Goal: Contribute content: Add original content to the website for others to see

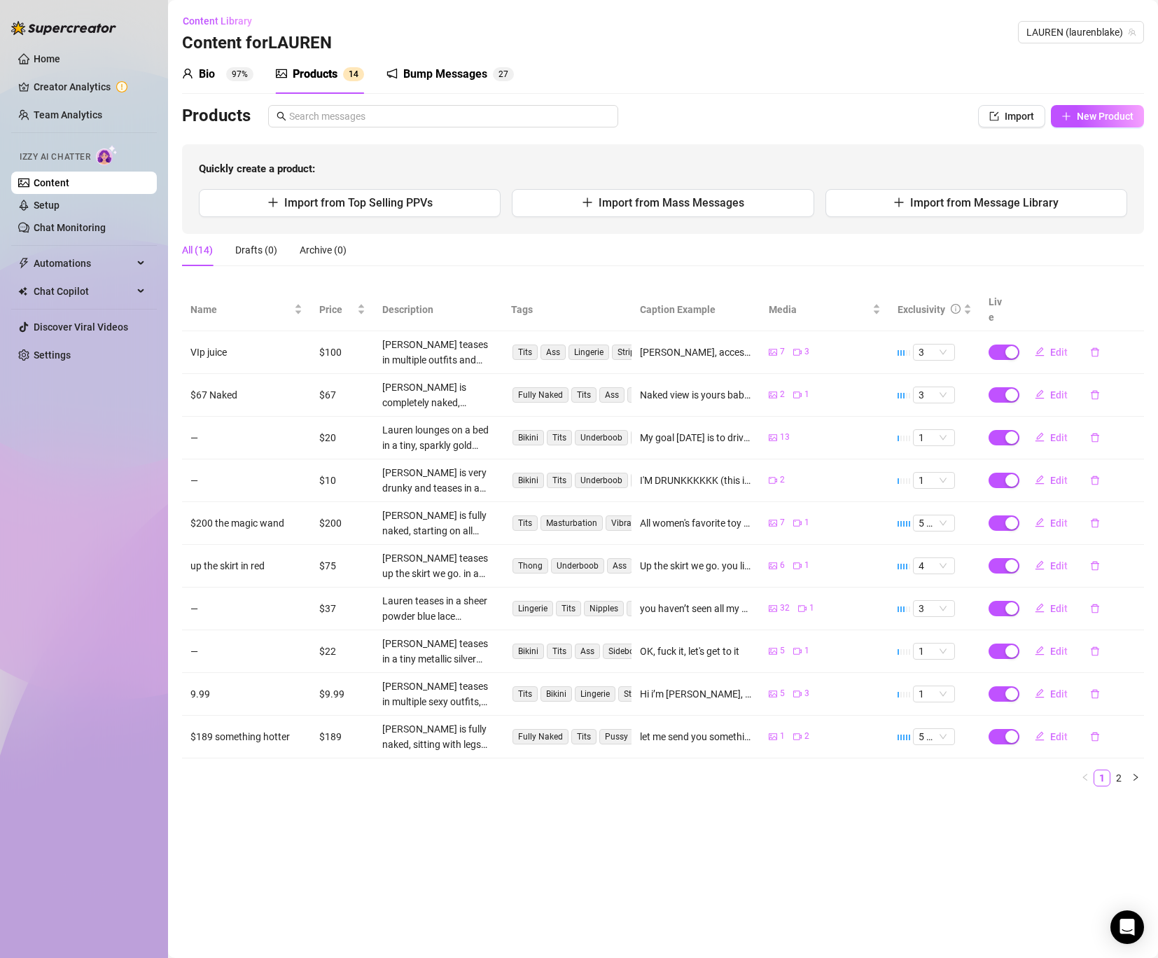
click at [50, 241] on ul "Home Creator Analytics Team Analytics Izzy AI Chatter Content Setup Chat Monito…" at bounding box center [84, 207] width 146 height 330
click at [50, 240] on ul "Home Creator Analytics Team Analytics Izzy AI Chatter Content Setup Chat Monito…" at bounding box center [84, 207] width 146 height 330
click at [62, 229] on link "Chat Monitoring" at bounding box center [70, 227] width 72 height 11
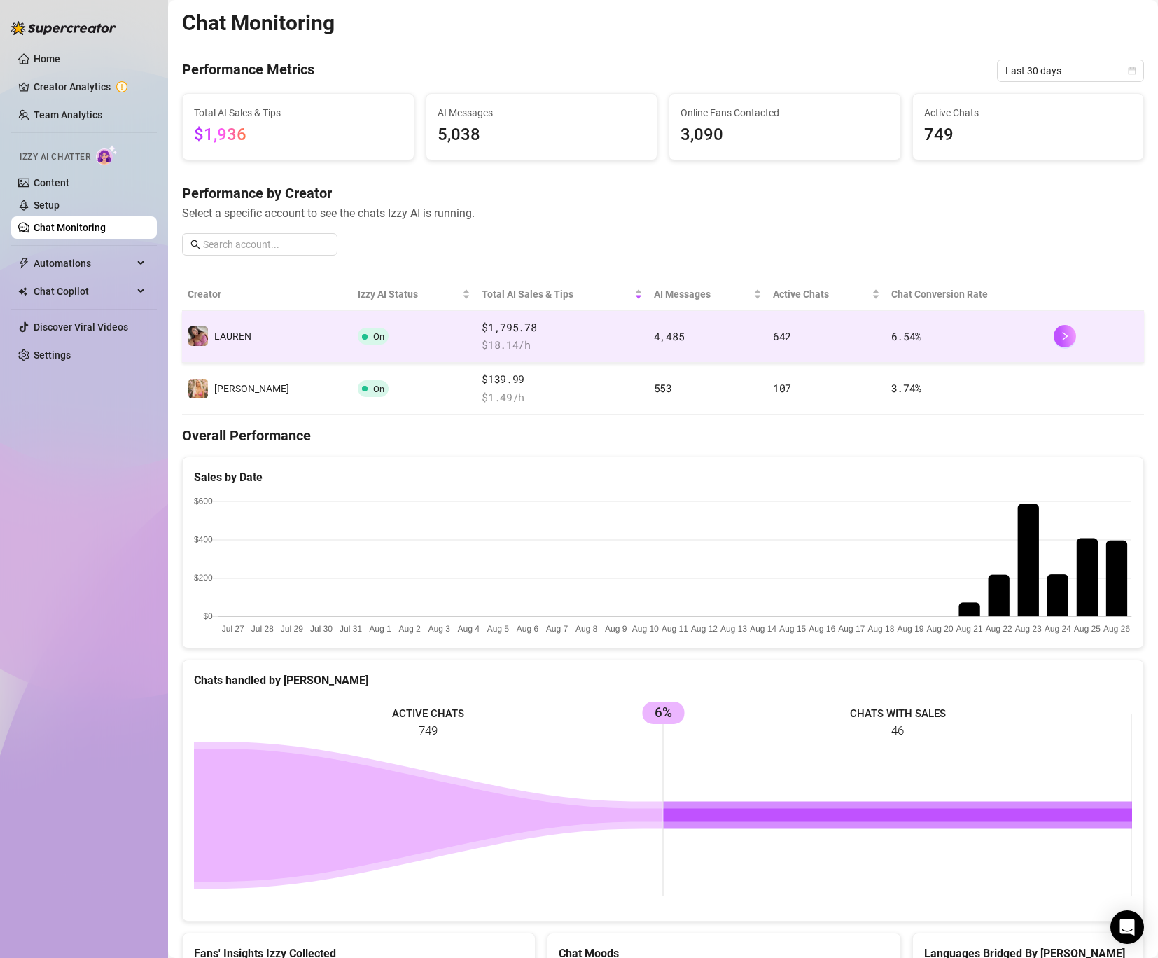
click at [398, 345] on td "On" at bounding box center [414, 337] width 125 height 52
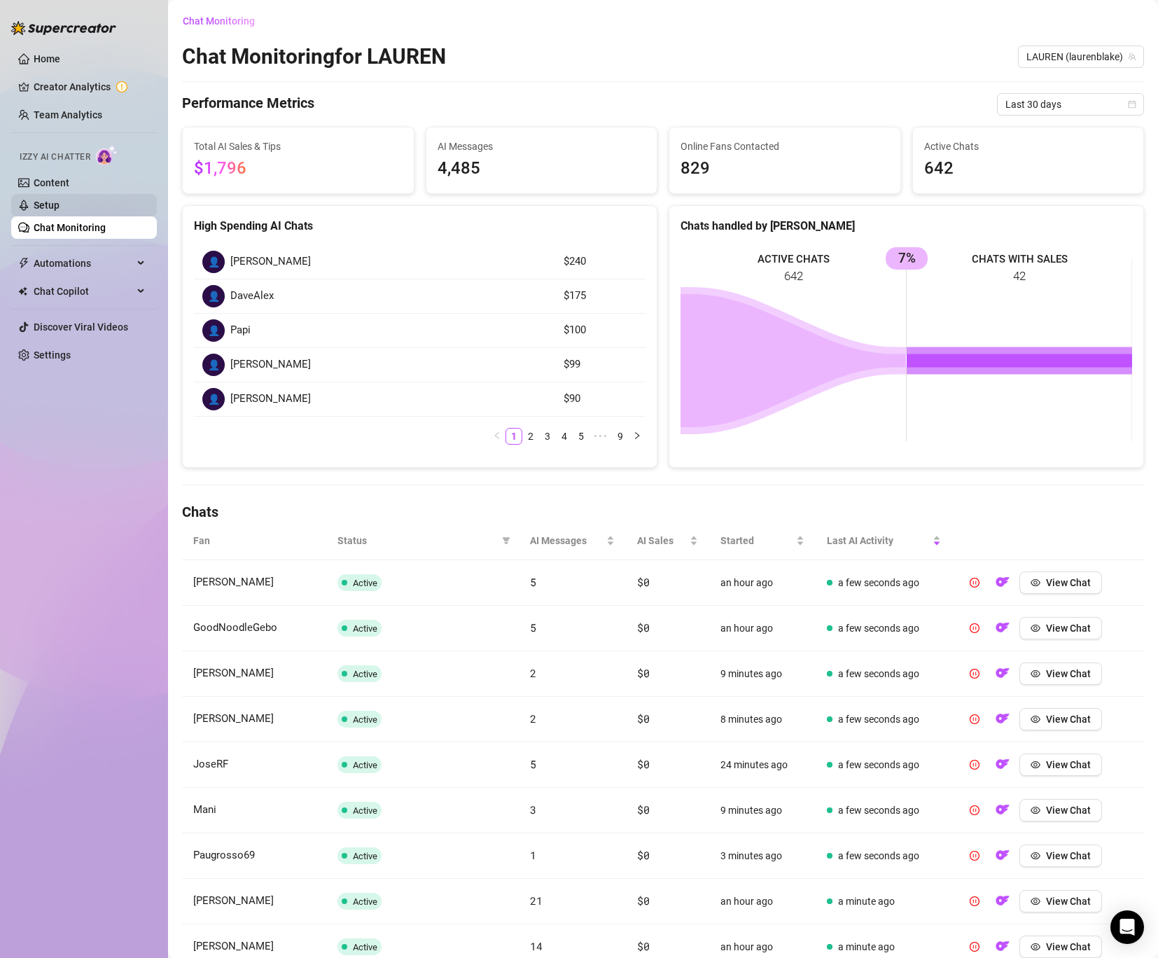
click at [60, 211] on link "Setup" at bounding box center [47, 205] width 26 height 11
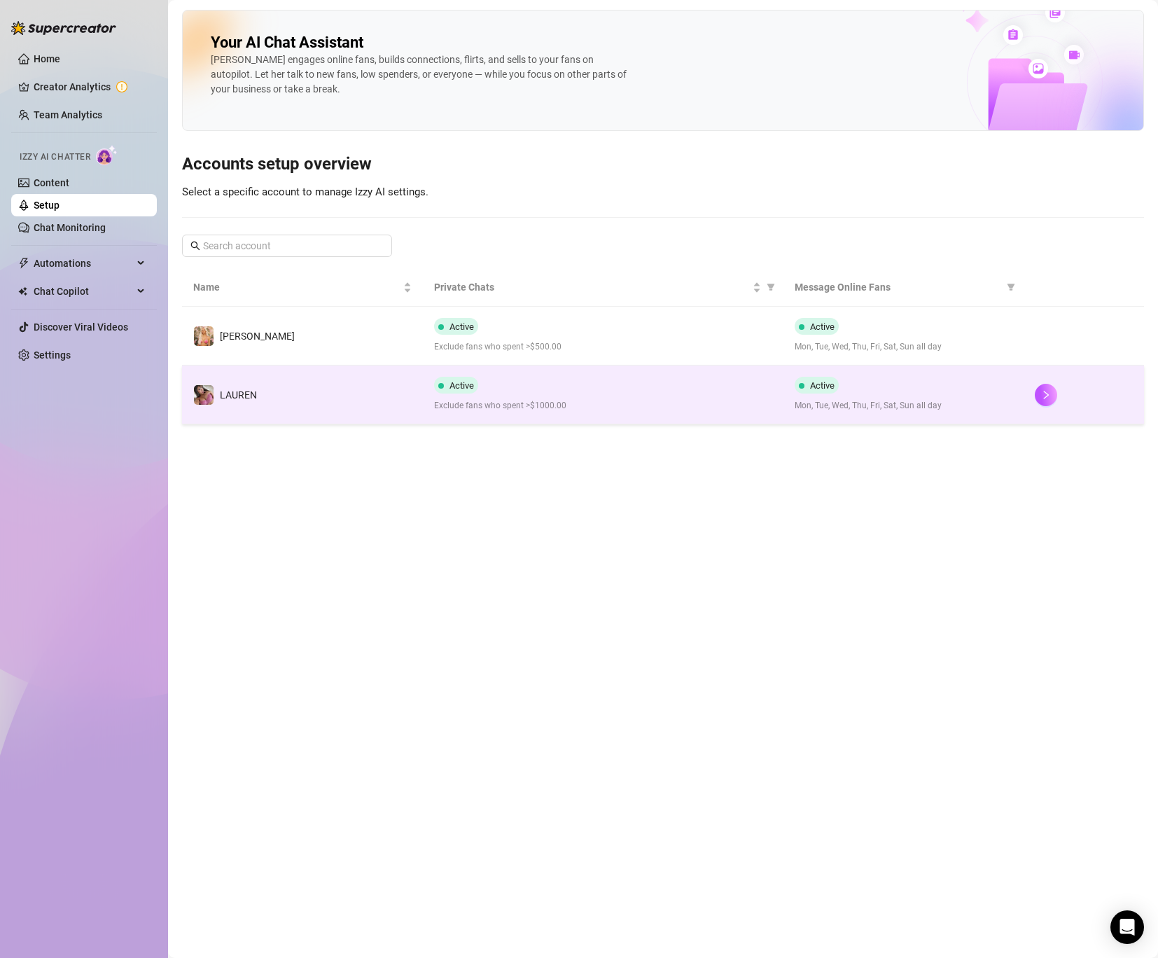
click at [433, 391] on td "Active Exclude fans who spent >$1000.00" at bounding box center [603, 395] width 361 height 59
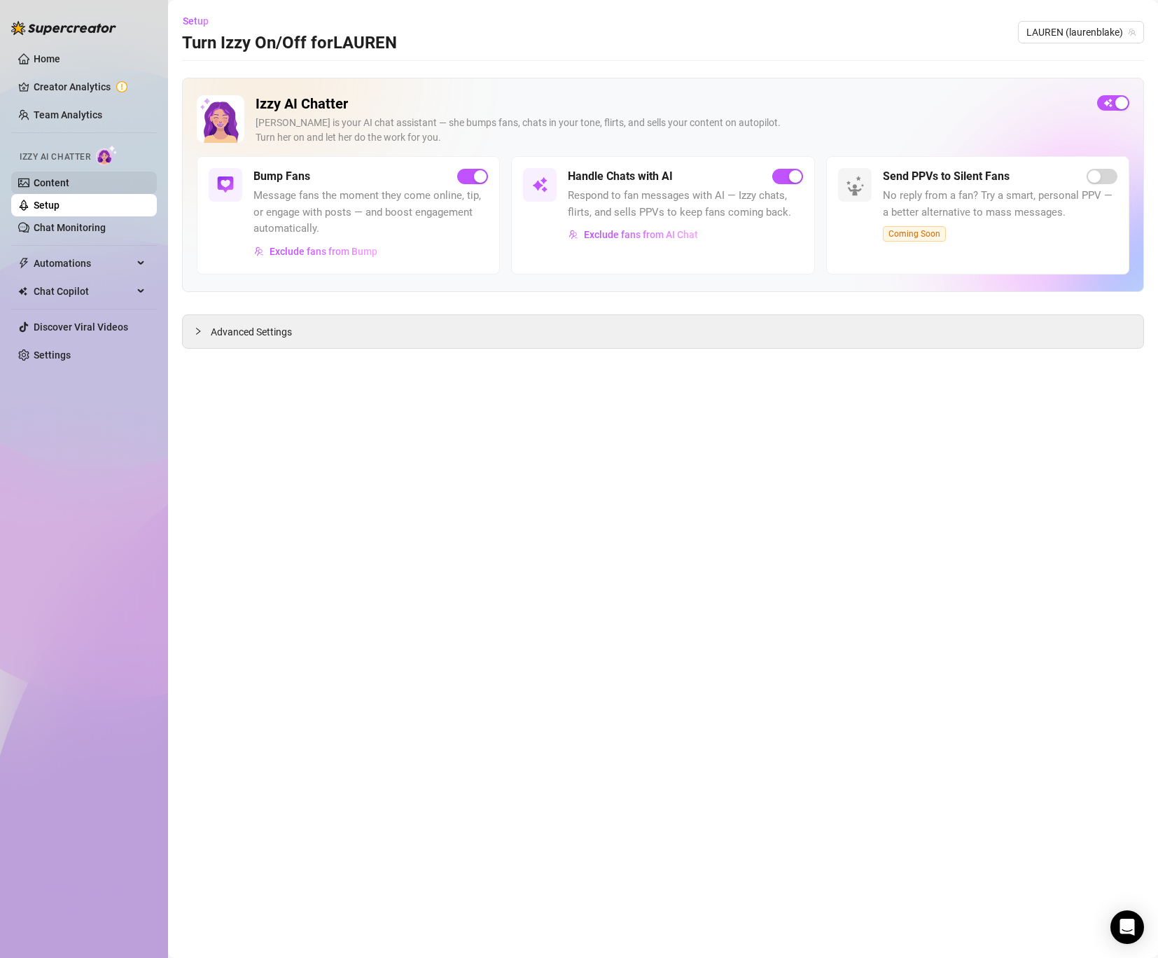
click at [68, 179] on link "Content" at bounding box center [52, 182] width 36 height 11
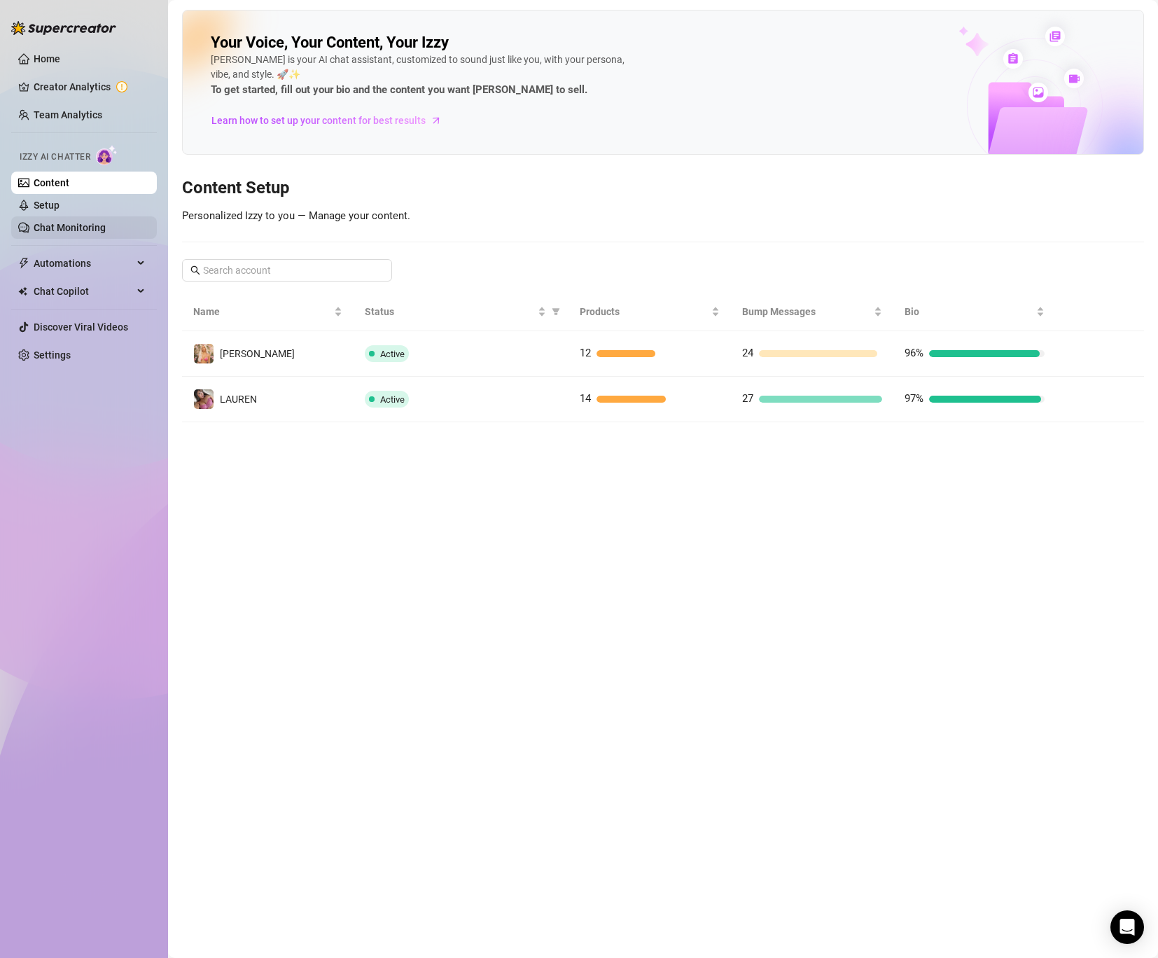
click at [90, 222] on link "Chat Monitoring" at bounding box center [70, 227] width 72 height 11
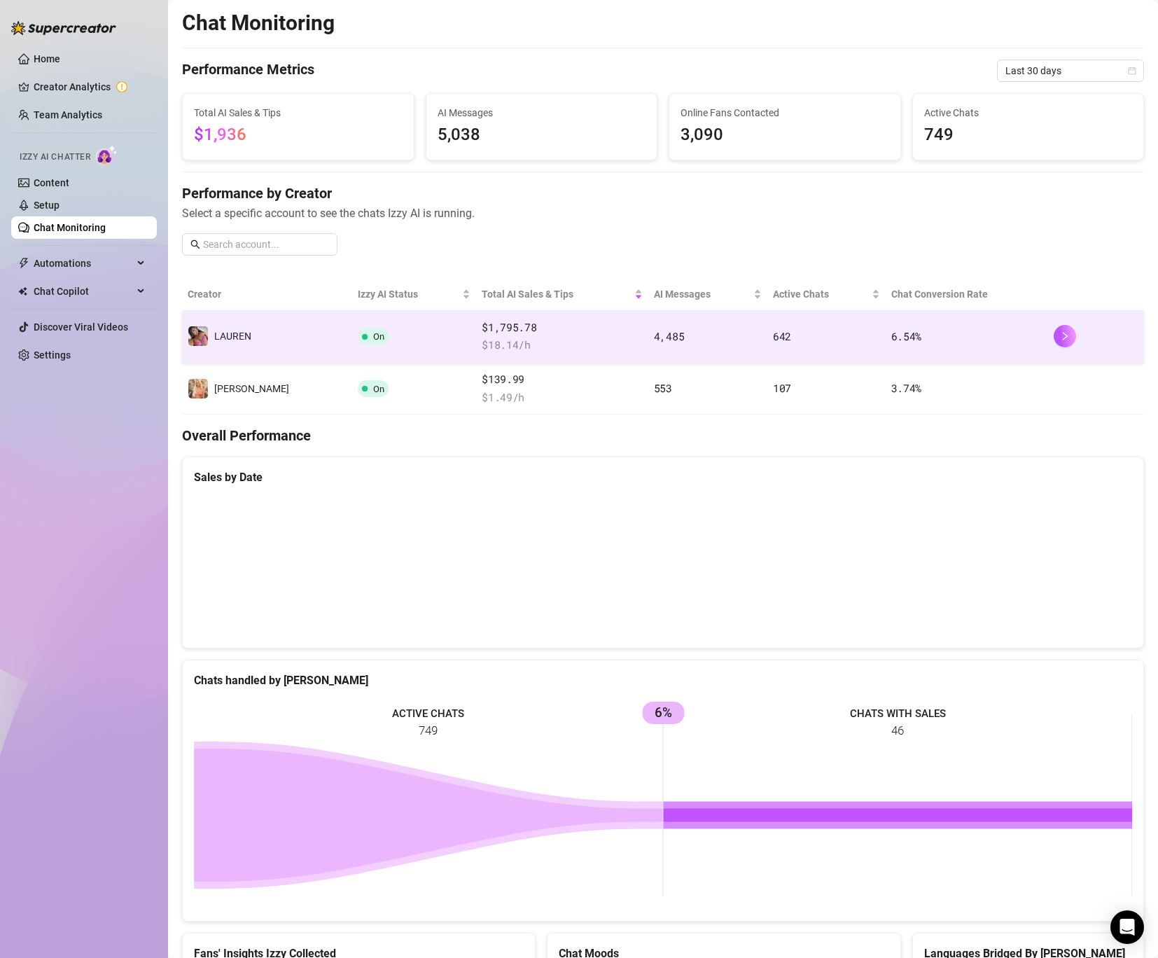
click at [268, 335] on td "️‍LAUREN" at bounding box center [267, 337] width 170 height 52
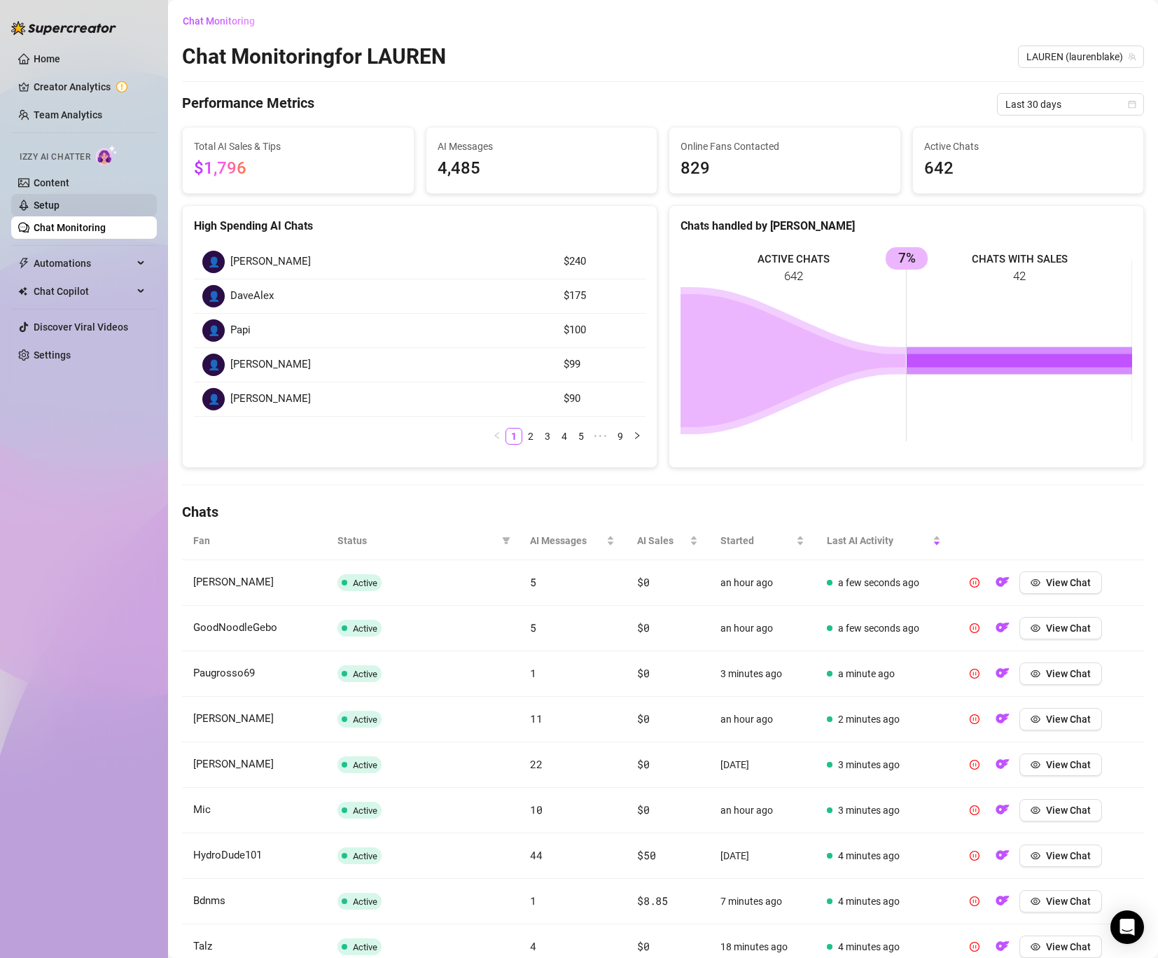
click at [39, 202] on link "Setup" at bounding box center [47, 205] width 26 height 11
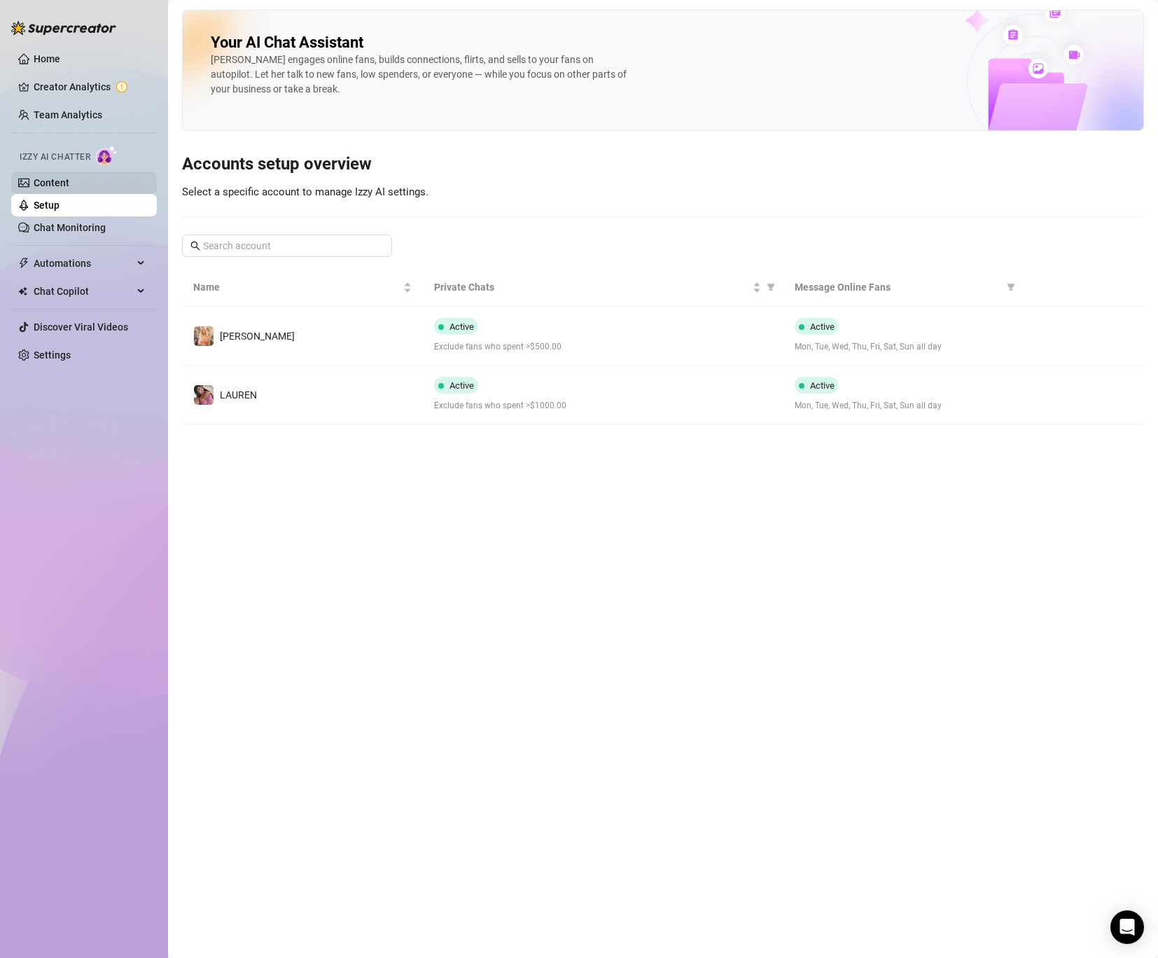
click at [69, 188] on link "Content" at bounding box center [52, 182] width 36 height 11
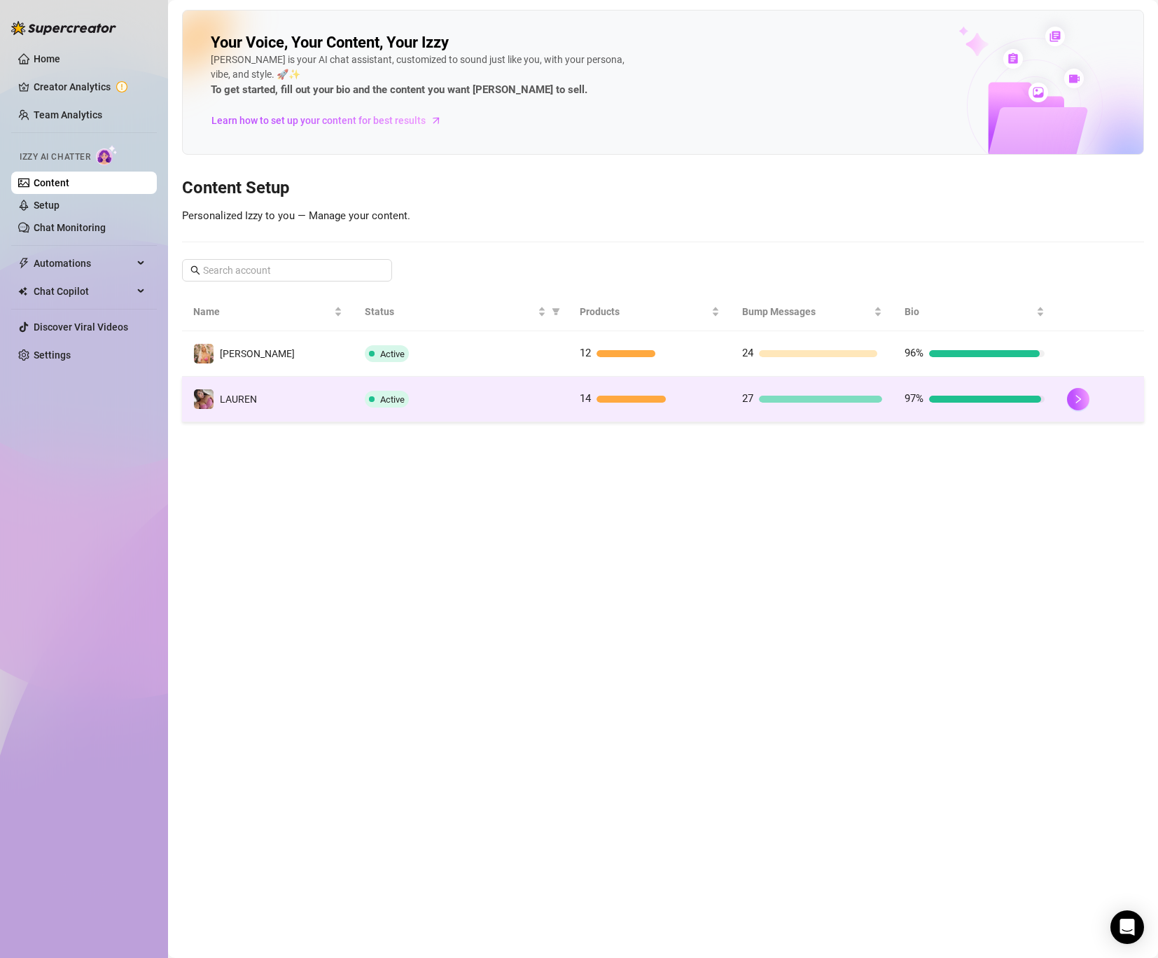
click at [593, 391] on div "14" at bounding box center [650, 399] width 140 height 17
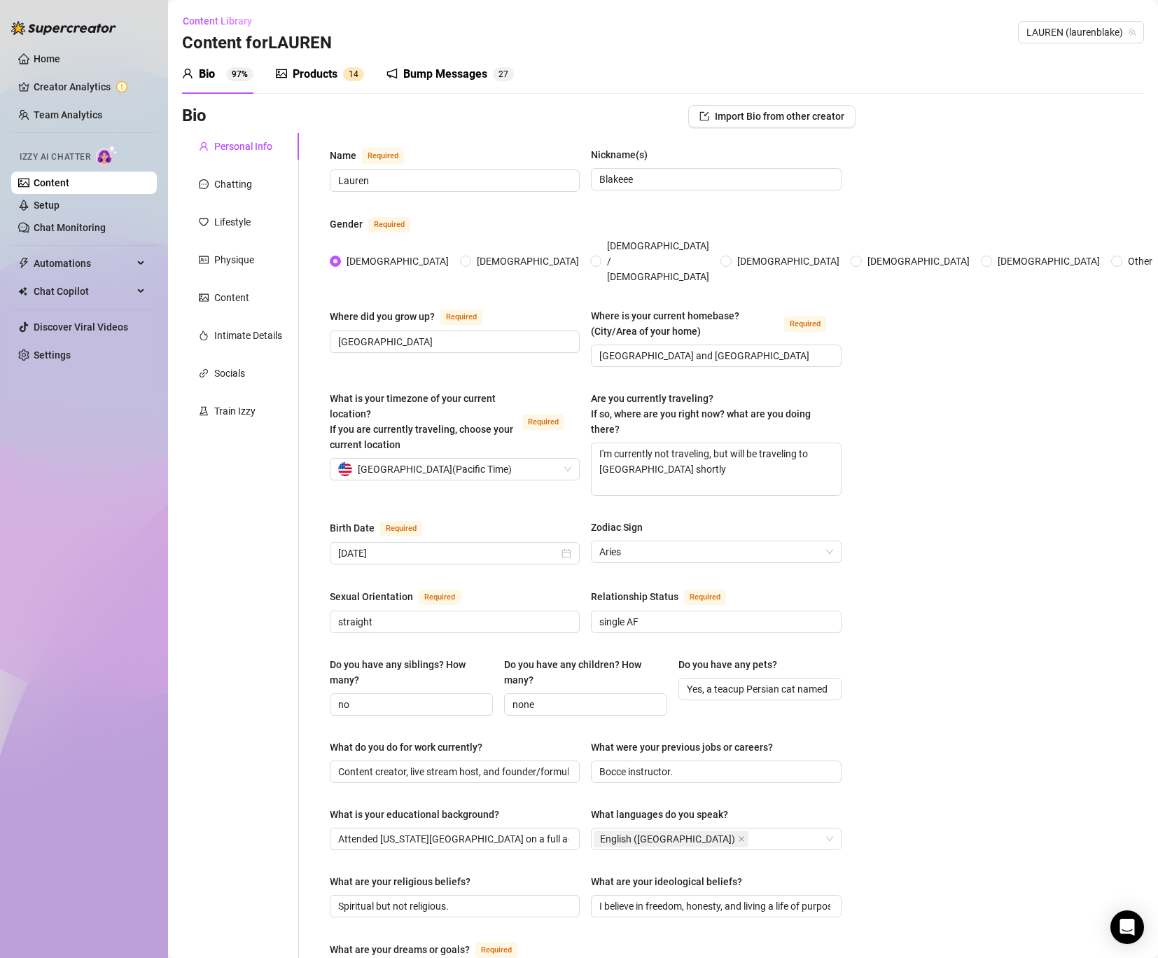
click at [317, 74] on div "Products" at bounding box center [315, 74] width 45 height 17
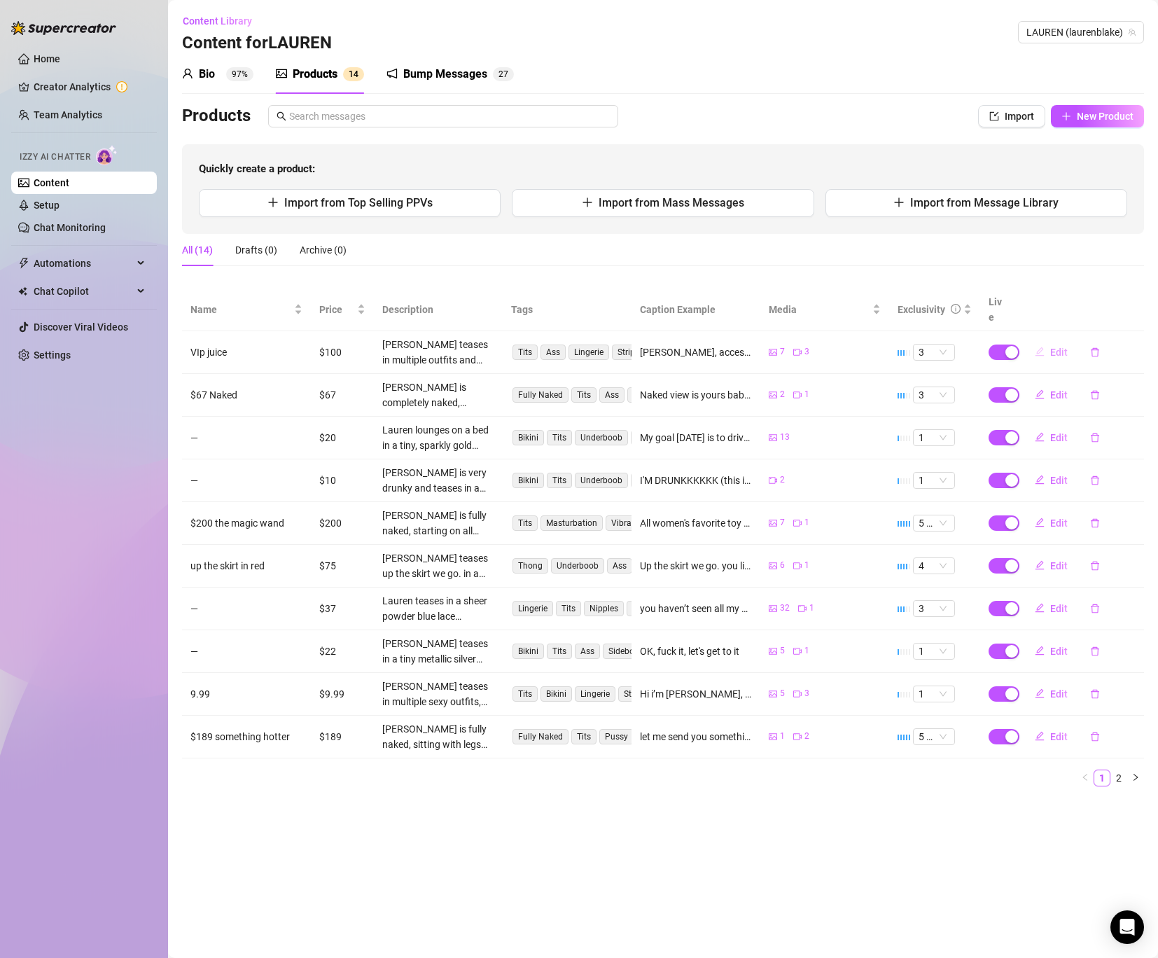
click at [1054, 347] on span "Edit" at bounding box center [1060, 352] width 18 height 11
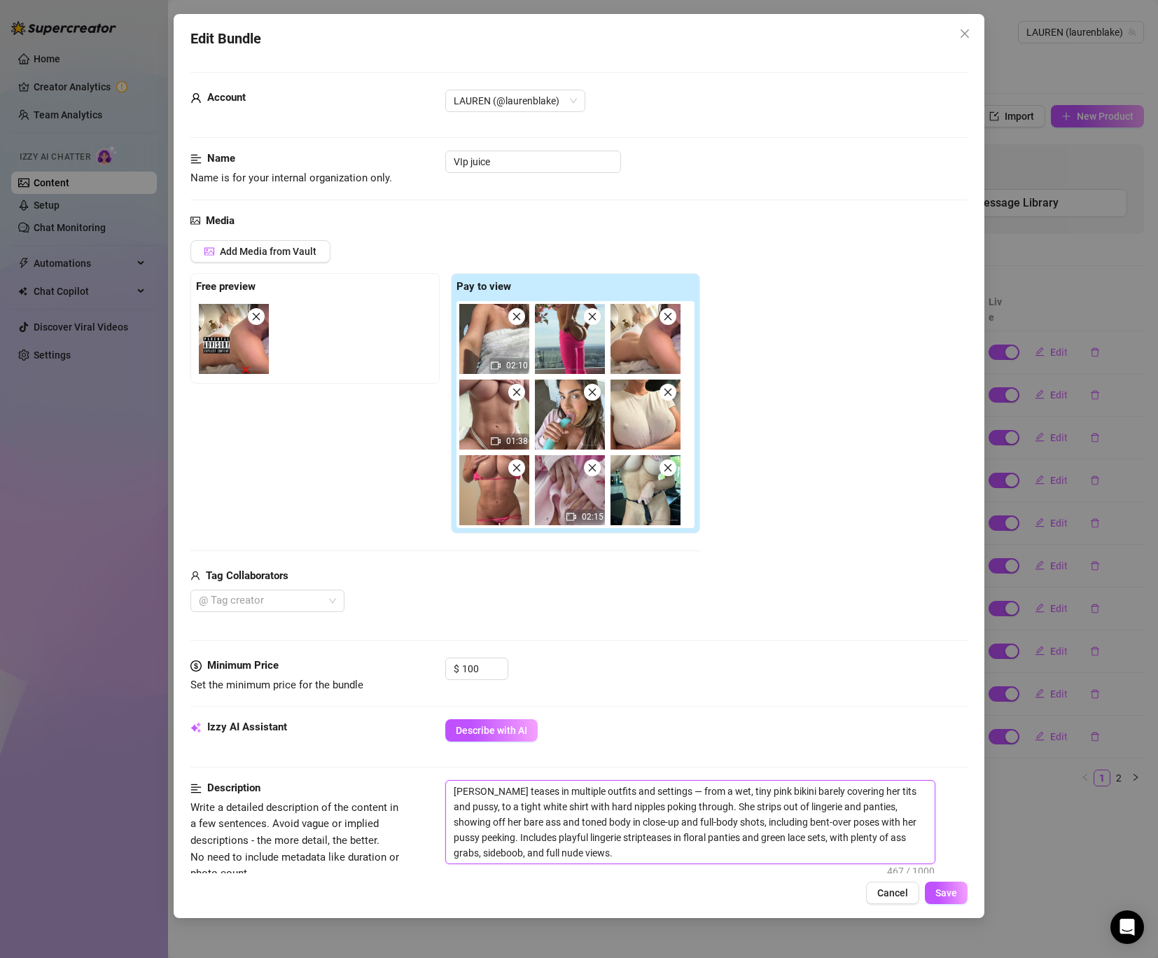
drag, startPoint x: 880, startPoint y: 817, endPoint x: 850, endPoint y: 821, distance: 29.6
click at [850, 821] on textarea "Lauren teases in multiple outfits and settings — from a wet, tiny pink bikini b…" at bounding box center [690, 822] width 489 height 83
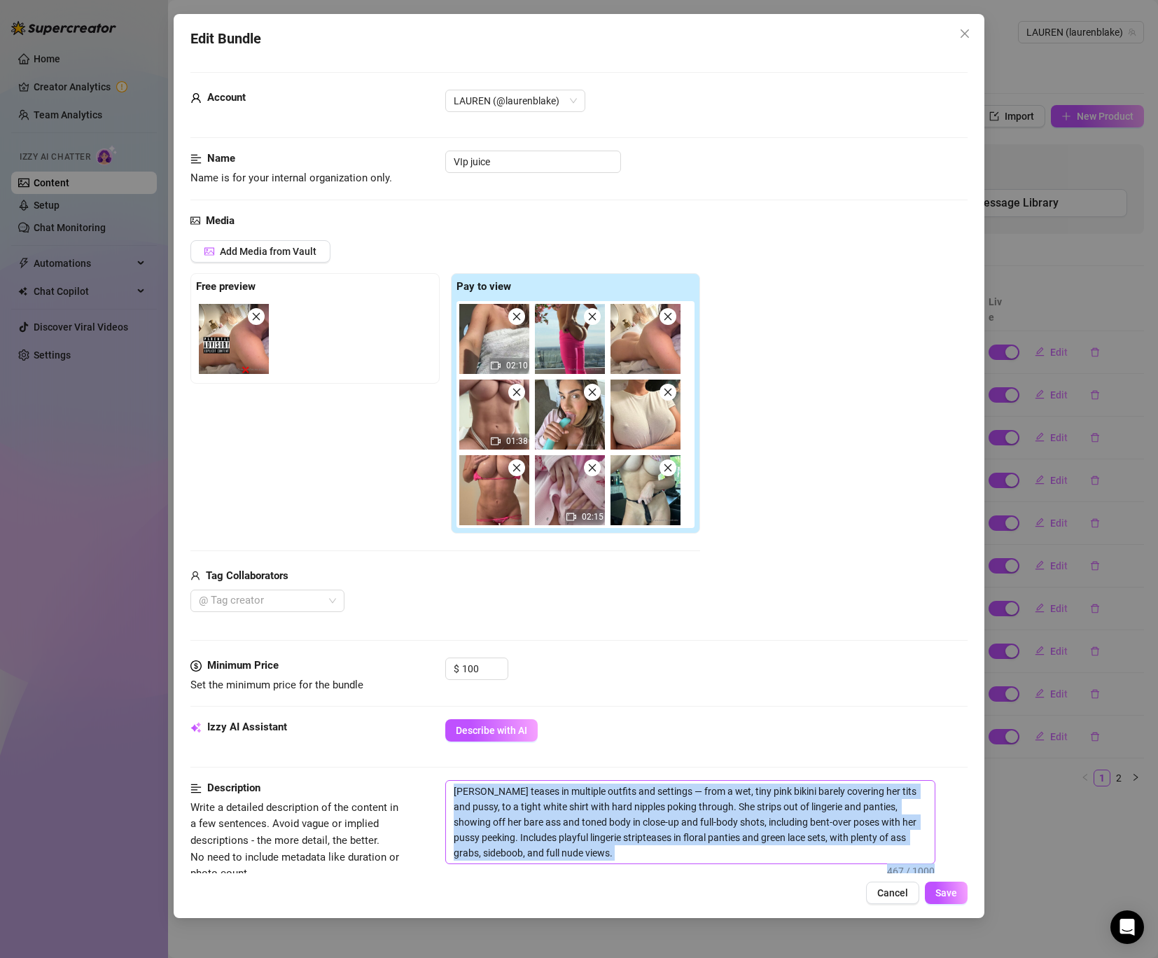
drag, startPoint x: 941, startPoint y: 820, endPoint x: 868, endPoint y: 816, distance: 73.0
click at [868, 816] on div "Lauren teases in multiple outfits and settings — from a wet, tiny pink bikini b…" at bounding box center [706, 822] width 522 height 84
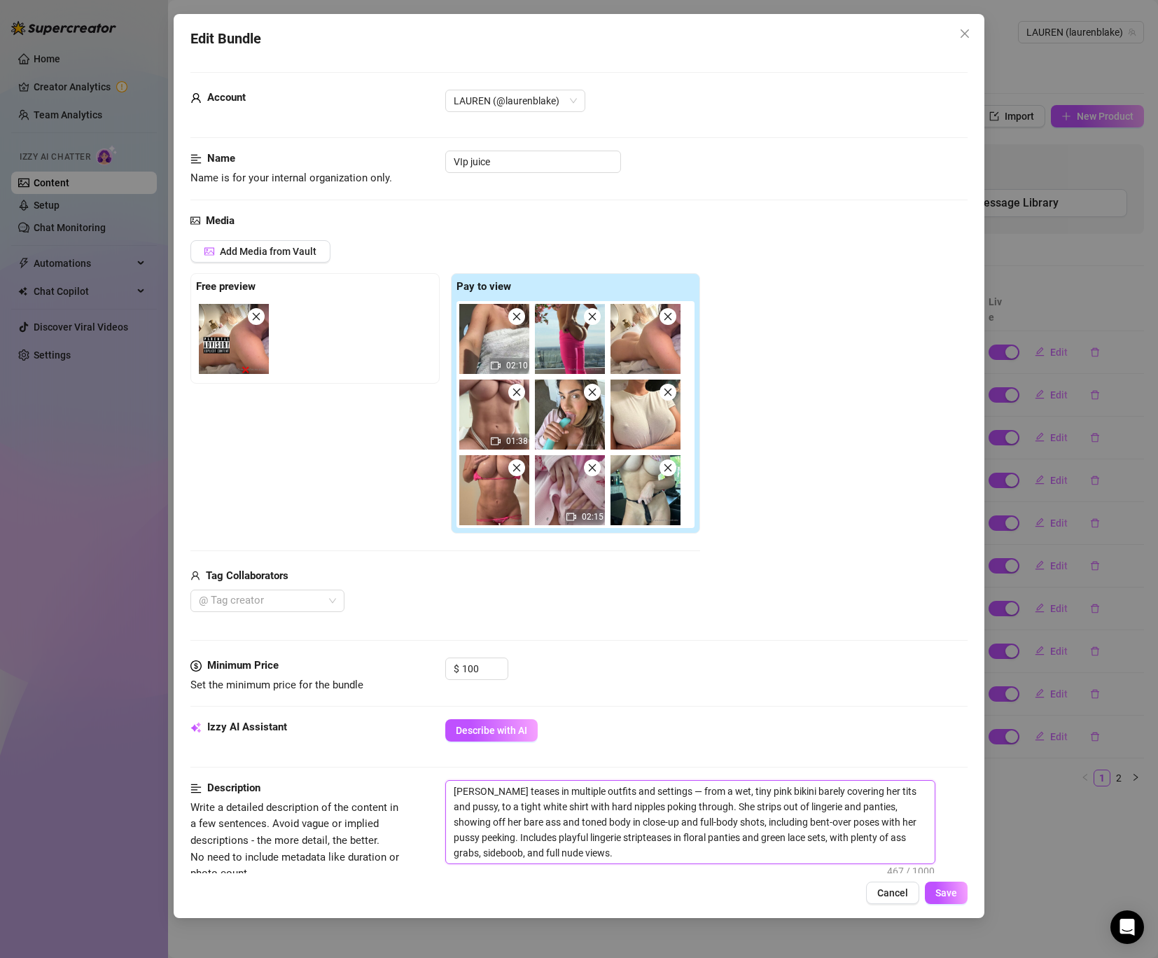
drag, startPoint x: 811, startPoint y: 822, endPoint x: 917, endPoint y: 816, distance: 105.9
click at [917, 816] on textarea "Lauren teases in multiple outfits and settings — from a wet, tiny pink bikini b…" at bounding box center [690, 822] width 489 height 83
type textarea "Lauren teases in multiple outfits and settings — from a wet, tiny pink bikini b…"
drag, startPoint x: 816, startPoint y: 832, endPoint x: 929, endPoint y: 836, distance: 112.8
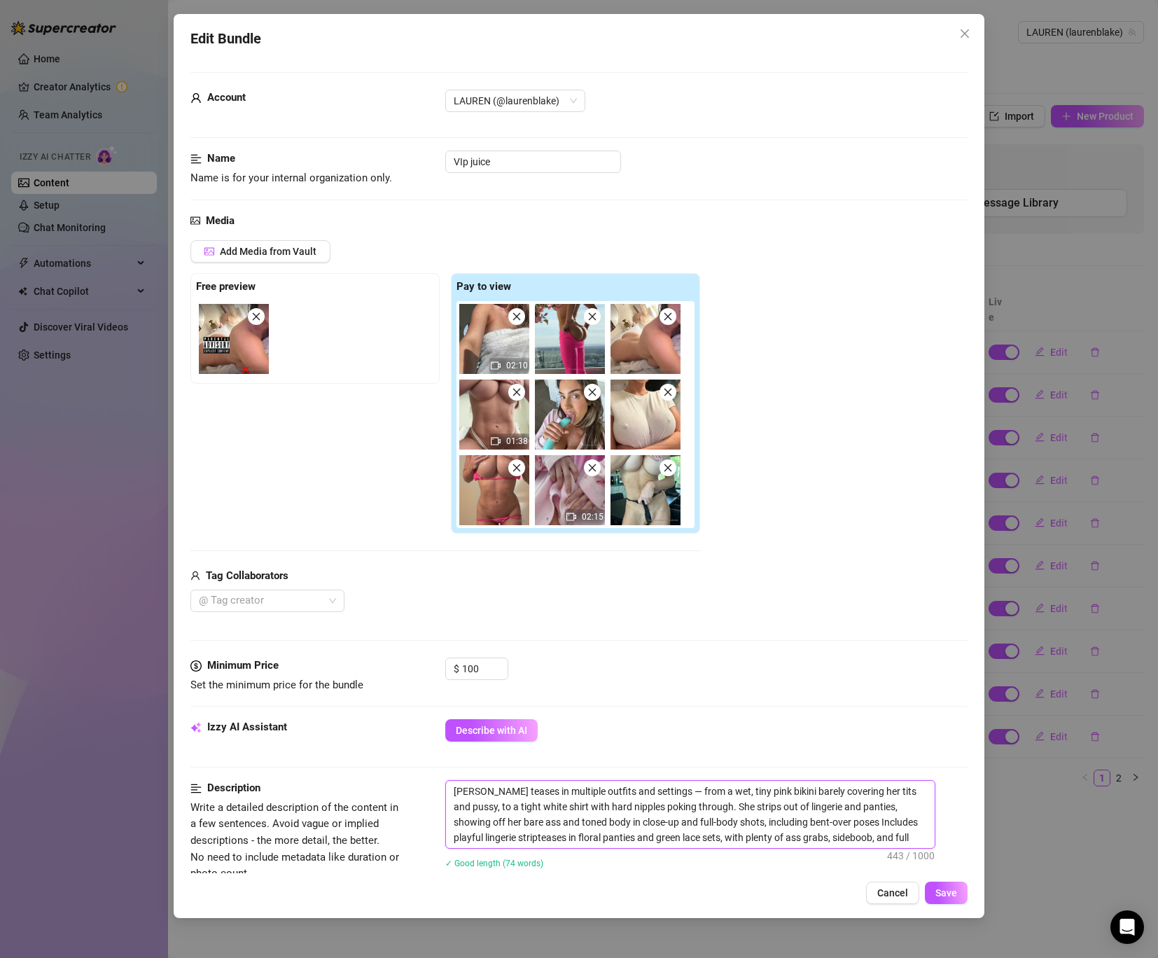
click at [929, 836] on textarea "Lauren teases in multiple outfits and settings — from a wet, tiny pink bikini b…" at bounding box center [690, 814] width 489 height 67
type textarea "[PERSON_NAME] teases in multiple outfits and settings — from a wet, tiny pink b…"
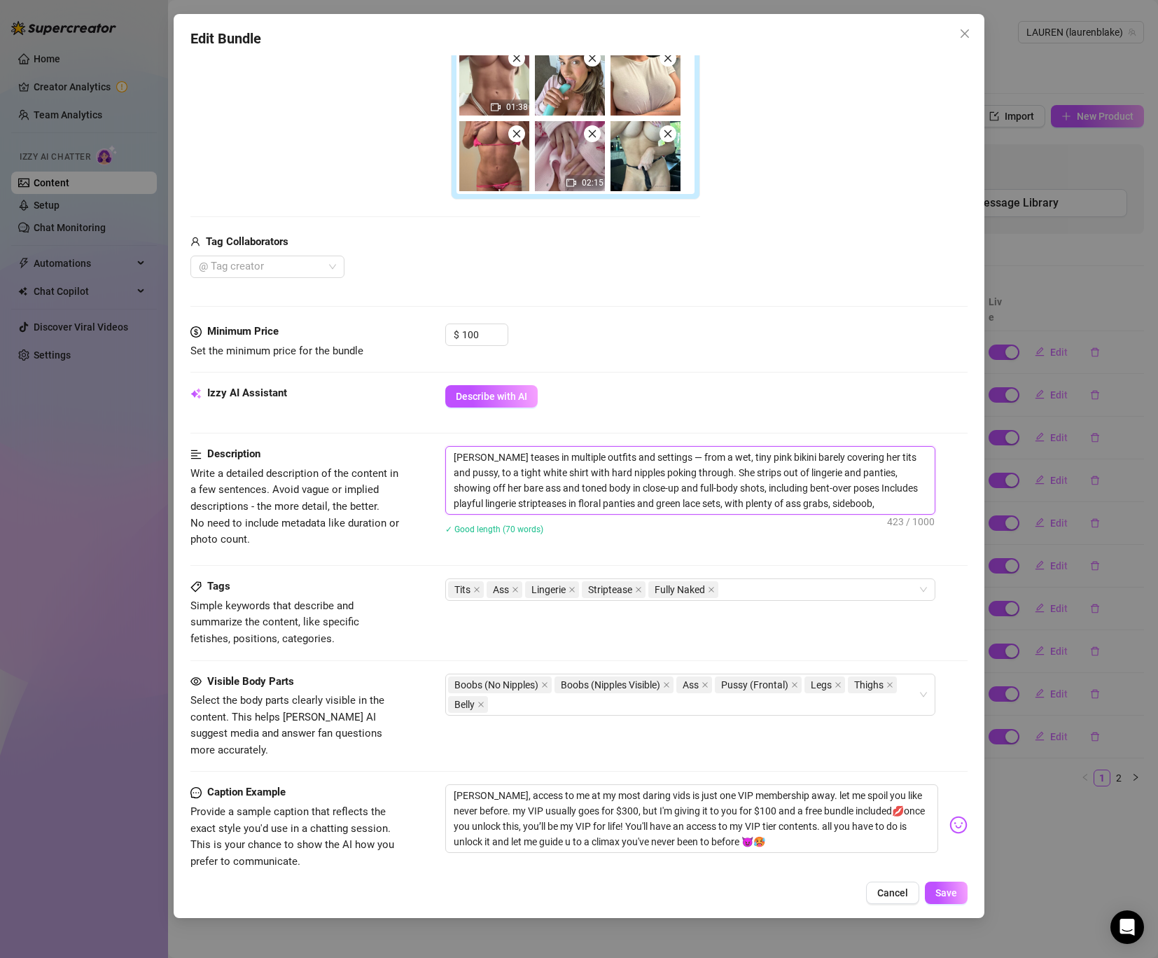
scroll to position [343, 0]
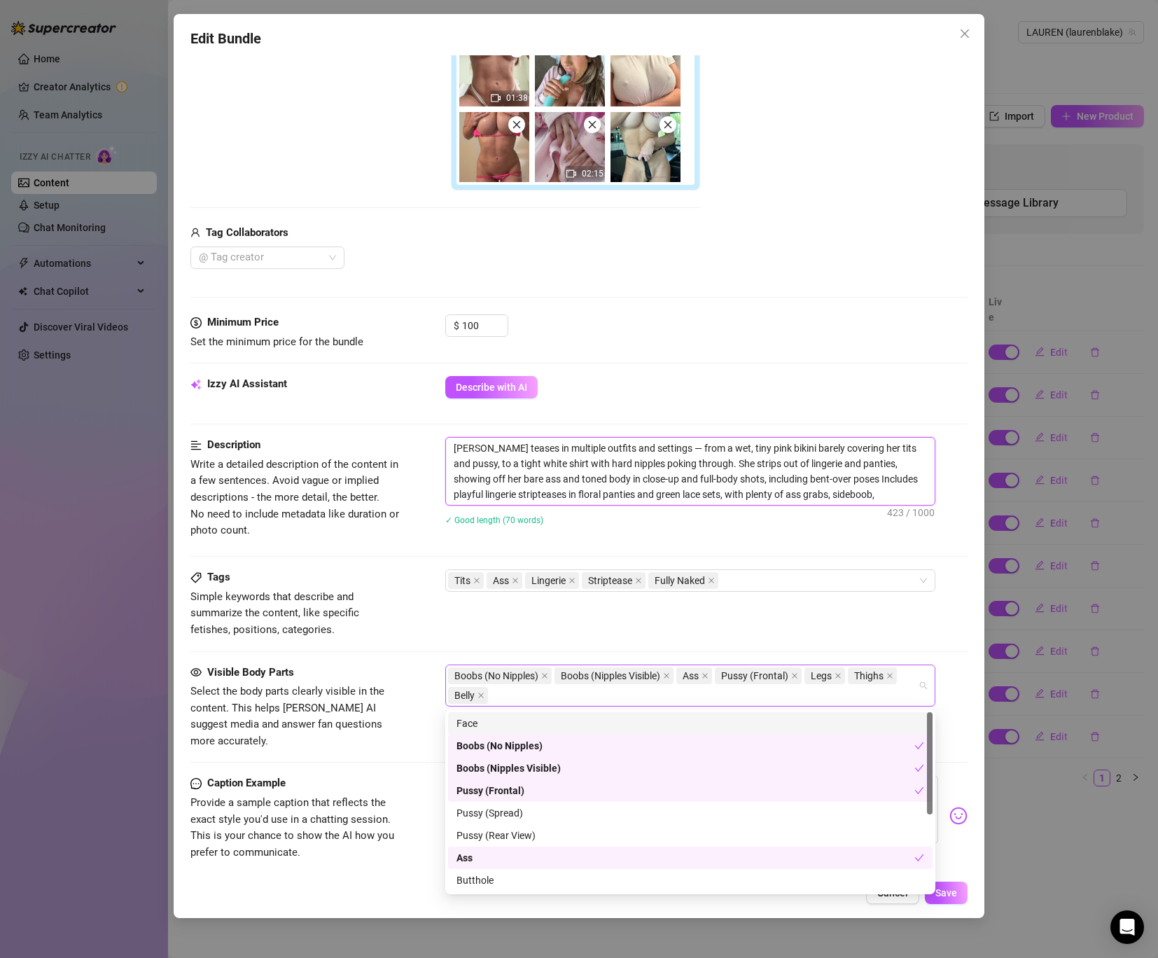
click at [793, 677] on span "Pussy (Frontal)" at bounding box center [758, 675] width 87 height 17
type textarea "[PERSON_NAME] teases in multiple outfits and settings — from a wet, tiny pink b…"
click at [793, 677] on icon "close" at bounding box center [794, 675] width 7 height 7
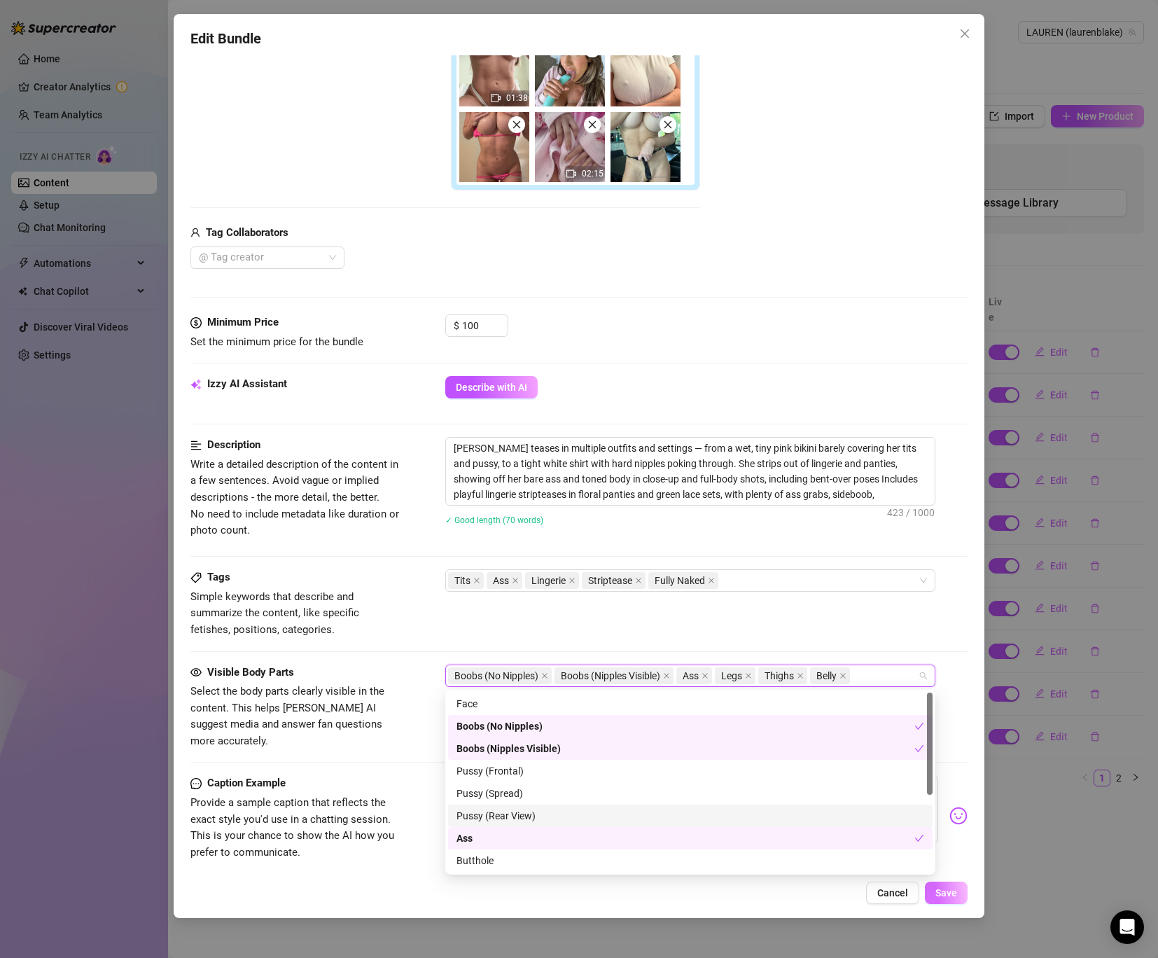
click at [959, 899] on button "Save" at bounding box center [946, 893] width 43 height 22
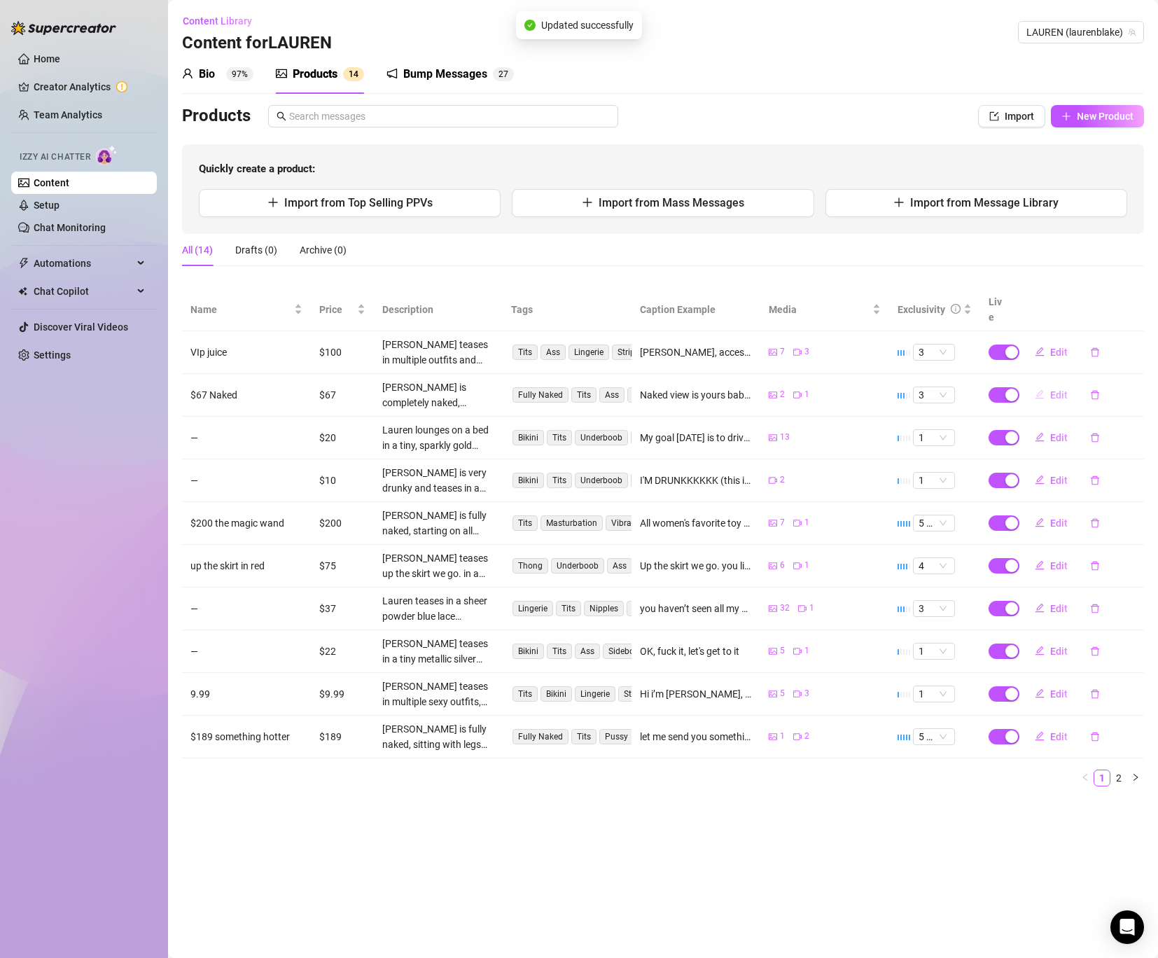
click at [1046, 384] on button "Edit" at bounding box center [1051, 395] width 55 height 22
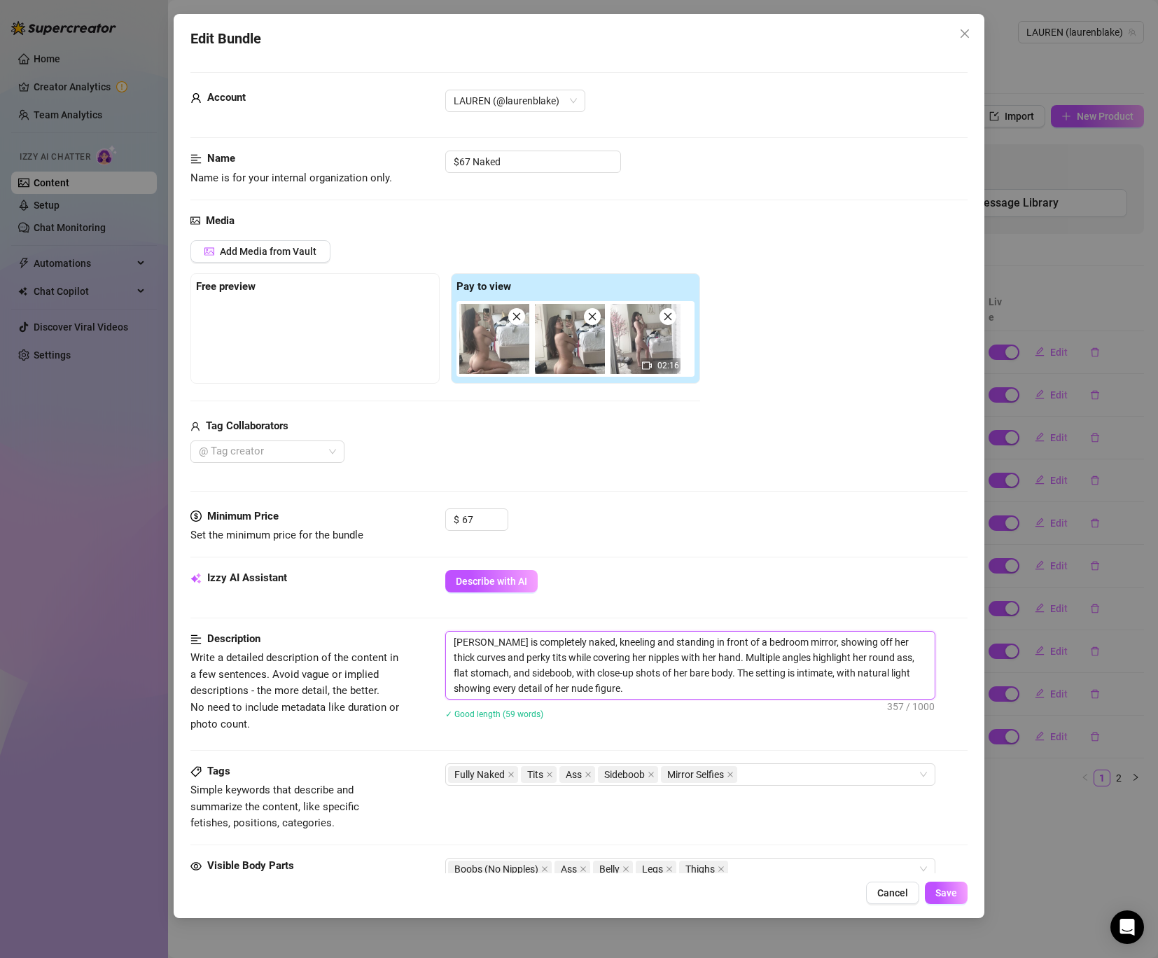
click at [542, 644] on textarea "[PERSON_NAME] is completely naked, kneeling and standing in front of a bedroom …" at bounding box center [690, 665] width 489 height 67
click at [546, 642] on textarea "[PERSON_NAME] is completely naked, kneeling and standing in front of a bedroom …" at bounding box center [690, 665] width 489 height 67
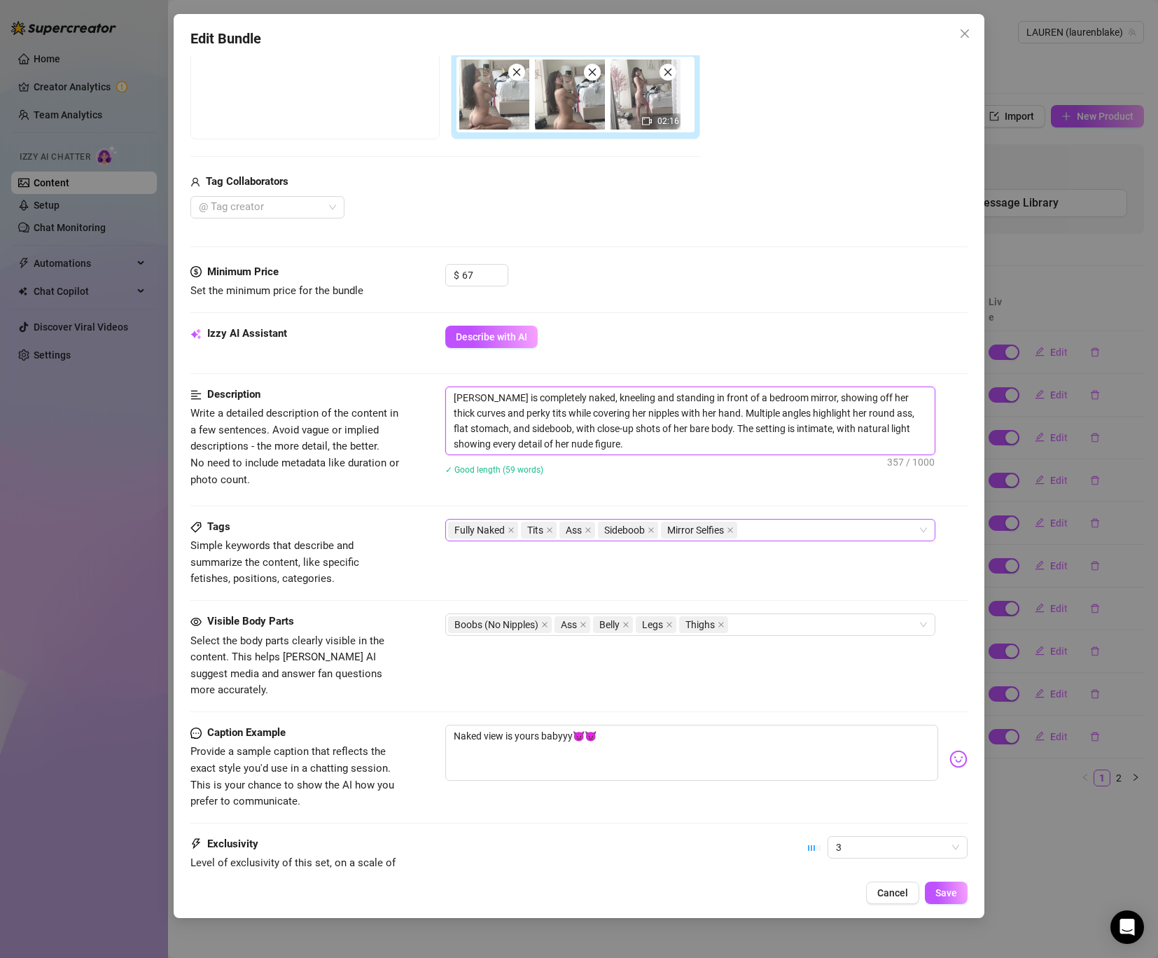
scroll to position [299, 0]
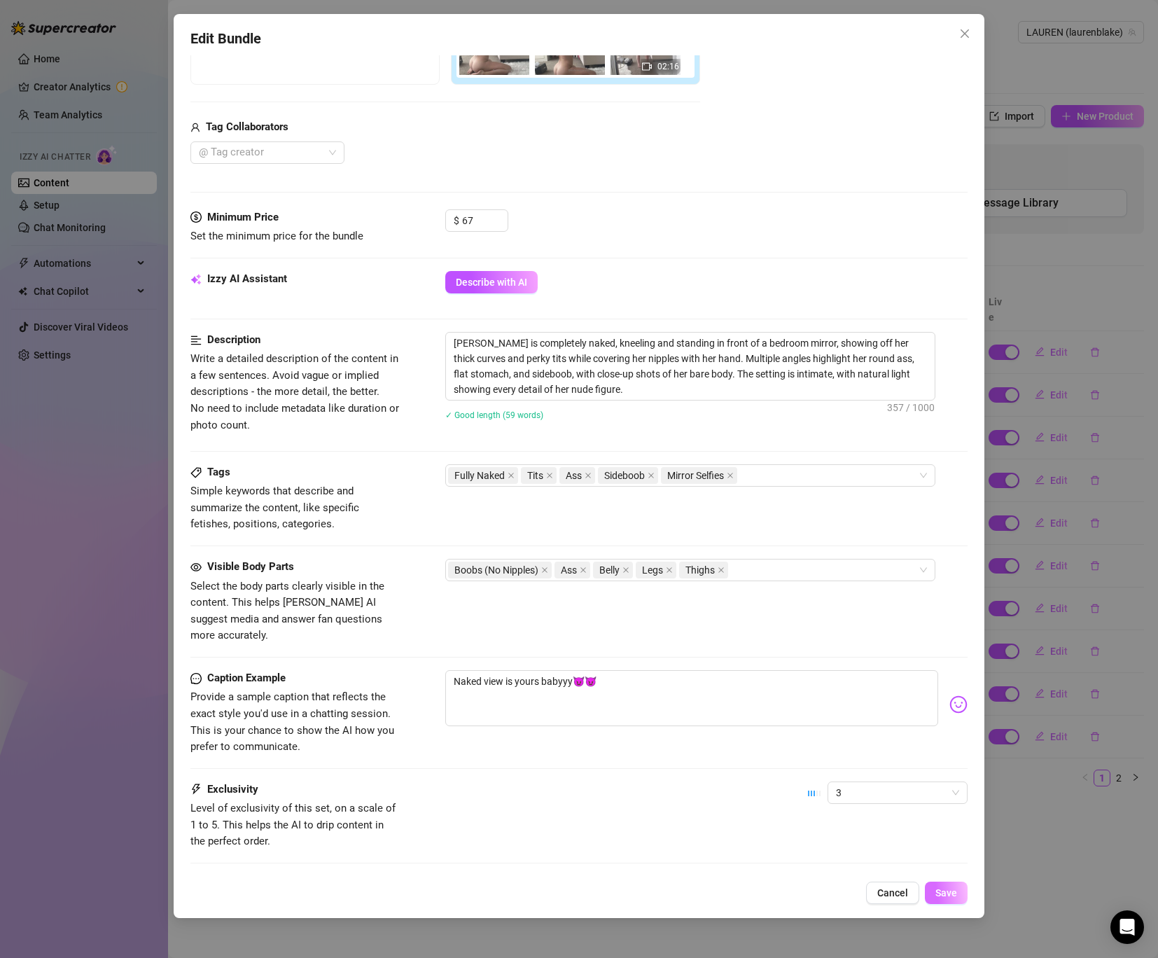
click at [940, 894] on span "Save" at bounding box center [947, 892] width 22 height 11
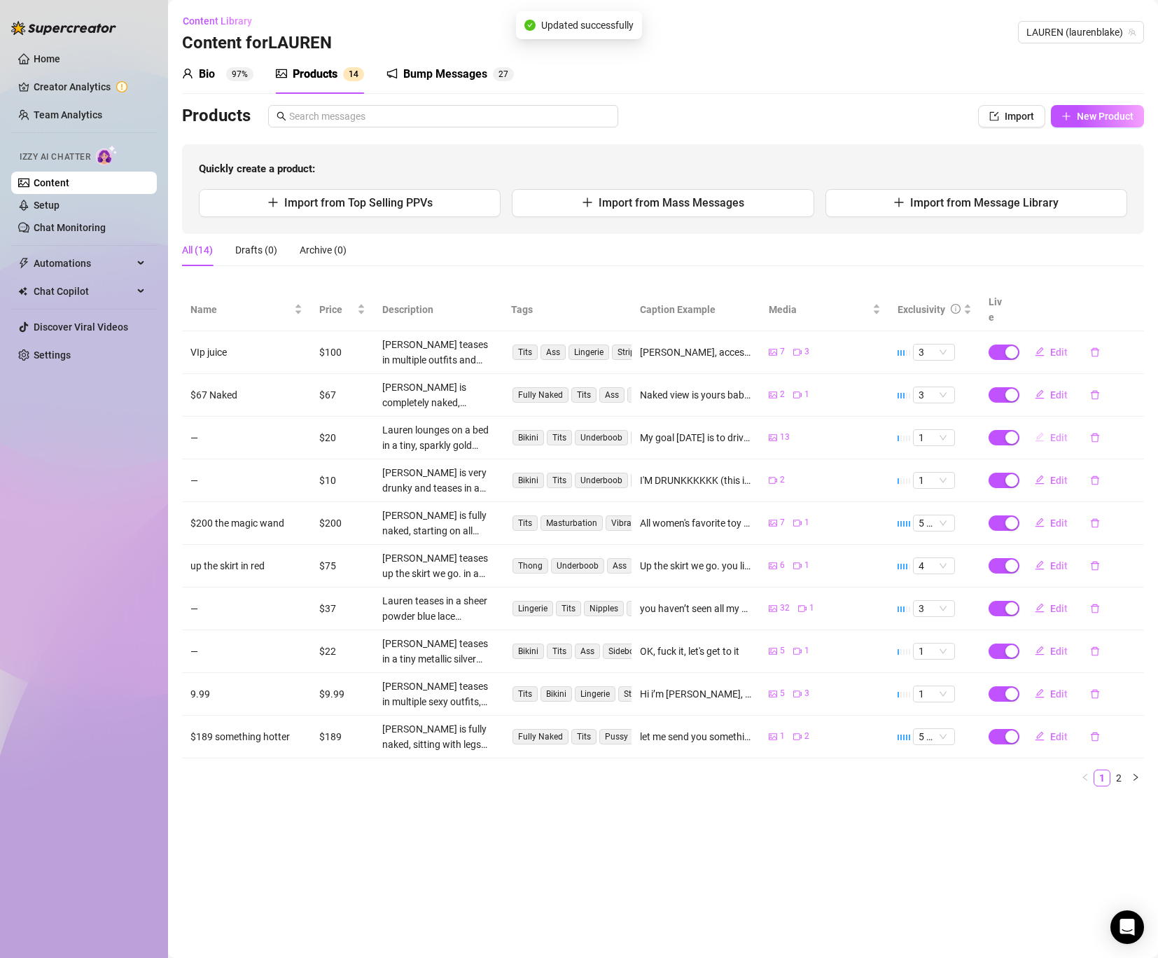
click at [1059, 432] on span "Edit" at bounding box center [1060, 437] width 18 height 11
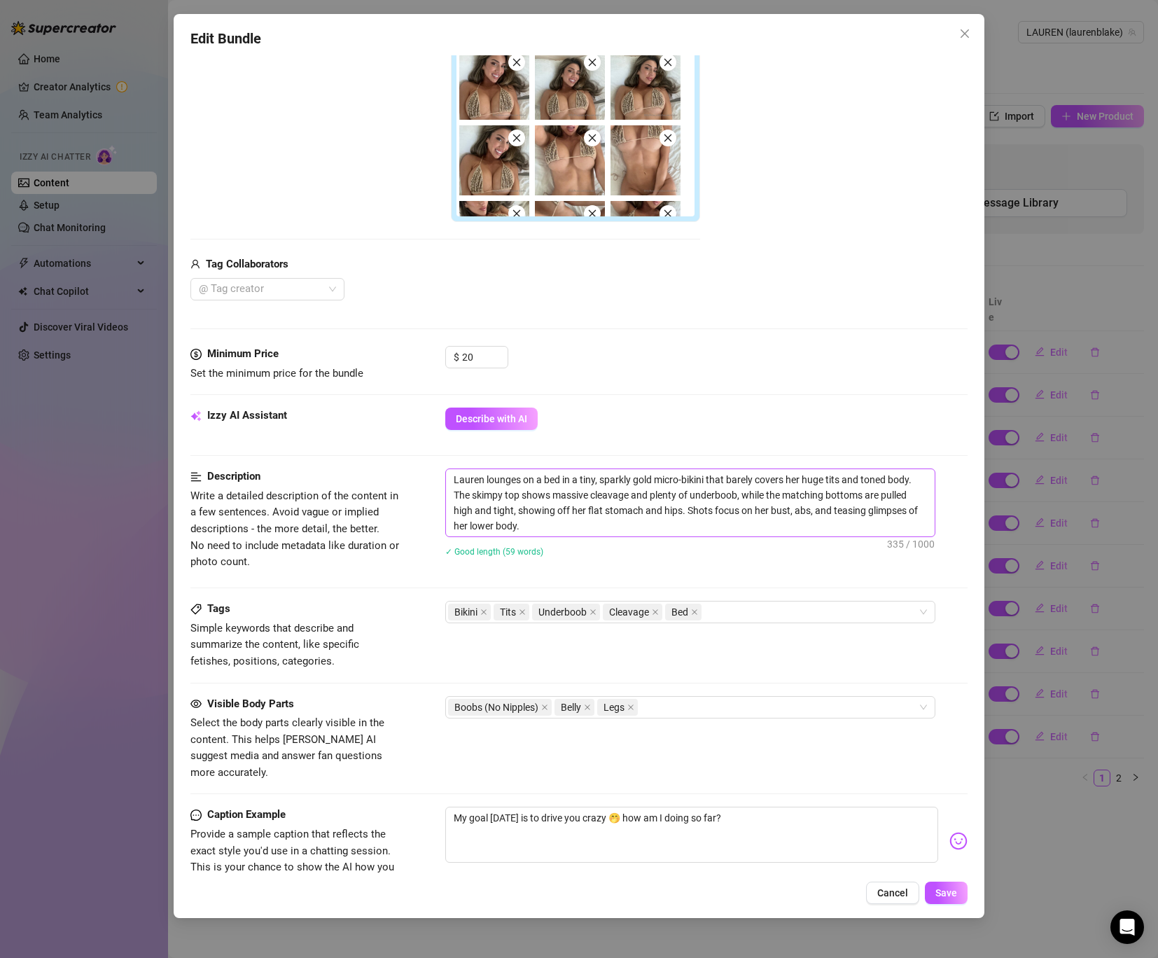
scroll to position [338, 0]
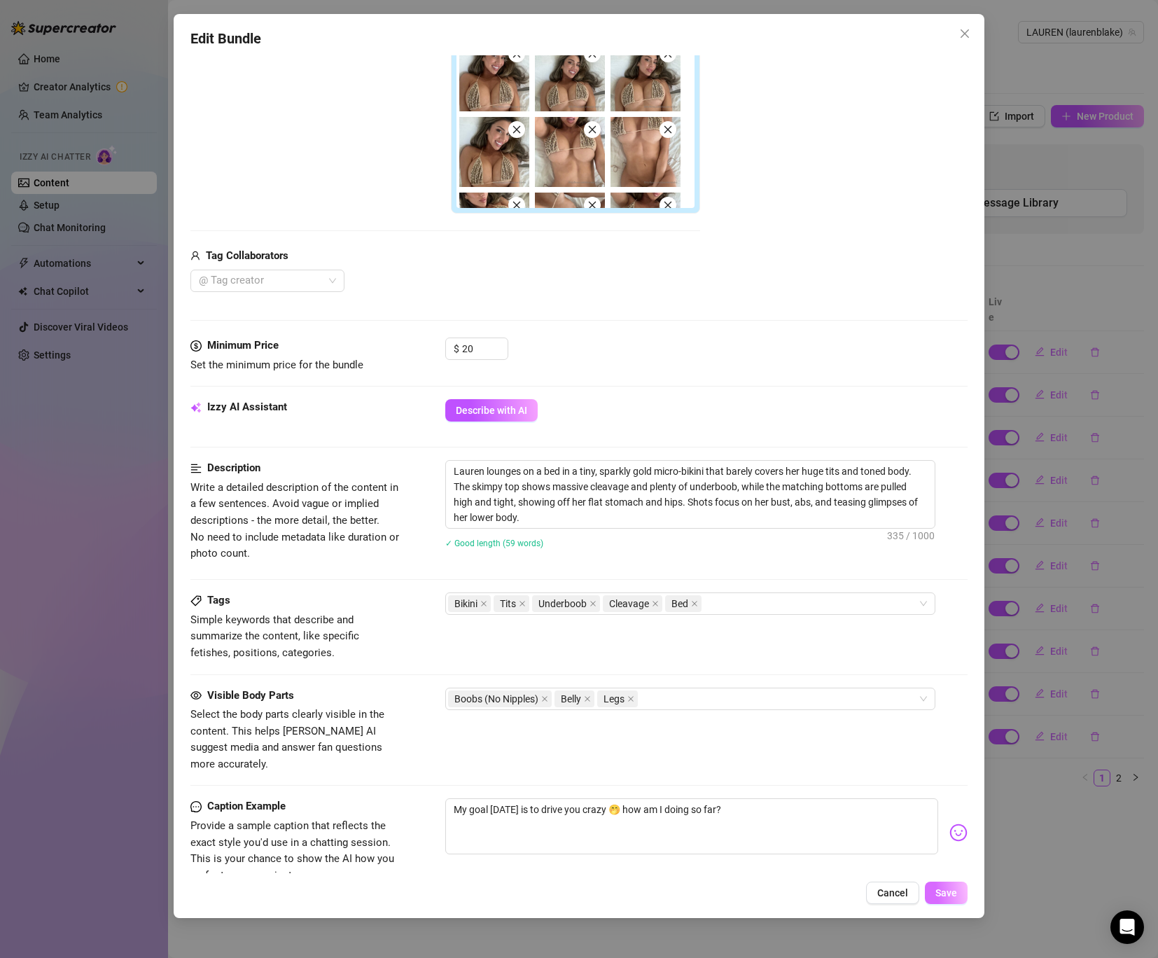
click at [950, 882] on div "Edit Bundle Account ️‍LAUREN (@laurenblake) Name Name is for your internal orga…" at bounding box center [579, 466] width 811 height 904
click at [953, 892] on span "Save" at bounding box center [947, 892] width 22 height 11
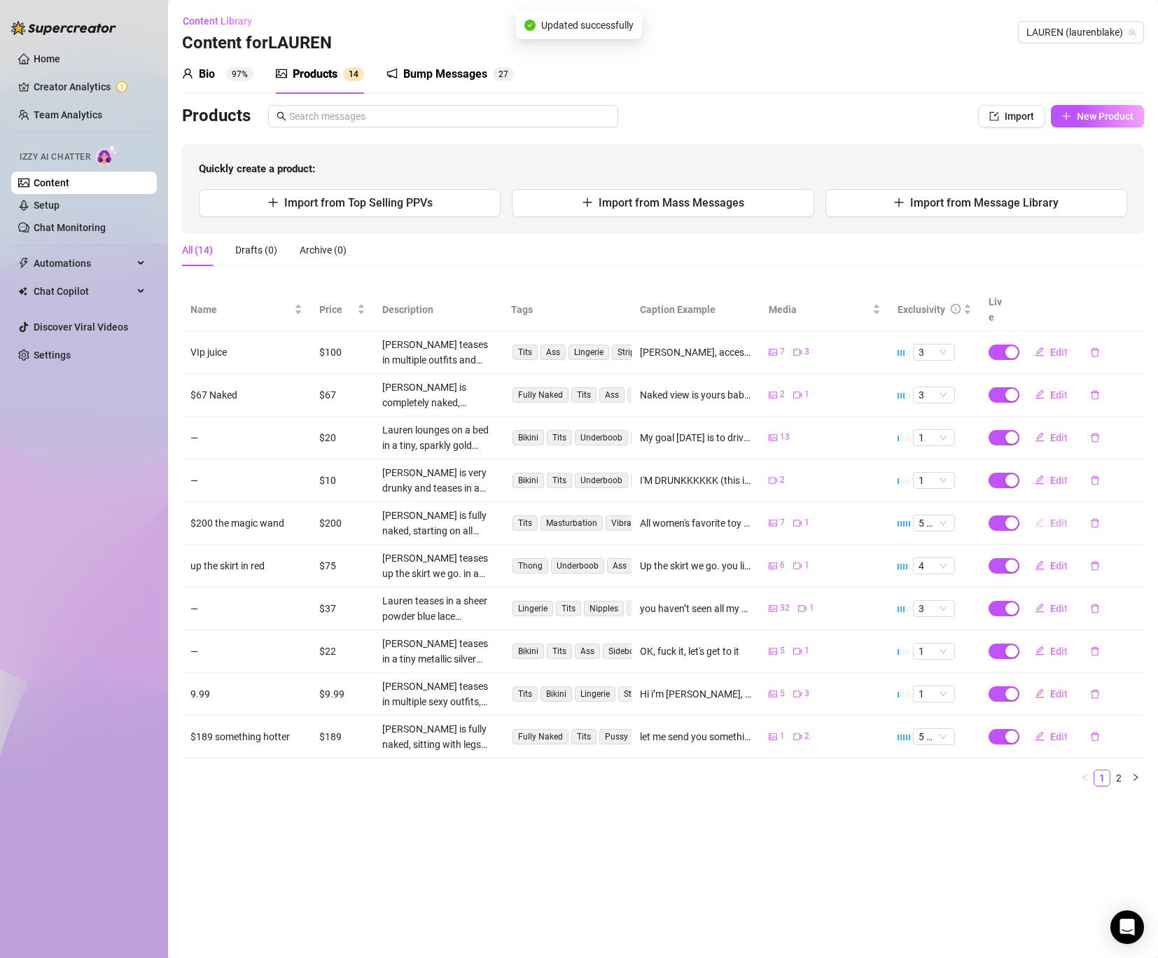
click at [1054, 518] on span "Edit" at bounding box center [1060, 523] width 18 height 11
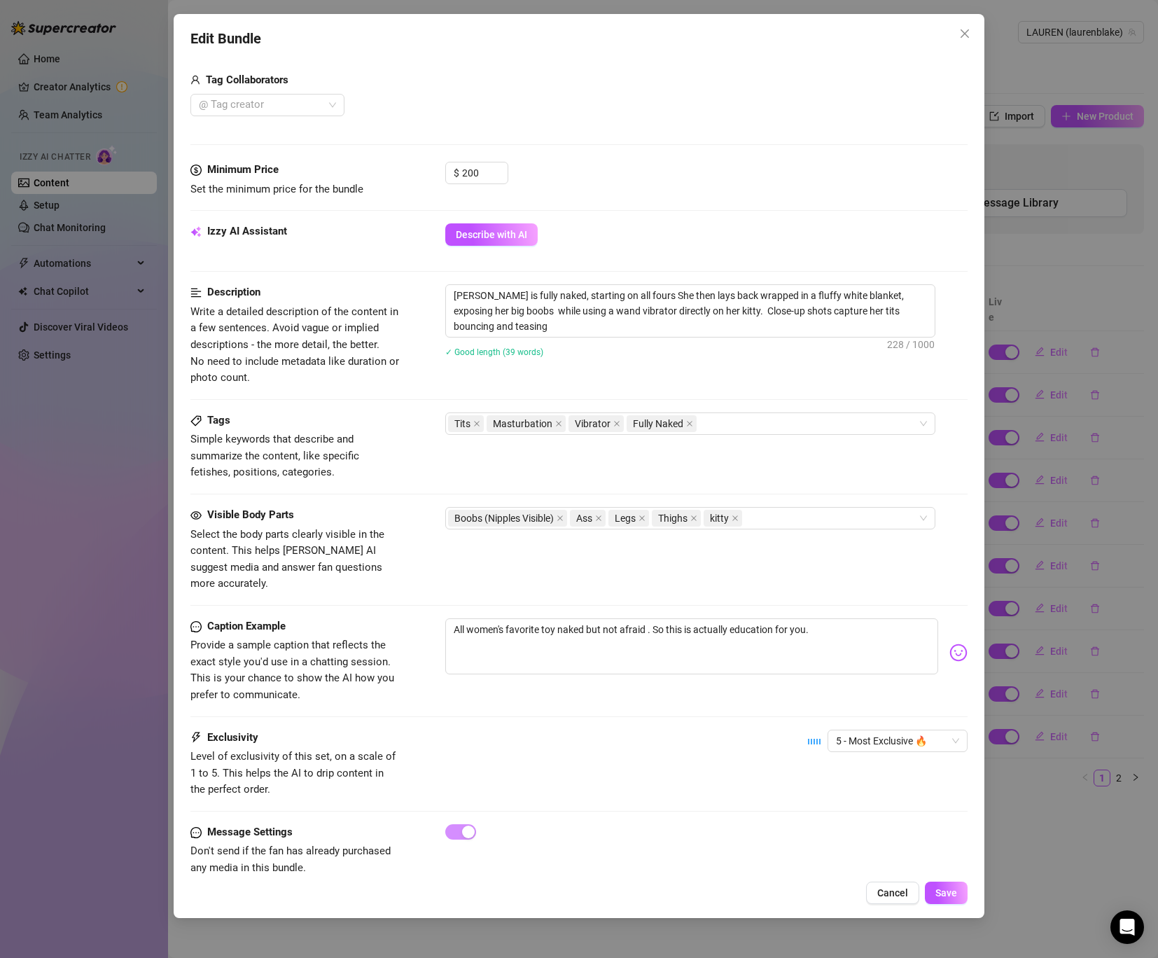
scroll to position [500, 0]
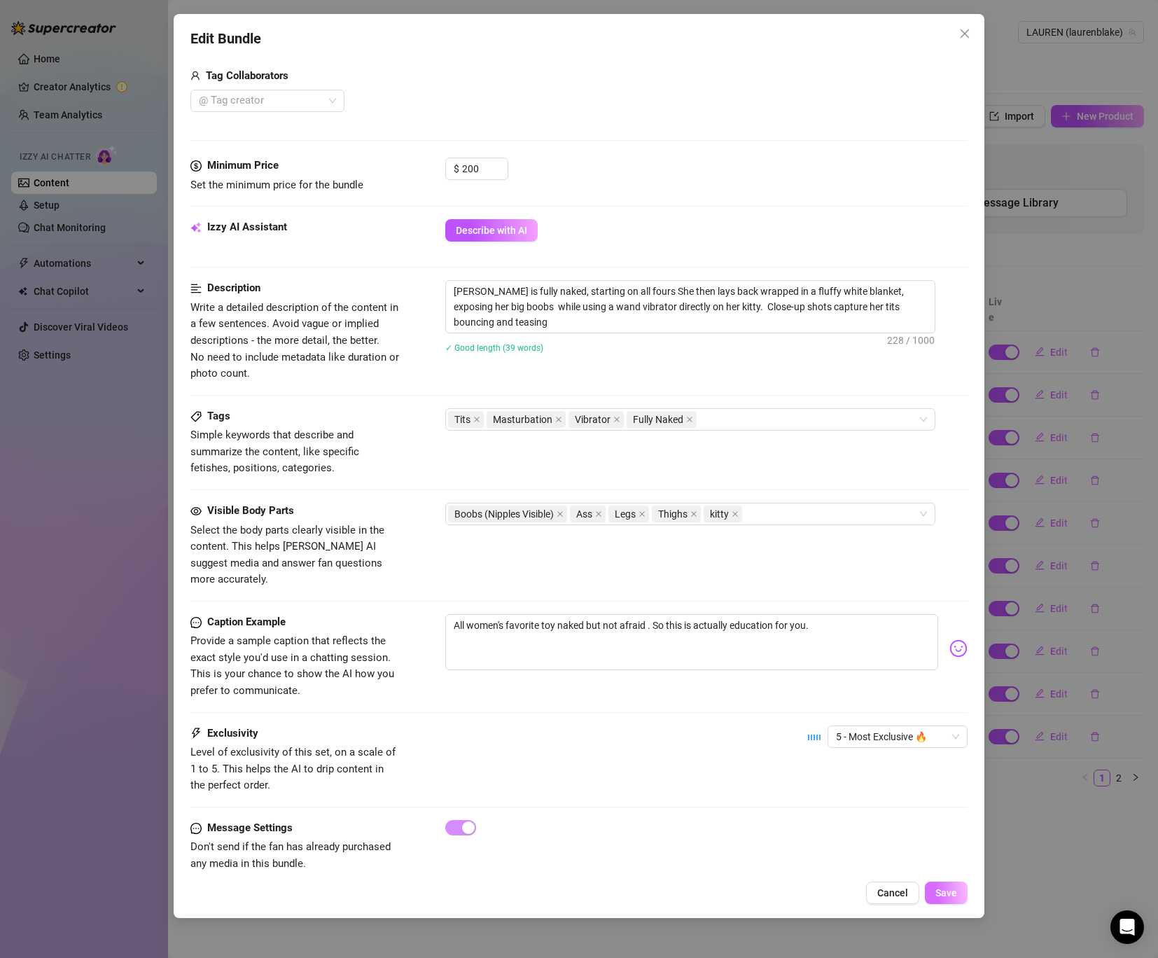
click at [941, 894] on span "Save" at bounding box center [947, 892] width 22 height 11
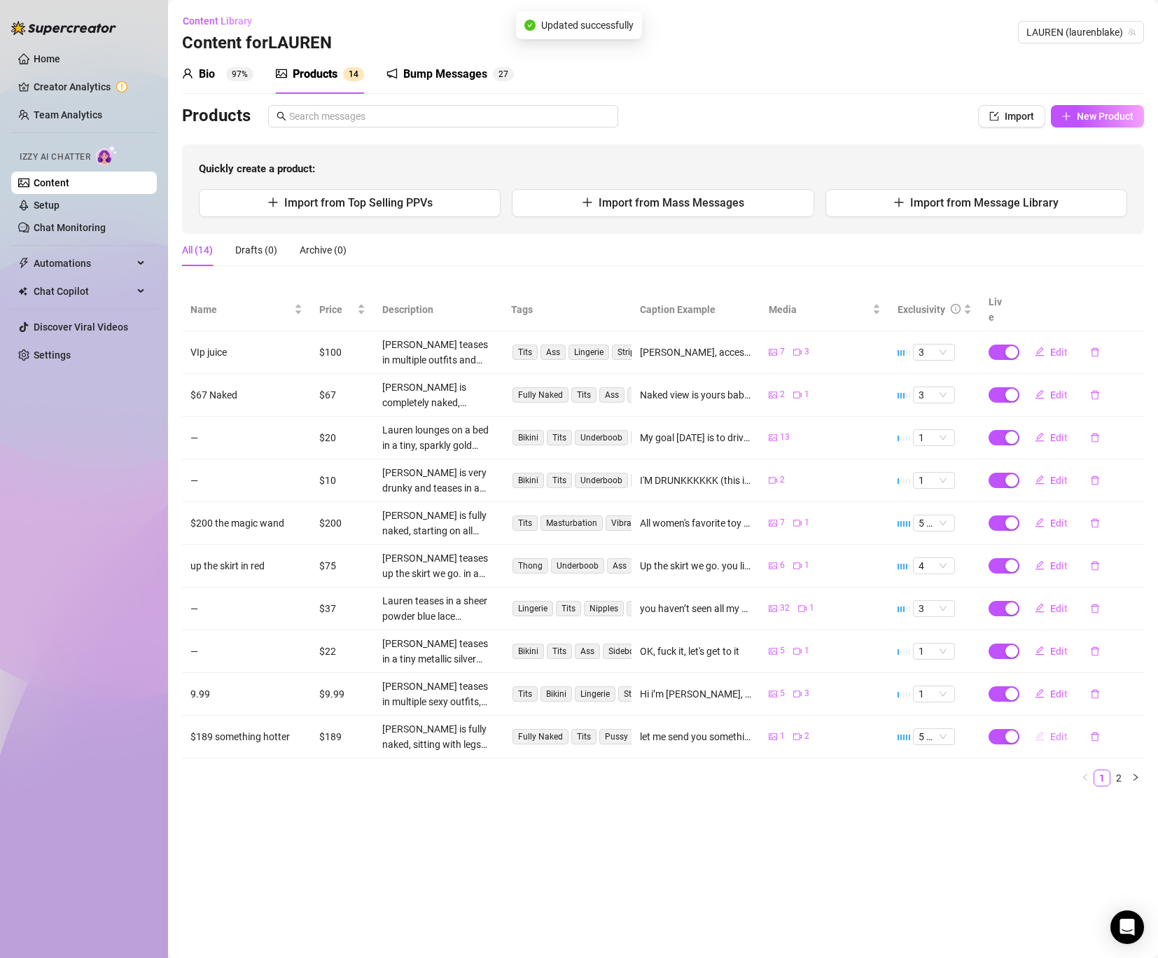
click at [1057, 731] on span "Edit" at bounding box center [1060, 736] width 18 height 11
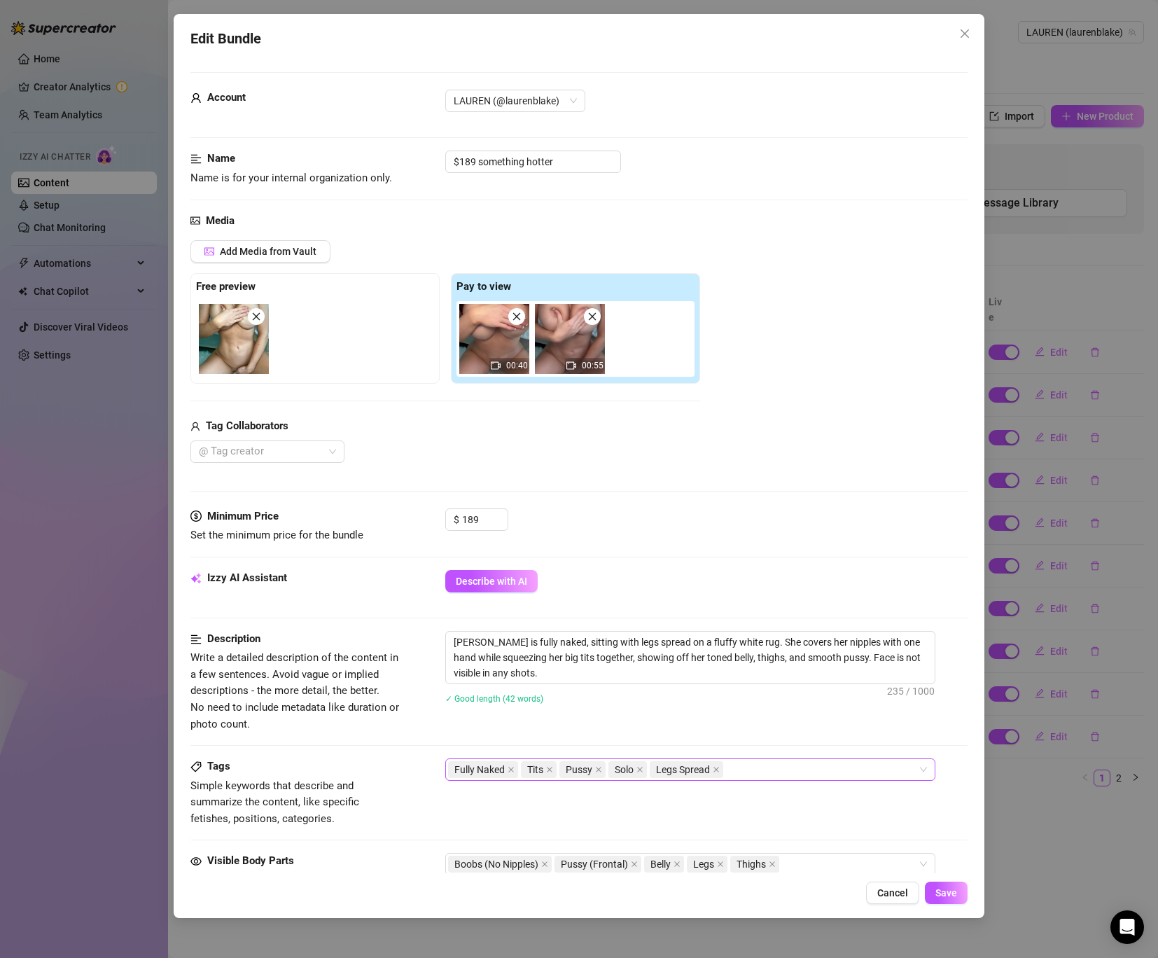
click at [602, 767] on span "Pussy" at bounding box center [583, 769] width 46 height 17
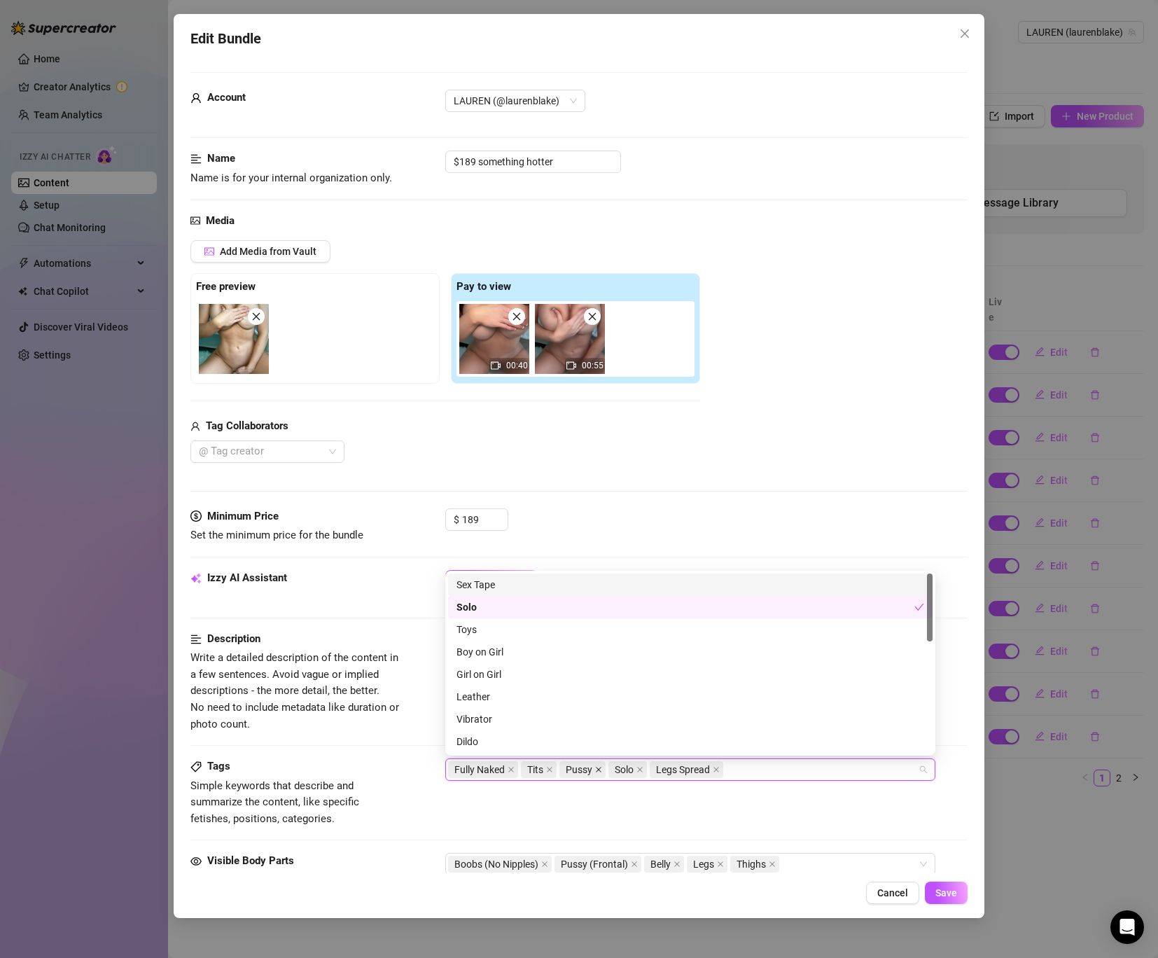
click at [596, 767] on icon "close" at bounding box center [598, 769] width 7 height 7
click at [764, 821] on div "Tags Simple keywords that describe and summarize the content, like specific fet…" at bounding box center [578, 792] width 777 height 69
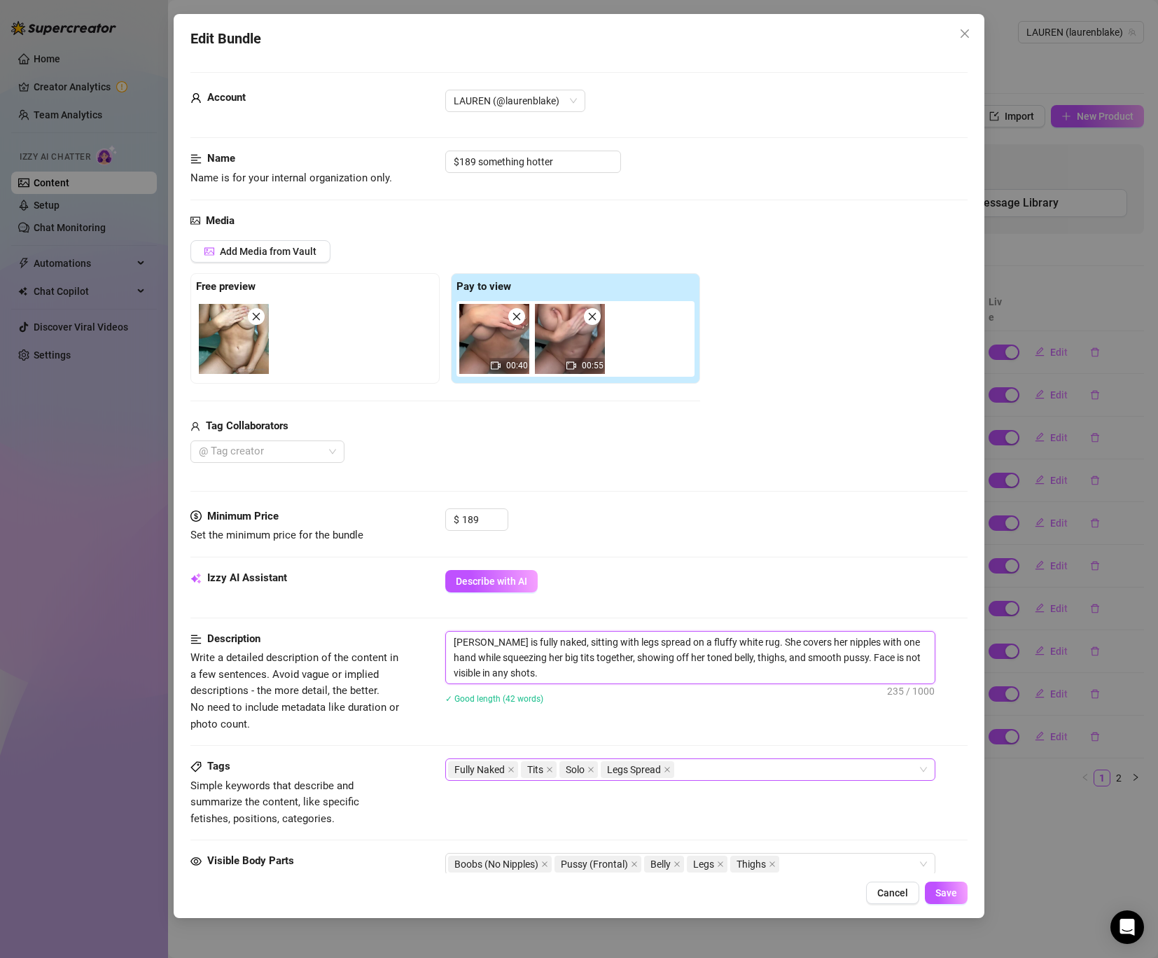
drag, startPoint x: 850, startPoint y: 658, endPoint x: 820, endPoint y: 659, distance: 29.4
click at [820, 659] on textarea "Lauren is fully naked, sitting with legs spread on a fluffy white rug. She cove…" at bounding box center [690, 658] width 489 height 52
type textarea "Lauren is fully naked, sitting with legs spread on a fluffy white rug. She cove…"
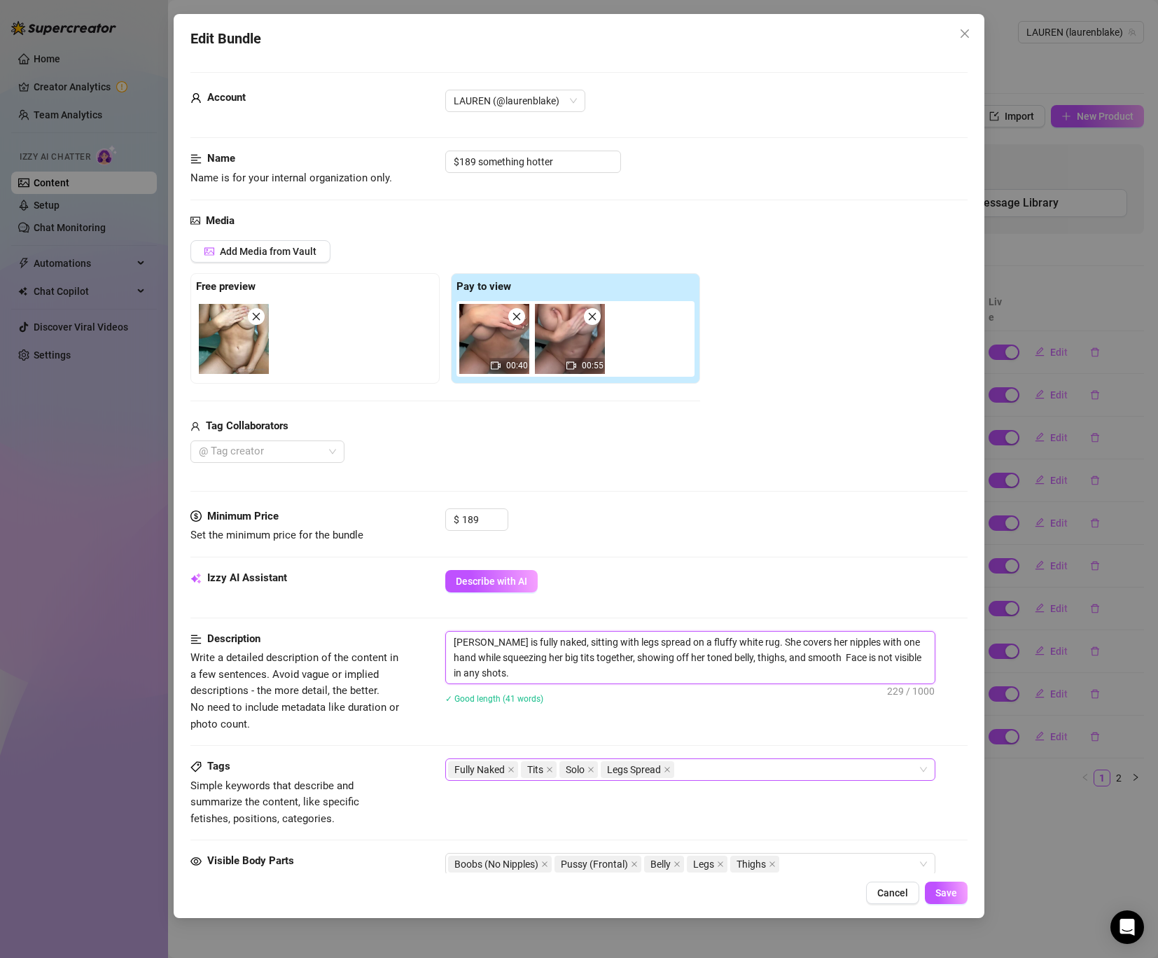
type textarea "Lauren is fully naked, sitting with legs spread on a fluffy white rug. She cove…"
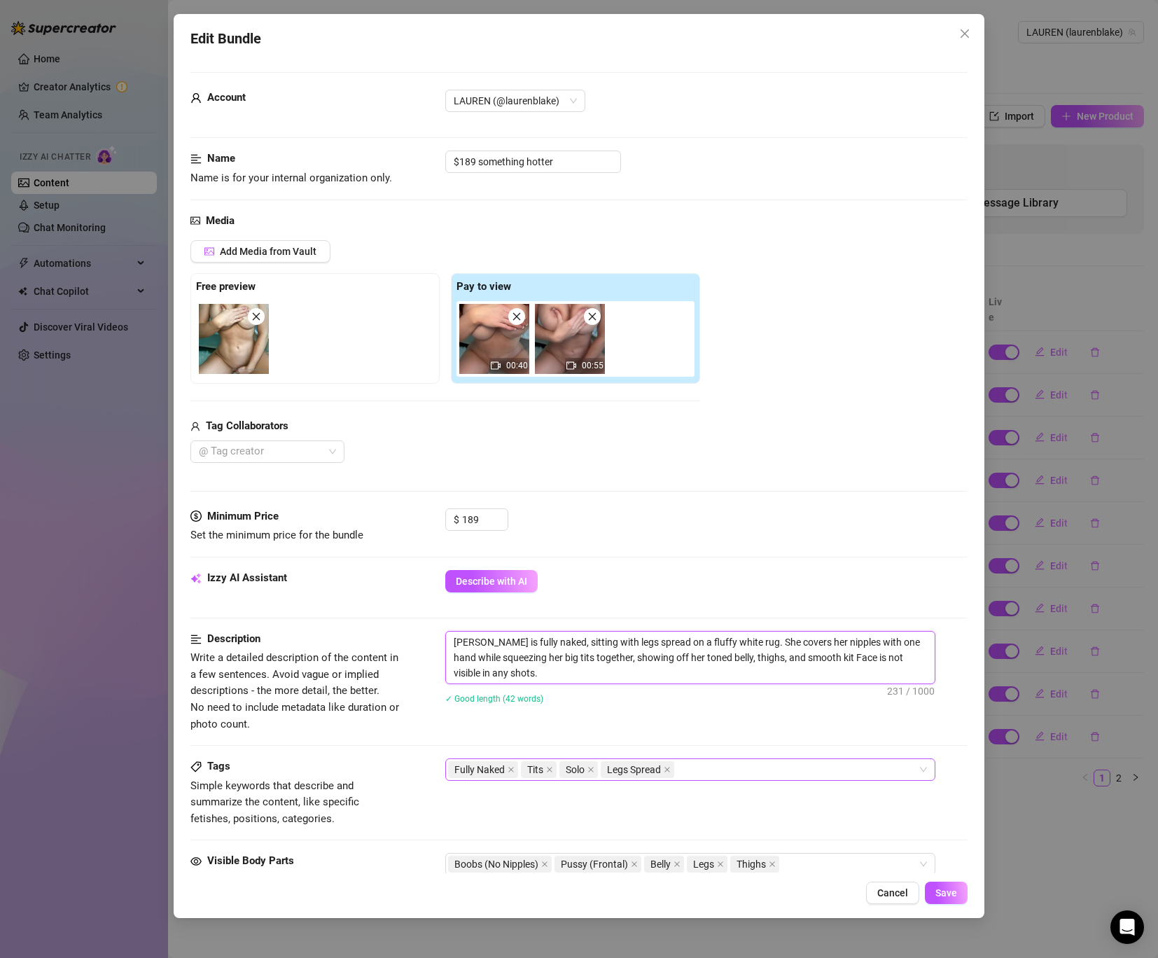
type textarea "Lauren is fully naked, sitting with legs spread on a fluffy white rug. She cove…"
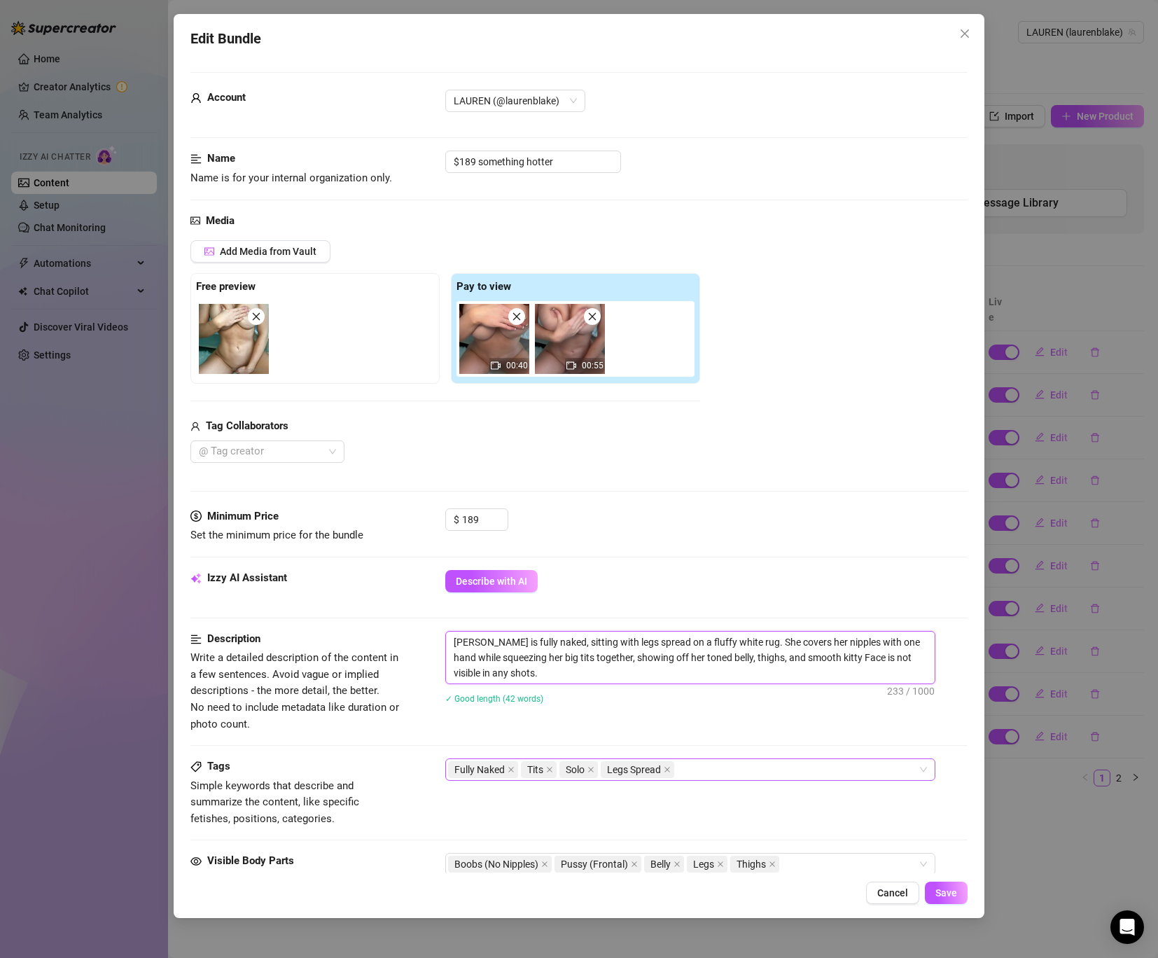
type textarea "Lauren is fully naked, sitting with legs spread on a fluffy white rug. She cove…"
type textarea "[PERSON_NAME] is fully naked, sitting with legs spread on a fluffy white rug. S…"
type textarea "Lauren is fully naked, sitting with legs spread on a fluffy white rug. She cove…"
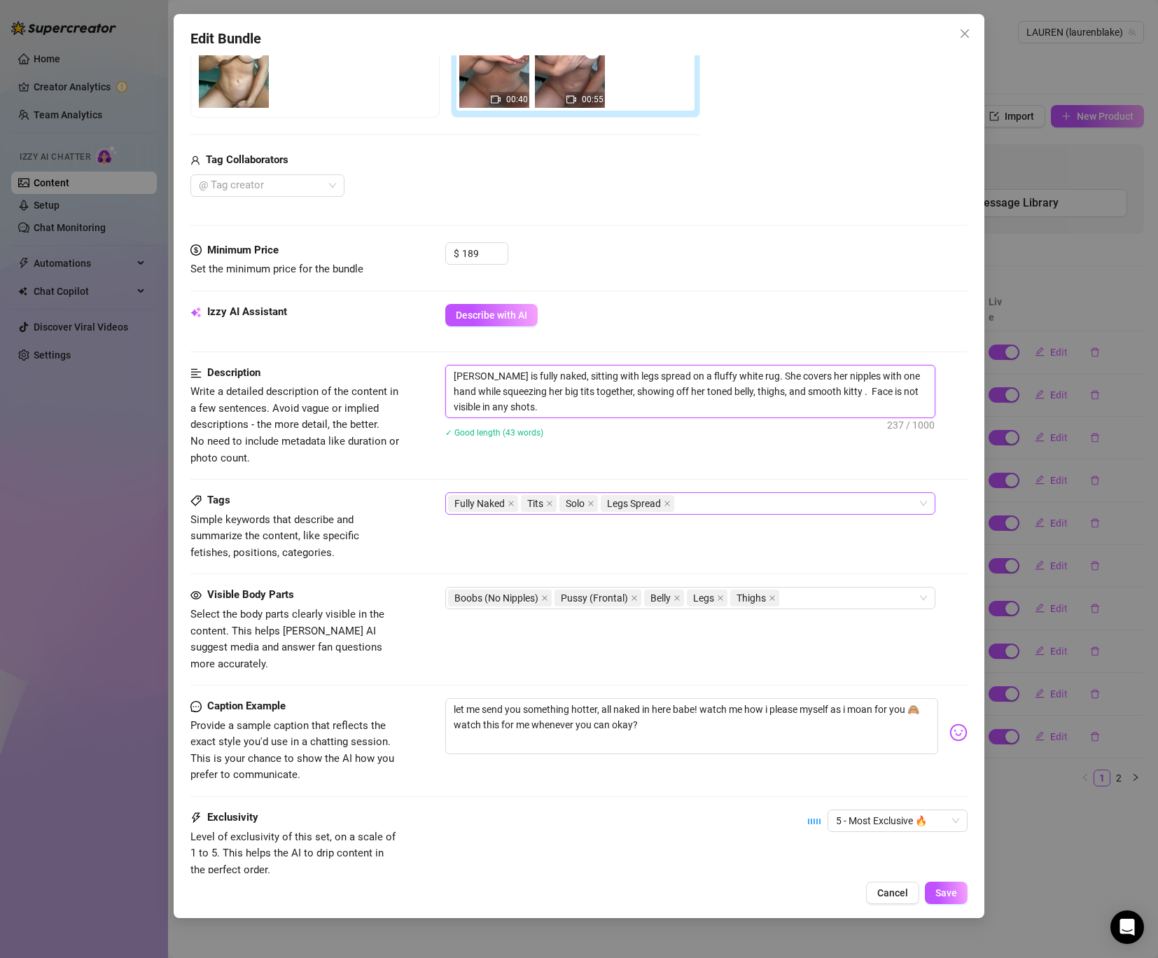
scroll to position [280, 0]
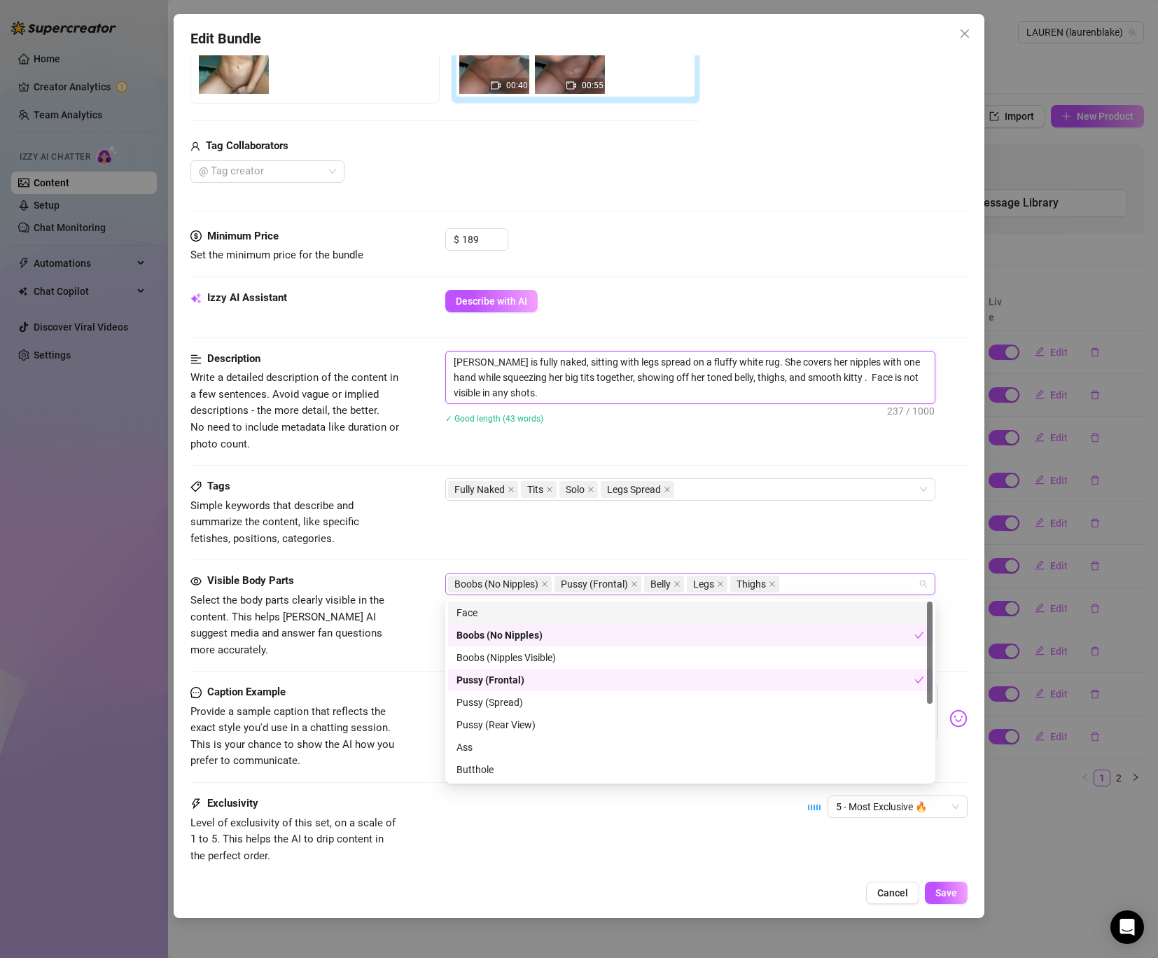
click at [627, 587] on span "Pussy (Frontal)" at bounding box center [594, 583] width 67 height 15
type textarea "Lauren is fully naked, sitting with legs spread on a fluffy white rug. She cove…"
click at [633, 584] on icon "close" at bounding box center [634, 584] width 7 height 7
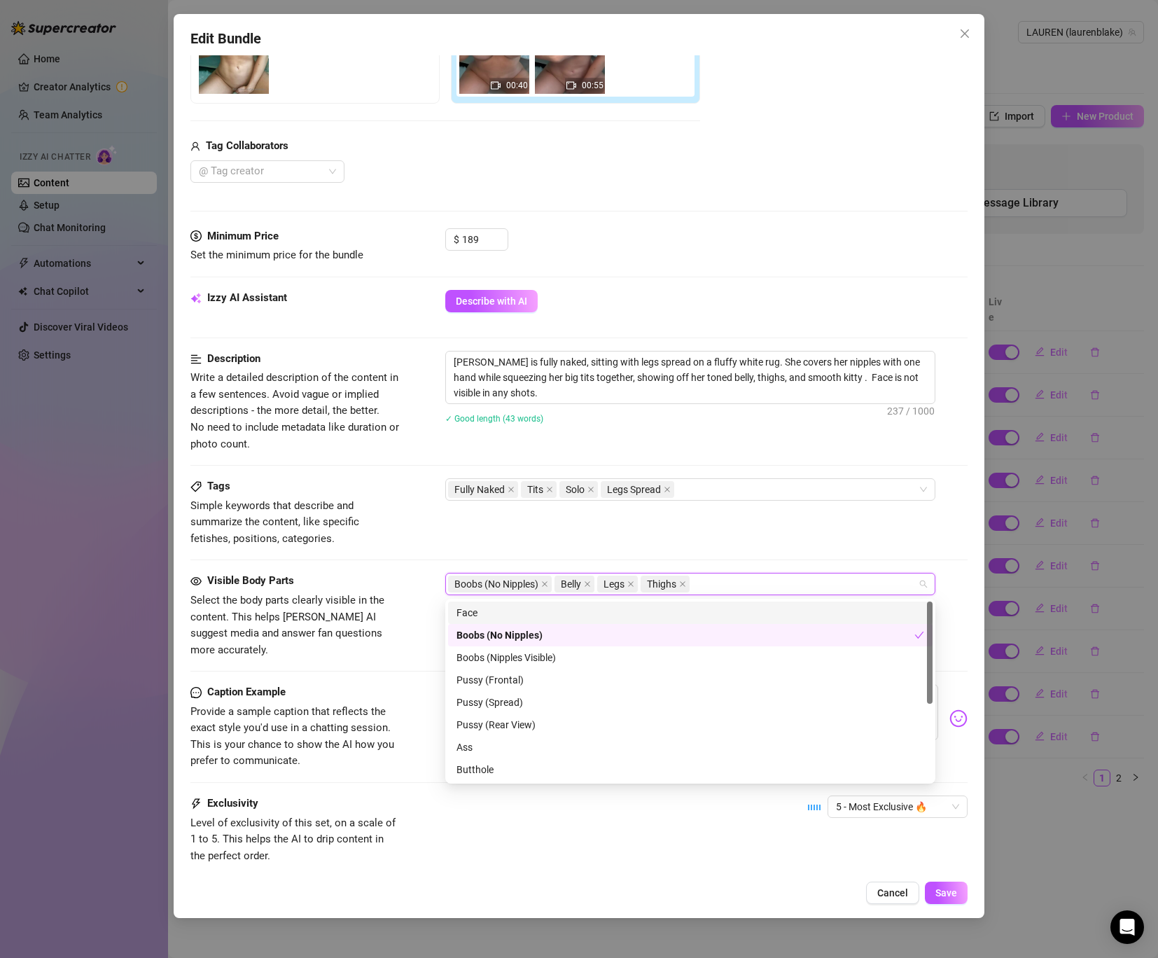
click at [633, 584] on icon "close" at bounding box center [631, 584] width 7 height 7
type textarea "[PERSON_NAME] is fully naked, sitting with legs spread on a fluffy white rug. S…"
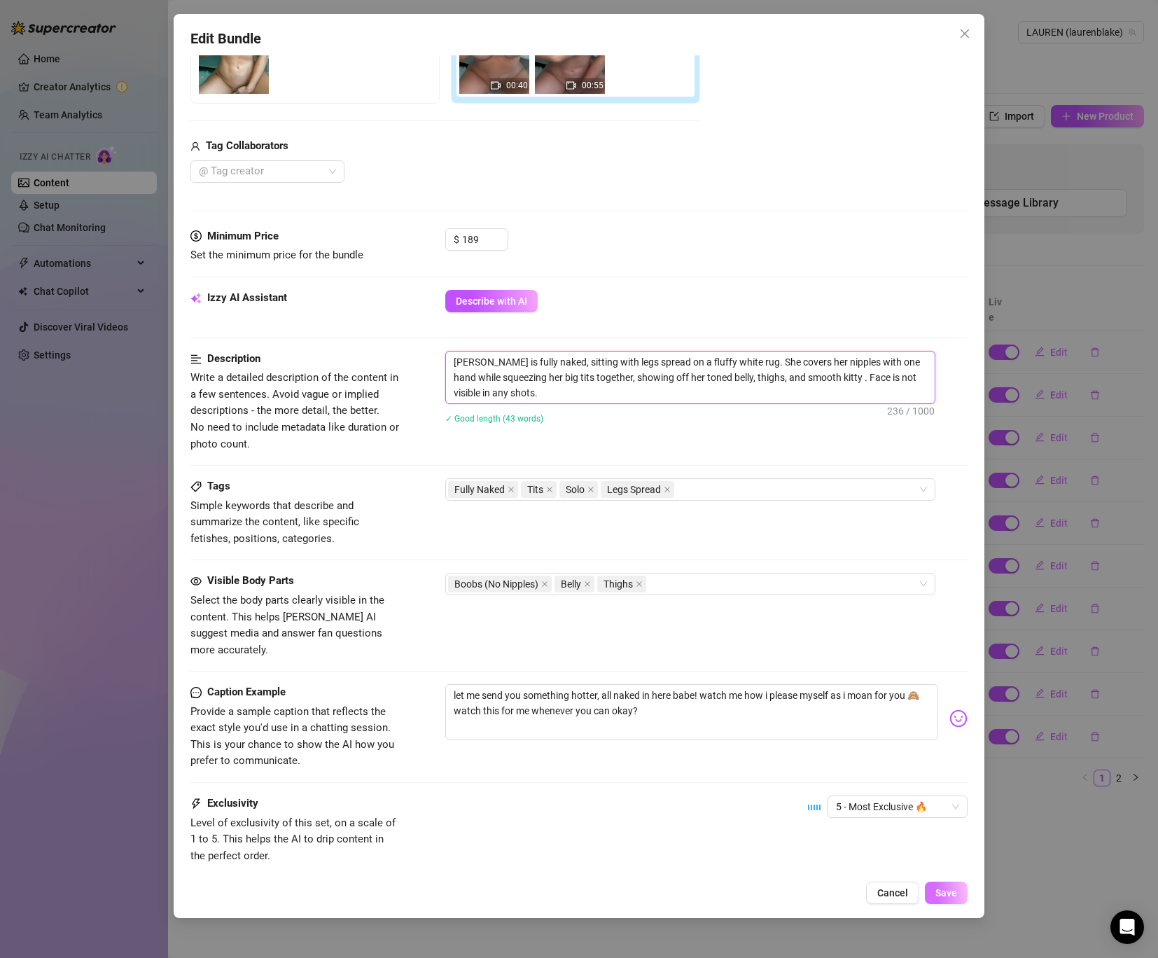
type textarea "[PERSON_NAME] is fully naked, sitting with legs spread on a fluffy white rug. S…"
click at [948, 897] on span "Save" at bounding box center [947, 892] width 22 height 11
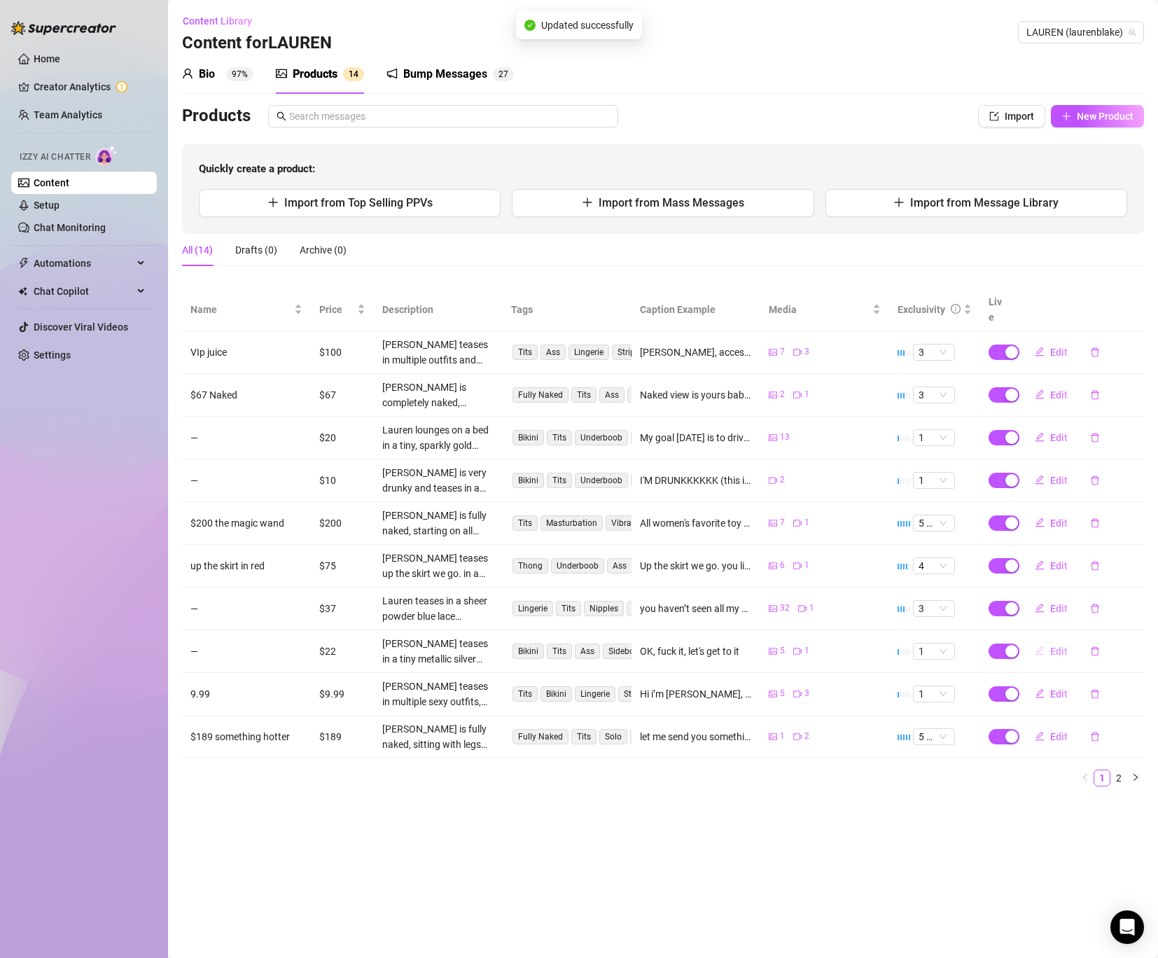
click at [1056, 646] on span "Edit" at bounding box center [1060, 651] width 18 height 11
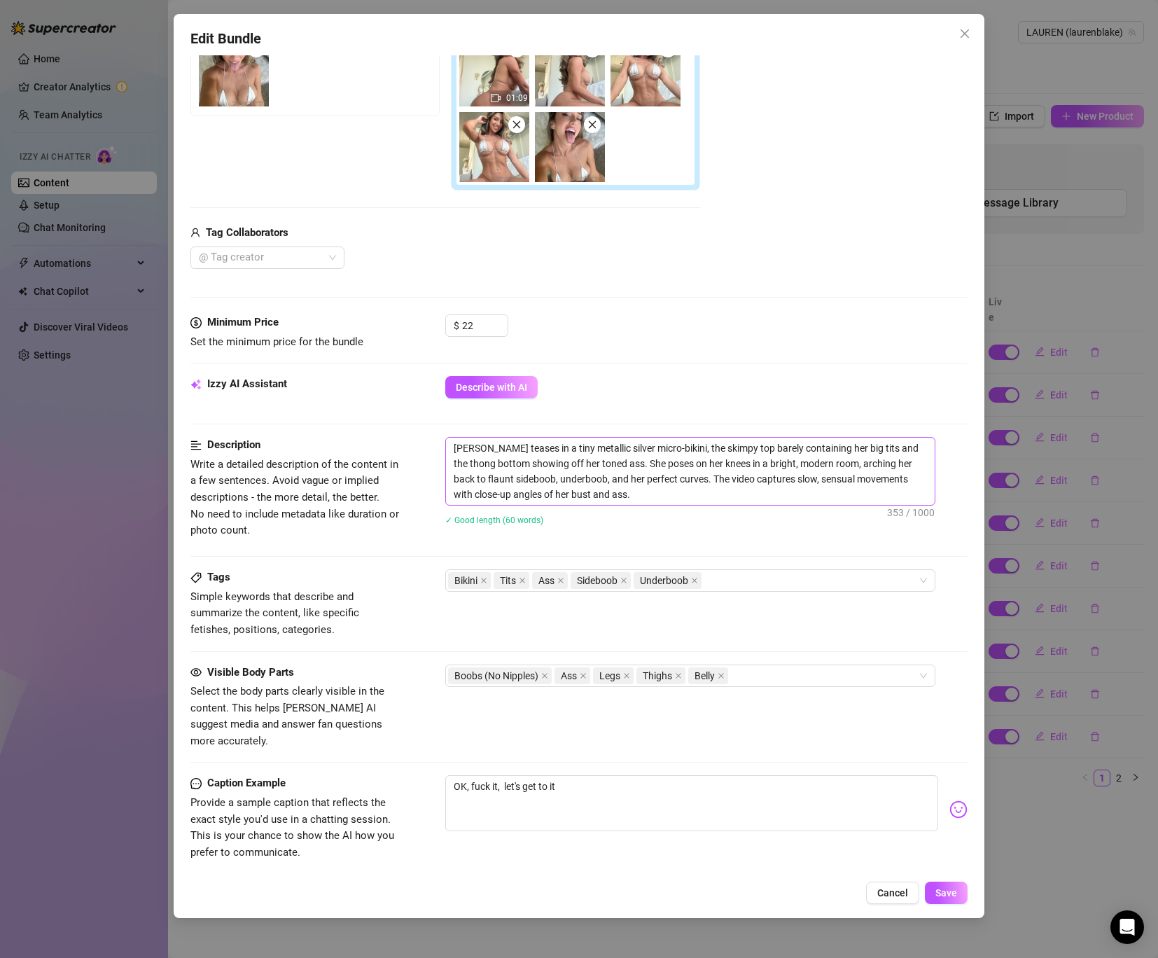
scroll to position [367, 0]
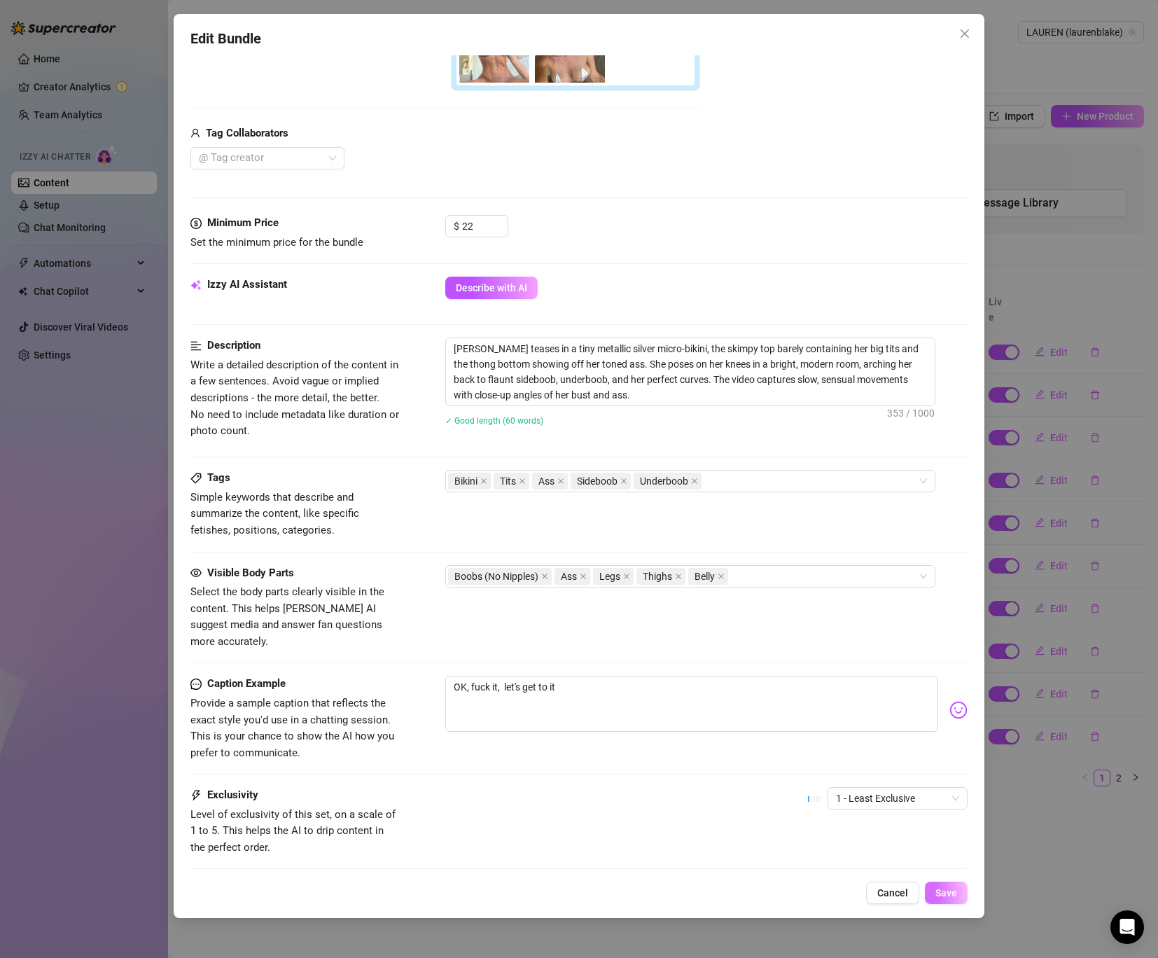
click at [950, 890] on span "Save" at bounding box center [947, 892] width 22 height 11
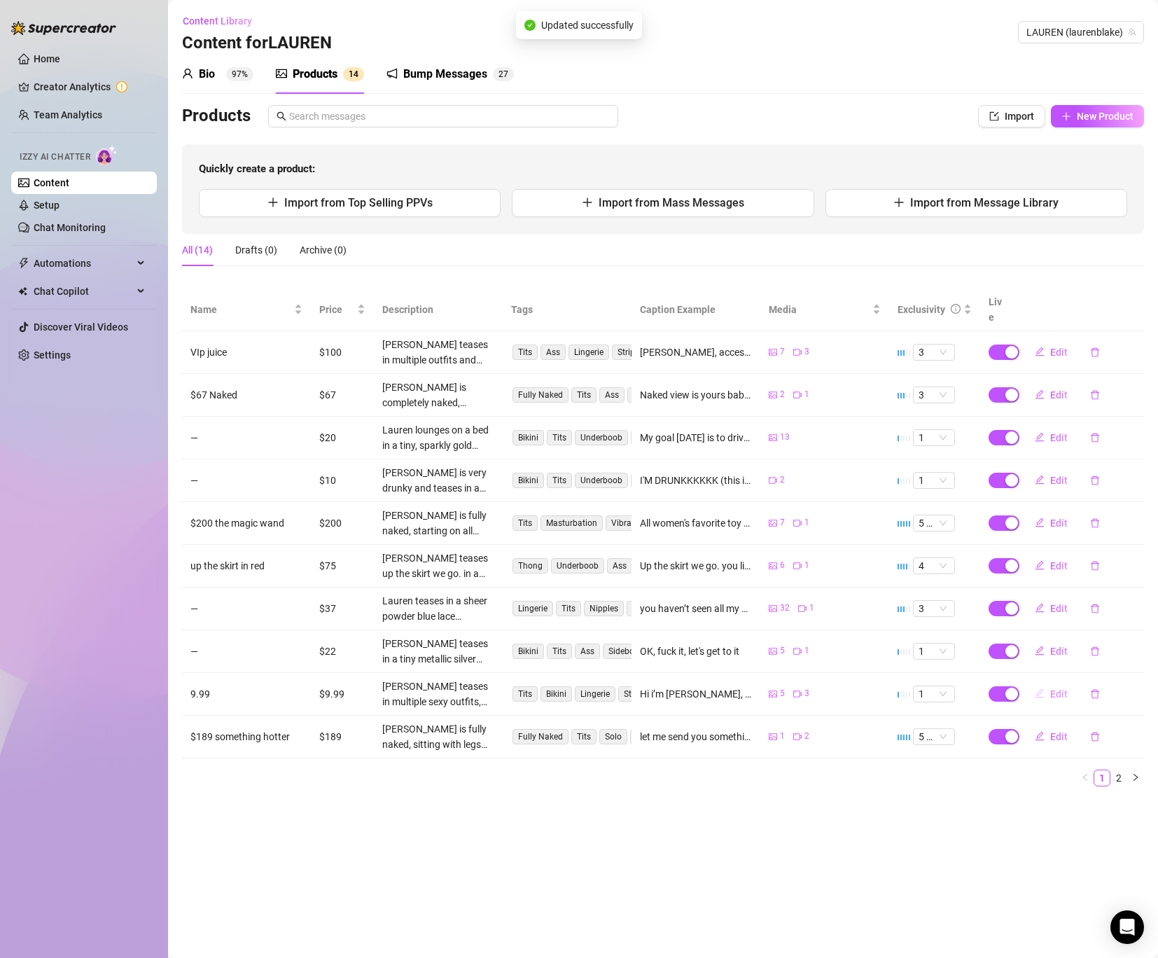
click at [1058, 688] on span "Edit" at bounding box center [1060, 693] width 18 height 11
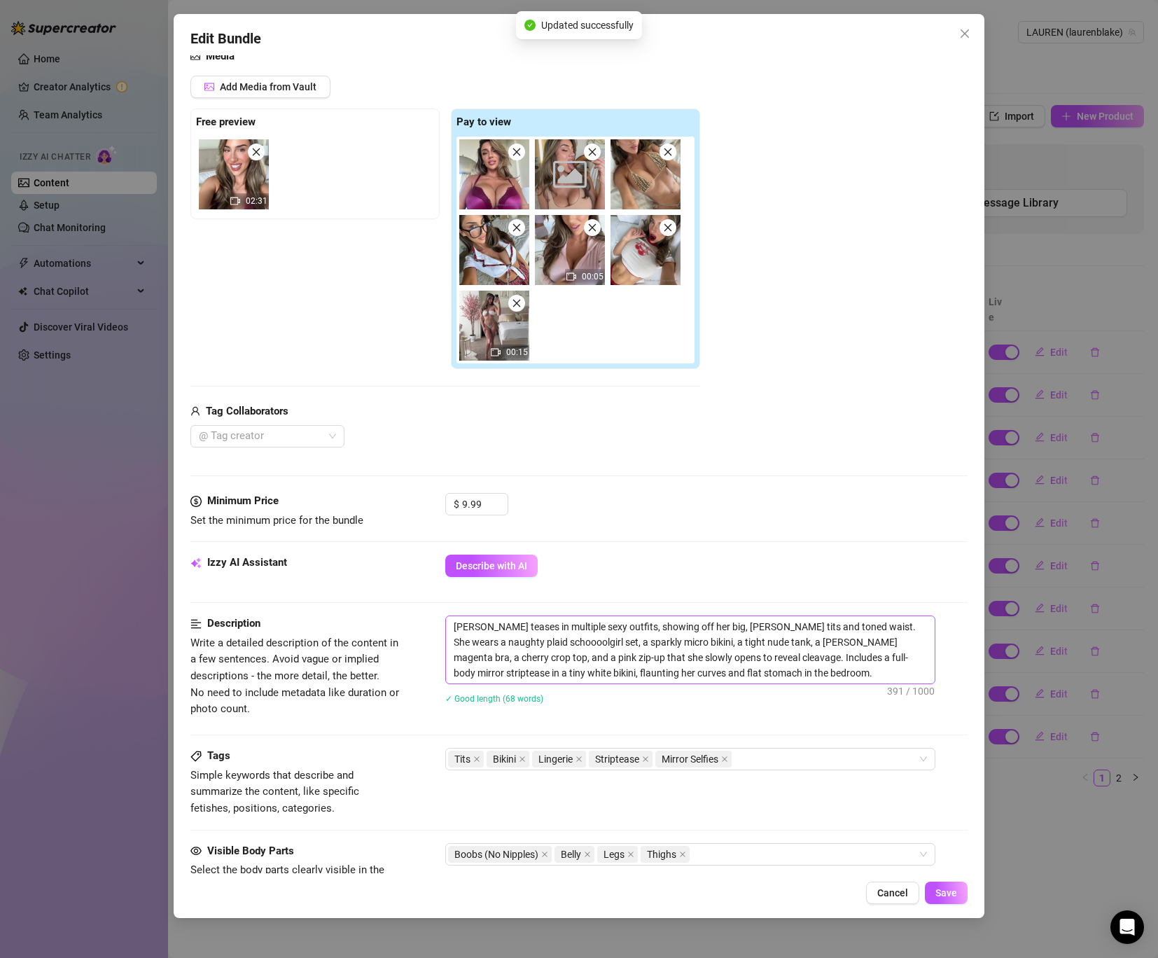
scroll to position [168, 0]
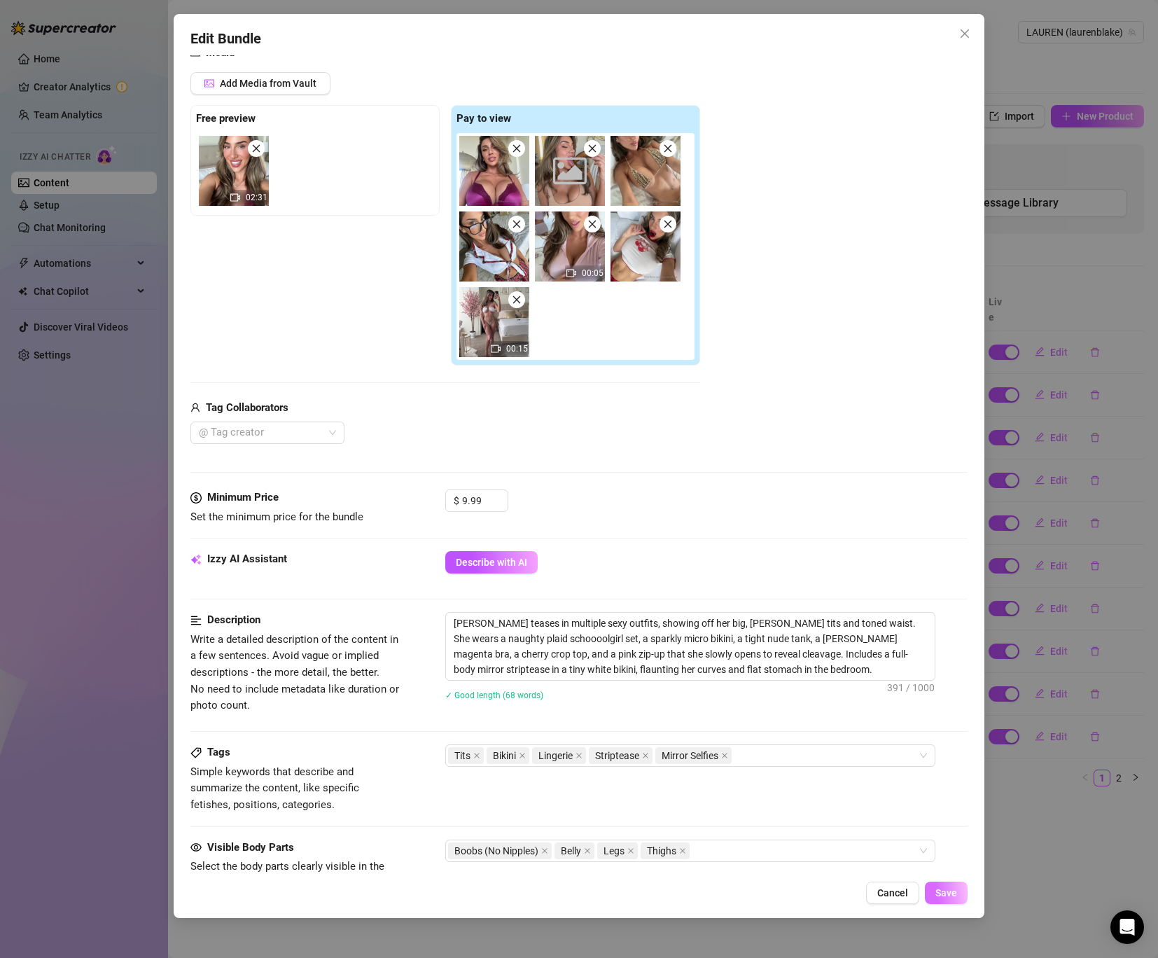
click at [947, 897] on span "Save" at bounding box center [947, 892] width 22 height 11
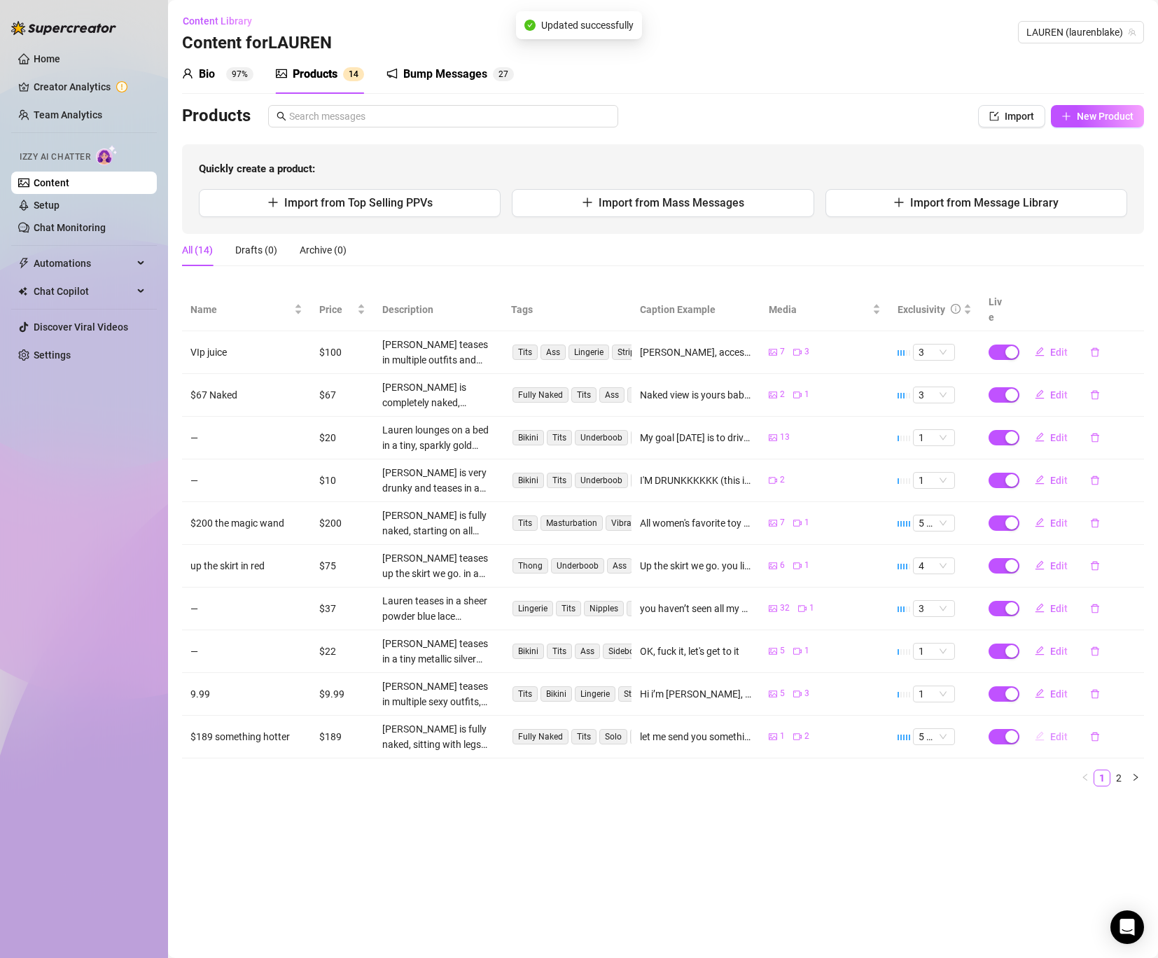
click at [1051, 731] on span "Edit" at bounding box center [1060, 736] width 18 height 11
type textarea "let me send you something hotter, all naked in here babe! watch me how i please…"
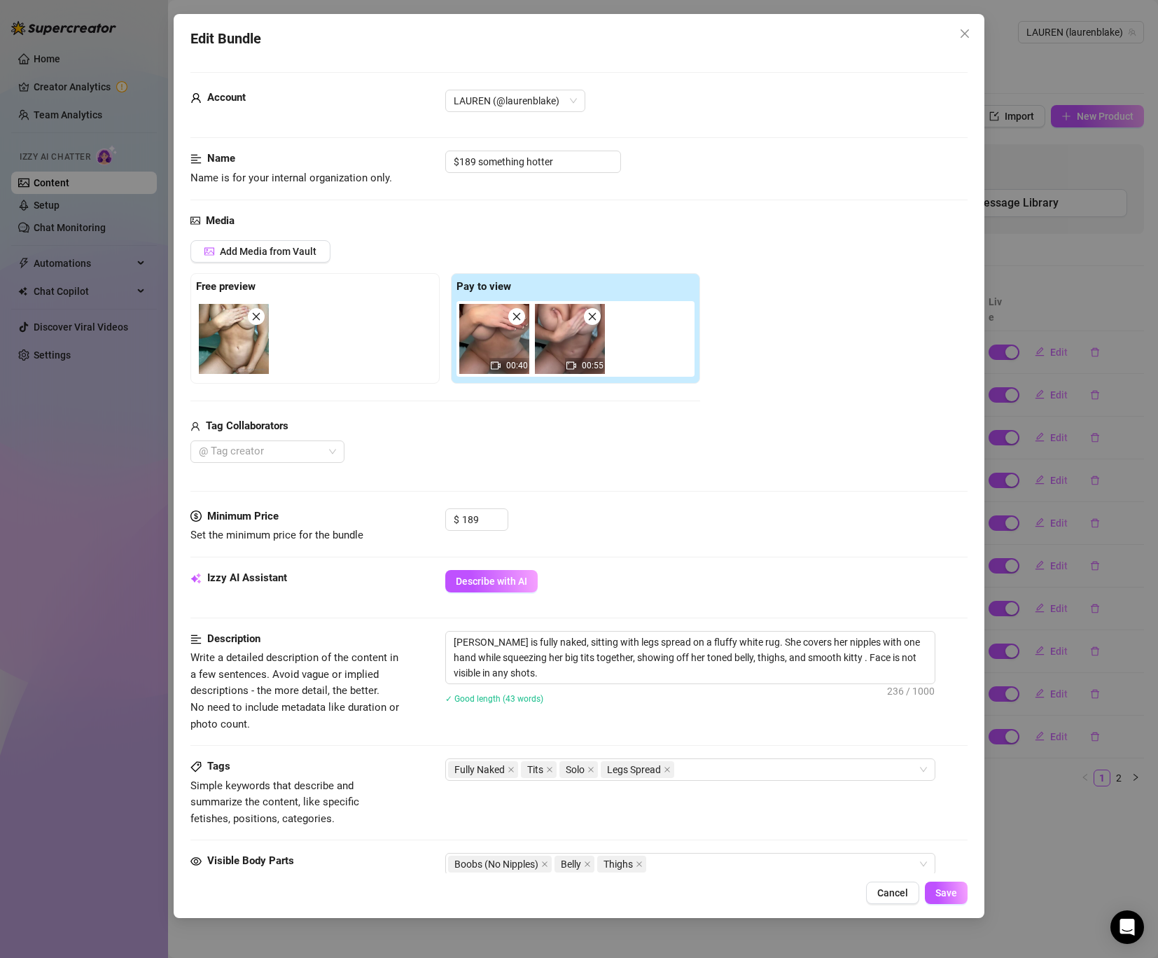
click at [864, 896] on div "Cancel Save" at bounding box center [578, 893] width 777 height 22
click at [878, 894] on button "Cancel" at bounding box center [892, 893] width 53 height 22
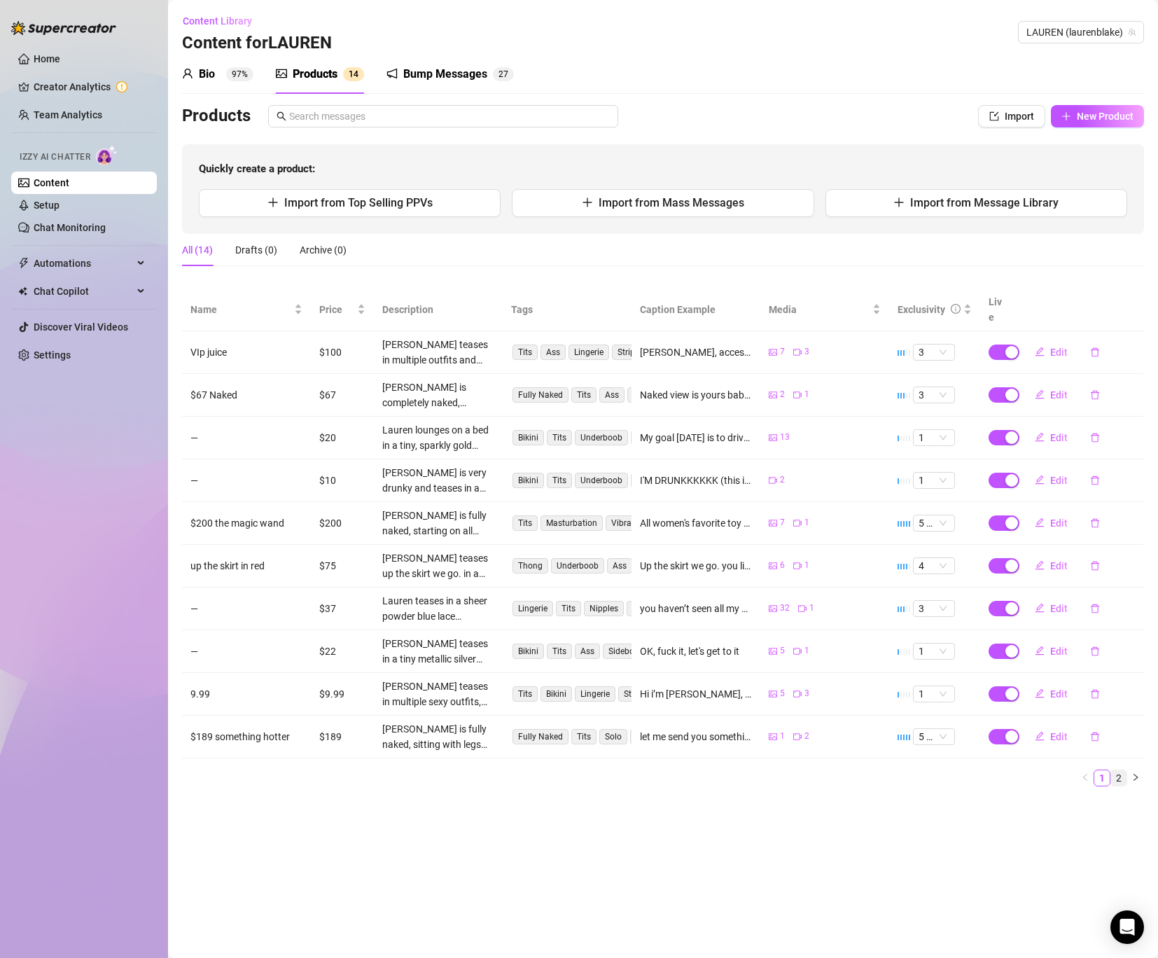
click at [1125, 770] on link "2" at bounding box center [1118, 777] width 15 height 15
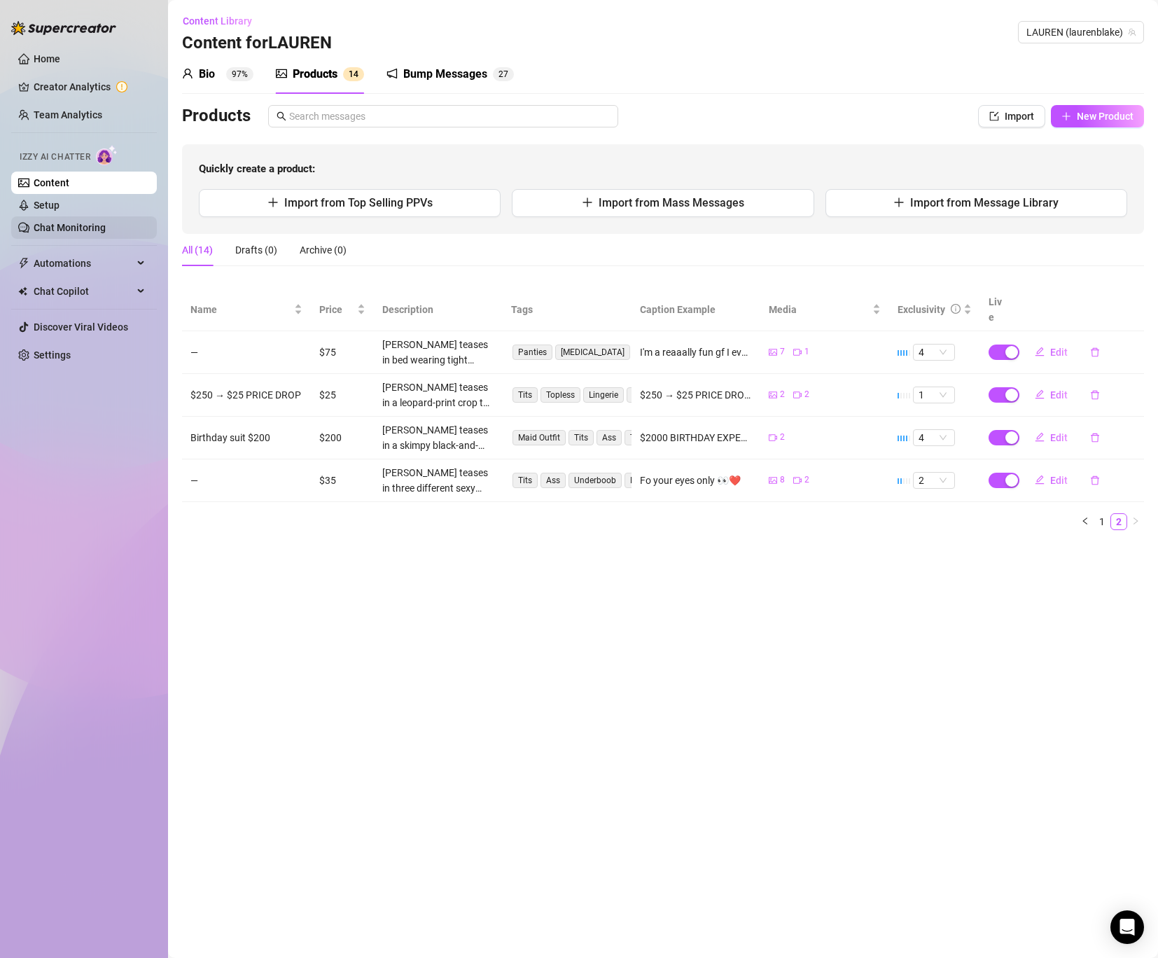
click at [74, 229] on link "Chat Monitoring" at bounding box center [70, 227] width 72 height 11
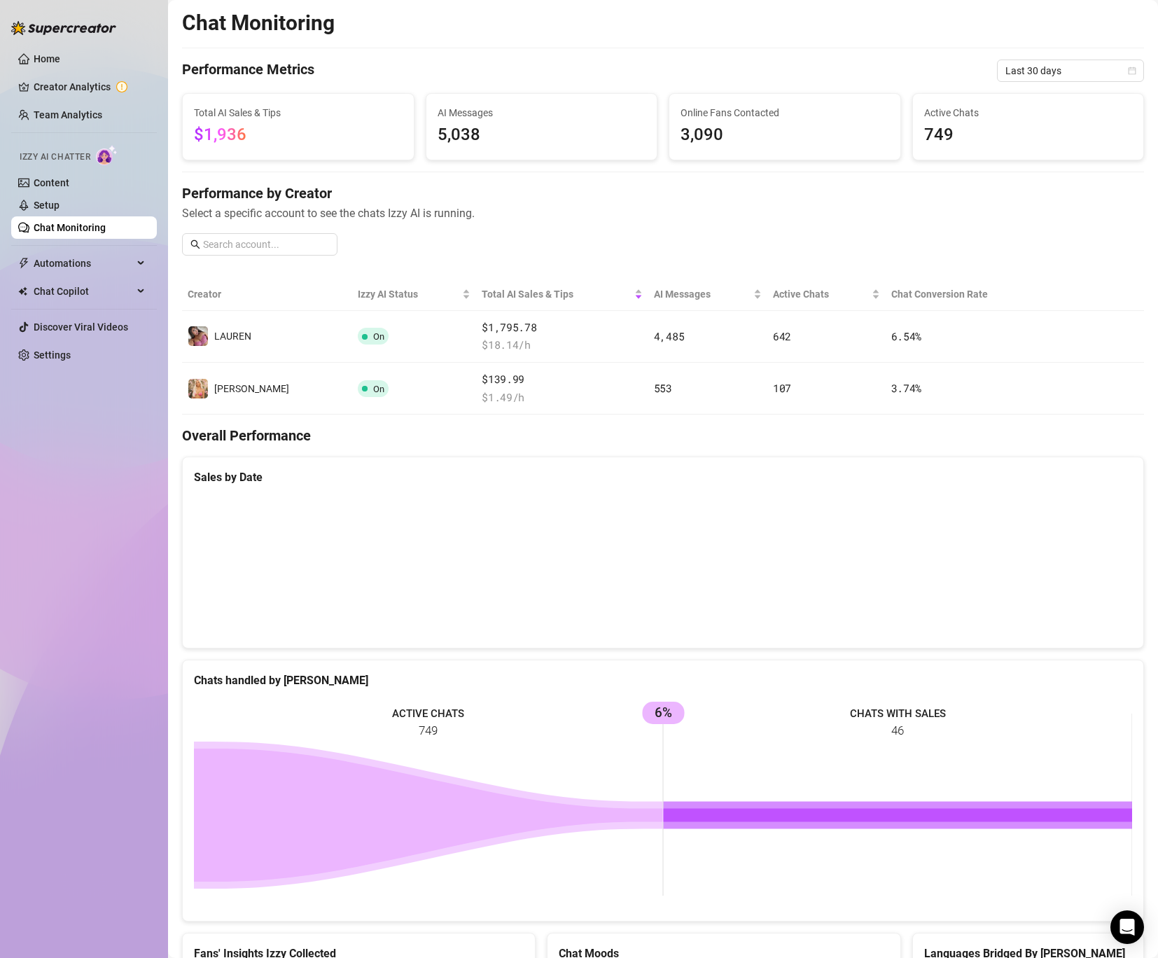
click at [74, 229] on link "Chat Monitoring" at bounding box center [70, 227] width 72 height 11
click at [1079, 68] on span "Last 30 days" at bounding box center [1071, 70] width 130 height 21
click at [1053, 97] on div "Last 24 hours" at bounding box center [1070, 98] width 125 height 15
click at [1087, 55] on div "Chat Monitoring Performance Metrics Last 24 hours Last 24 hours Total AI Sales …" at bounding box center [663, 610] width 962 height 1200
click at [1082, 63] on span "Last 24 hours" at bounding box center [1071, 70] width 130 height 21
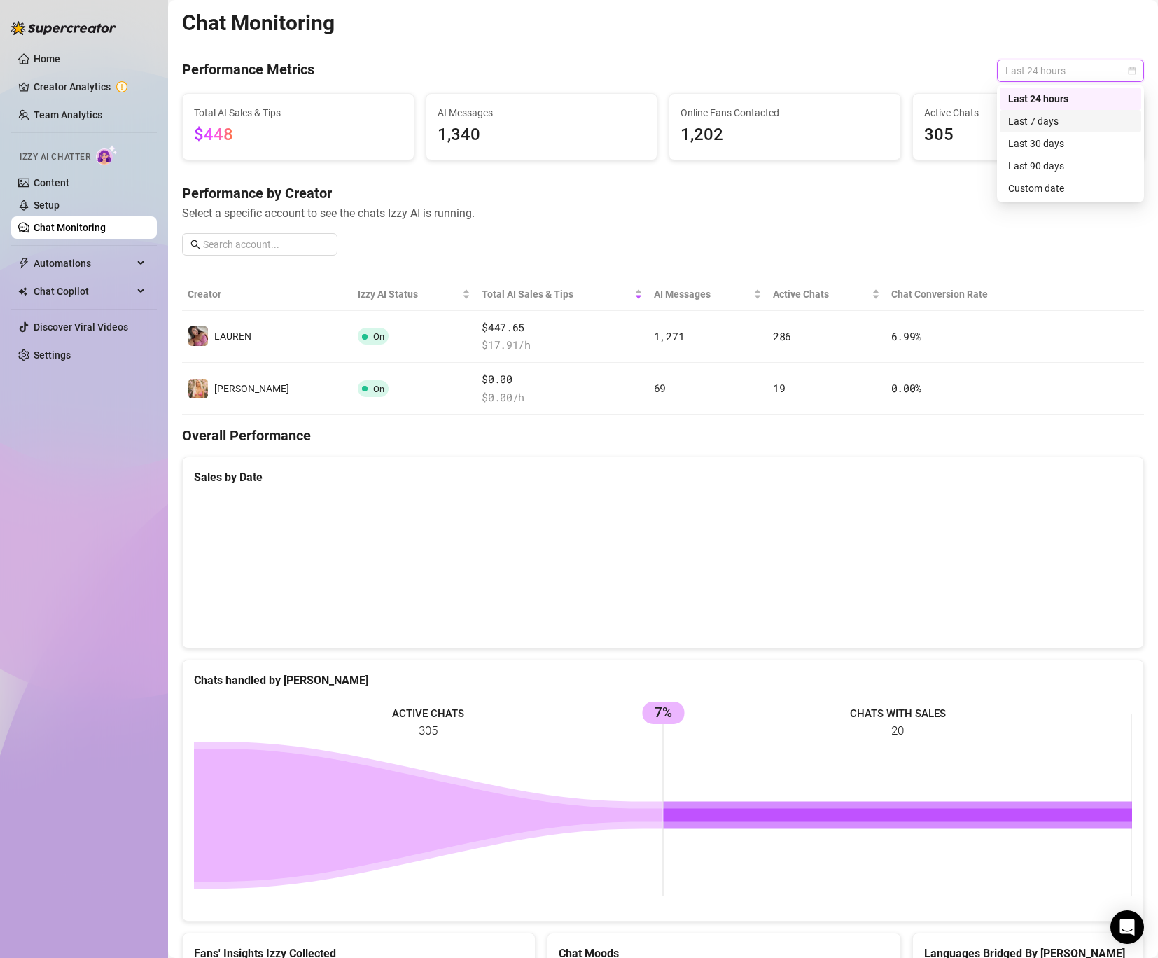
click at [1041, 116] on div "Last 7 days" at bounding box center [1070, 120] width 125 height 15
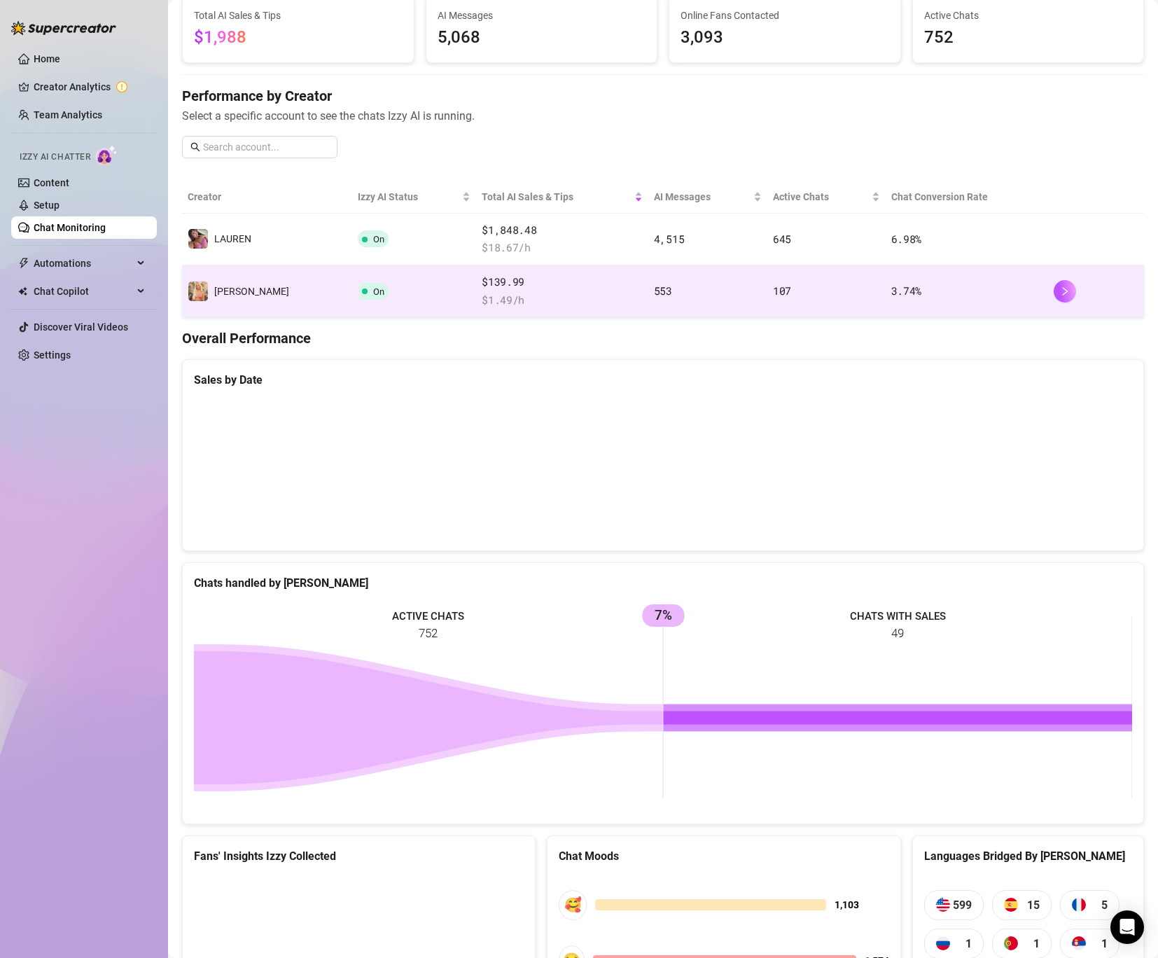
scroll to position [92, 0]
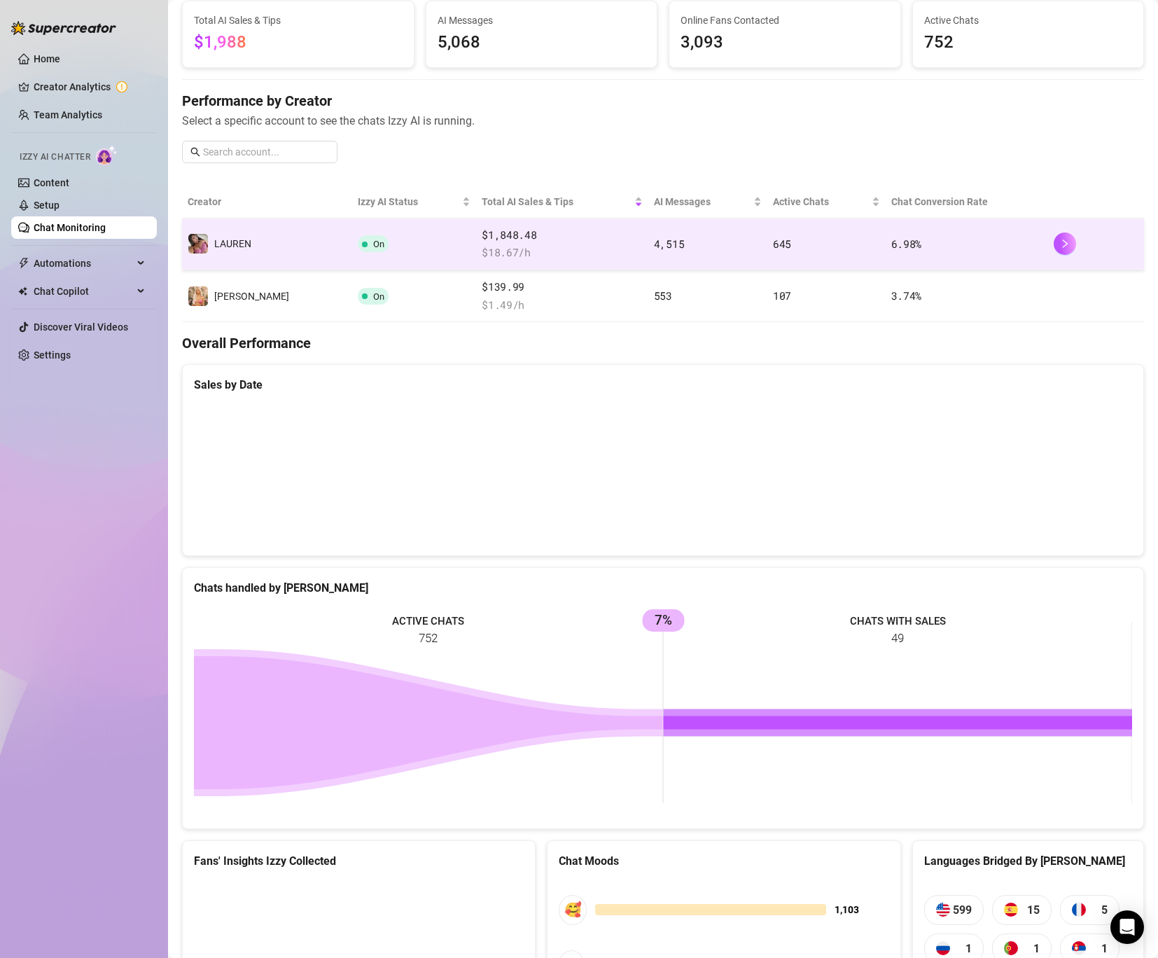
click at [557, 246] on span "$ 18.67 /h" at bounding box center [562, 252] width 161 height 17
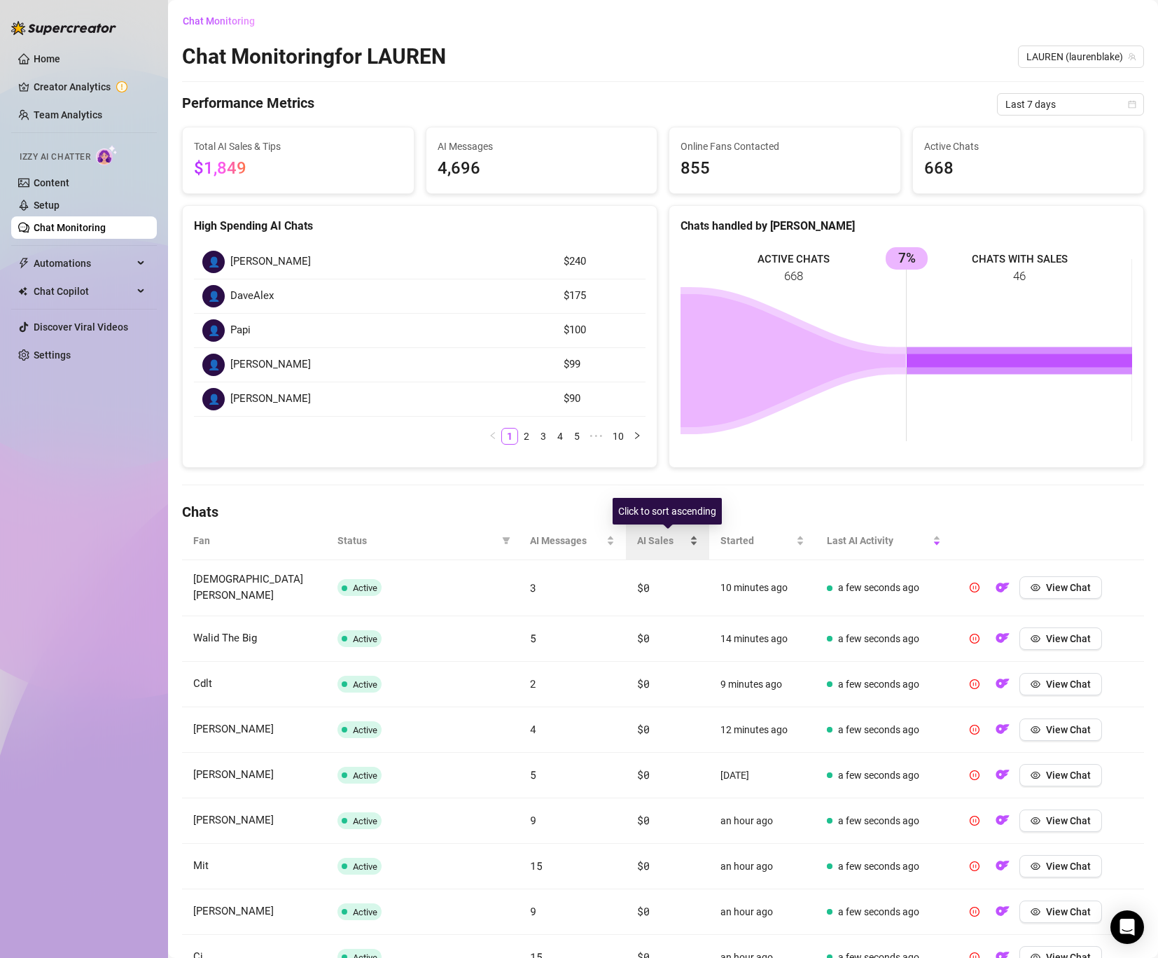
click at [657, 539] on span "AI Sales" at bounding box center [662, 540] width 50 height 15
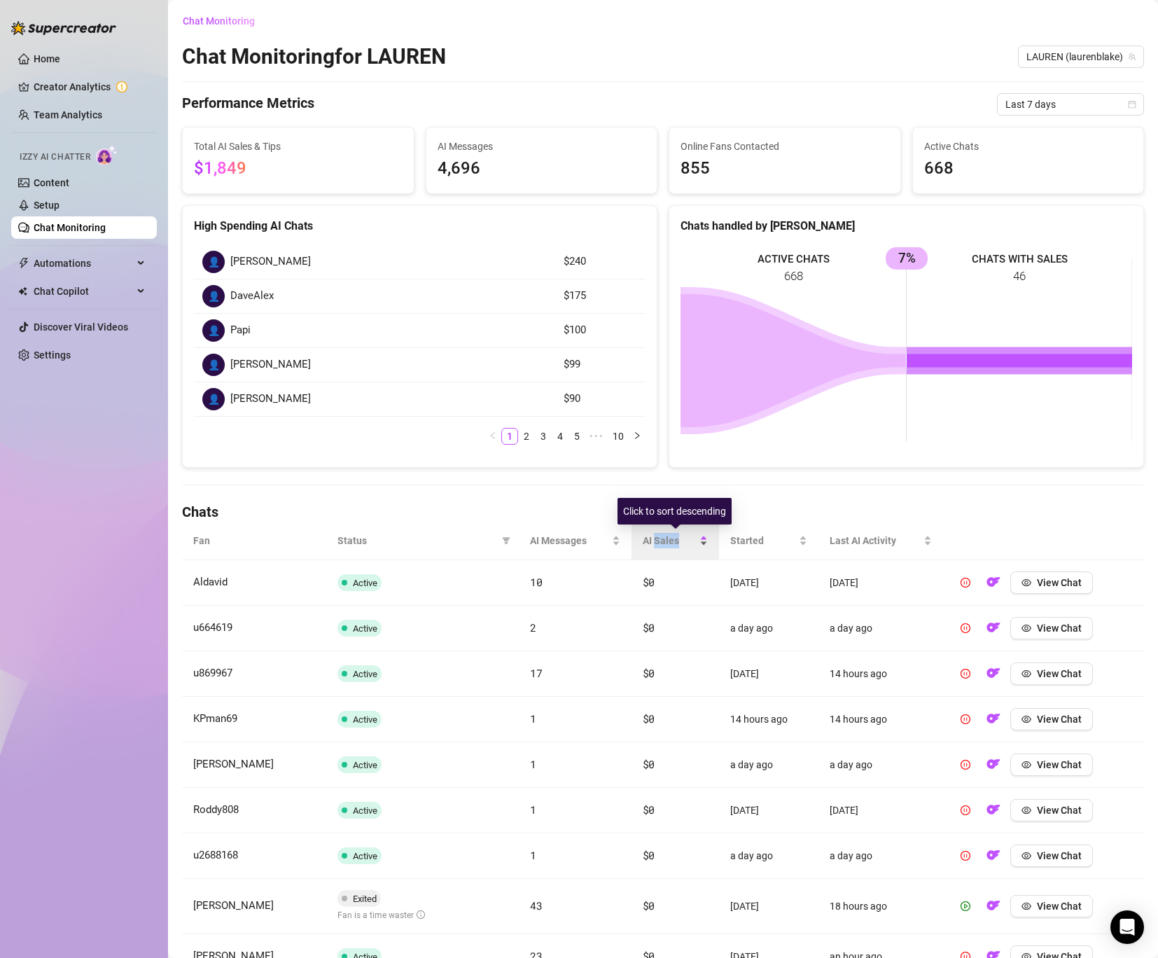
click at [657, 539] on span "AI Sales" at bounding box center [670, 540] width 54 height 15
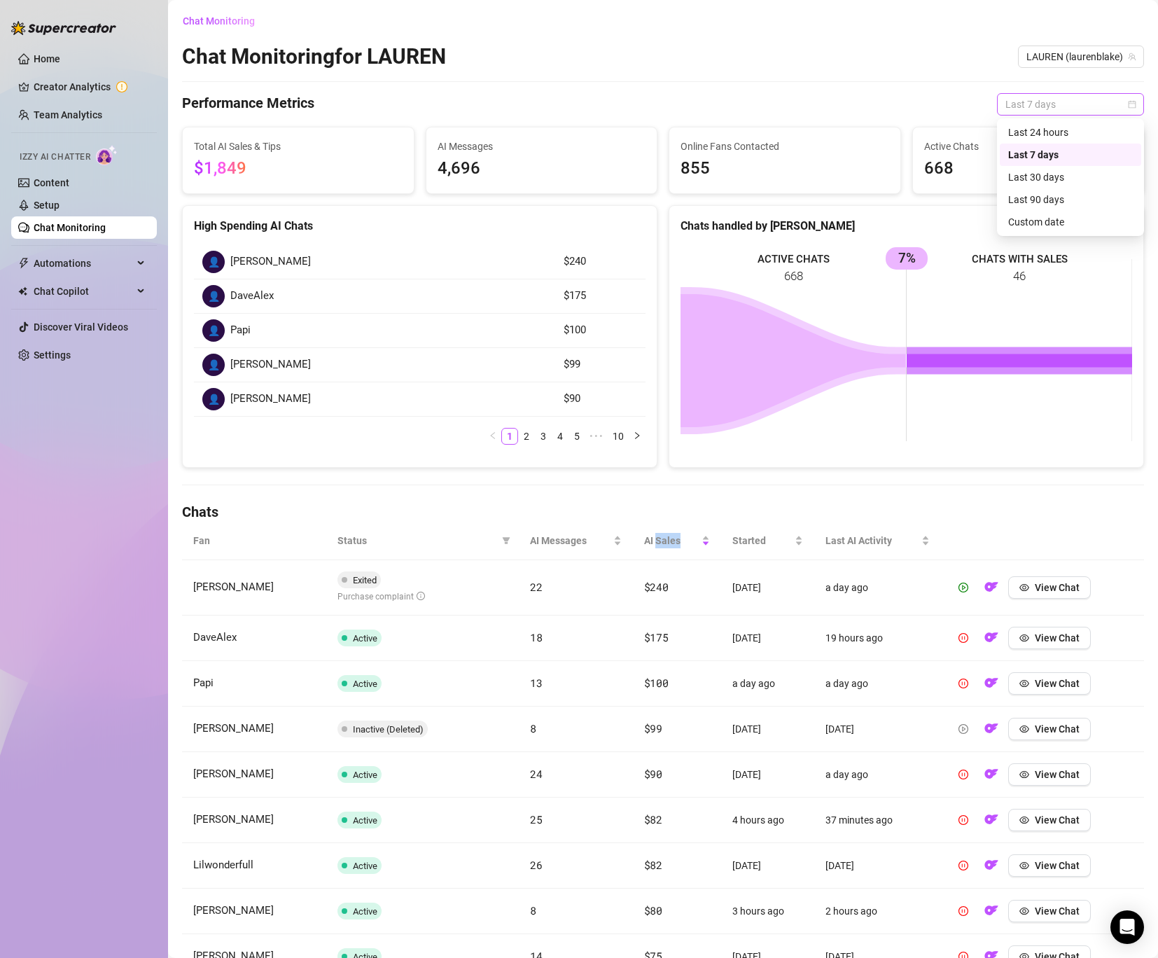
click at [1081, 104] on span "Last 7 days" at bounding box center [1071, 104] width 130 height 21
click at [1051, 179] on div "Last 30 days" at bounding box center [1070, 176] width 125 height 15
click at [352, 583] on span "Exited" at bounding box center [359, 579] width 43 height 17
click at [1039, 574] on td "View Chat" at bounding box center [1042, 587] width 203 height 55
click at [1039, 589] on span "View Chat" at bounding box center [1057, 587] width 45 height 11
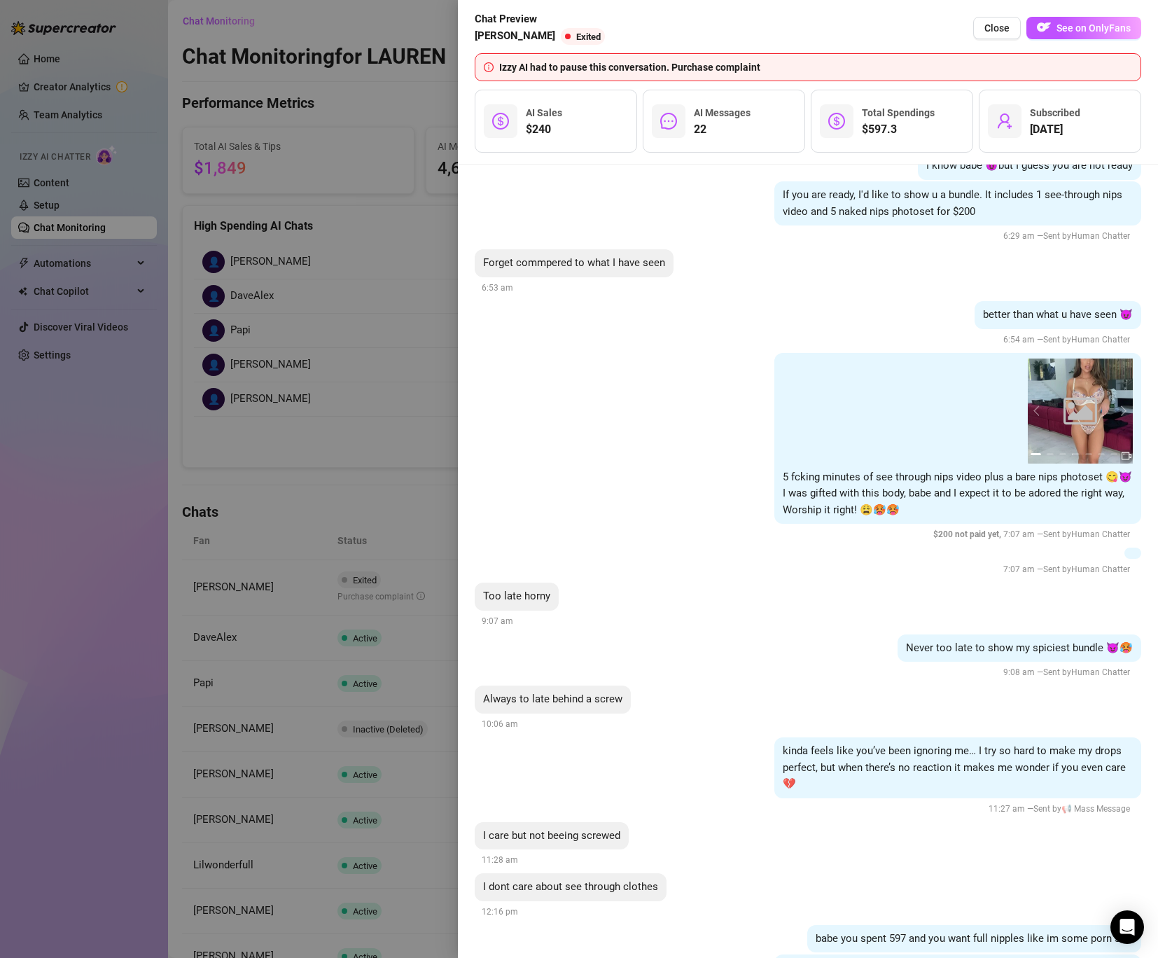
scroll to position [15042, 0]
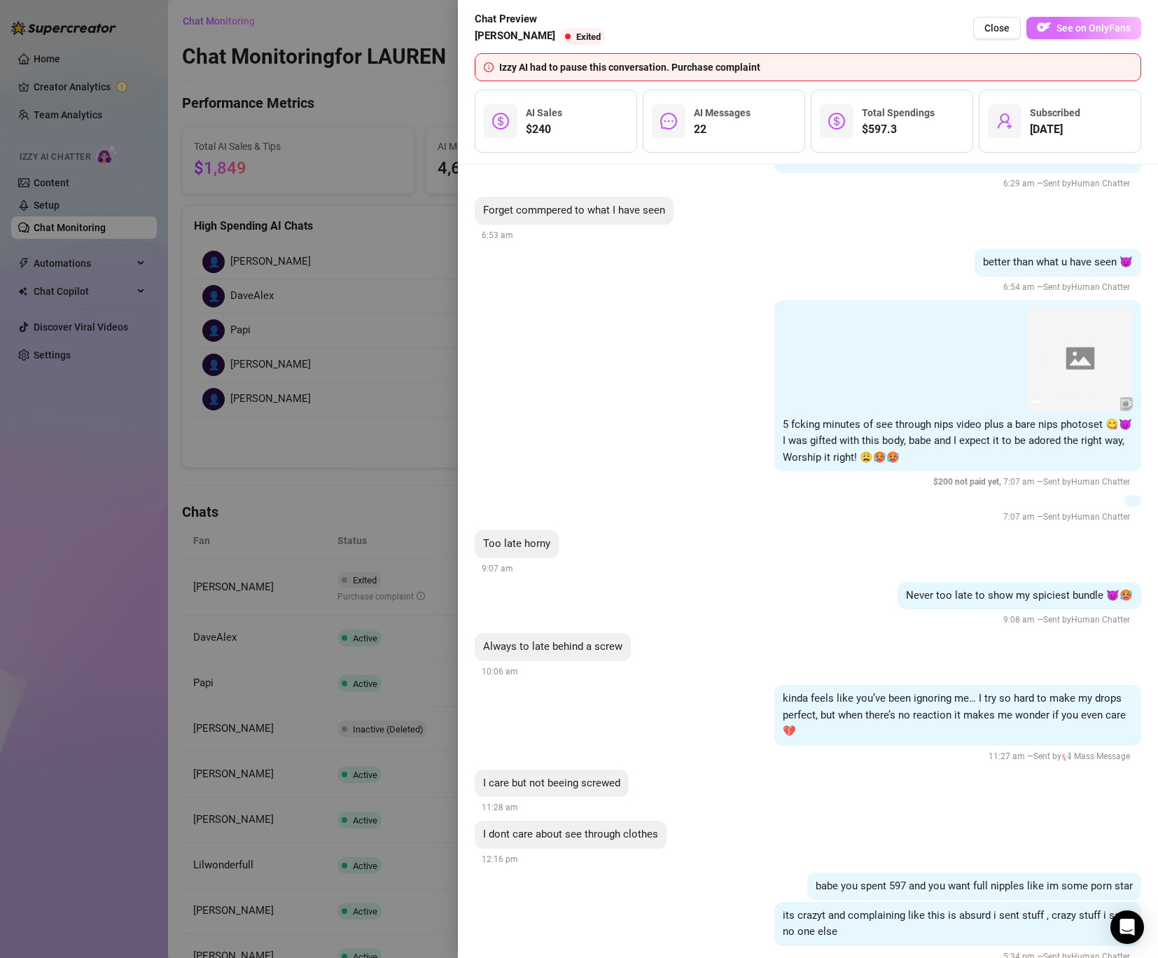
click at [1084, 27] on span "See on OnlyFans" at bounding box center [1094, 27] width 74 height 11
click at [368, 312] on div at bounding box center [579, 479] width 1158 height 958
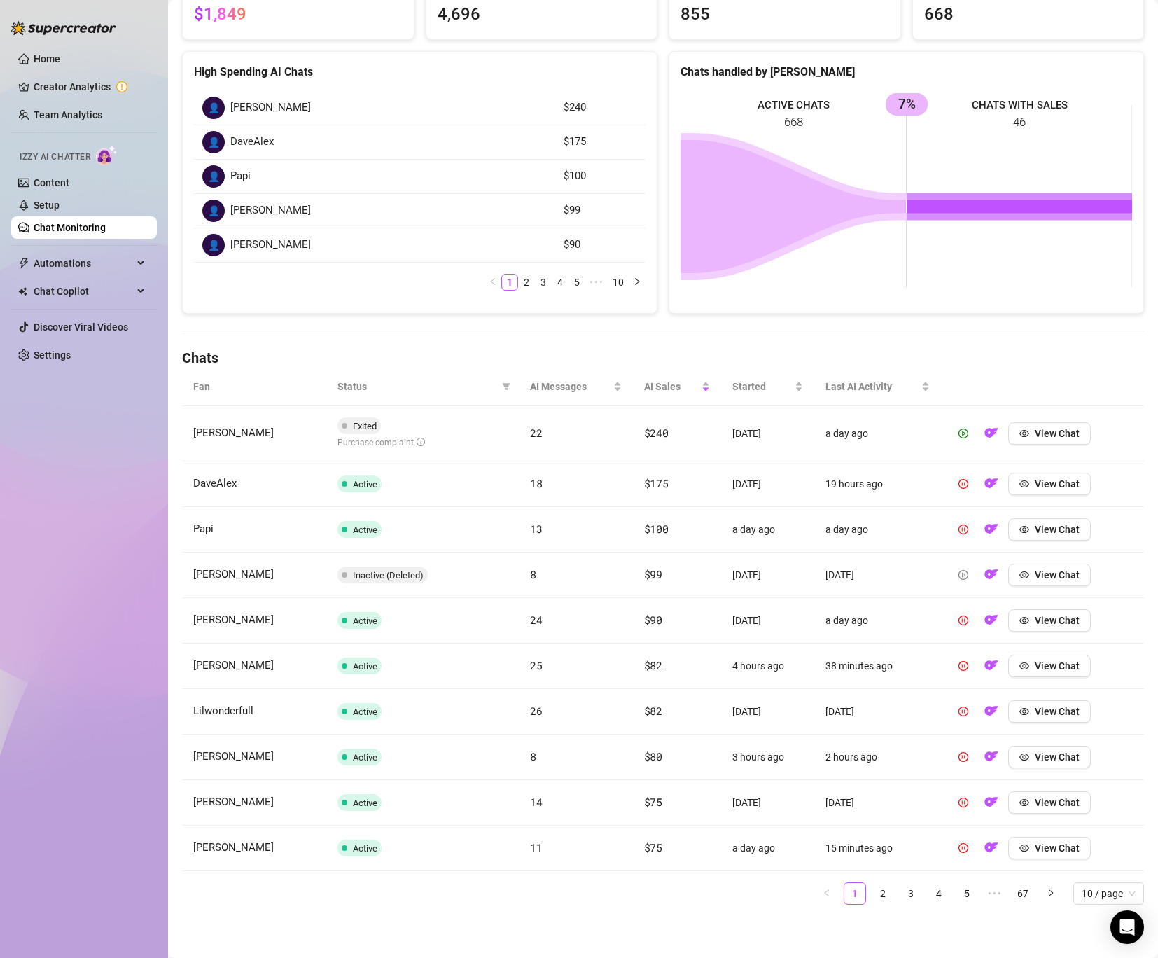
scroll to position [0, 0]
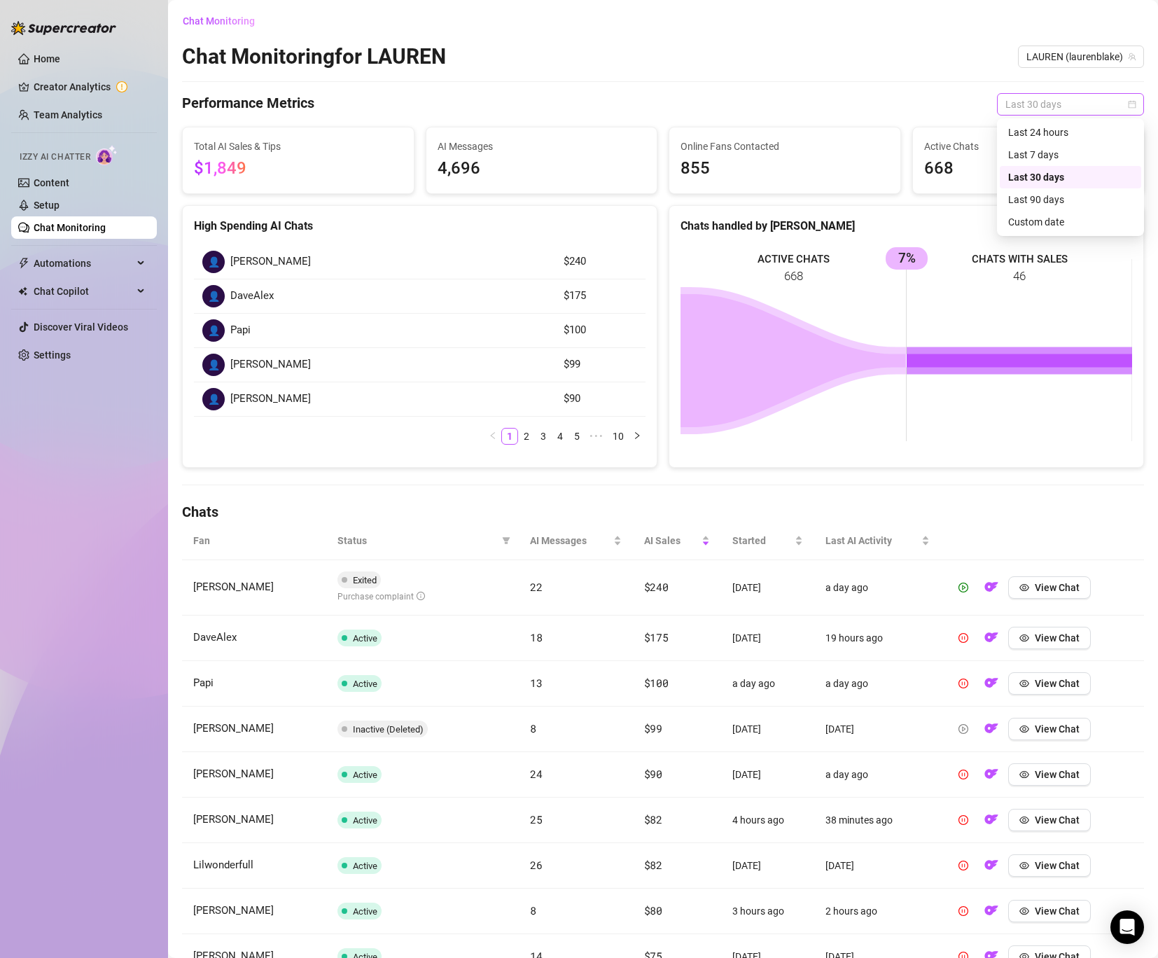
click at [1015, 101] on span "Last 30 days" at bounding box center [1071, 104] width 130 height 21
click at [432, 564] on td "Exited Purchase complaint" at bounding box center [422, 587] width 193 height 55
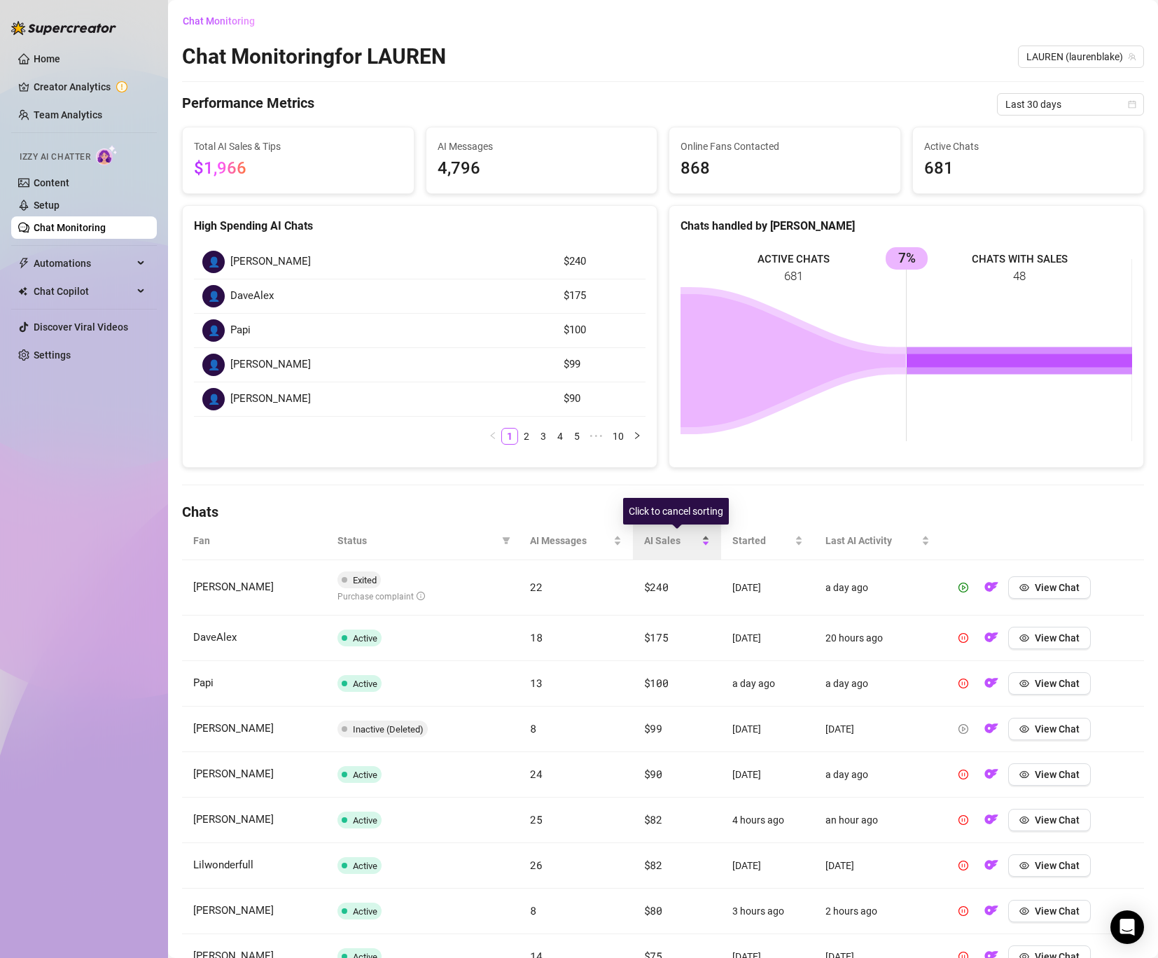
click at [664, 548] on div "AI Sales" at bounding box center [677, 540] width 66 height 15
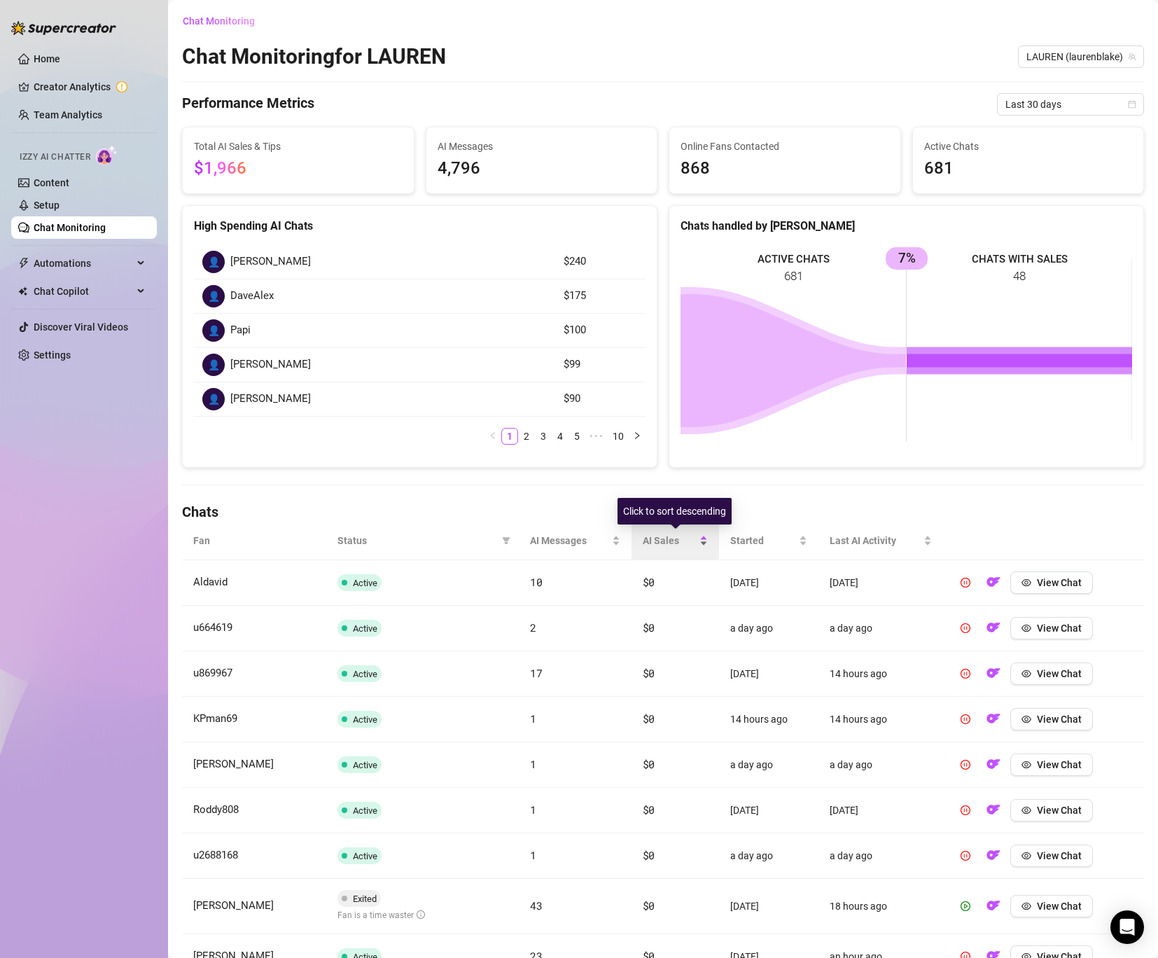
click at [664, 548] on div "AI Sales" at bounding box center [675, 540] width 65 height 15
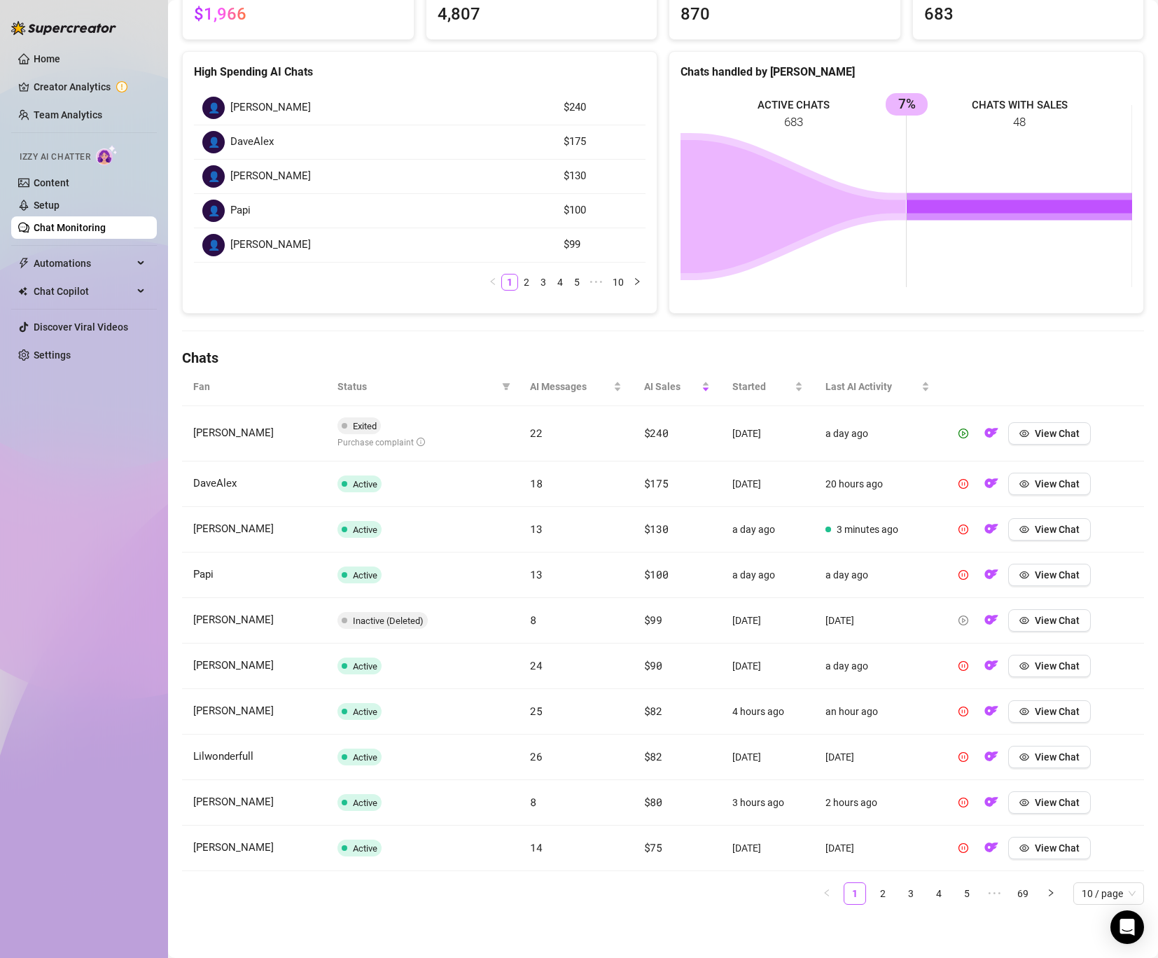
scroll to position [153, 0]
click at [879, 873] on div "Fan Status AI Messages AI Sales Started Last AI Activity Petter Exited Purchase…" at bounding box center [663, 636] width 962 height 537
click at [885, 889] on link "2" at bounding box center [883, 894] width 21 height 21
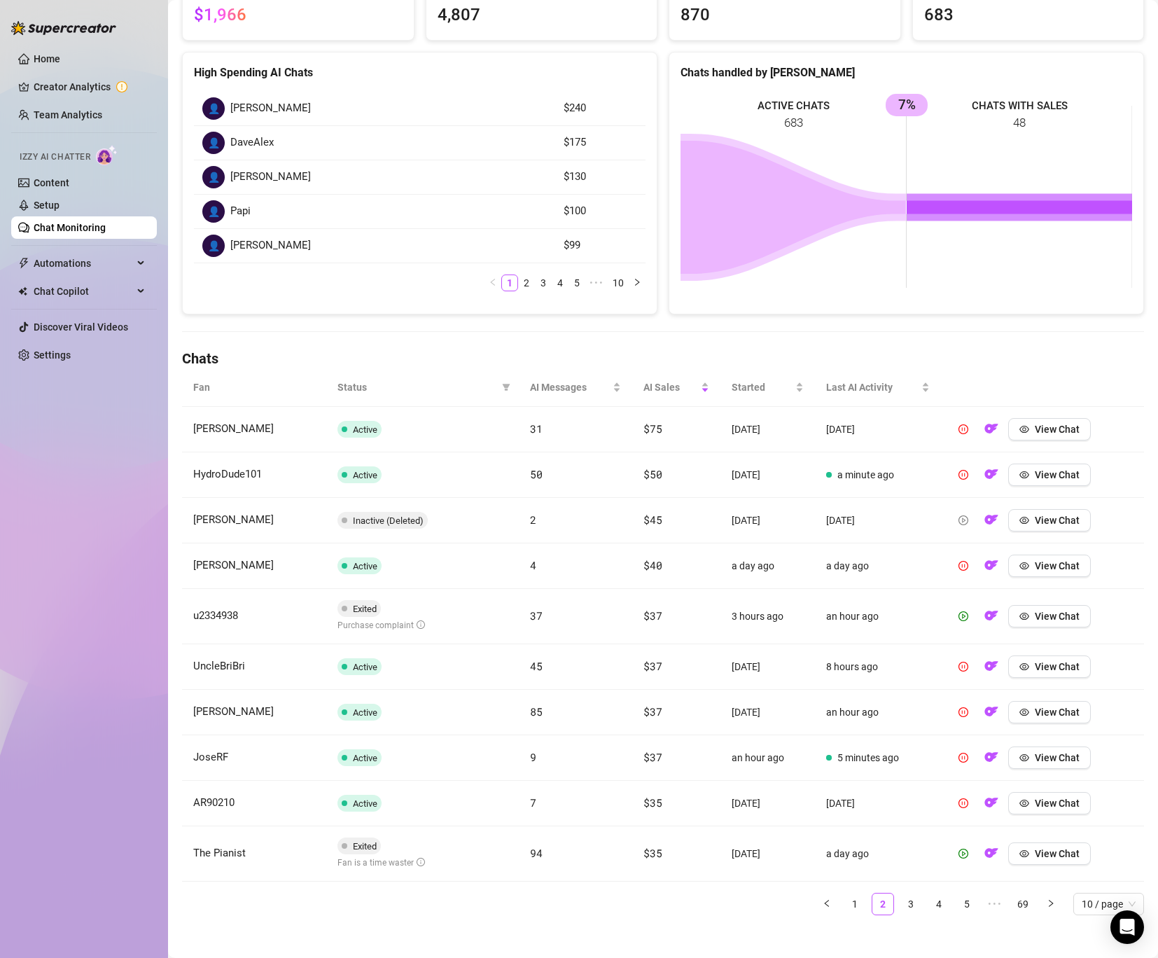
scroll to position [0, 0]
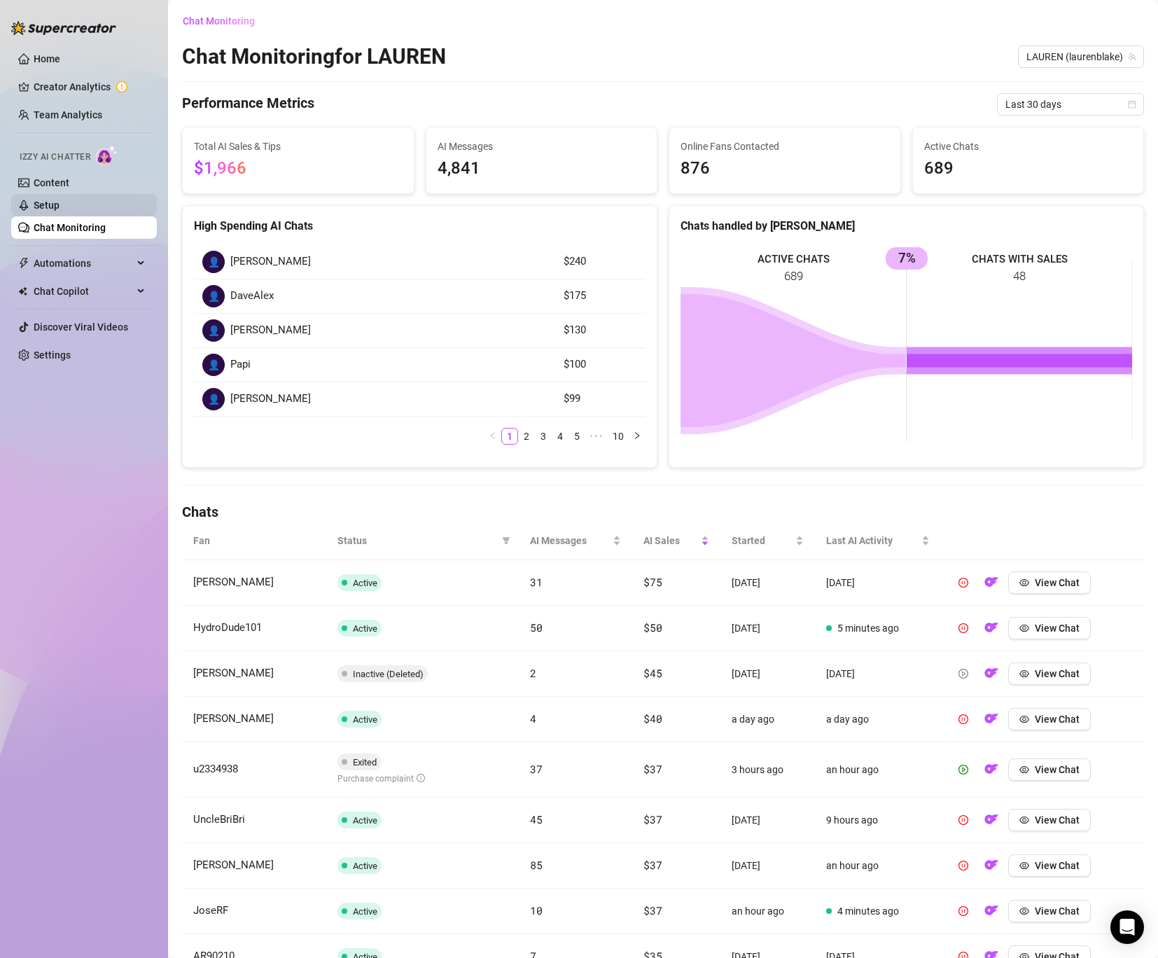
click at [60, 207] on link "Setup" at bounding box center [47, 205] width 26 height 11
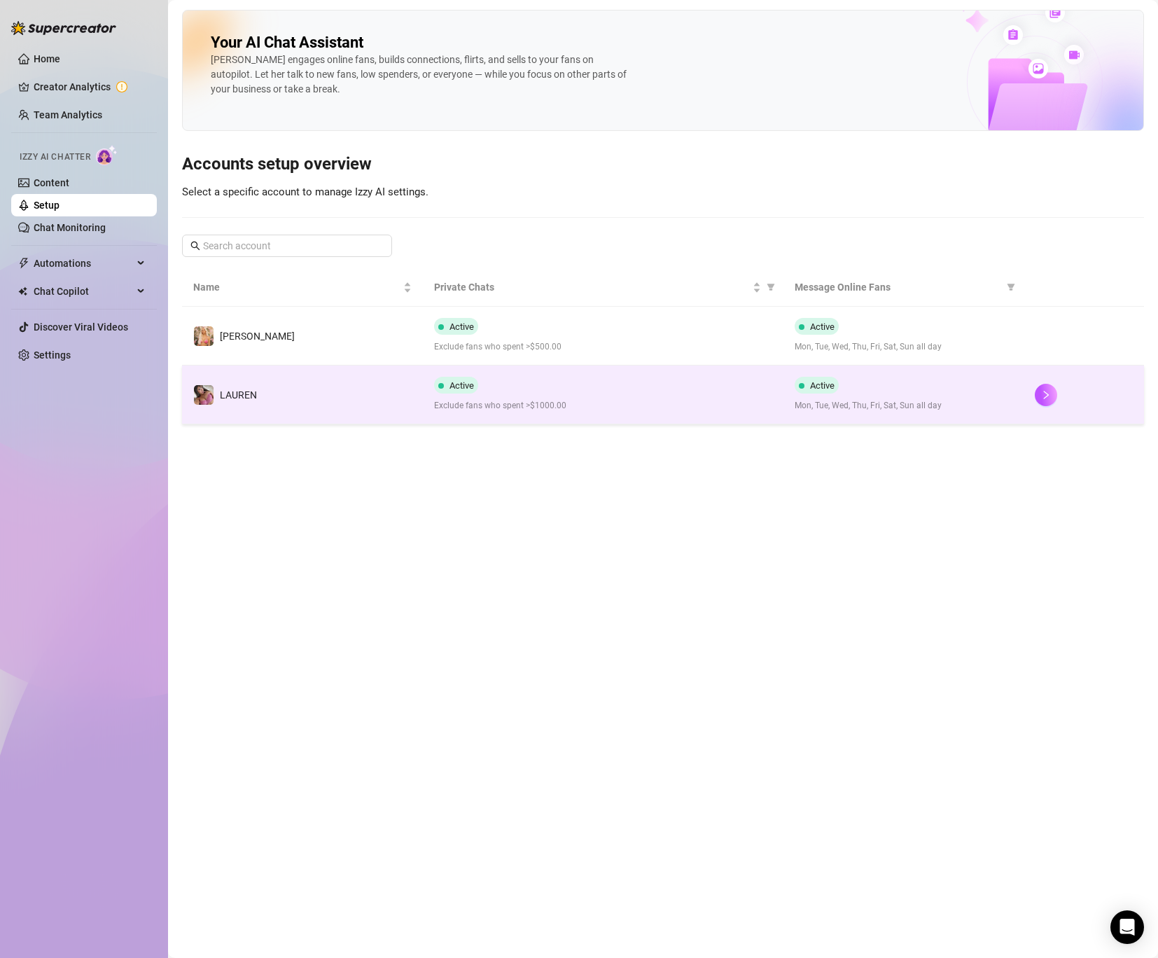
click at [324, 397] on td "️‍LAUREN" at bounding box center [302, 395] width 241 height 59
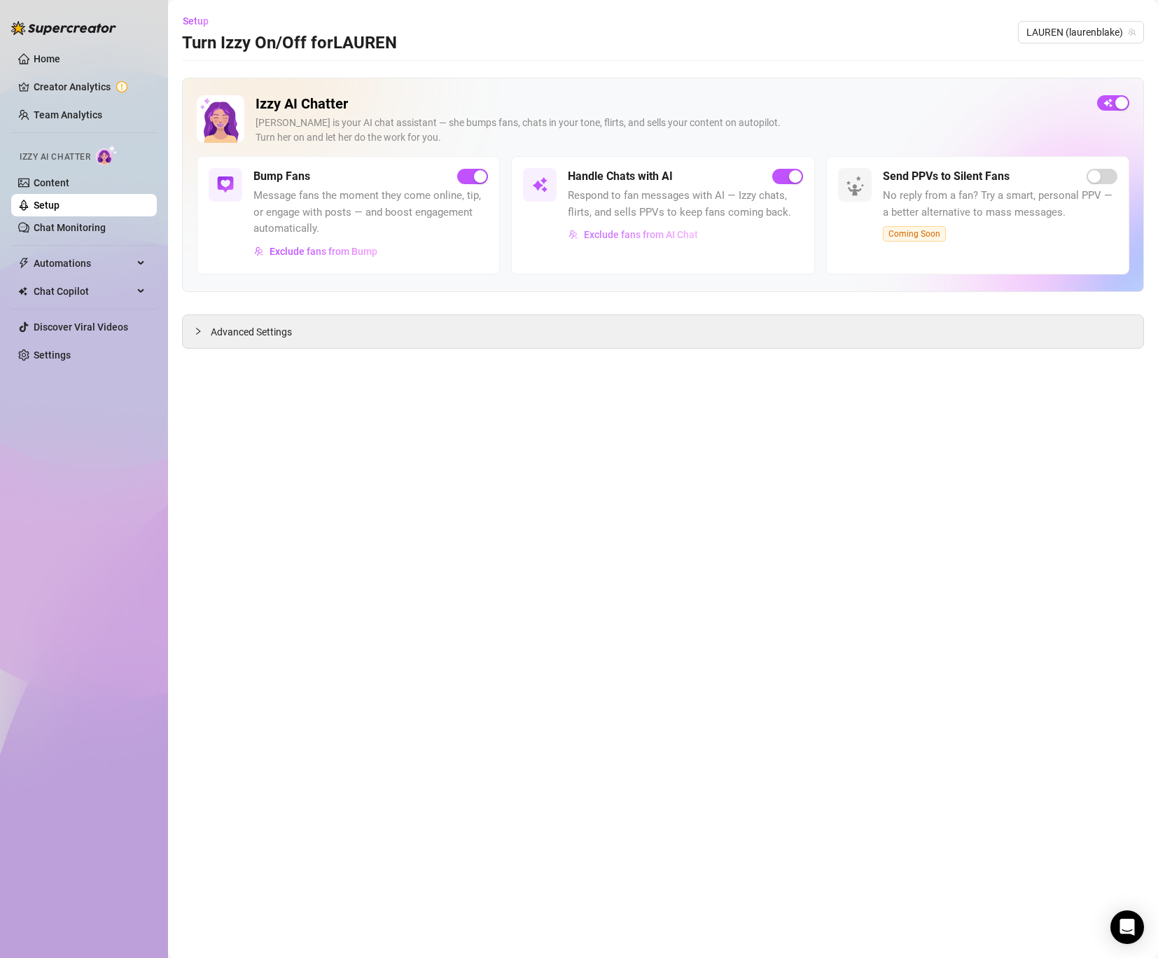
click at [653, 232] on span "Exclude fans from AI Chat" at bounding box center [641, 234] width 114 height 11
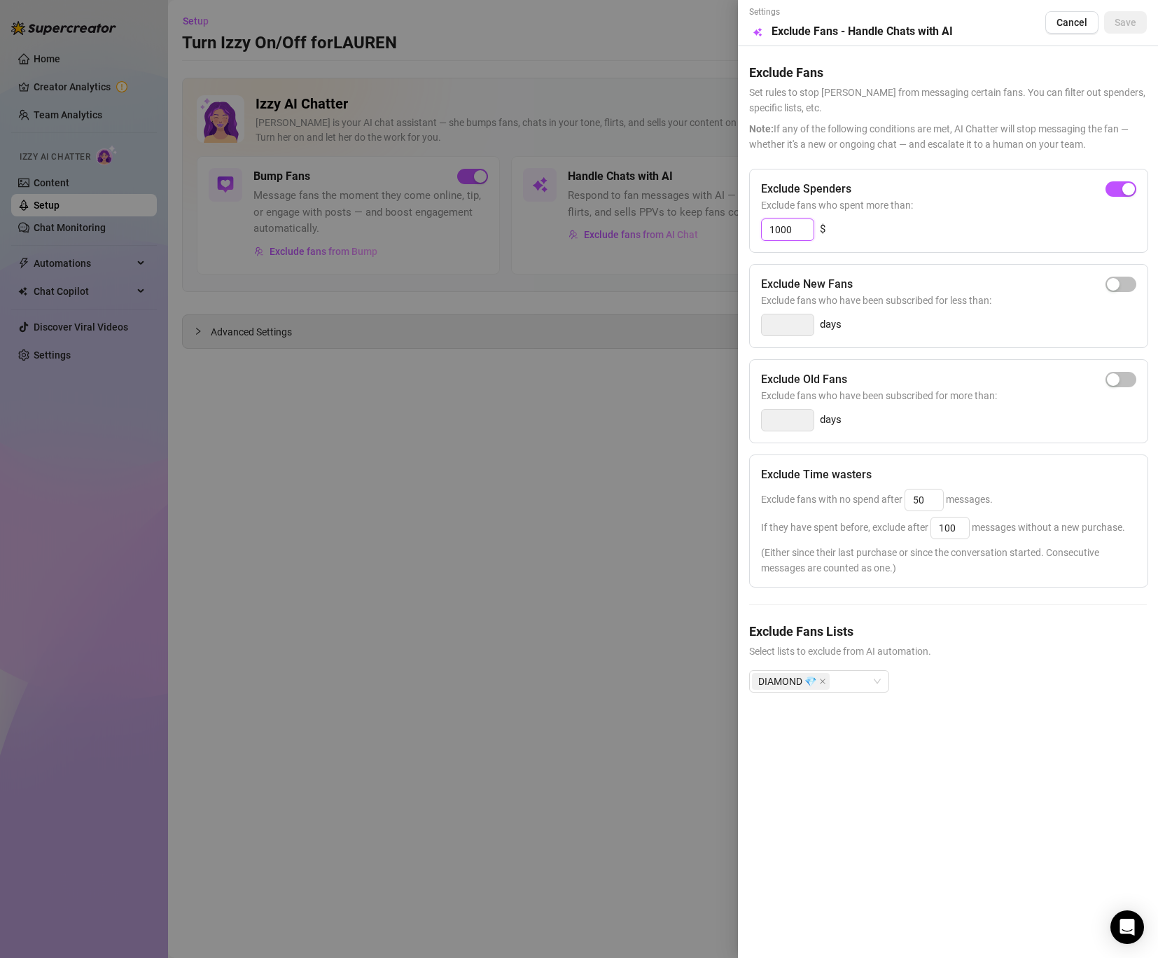
drag, startPoint x: 801, startPoint y: 237, endPoint x: 702, endPoint y: 237, distance: 98.7
click at [702, 237] on div "Settings Preview Exclude Fans - Handle Chats with AI Cancel Save Exclude Fans S…" at bounding box center [579, 479] width 1158 height 958
click at [1118, 375] on div "button" at bounding box center [1113, 379] width 13 height 13
drag, startPoint x: 789, startPoint y: 421, endPoint x: 628, endPoint y: 421, distance: 161.8
click at [670, 421] on div "Settings Preview Exclude Fans - Handle Chats with AI Cancel Save Exclude Fans S…" at bounding box center [579, 479] width 1158 height 958
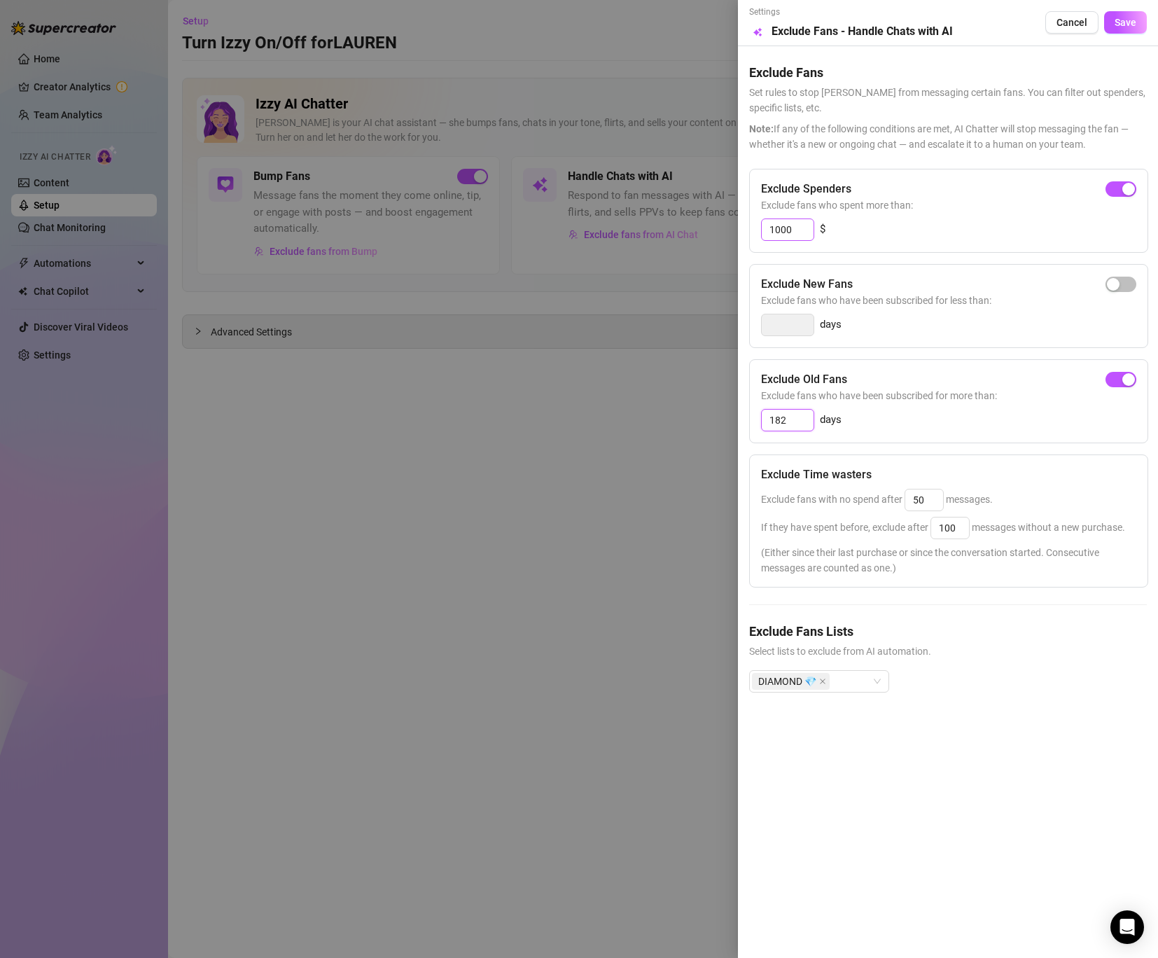
type input "182"
drag, startPoint x: 801, startPoint y: 228, endPoint x: 721, endPoint y: 228, distance: 79.8
click at [731, 228] on div "Settings Preview Exclude Fans - Handle Chats with AI Cancel Save Exclude Fans S…" at bounding box center [579, 479] width 1158 height 958
click at [1126, 16] on button "Save" at bounding box center [1125, 22] width 43 height 22
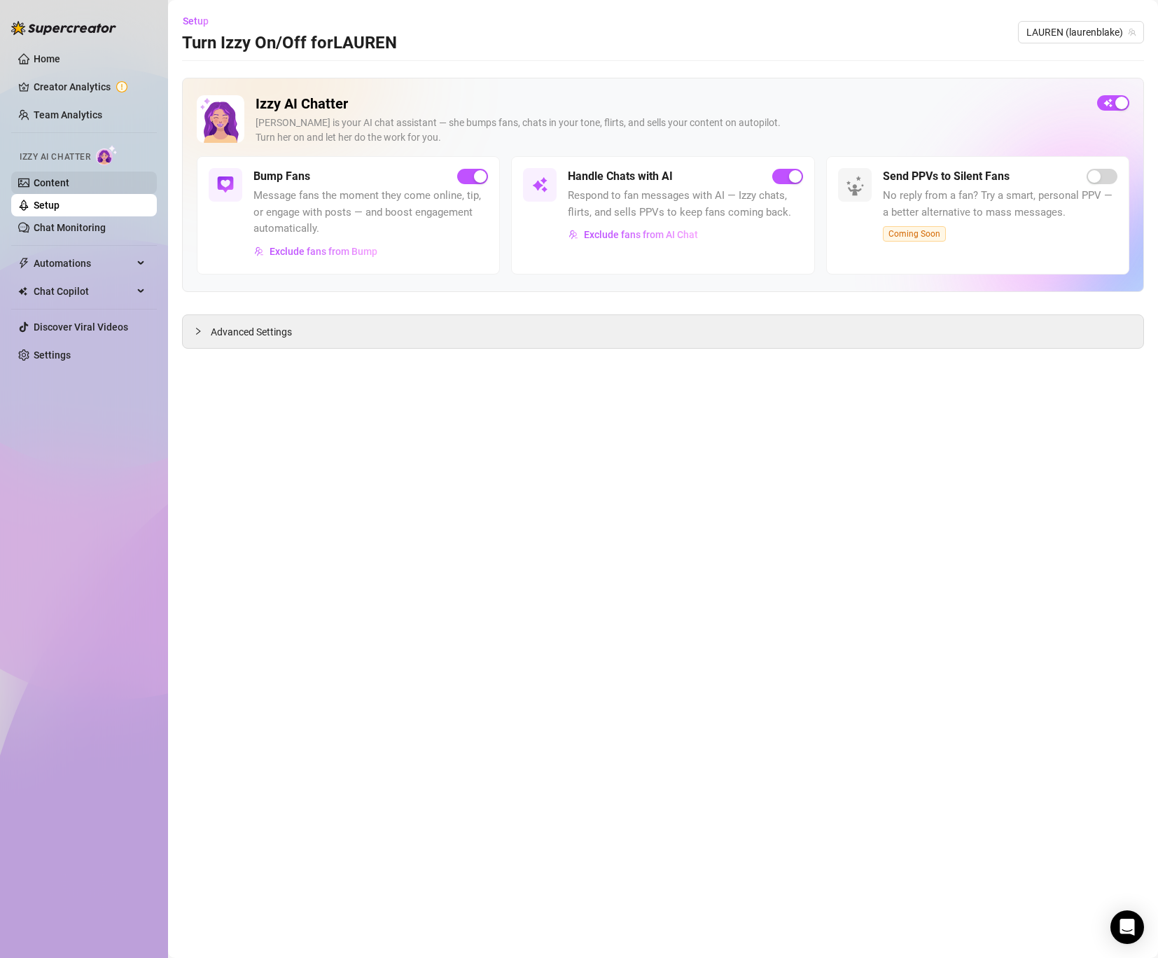
click at [67, 185] on link "Content" at bounding box center [52, 182] width 36 height 11
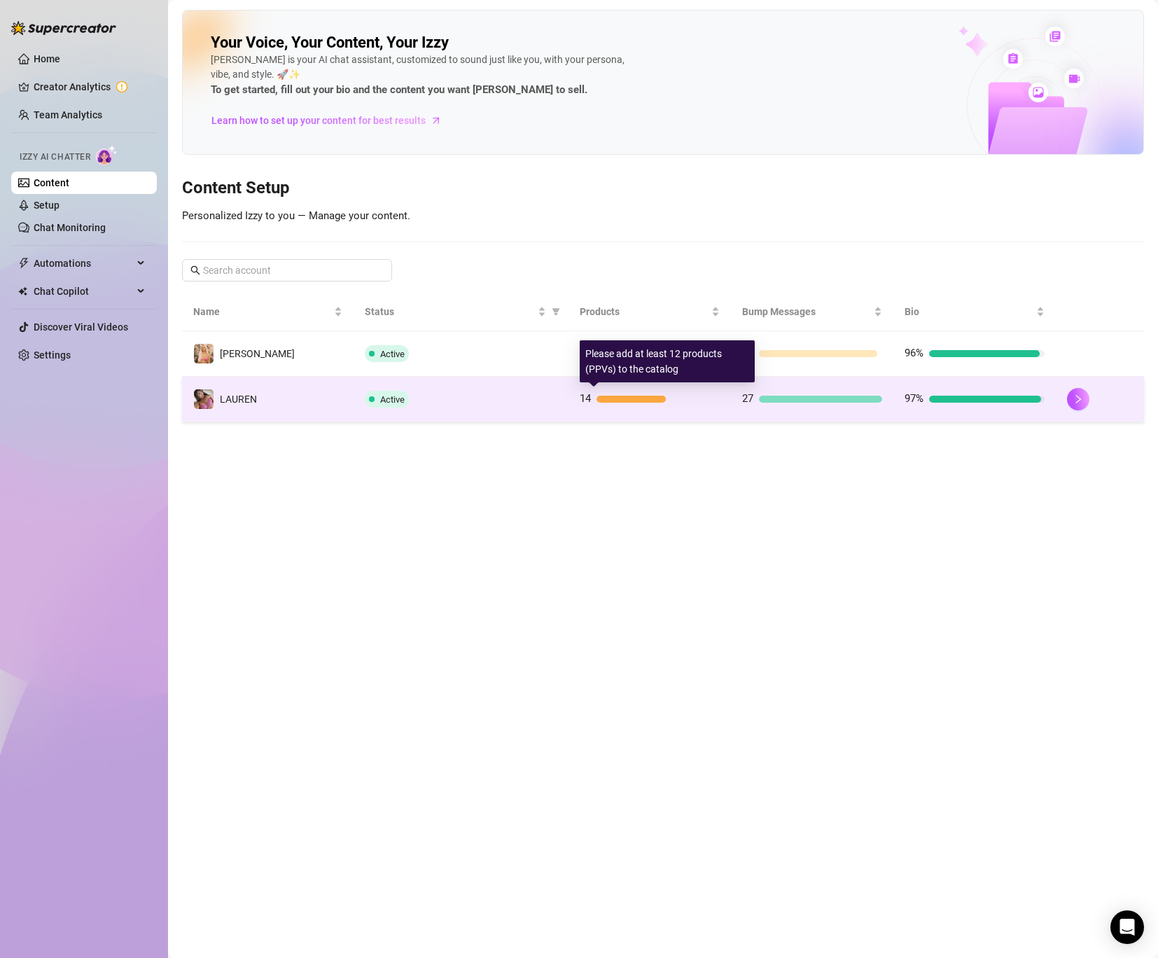
click at [639, 398] on div at bounding box center [631, 399] width 69 height 7
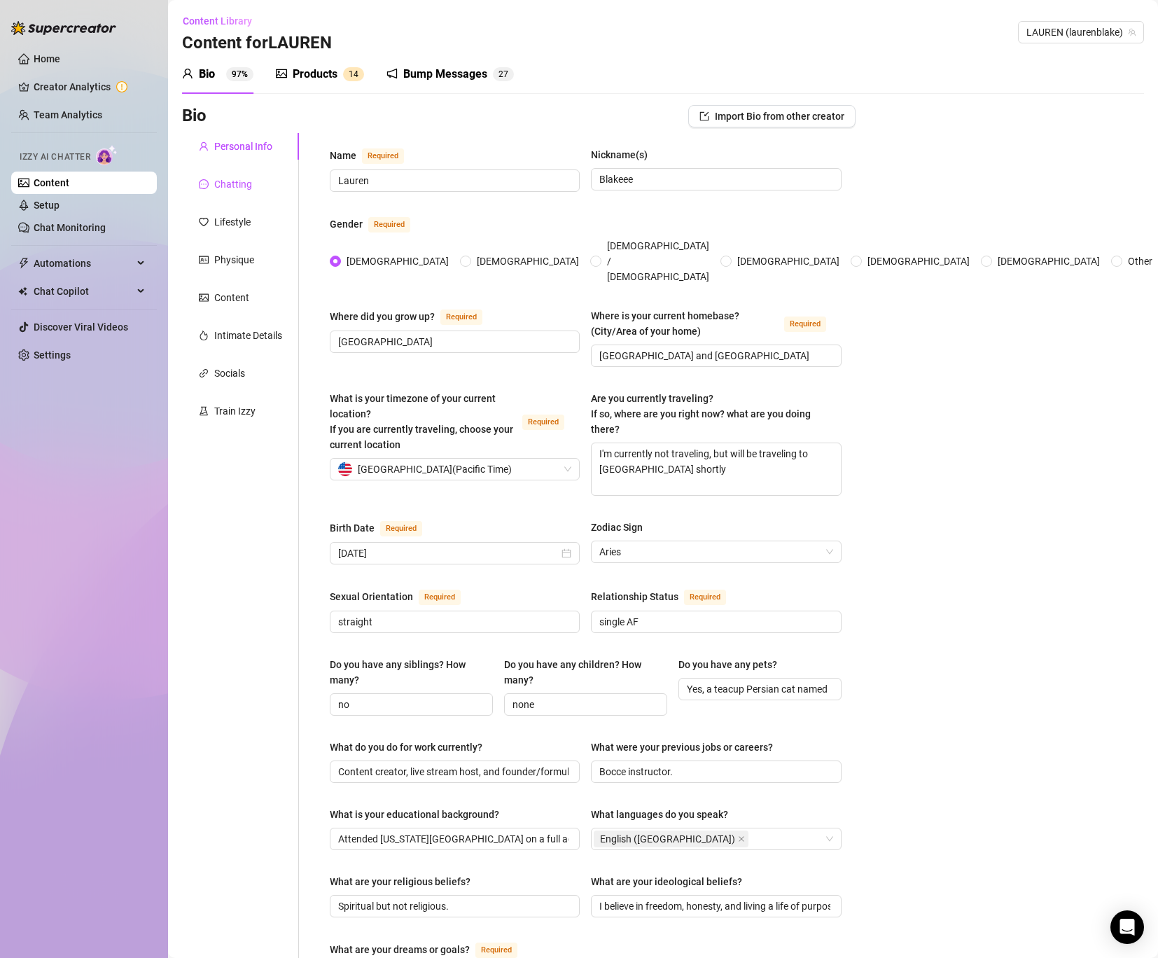
click at [226, 188] on div "Chatting" at bounding box center [233, 183] width 38 height 15
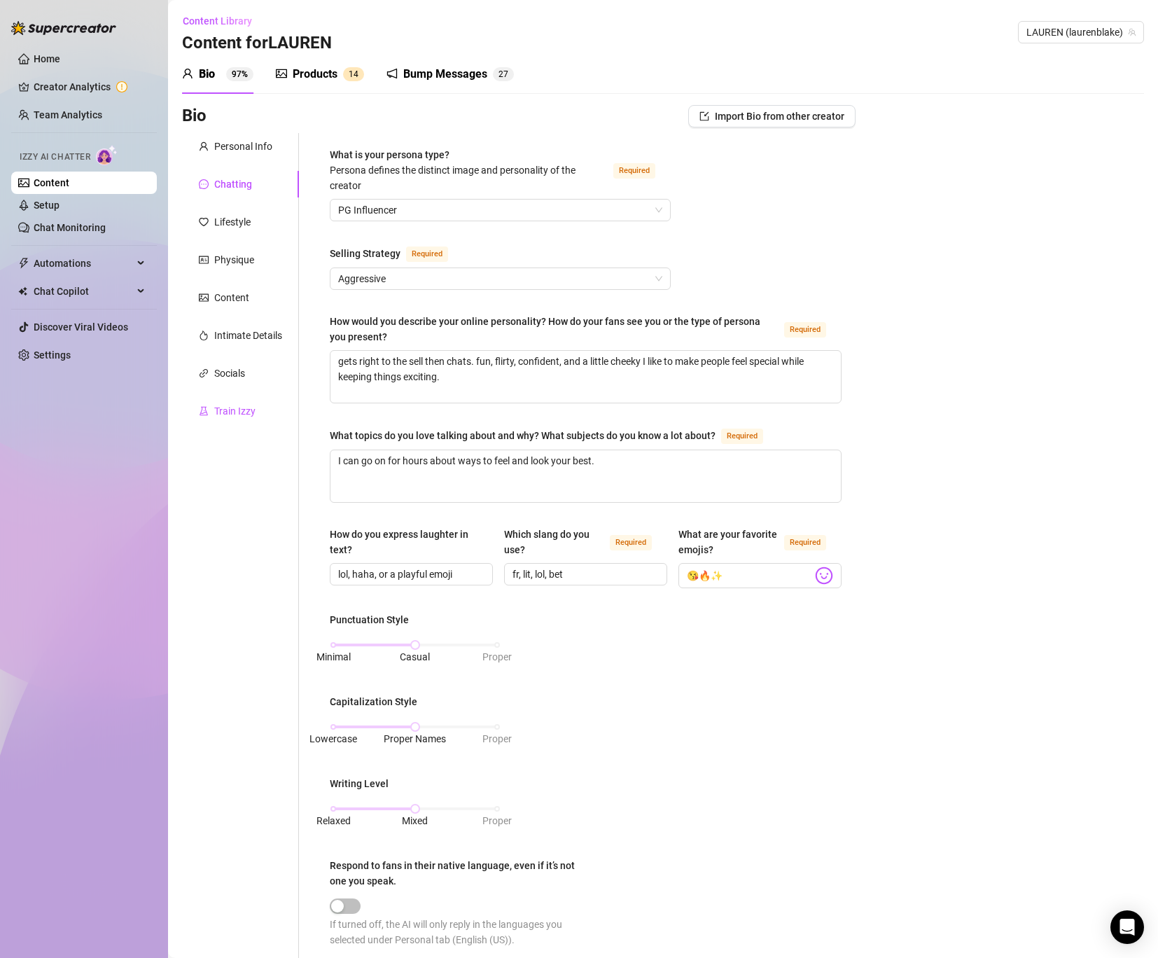
click at [229, 417] on div "Train Izzy" at bounding box center [234, 410] width 41 height 15
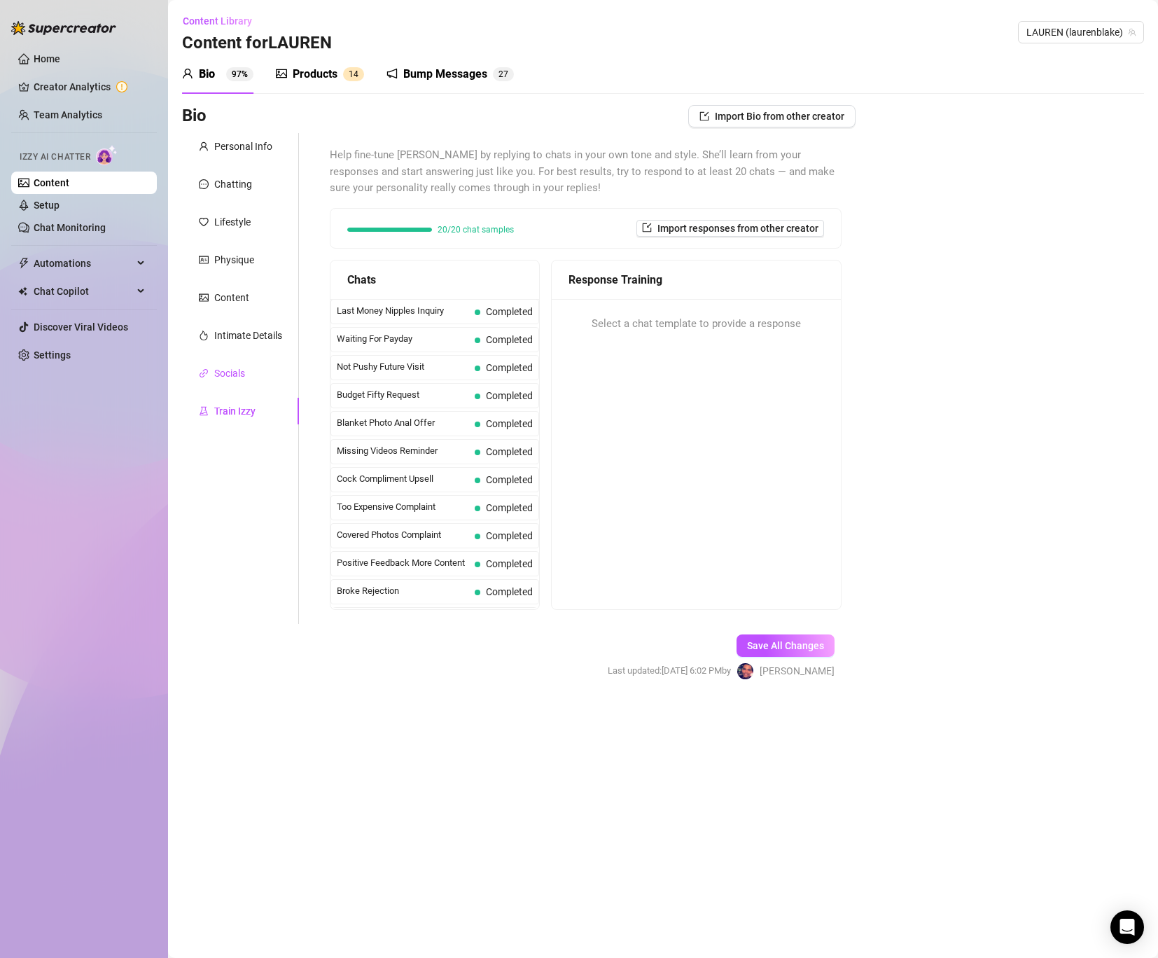
click at [230, 377] on div "Socials" at bounding box center [229, 373] width 31 height 15
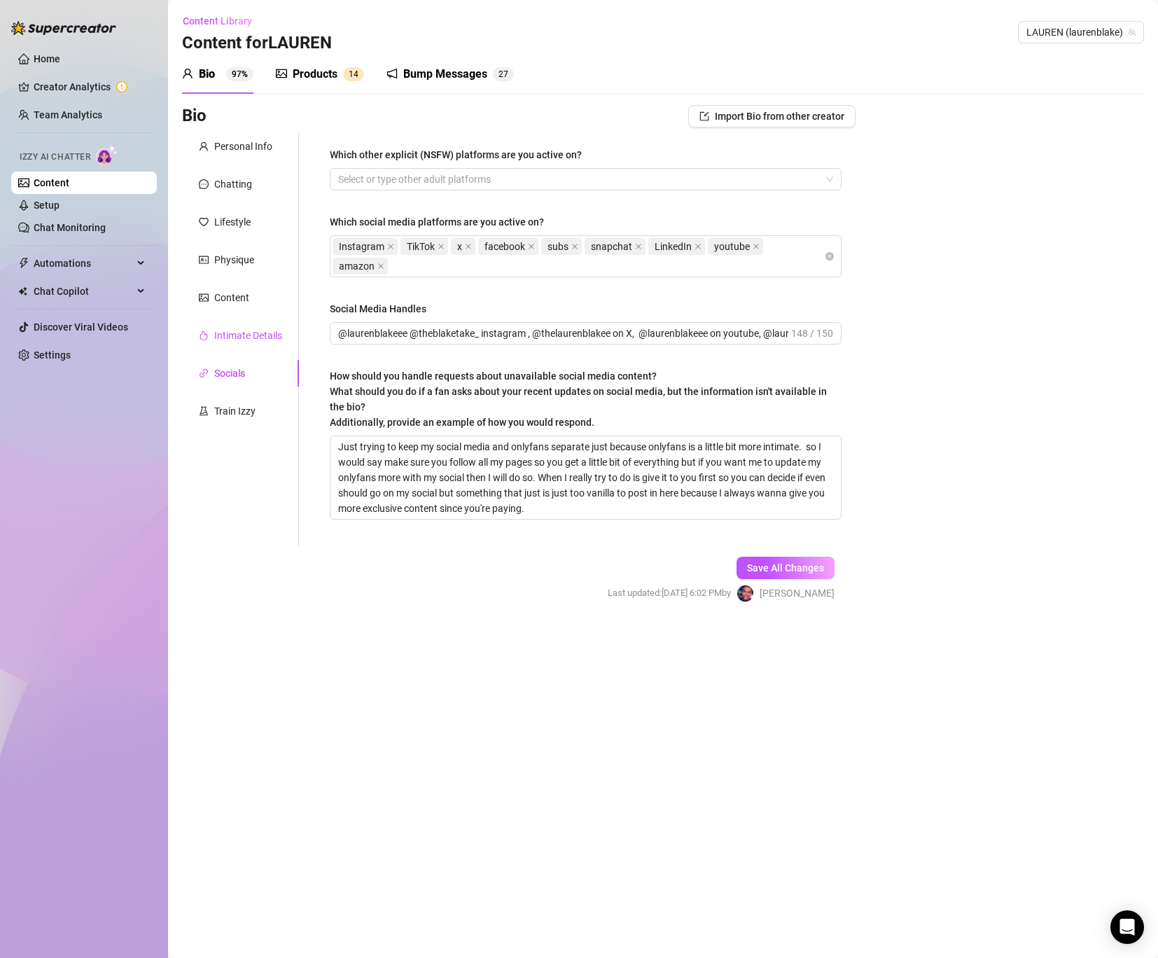
click at [241, 333] on div "Intimate Details" at bounding box center [248, 335] width 68 height 15
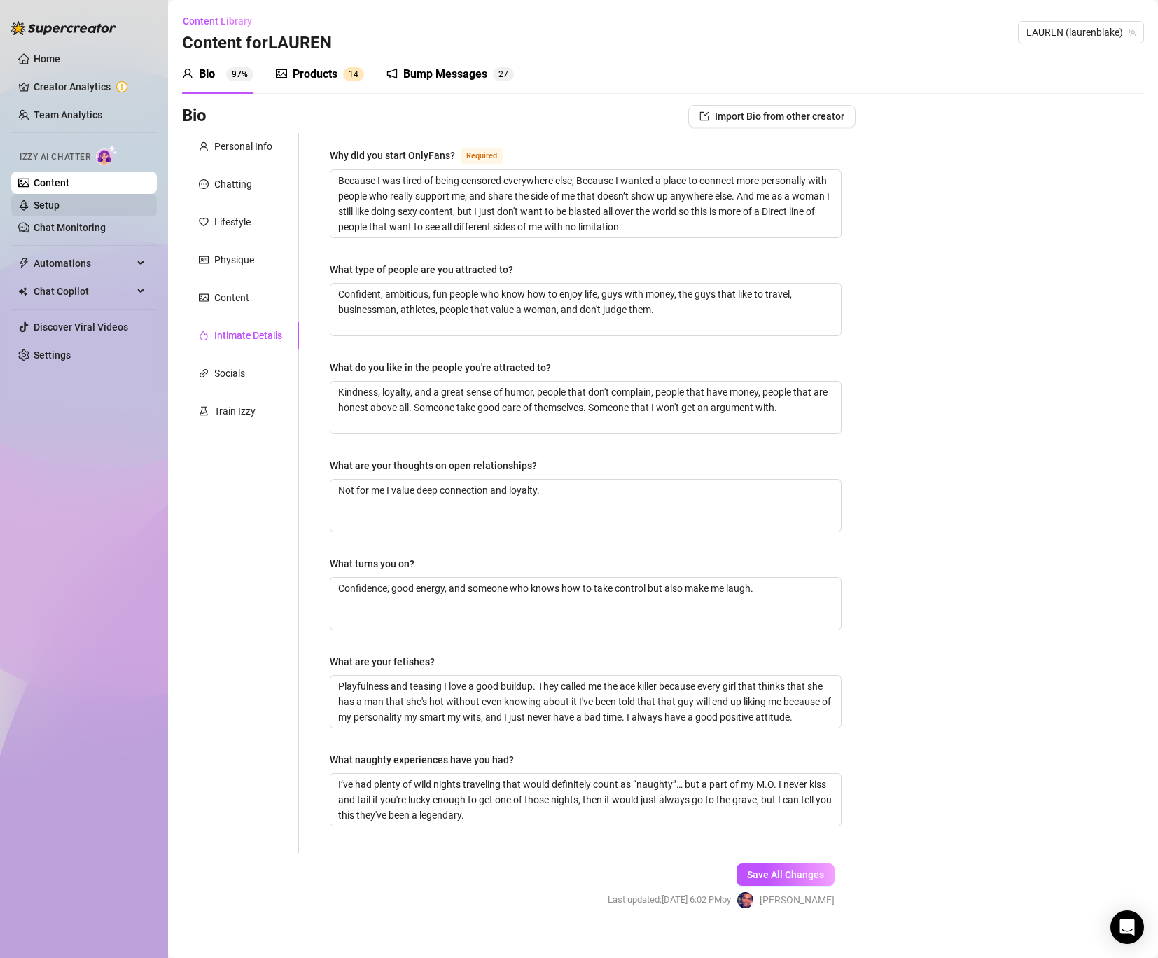
click at [60, 200] on link "Setup" at bounding box center [47, 205] width 26 height 11
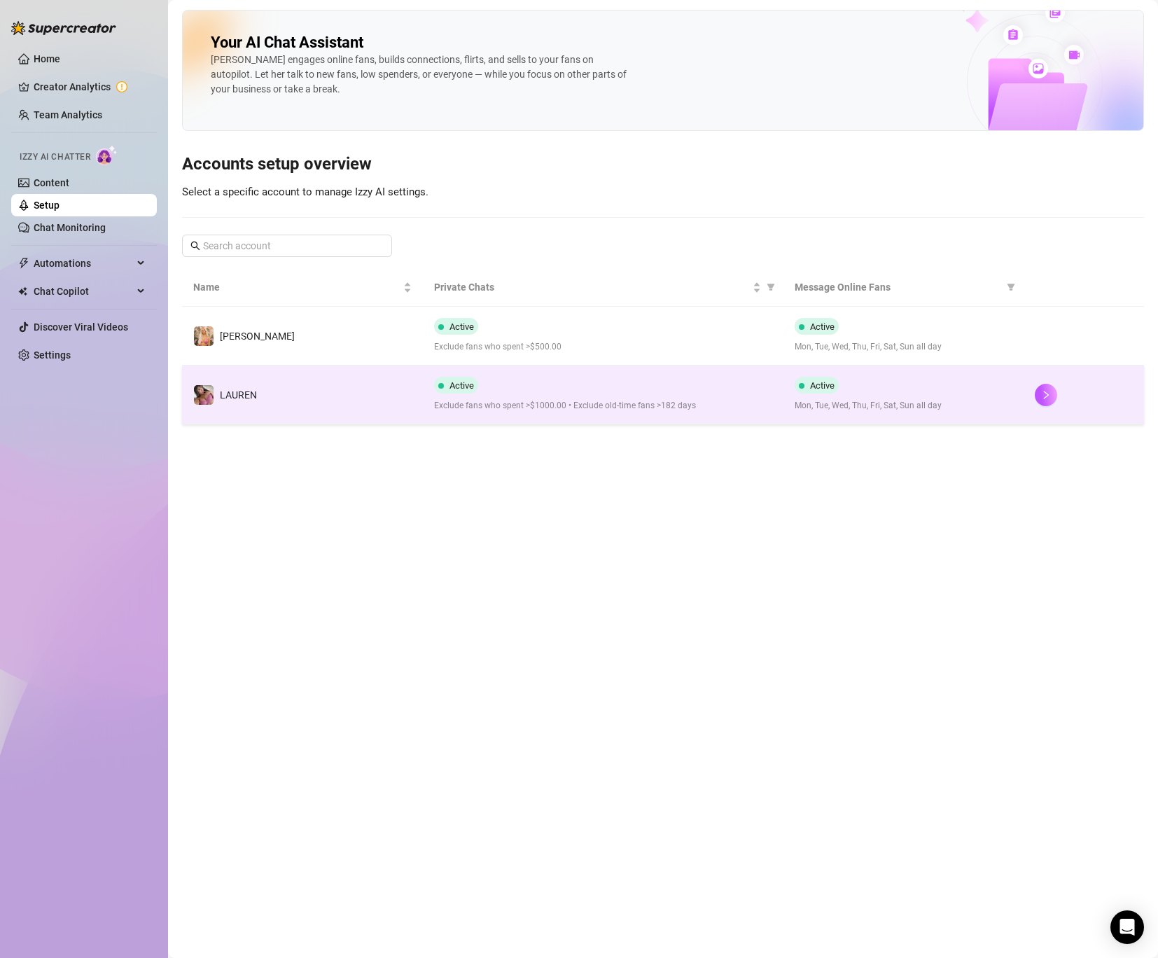
click at [512, 402] on span "Exclude fans who spent >$1000.00 • Exclude old-time fans >182 days" at bounding box center [603, 405] width 338 height 13
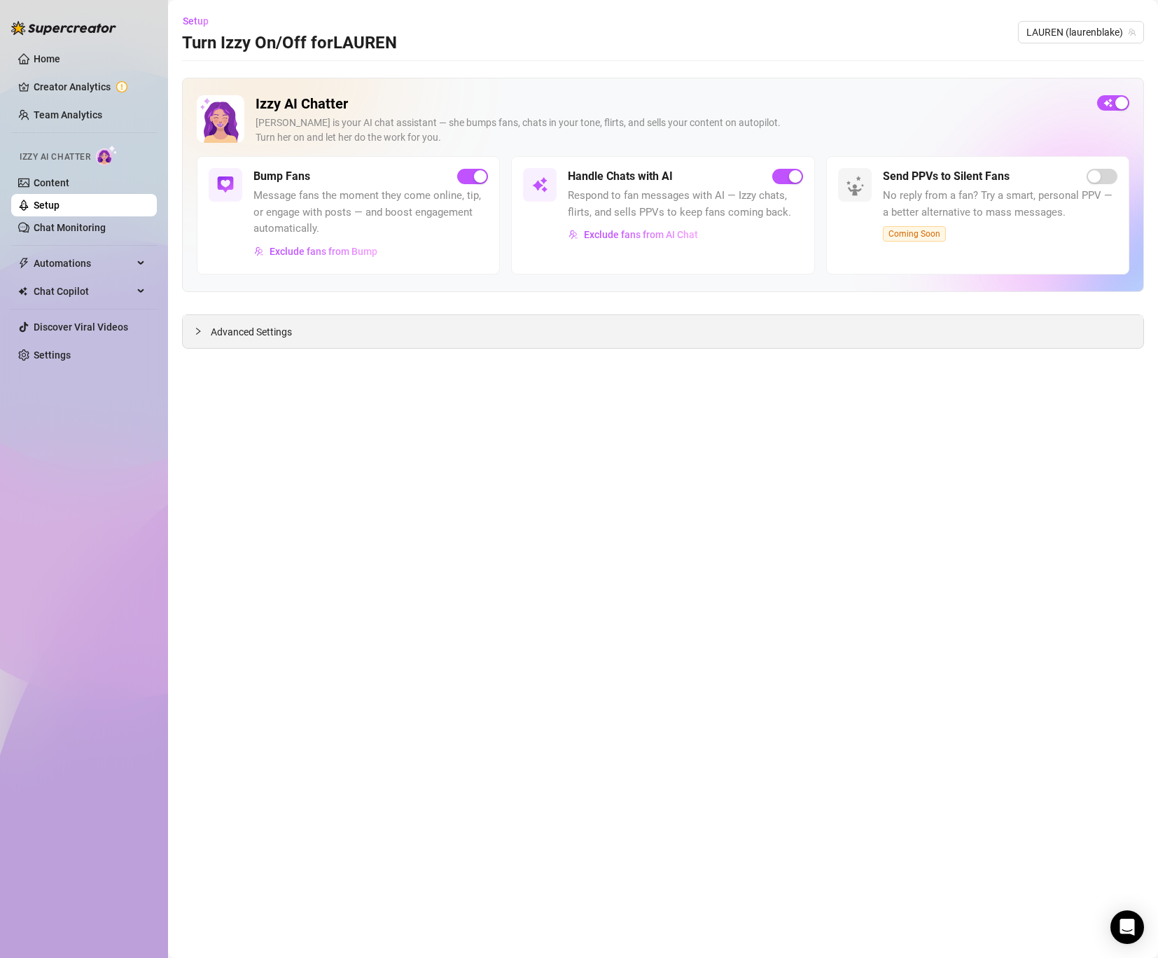
click at [425, 330] on div "Advanced Settings" at bounding box center [663, 331] width 961 height 33
click at [224, 325] on span "Advanced Settings" at bounding box center [251, 331] width 81 height 15
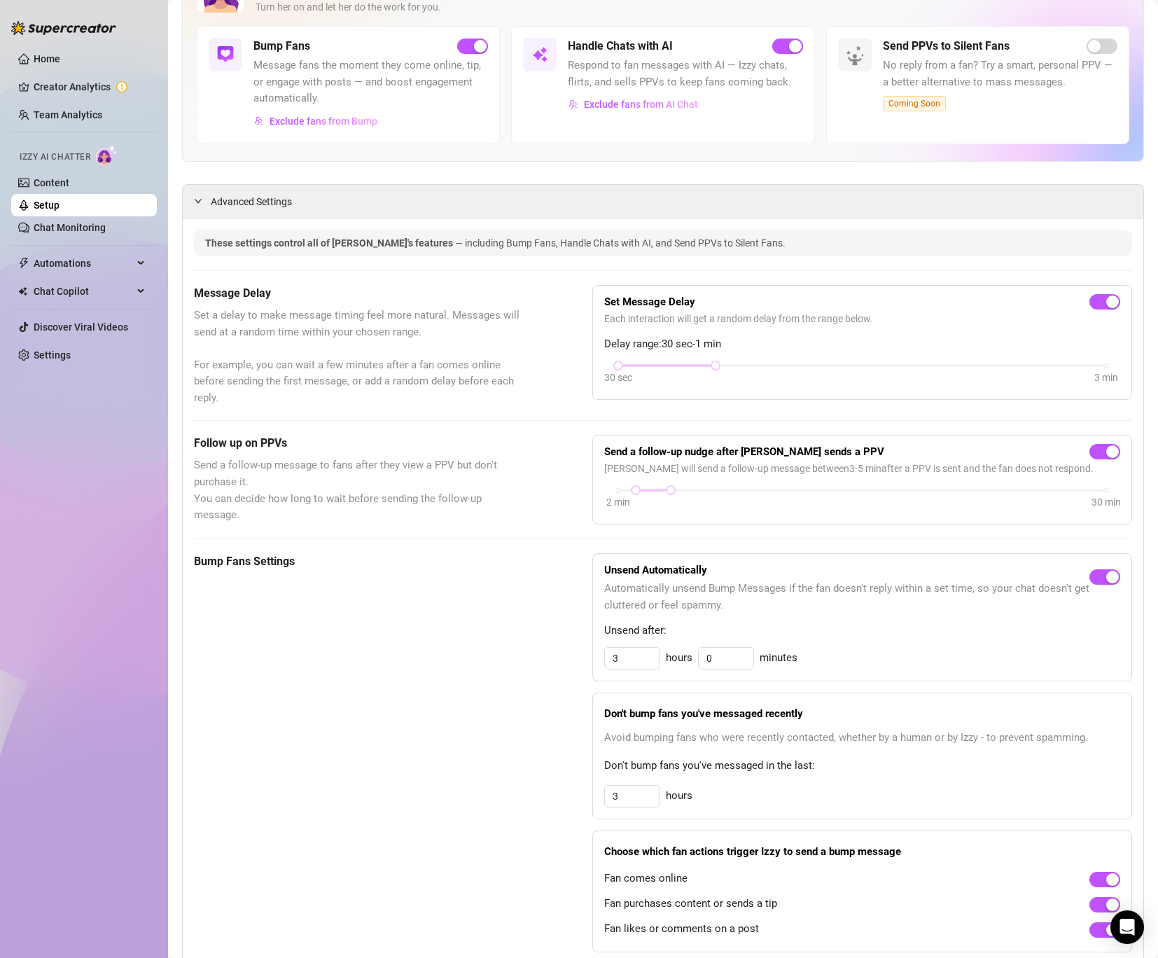
scroll to position [177, 0]
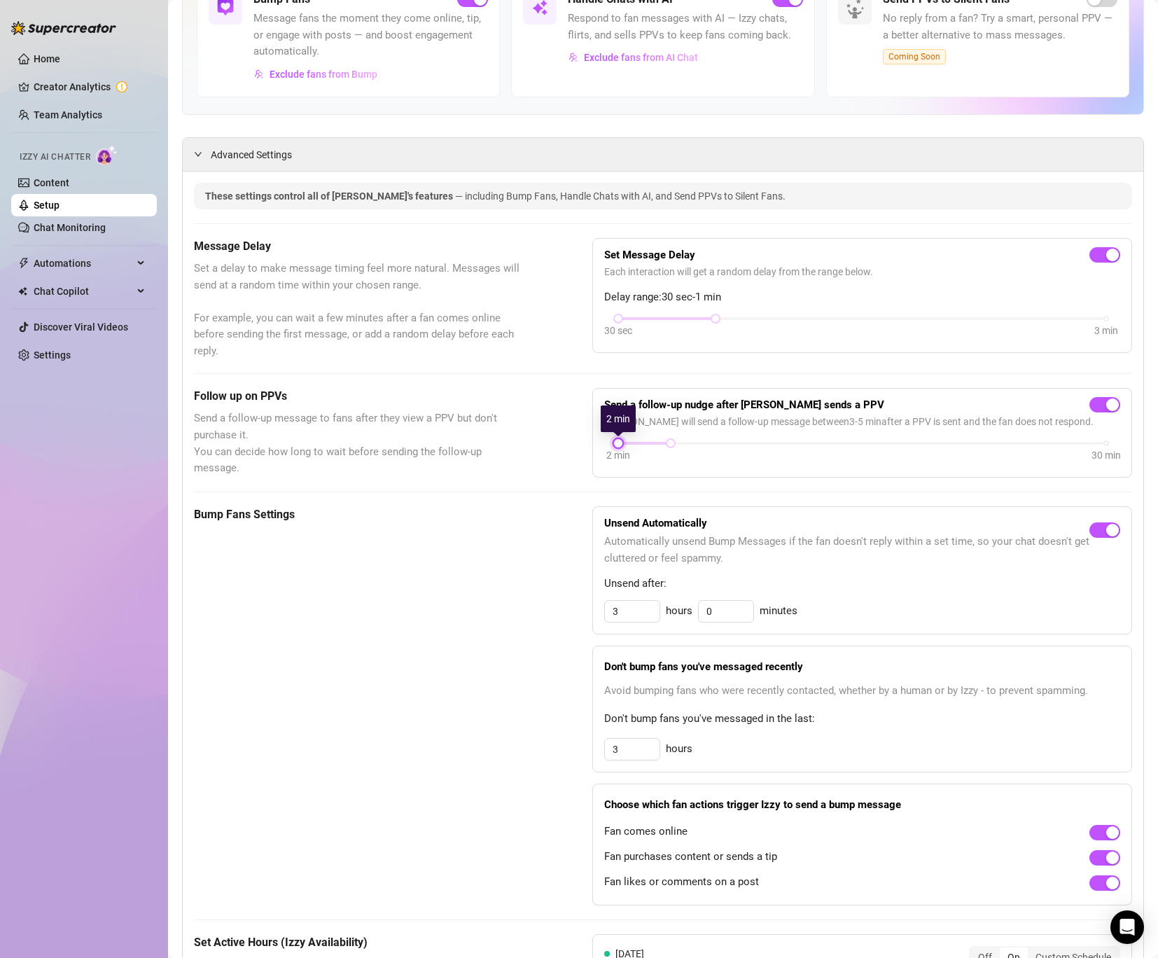
drag, startPoint x: 629, startPoint y: 443, endPoint x: 609, endPoint y: 444, distance: 19.6
click at [609, 444] on div "2 min 30 min" at bounding box center [862, 452] width 516 height 27
drag, startPoint x: 669, startPoint y: 443, endPoint x: 654, endPoint y: 448, distance: 15.5
click at [654, 447] on div at bounding box center [653, 443] width 7 height 7
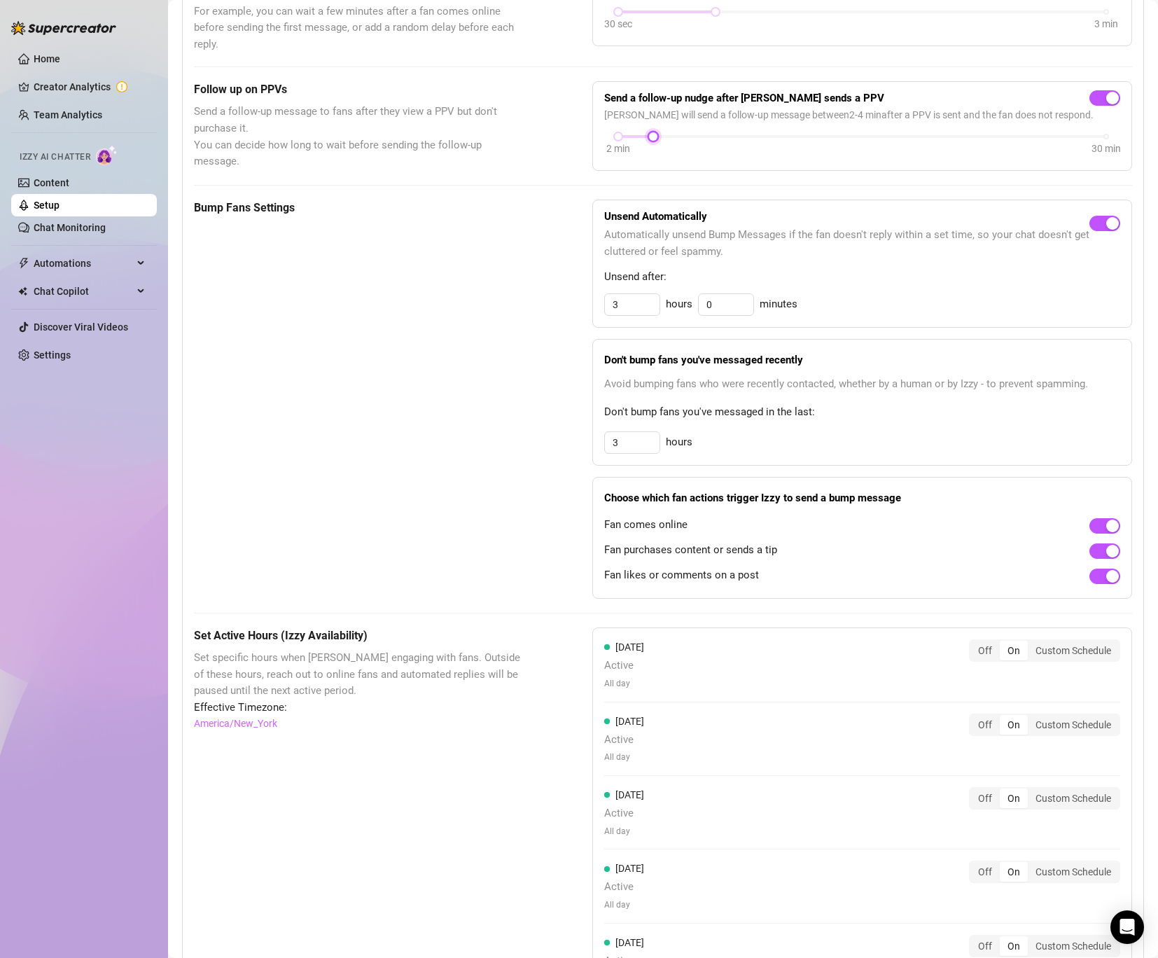
scroll to position [483, 0]
click at [73, 233] on link "Chat Monitoring" at bounding box center [70, 227] width 72 height 11
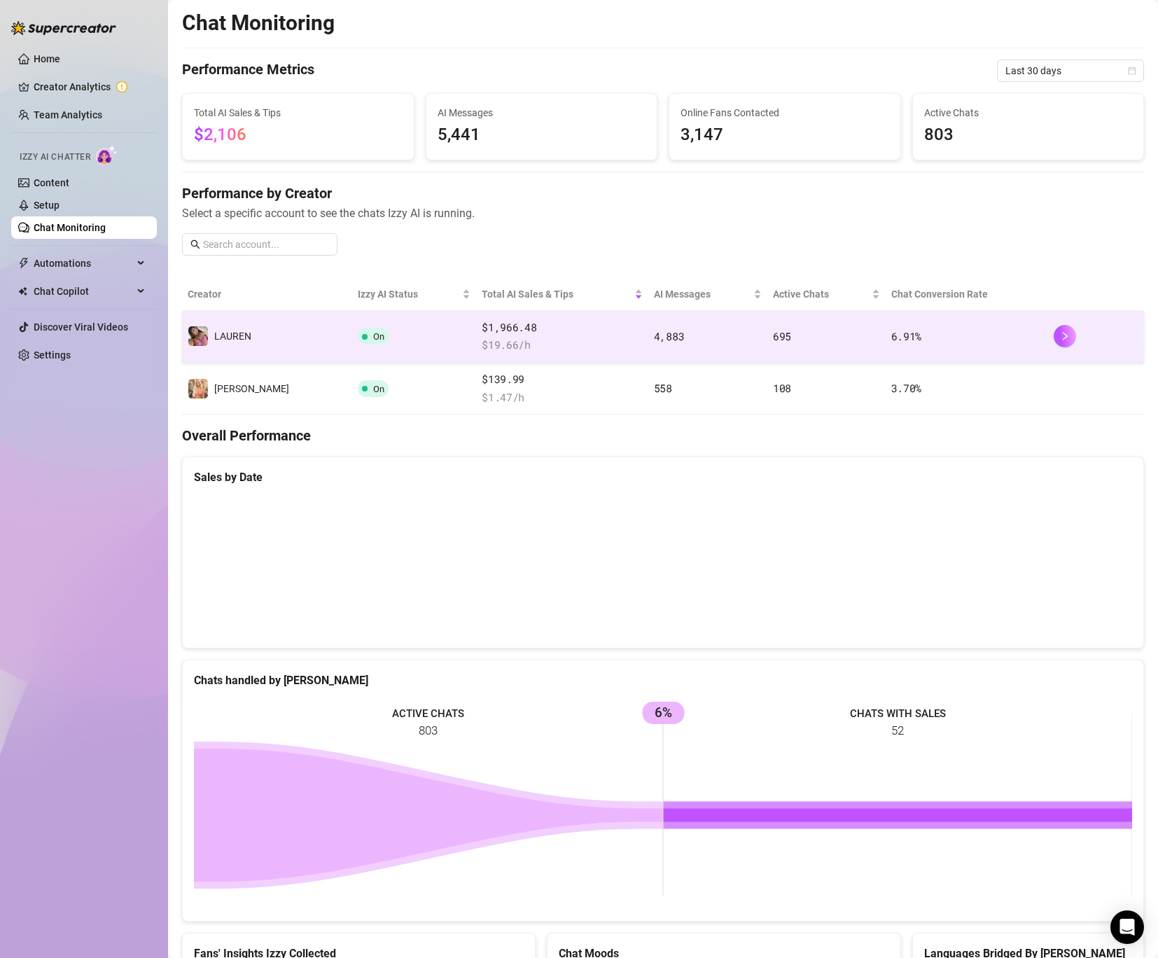
click at [259, 321] on td "️‍LAUREN" at bounding box center [267, 337] width 170 height 52
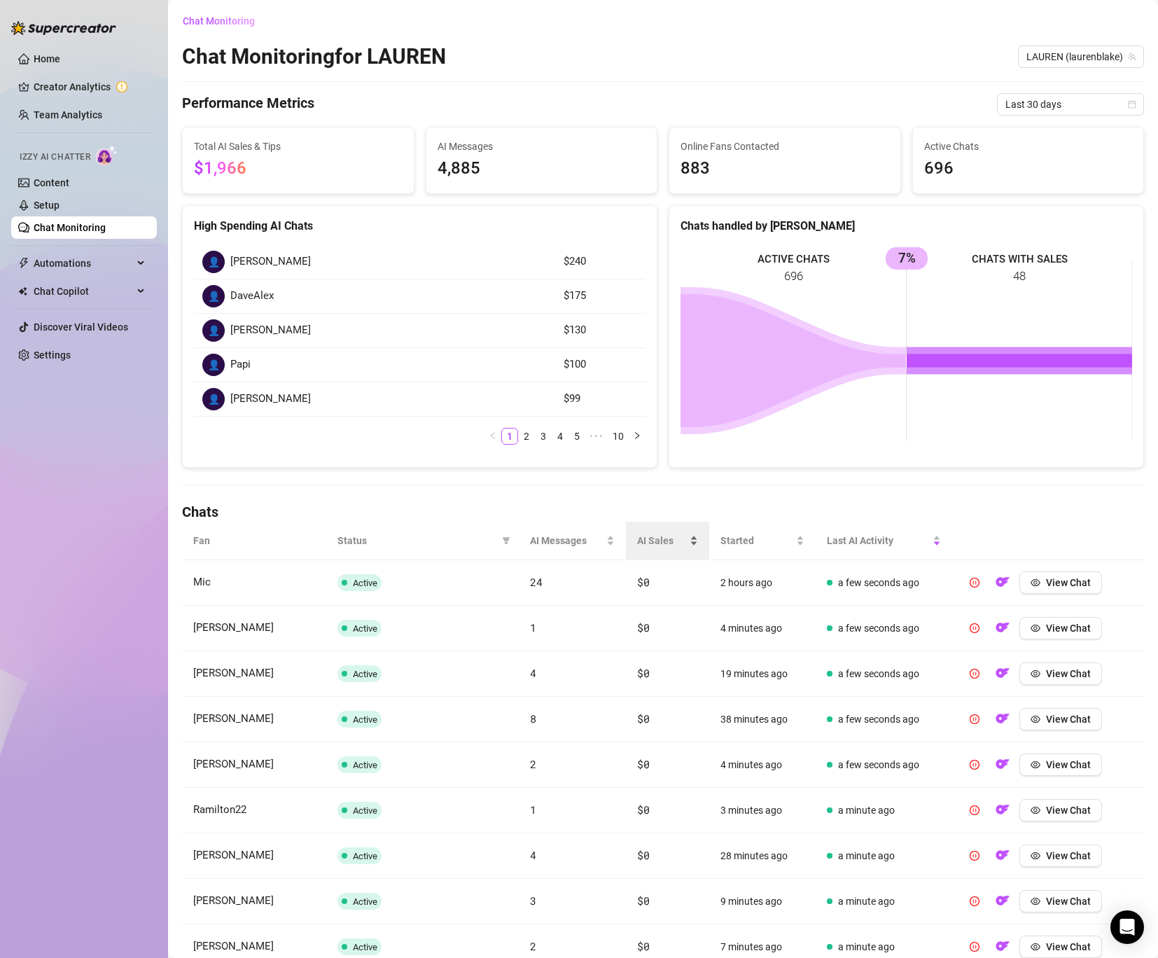
click at [667, 542] on span "AI Sales" at bounding box center [662, 540] width 50 height 15
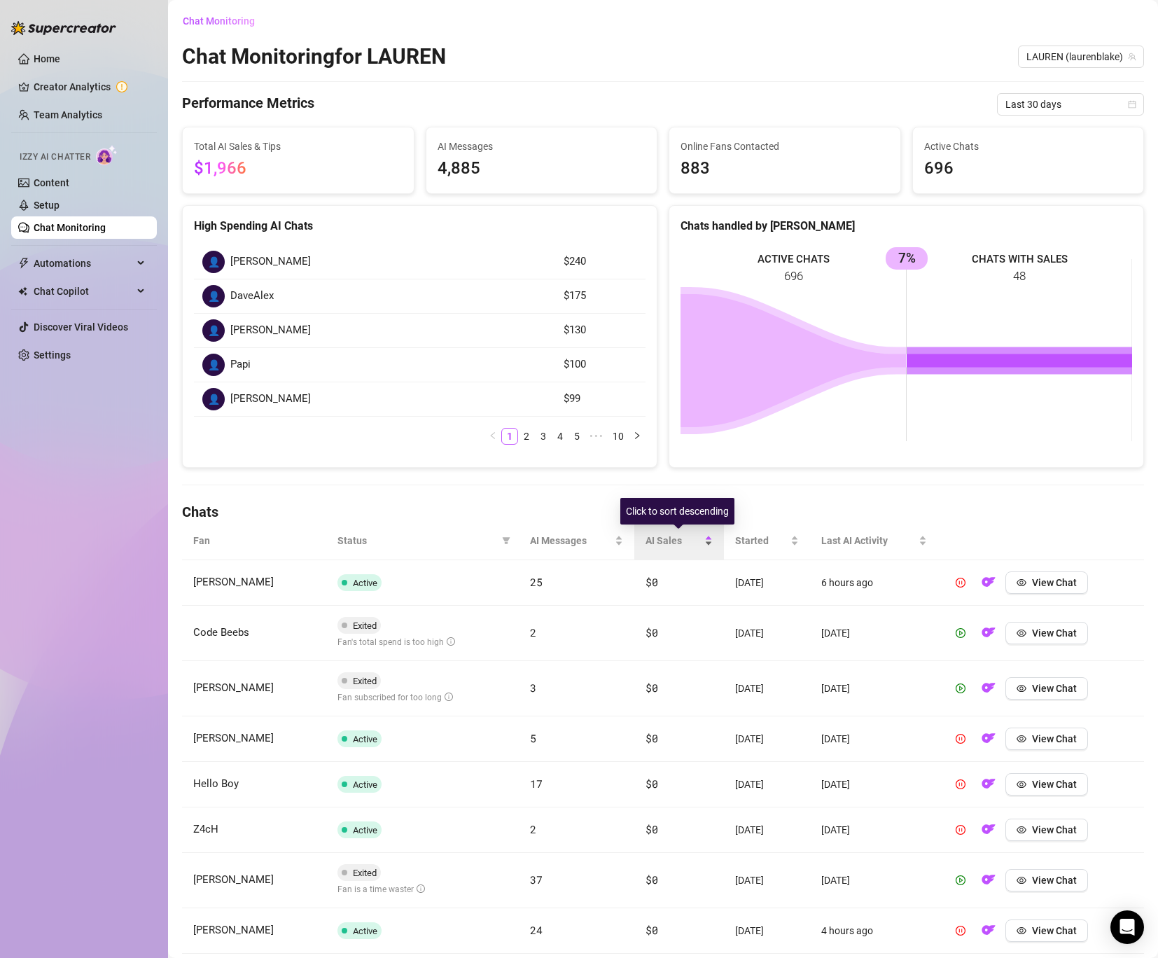
click at [653, 546] on span "AI Sales" at bounding box center [674, 540] width 56 height 15
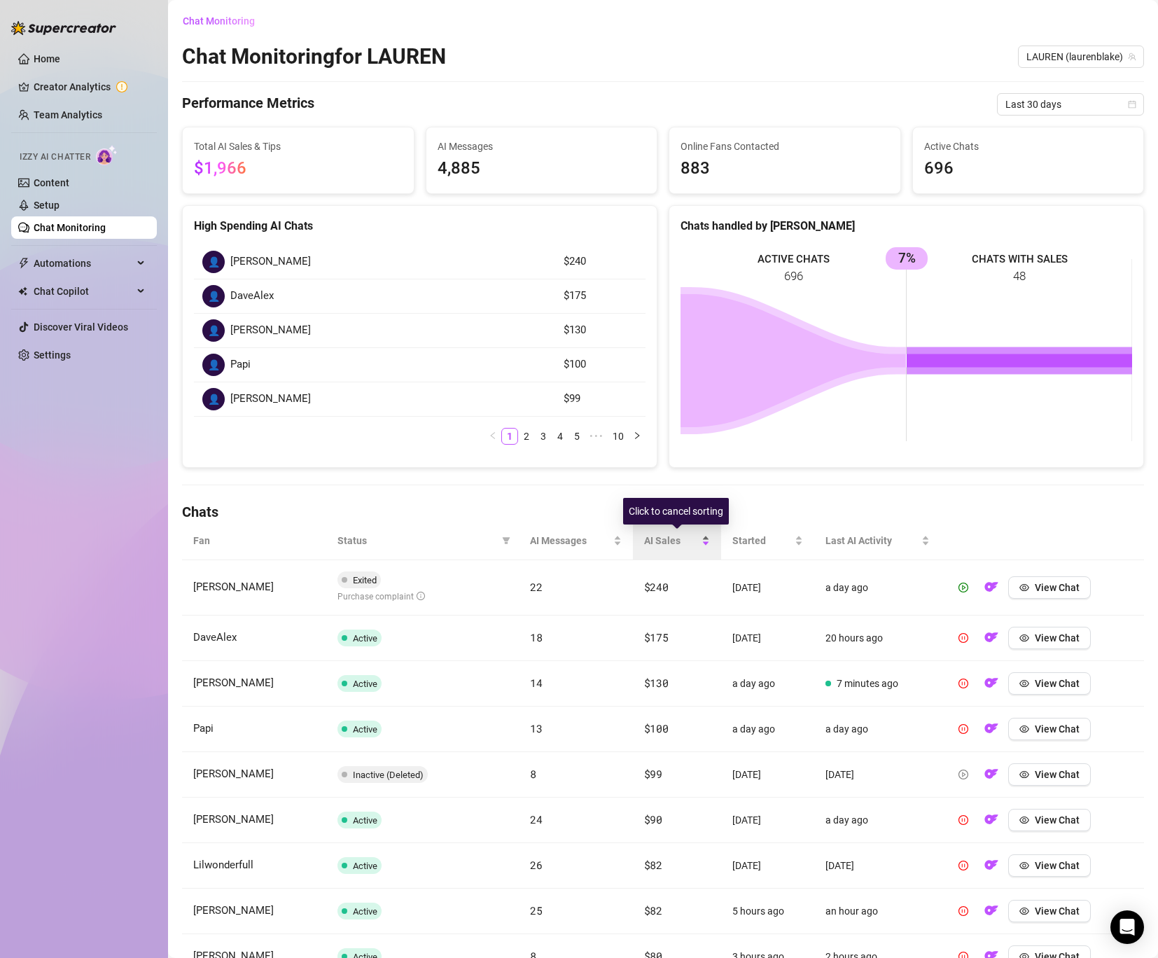
click at [653, 546] on span "AI Sales" at bounding box center [671, 540] width 55 height 15
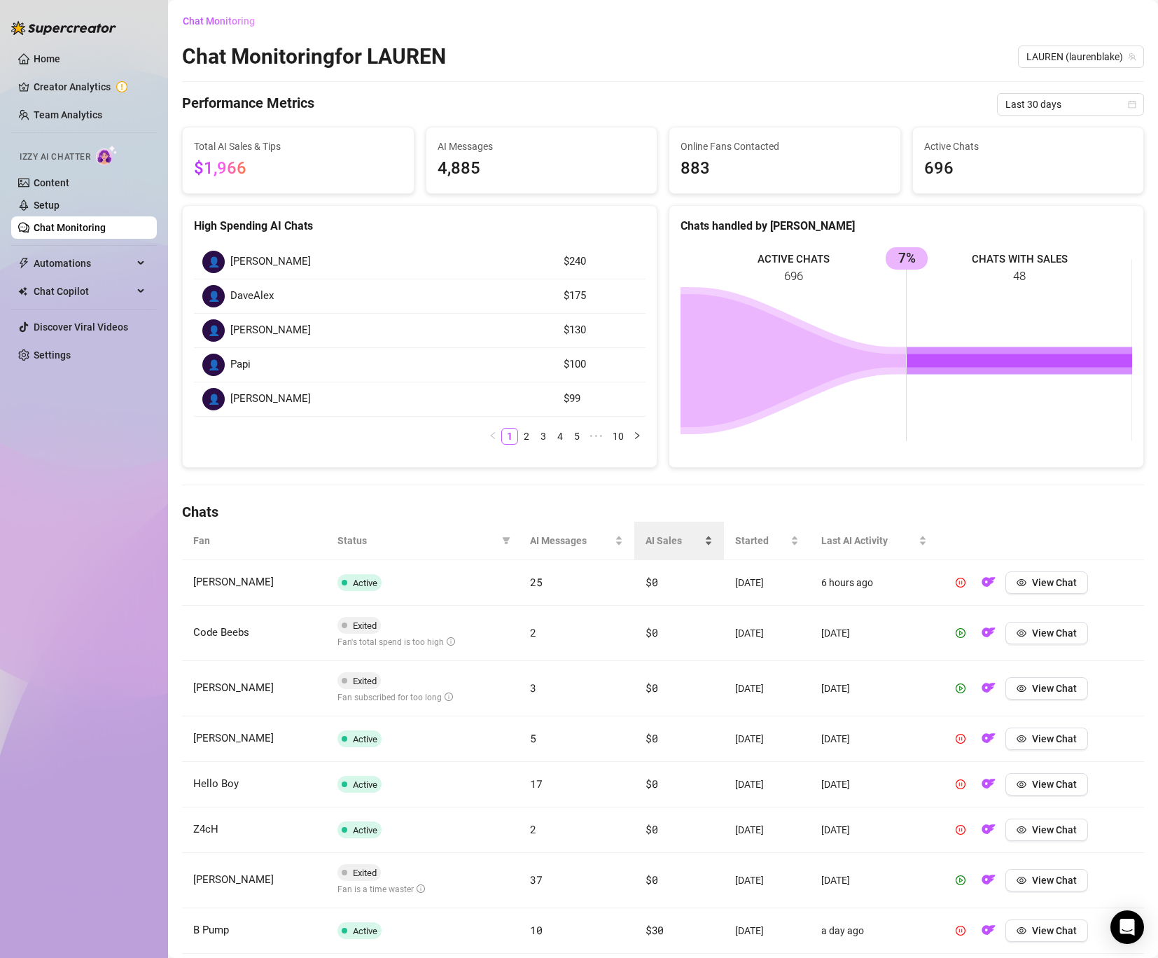
click at [662, 533] on div "AI Sales" at bounding box center [679, 540] width 67 height 15
click at [656, 538] on span "AI Sales" at bounding box center [674, 540] width 56 height 15
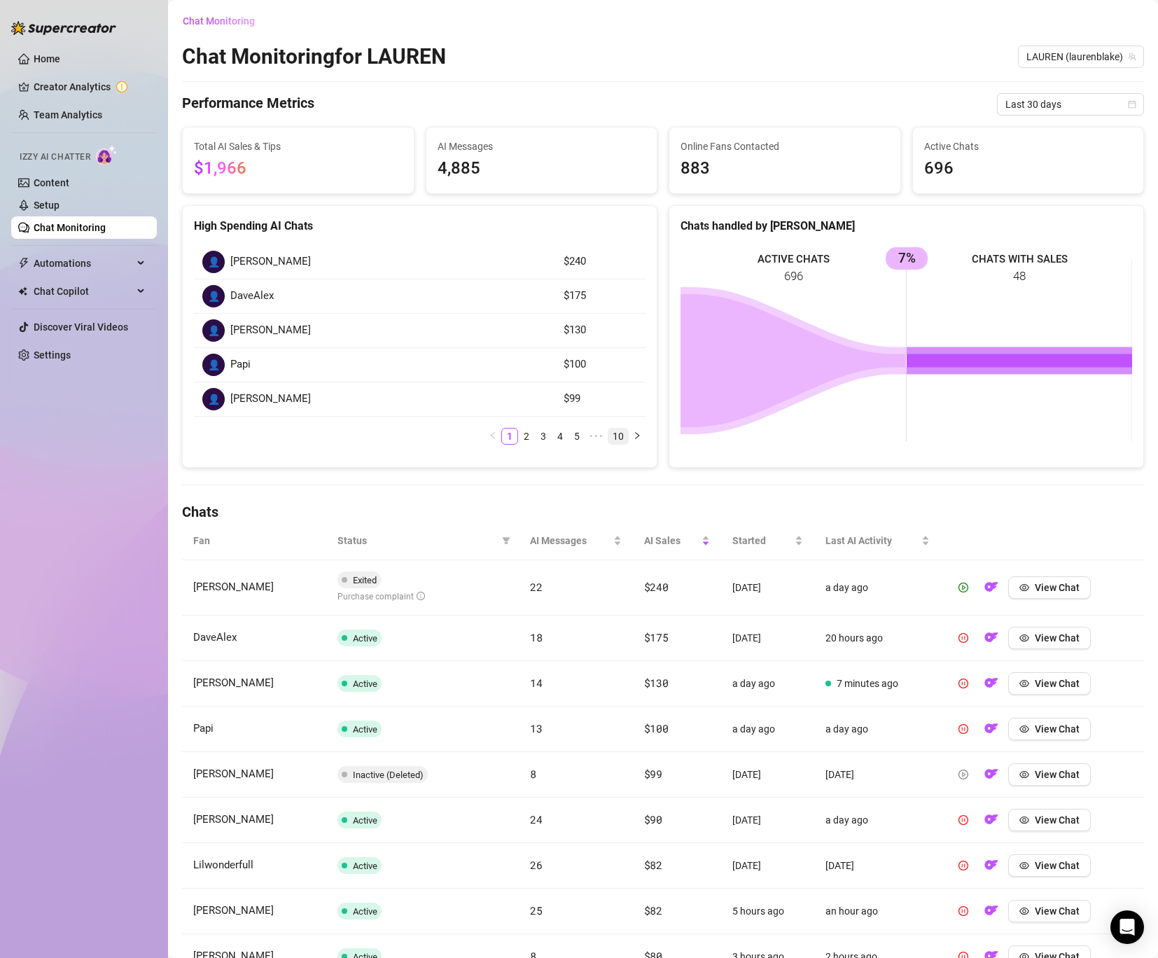
click at [619, 436] on link "10" at bounding box center [619, 436] width 20 height 15
click at [597, 368] on link "9" at bounding box center [599, 367] width 15 height 15
click at [581, 432] on link "8" at bounding box center [582, 436] width 15 height 15
click at [563, 434] on link "7" at bounding box center [565, 436] width 15 height 15
click at [549, 434] on link "6" at bounding box center [548, 436] width 15 height 15
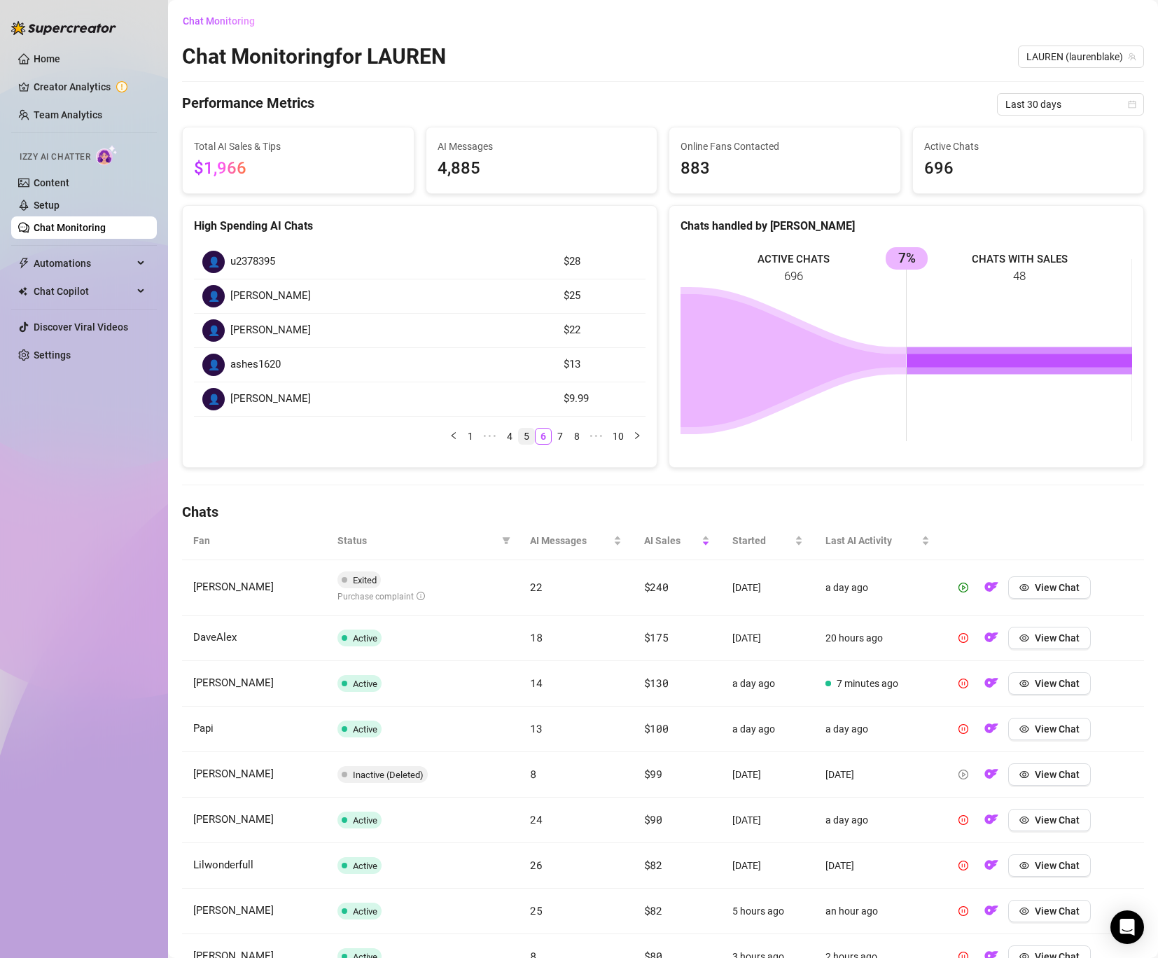
click at [529, 433] on link "5" at bounding box center [526, 436] width 15 height 15
click at [465, 434] on link "1" at bounding box center [470, 436] width 15 height 15
click at [1102, 96] on span "Last 30 days" at bounding box center [1071, 104] width 130 height 21
click at [314, 179] on span "$1,966" at bounding box center [298, 168] width 209 height 27
click at [60, 209] on link "Setup" at bounding box center [47, 205] width 26 height 11
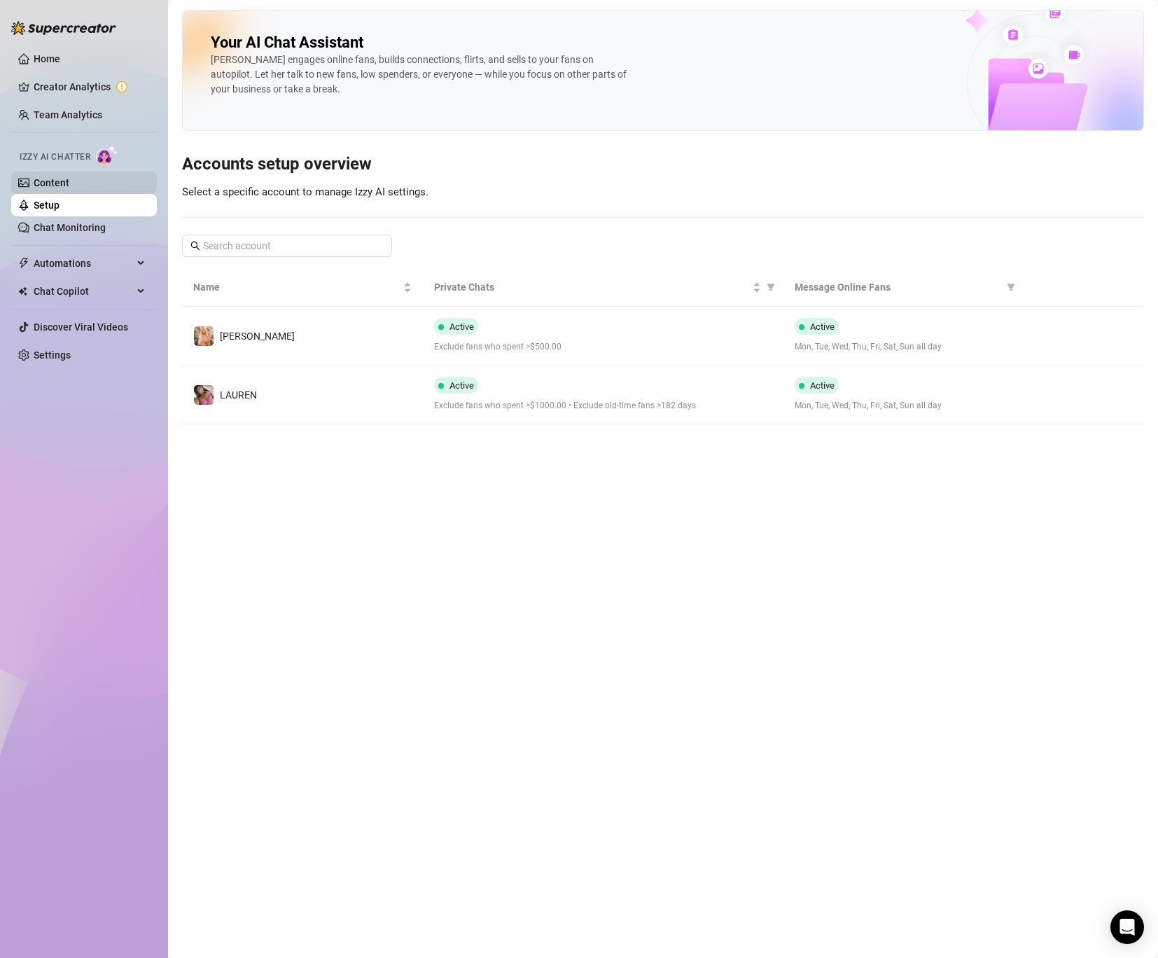
click at [69, 180] on link "Content" at bounding box center [52, 182] width 36 height 11
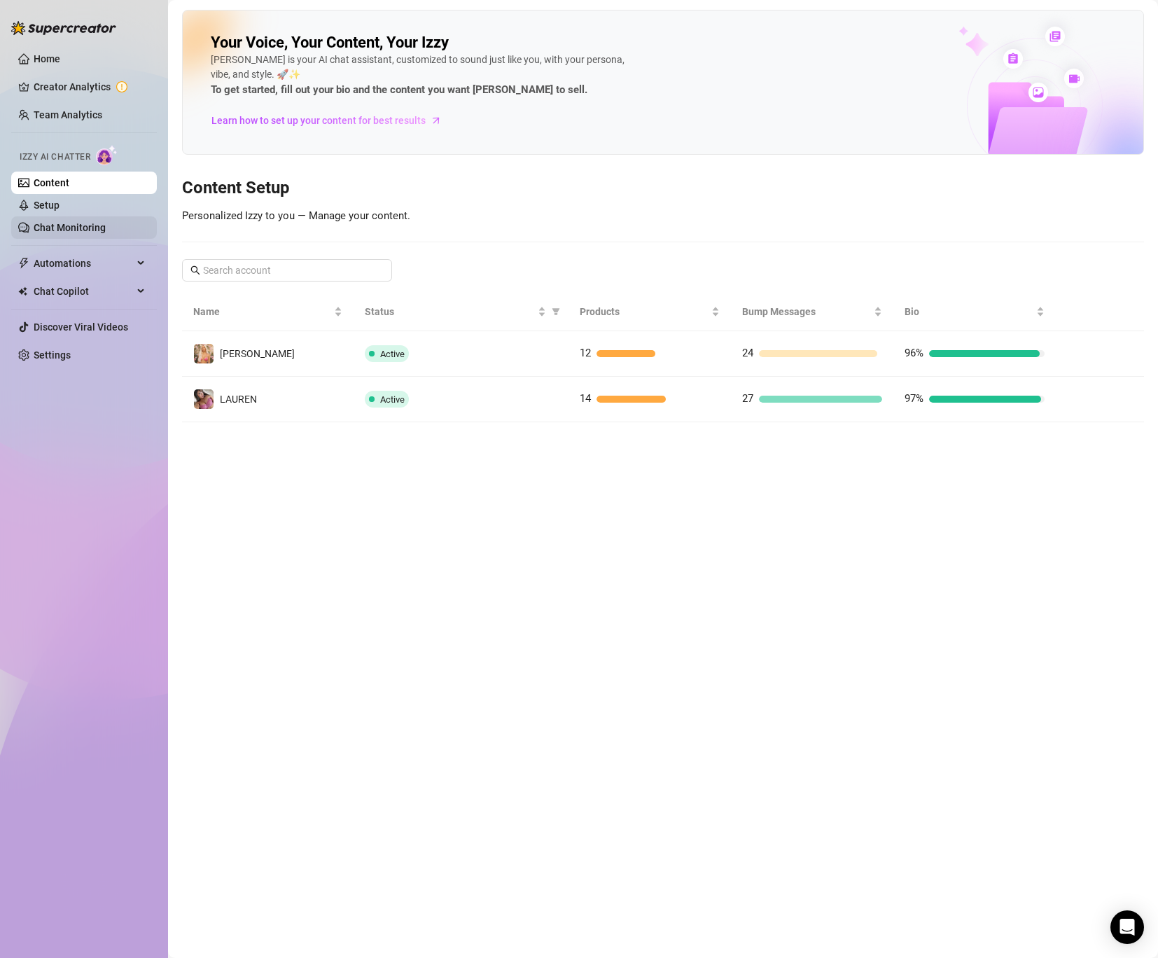
click at [75, 224] on link "Chat Monitoring" at bounding box center [70, 227] width 72 height 11
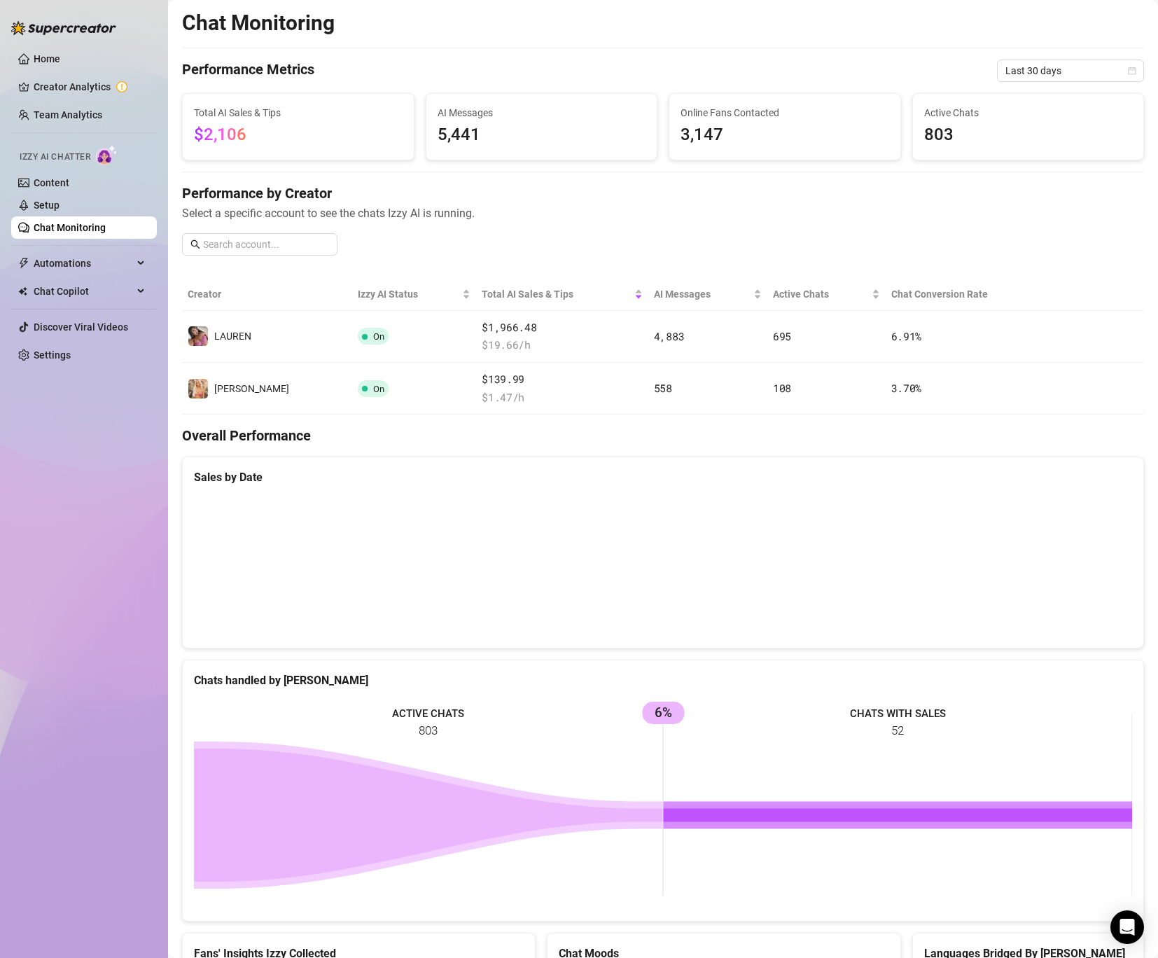
click at [1115, 507] on canvas at bounding box center [663, 567] width 938 height 140
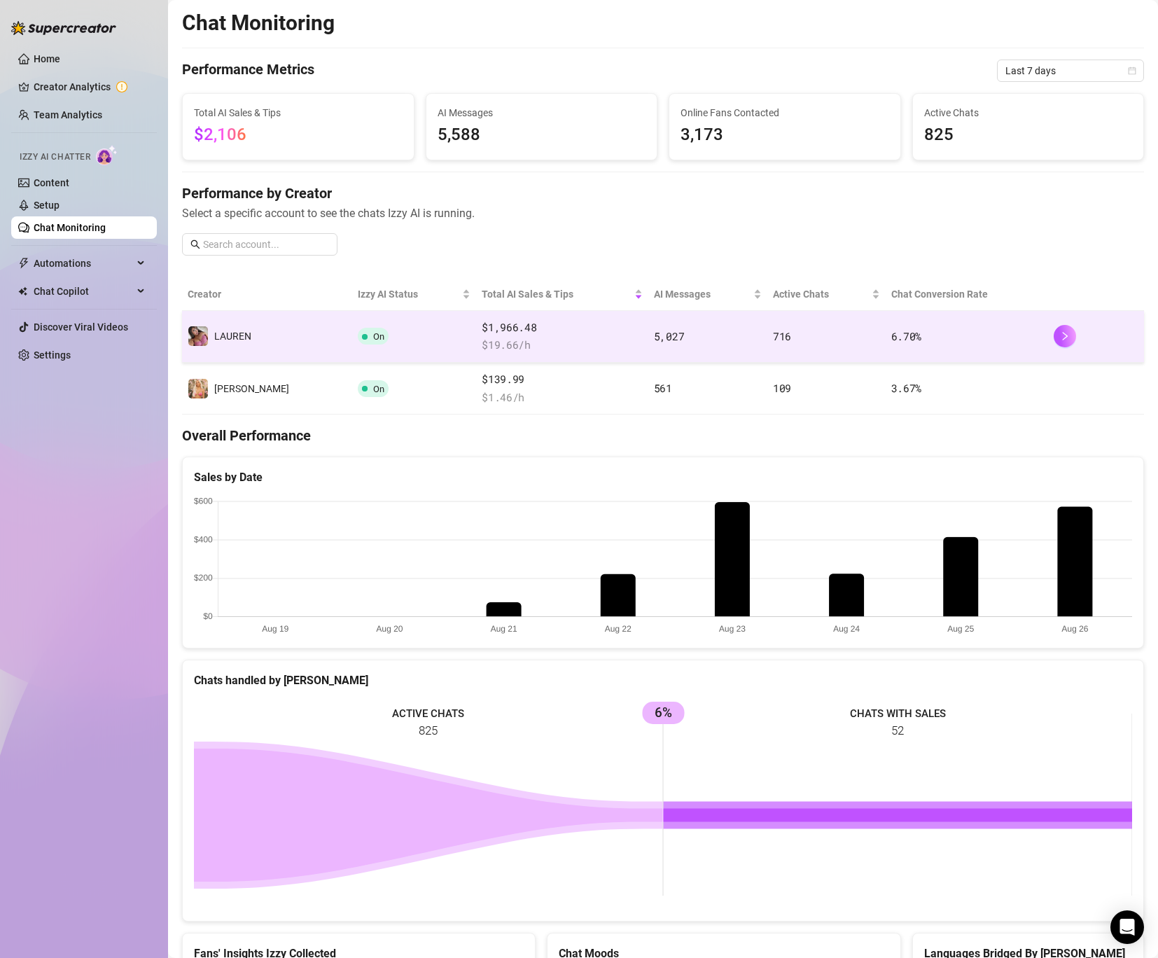
click at [268, 329] on td "️‍LAUREN" at bounding box center [267, 337] width 170 height 52
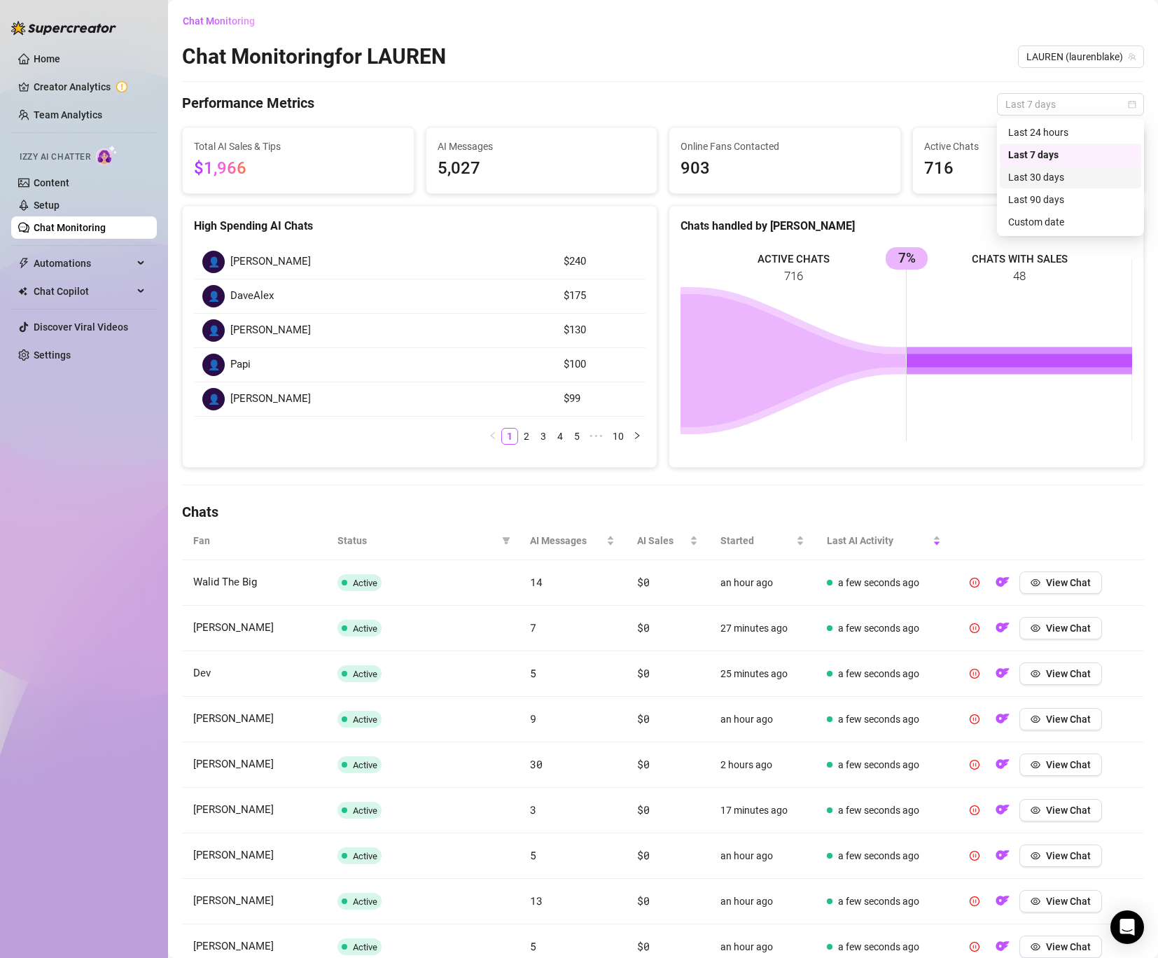
click at [1011, 179] on div "Last 30 days" at bounding box center [1070, 176] width 125 height 15
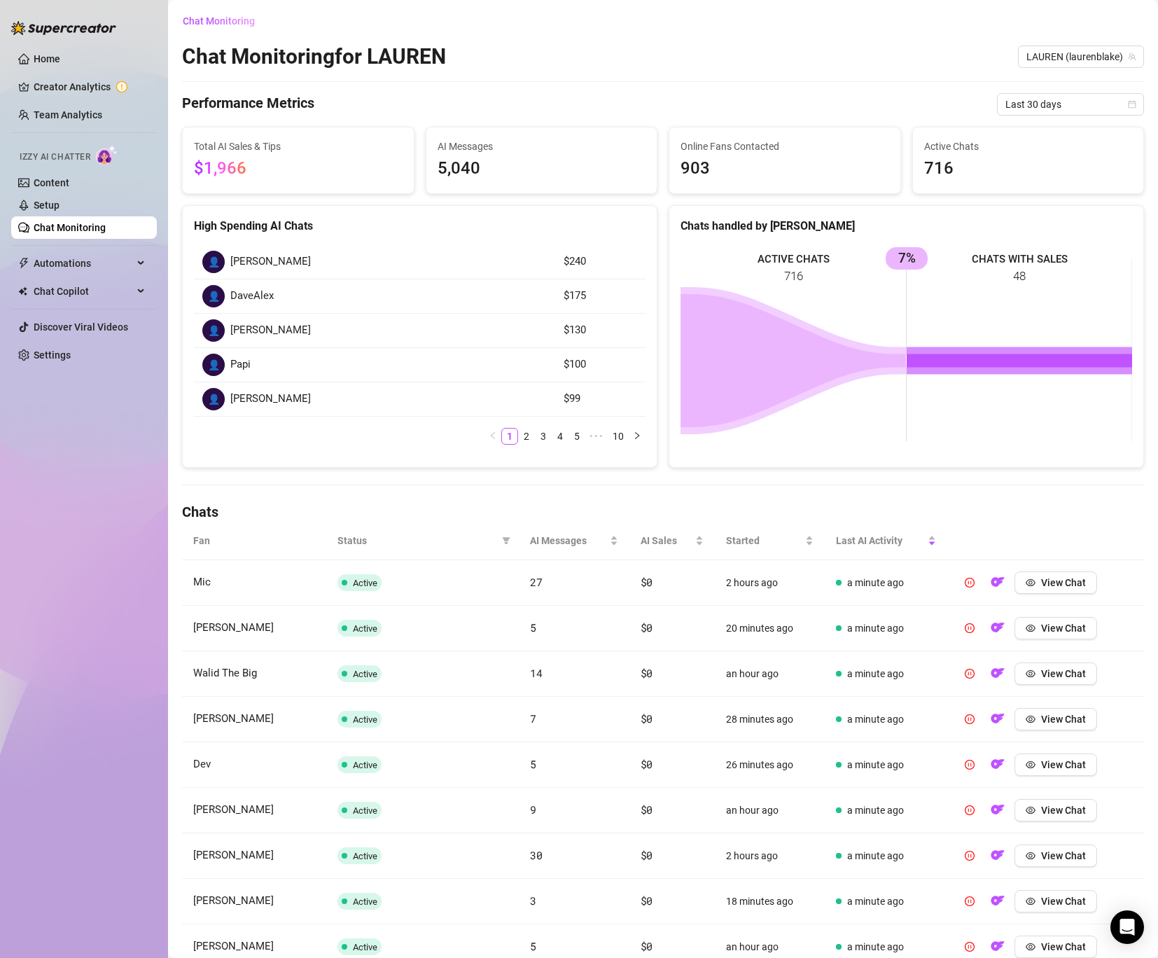
click at [434, 183] on div "AI Messages 5,040" at bounding box center [542, 160] width 231 height 66
click at [1038, 163] on span "716" at bounding box center [1028, 168] width 209 height 27
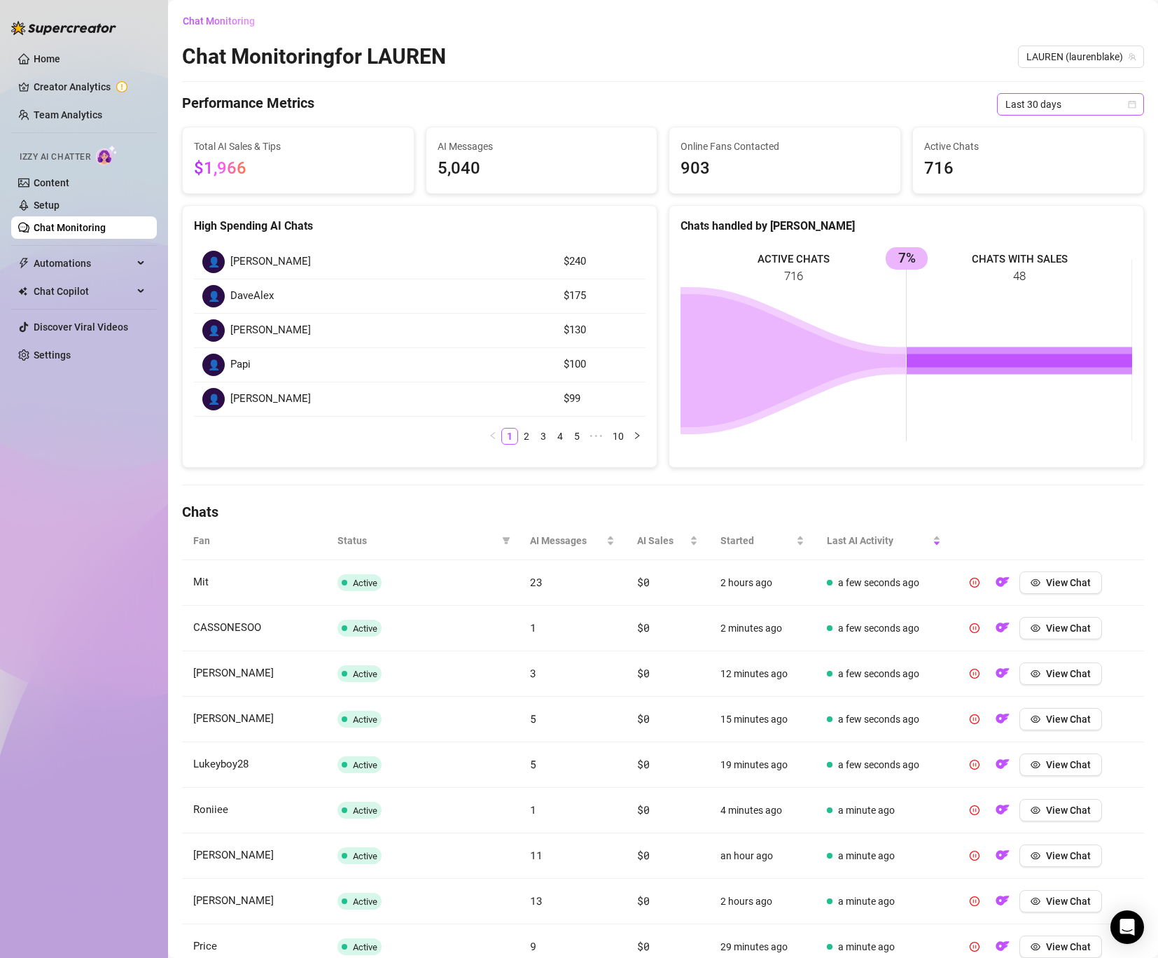
click at [1072, 102] on span "Last 30 days" at bounding box center [1071, 104] width 130 height 21
click at [917, 111] on div "Performance Metrics Last 30 days" at bounding box center [663, 104] width 962 height 22
click at [728, 165] on span "905" at bounding box center [785, 168] width 209 height 27
click at [60, 200] on link "Setup" at bounding box center [47, 205] width 26 height 11
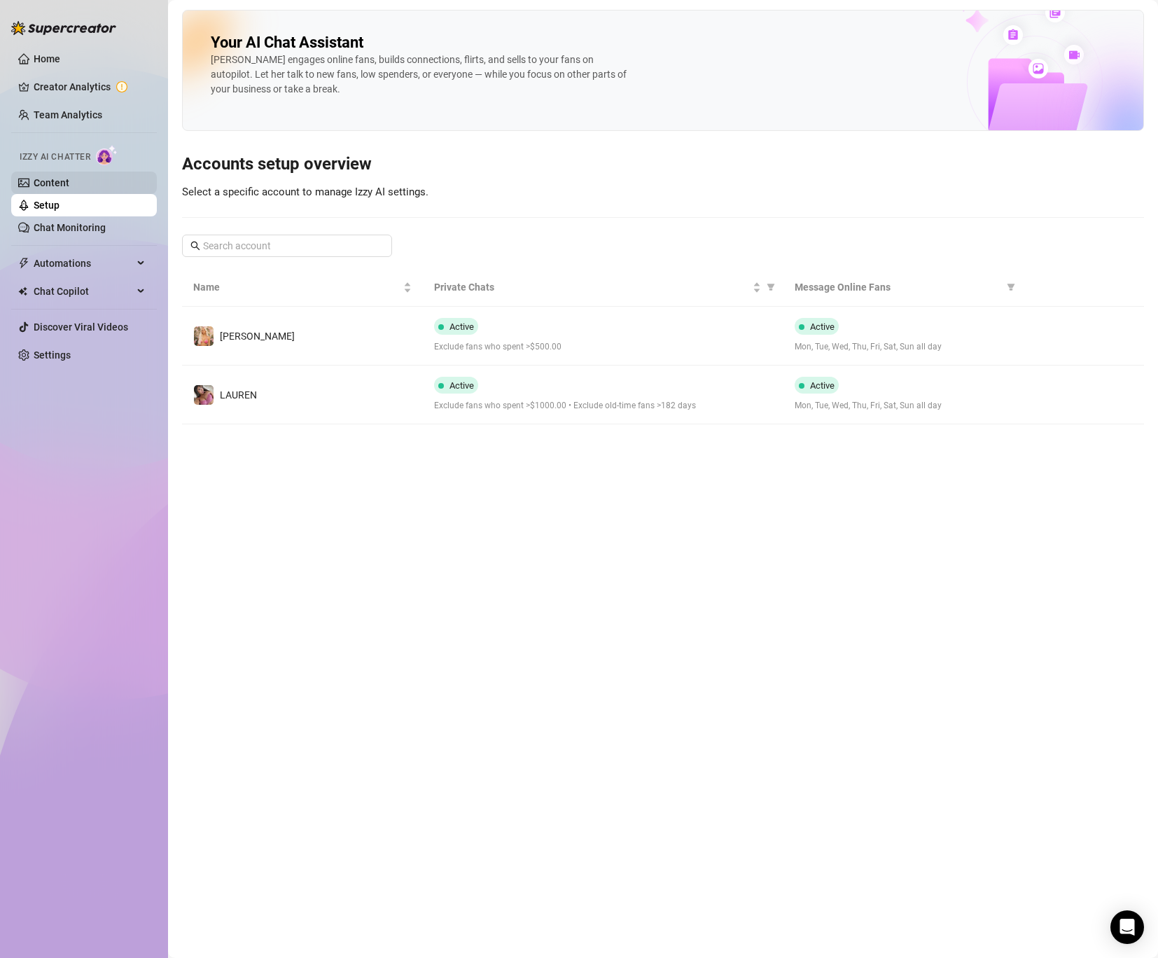
click at [69, 186] on link "Content" at bounding box center [52, 182] width 36 height 11
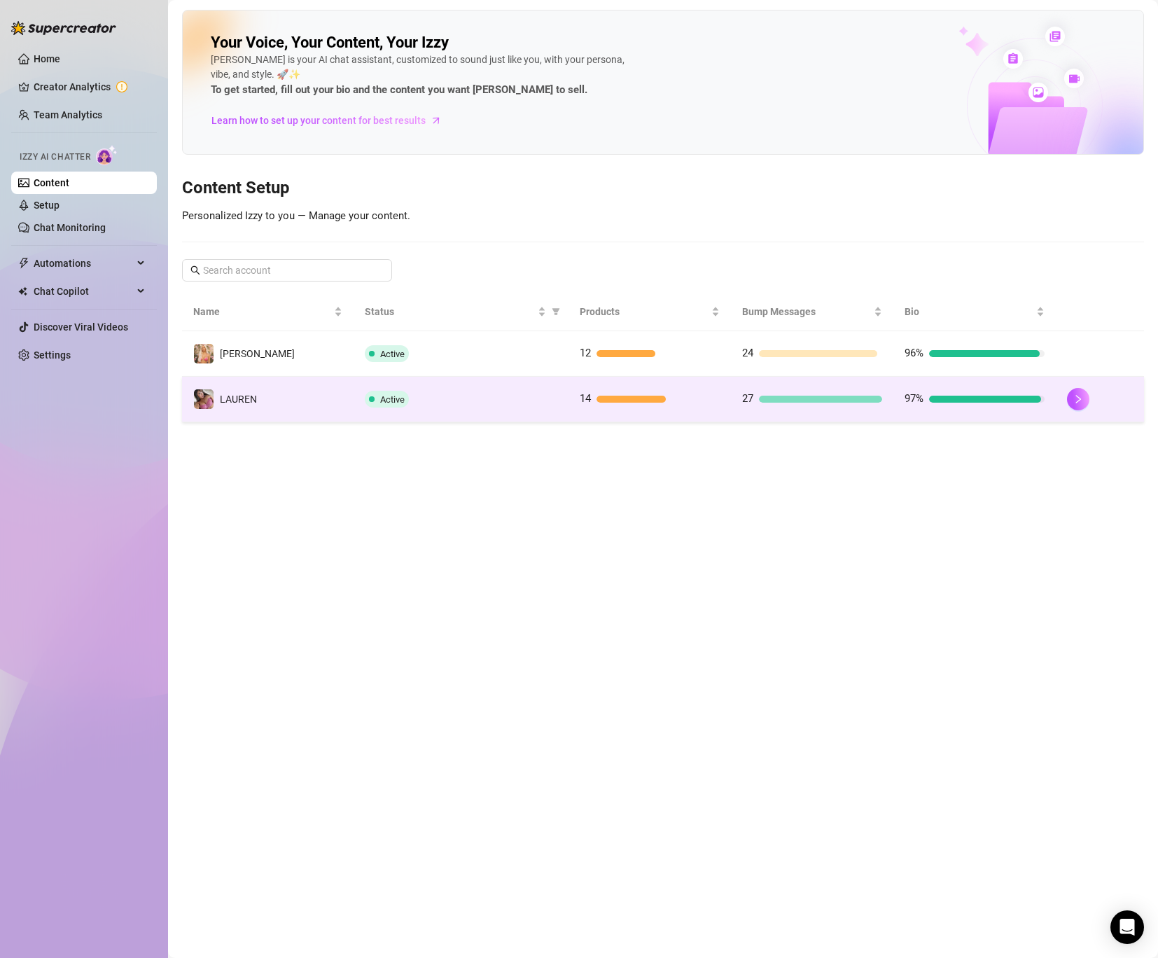
click at [408, 387] on td "Active" at bounding box center [461, 400] width 215 height 46
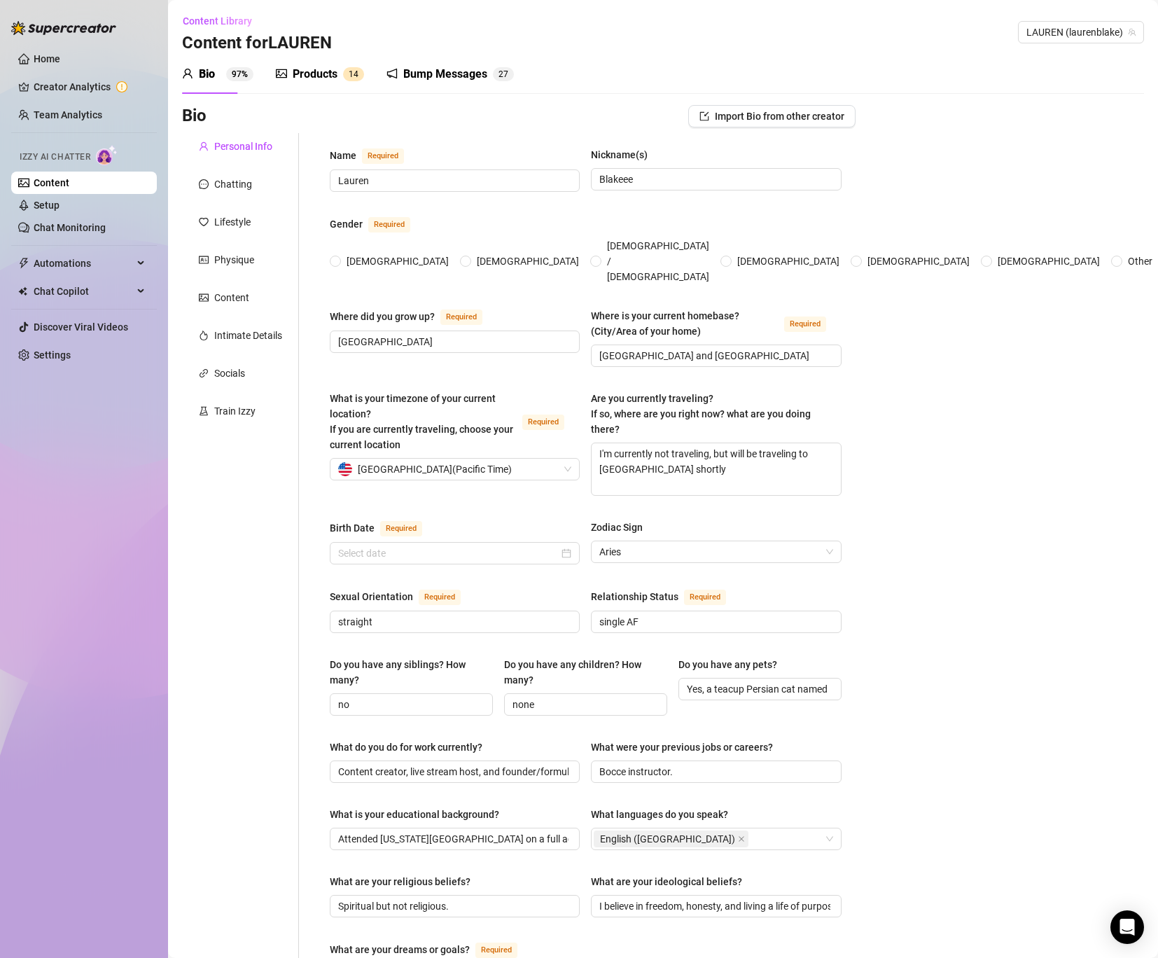
radio input "true"
type input "[DATE]"
click at [321, 61] on div "Products 1 4" at bounding box center [320, 74] width 88 height 39
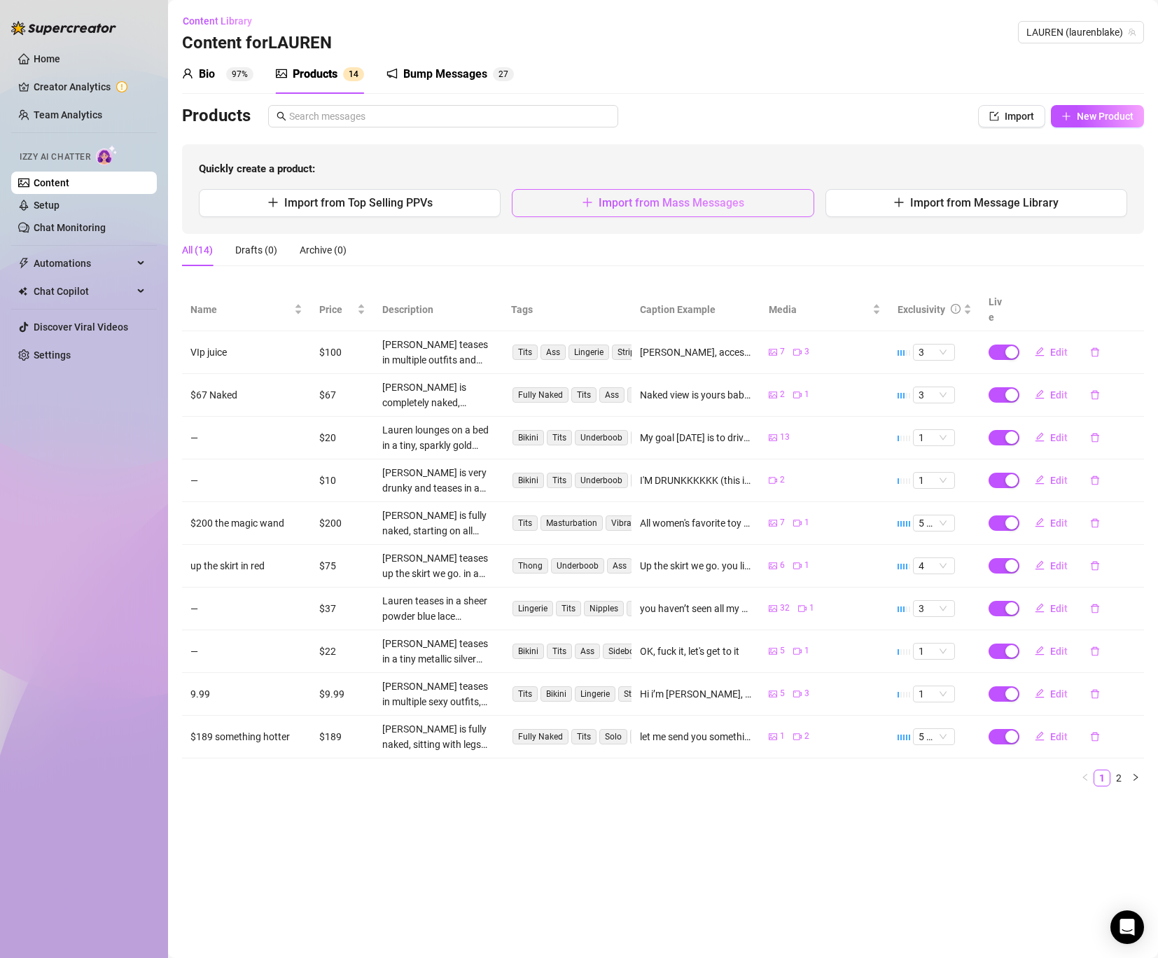
click at [597, 207] on button "Import from Mass Messages" at bounding box center [663, 203] width 302 height 28
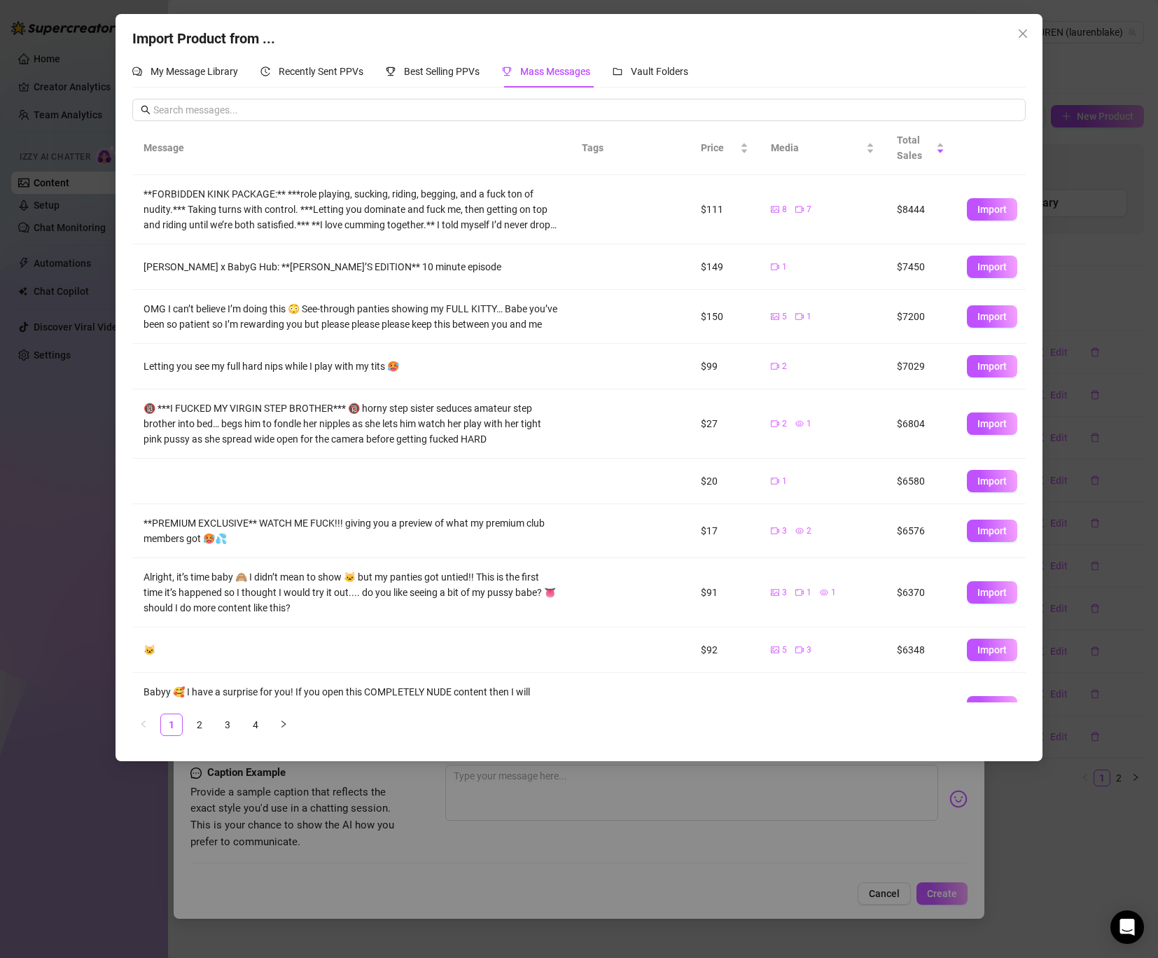
scroll to position [40, 0]
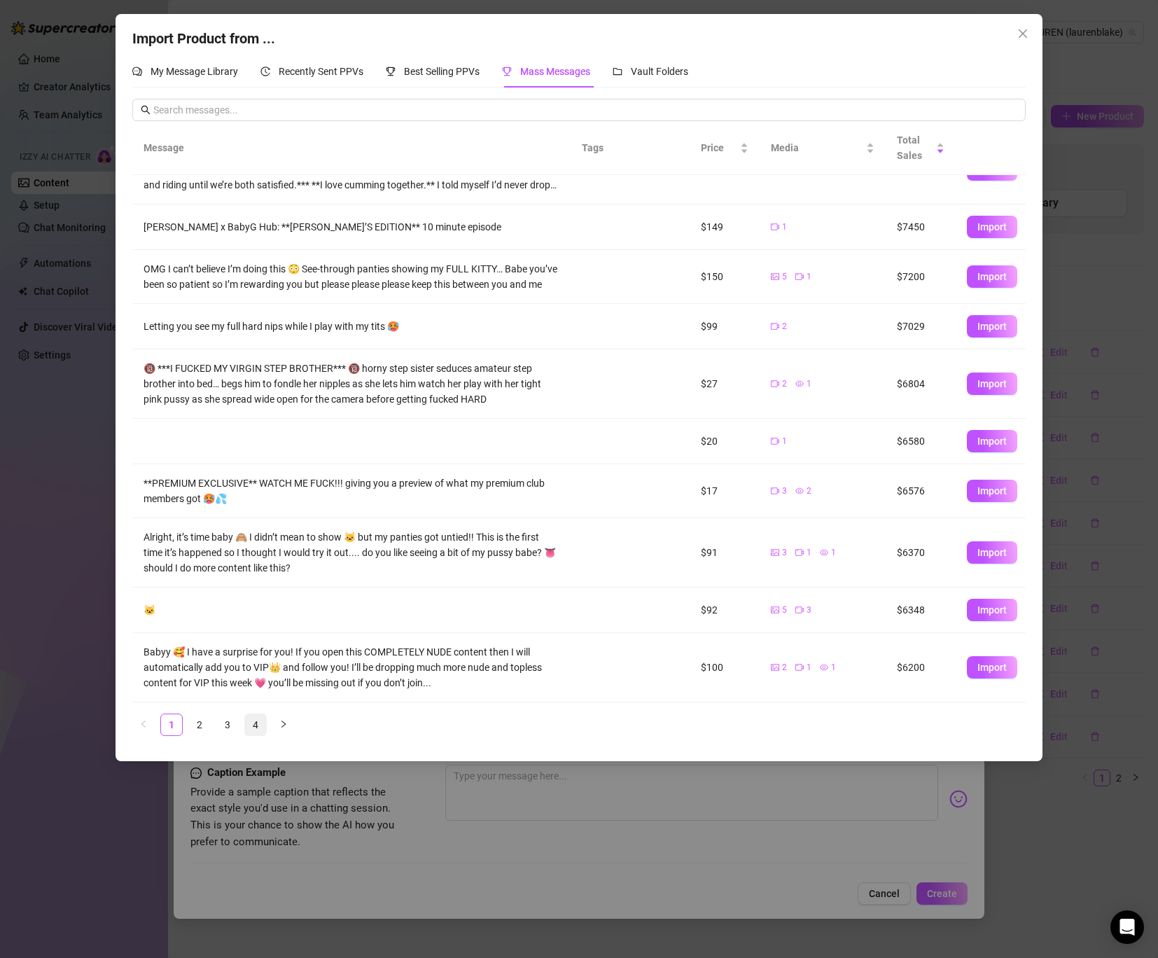
click at [262, 728] on link "4" at bounding box center [255, 724] width 21 height 21
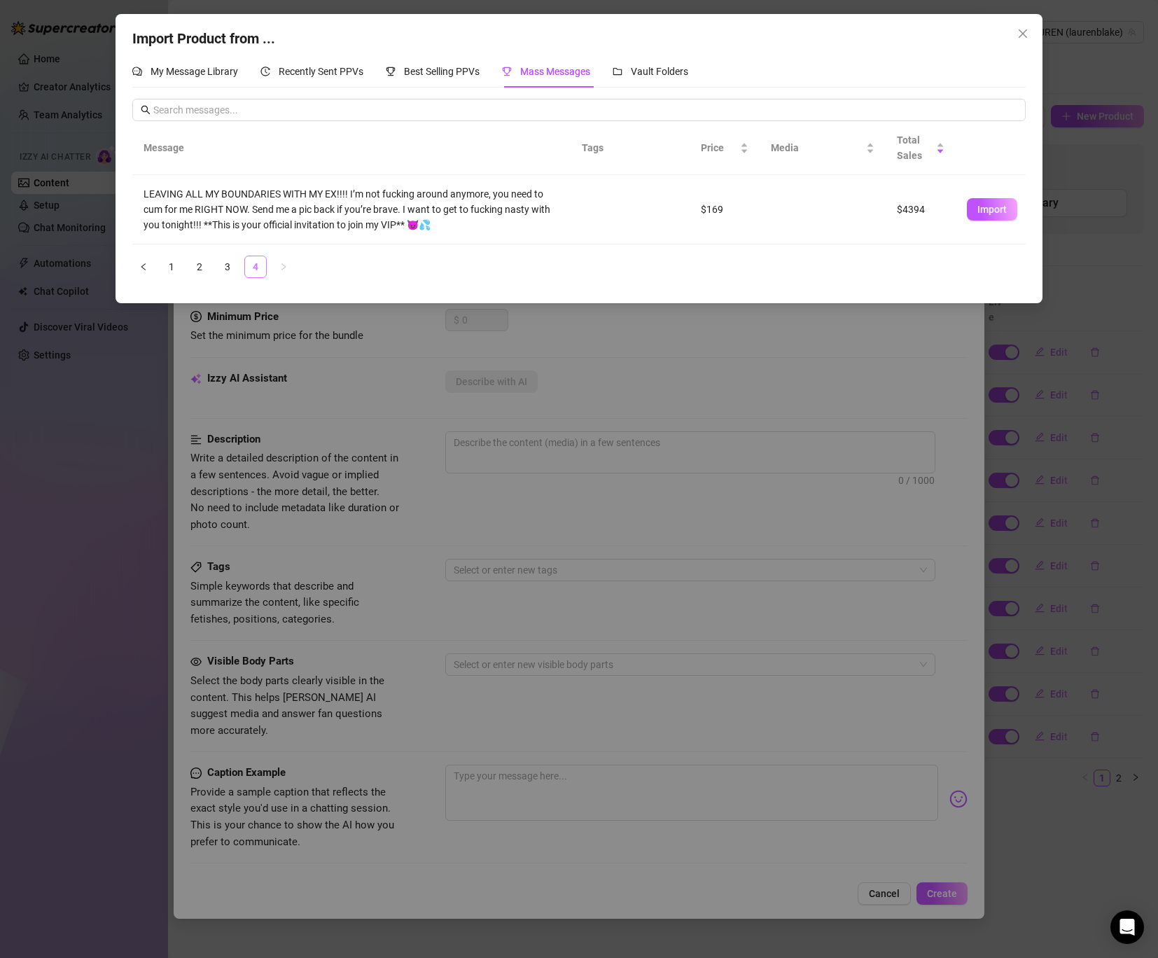
scroll to position [0, 0]
click at [233, 269] on link "3" at bounding box center [227, 266] width 21 height 21
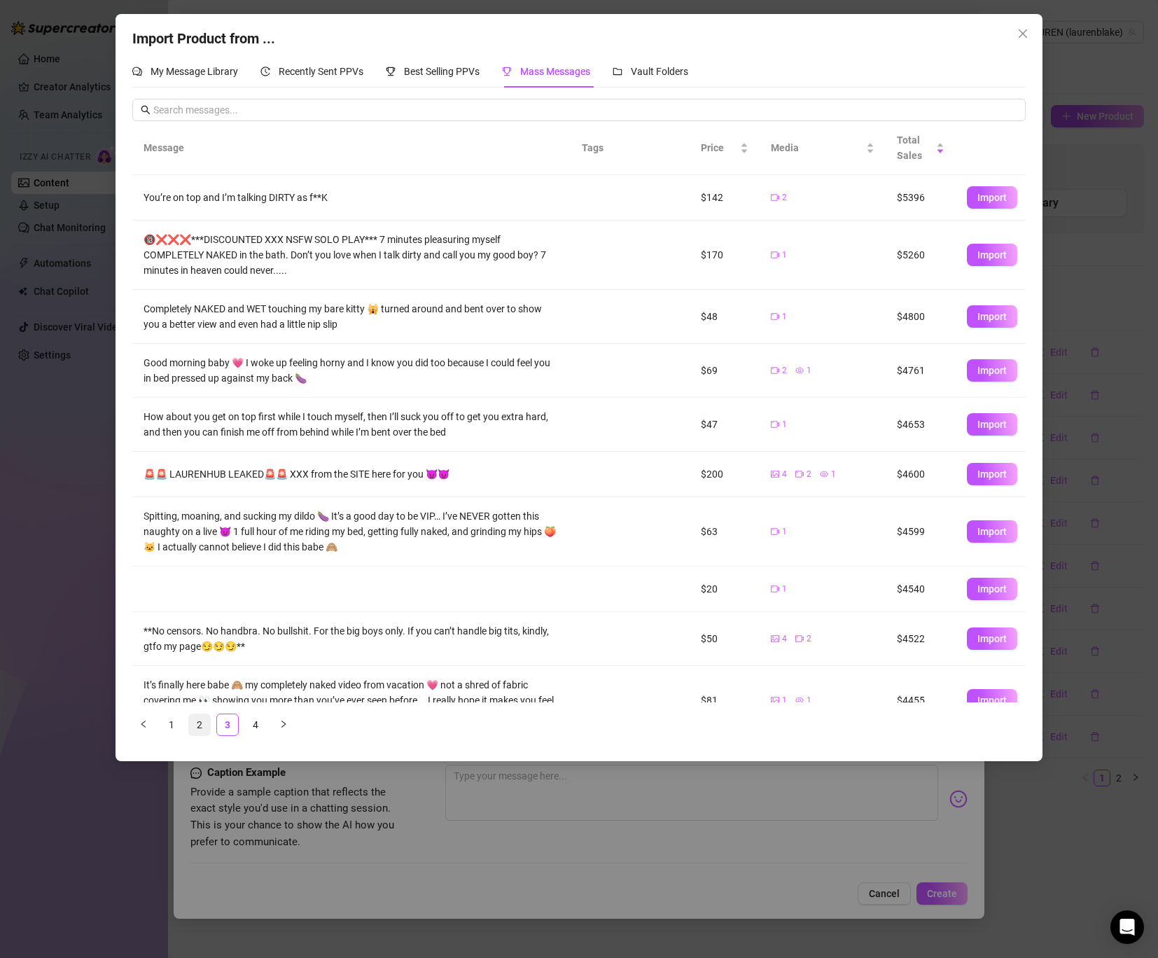
click at [200, 726] on link "2" at bounding box center [199, 724] width 21 height 21
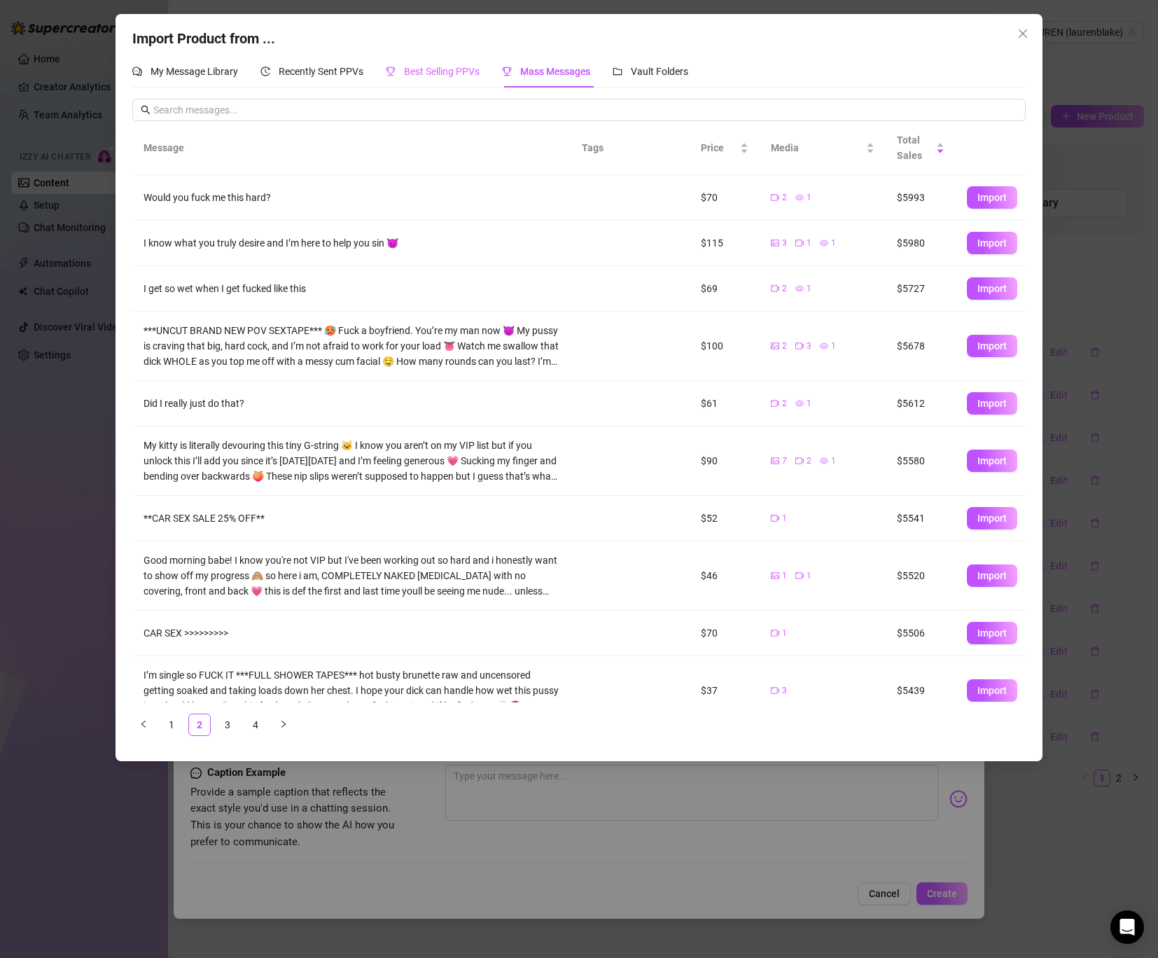
click at [426, 80] on div "Best Selling PPVs" at bounding box center [433, 71] width 94 height 32
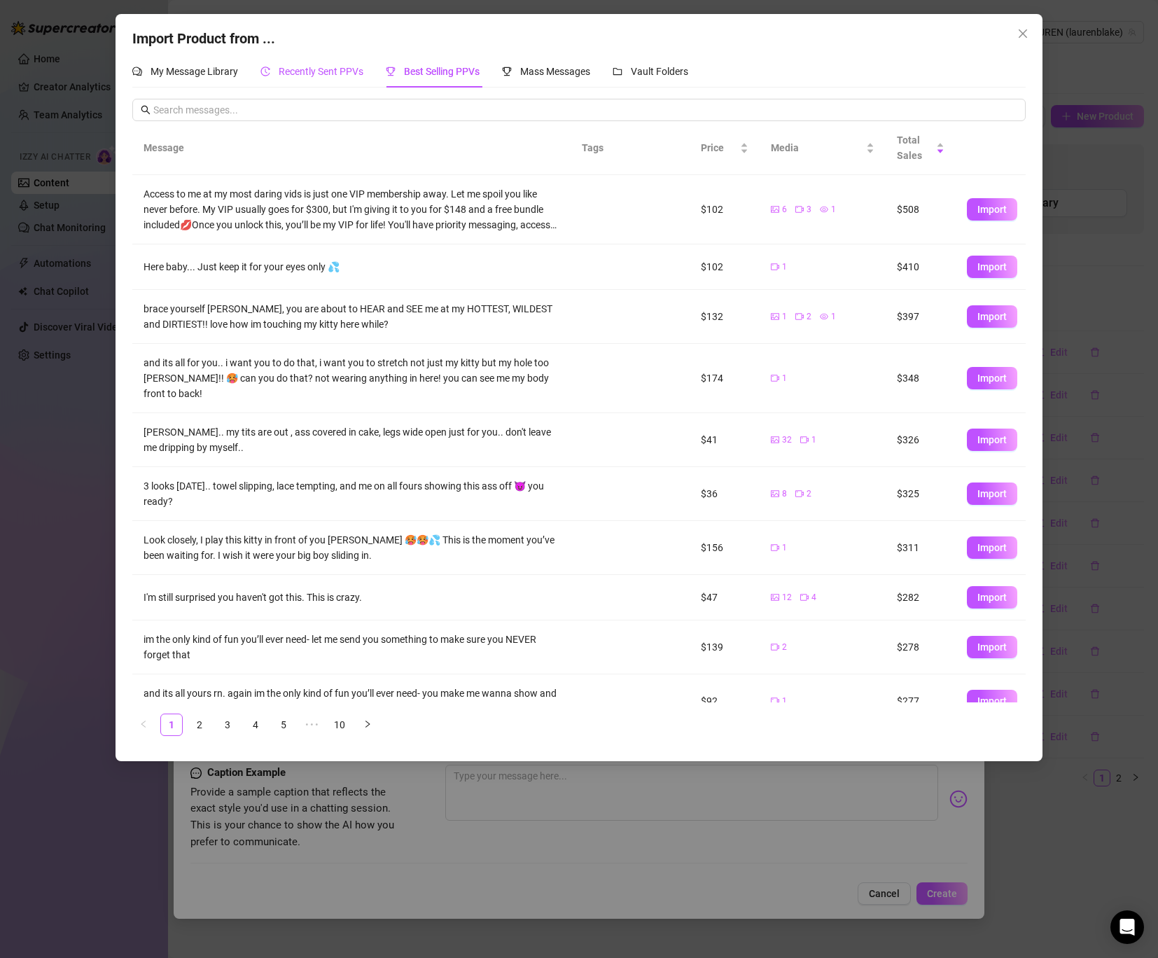
click at [324, 69] on span "Recently Sent PPVs" at bounding box center [321, 71] width 85 height 11
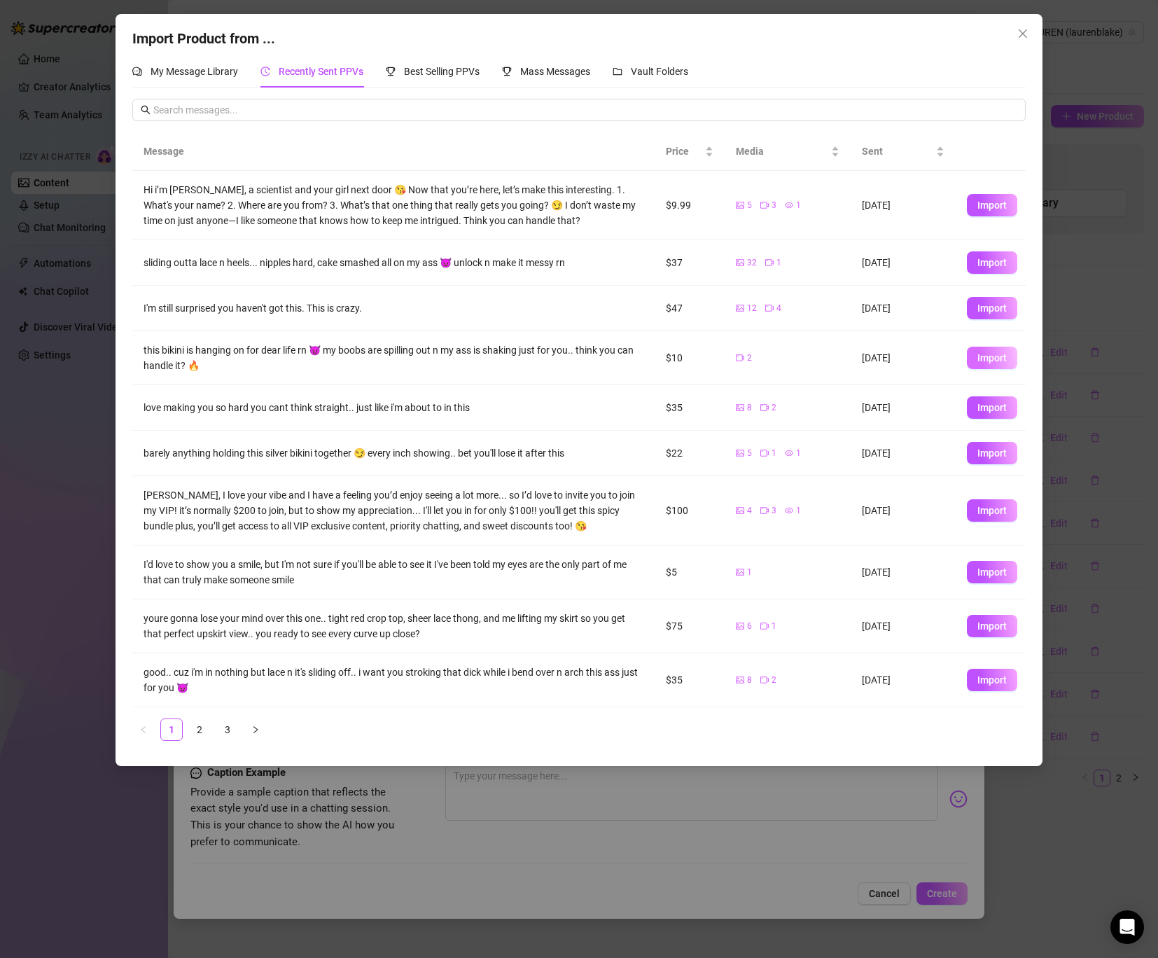
click at [996, 355] on span "Import" at bounding box center [992, 357] width 29 height 11
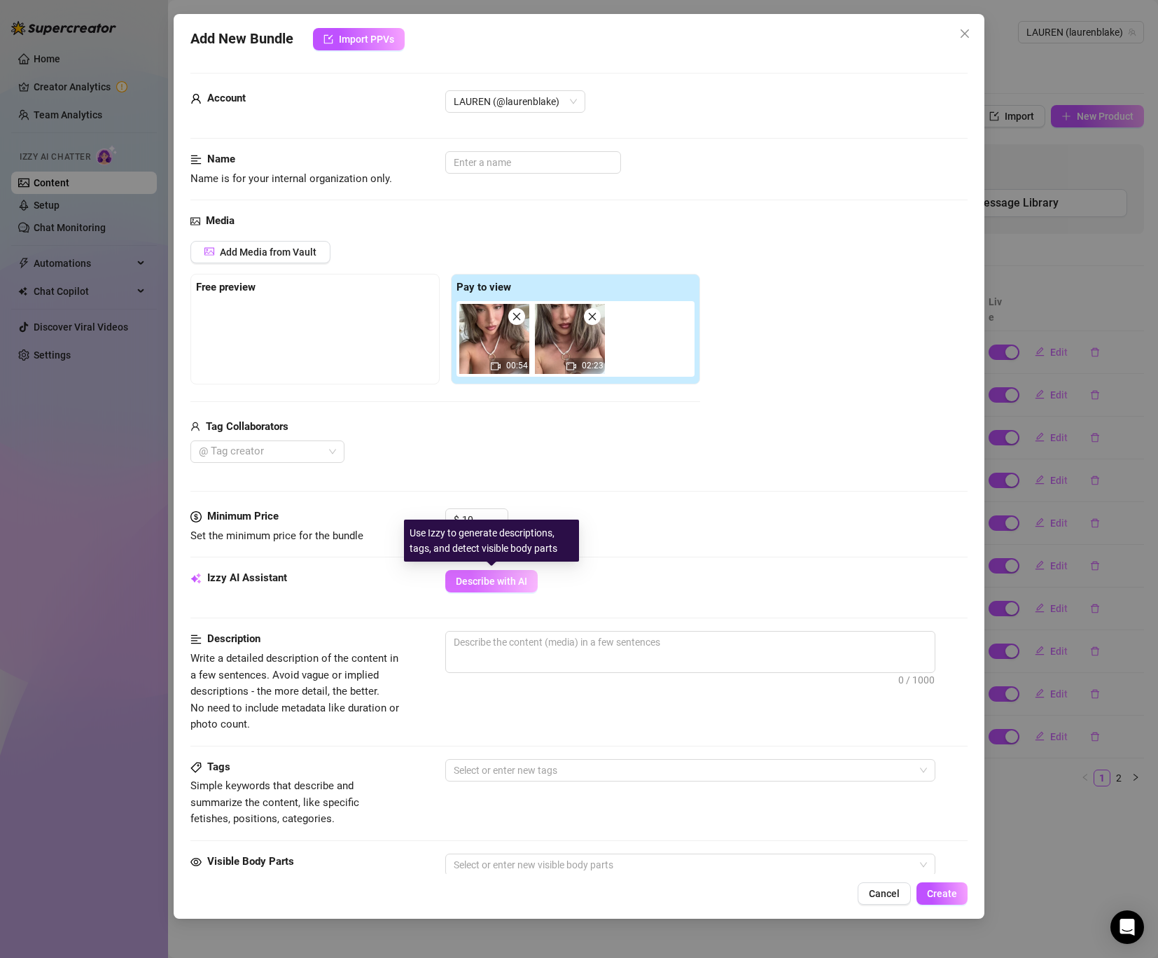
click at [459, 585] on span "Describe with AI" at bounding box center [491, 581] width 71 height 11
click at [476, 586] on span "Describe with AI" at bounding box center [491, 581] width 71 height 11
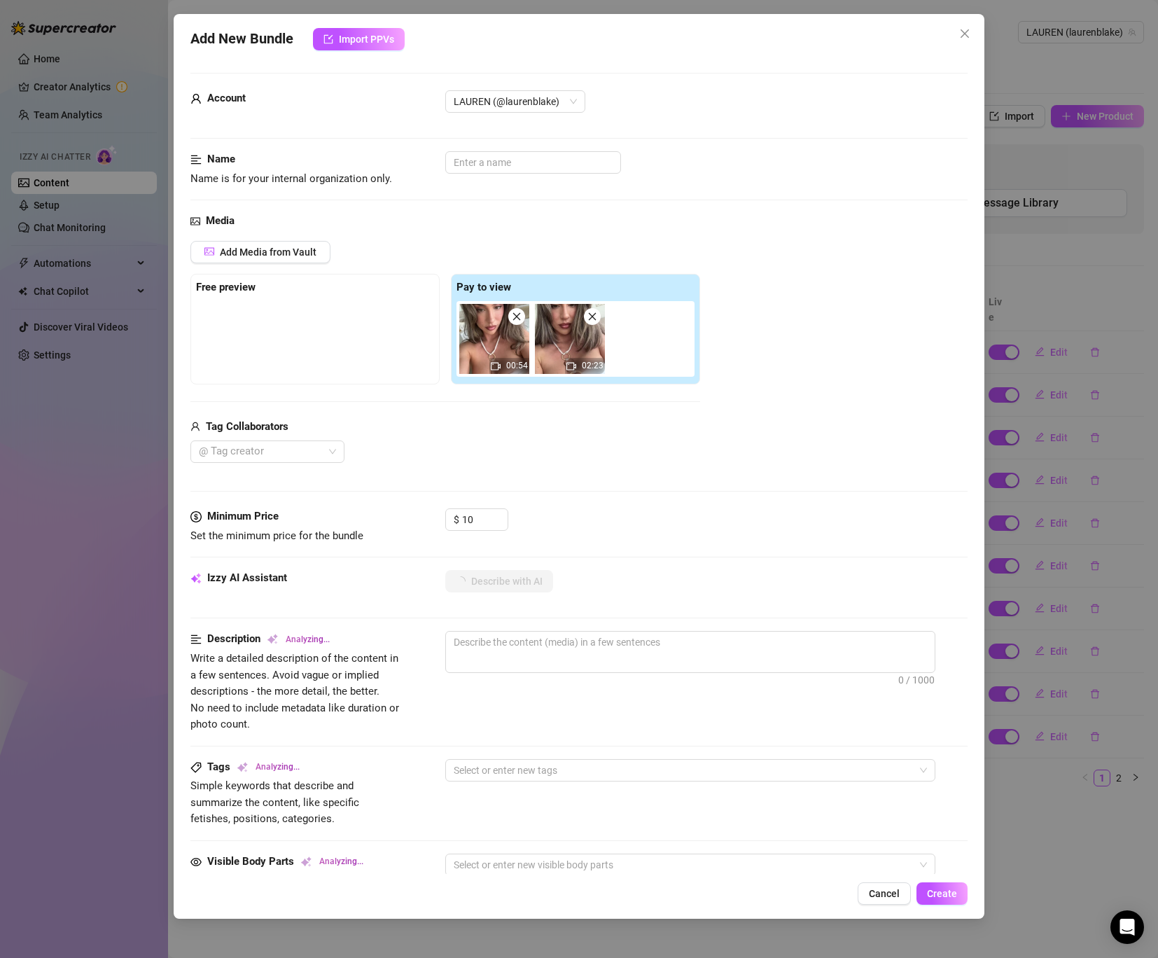
type textarea "Lauren"
type textarea "Lauren teases"
type textarea "Lauren teases in"
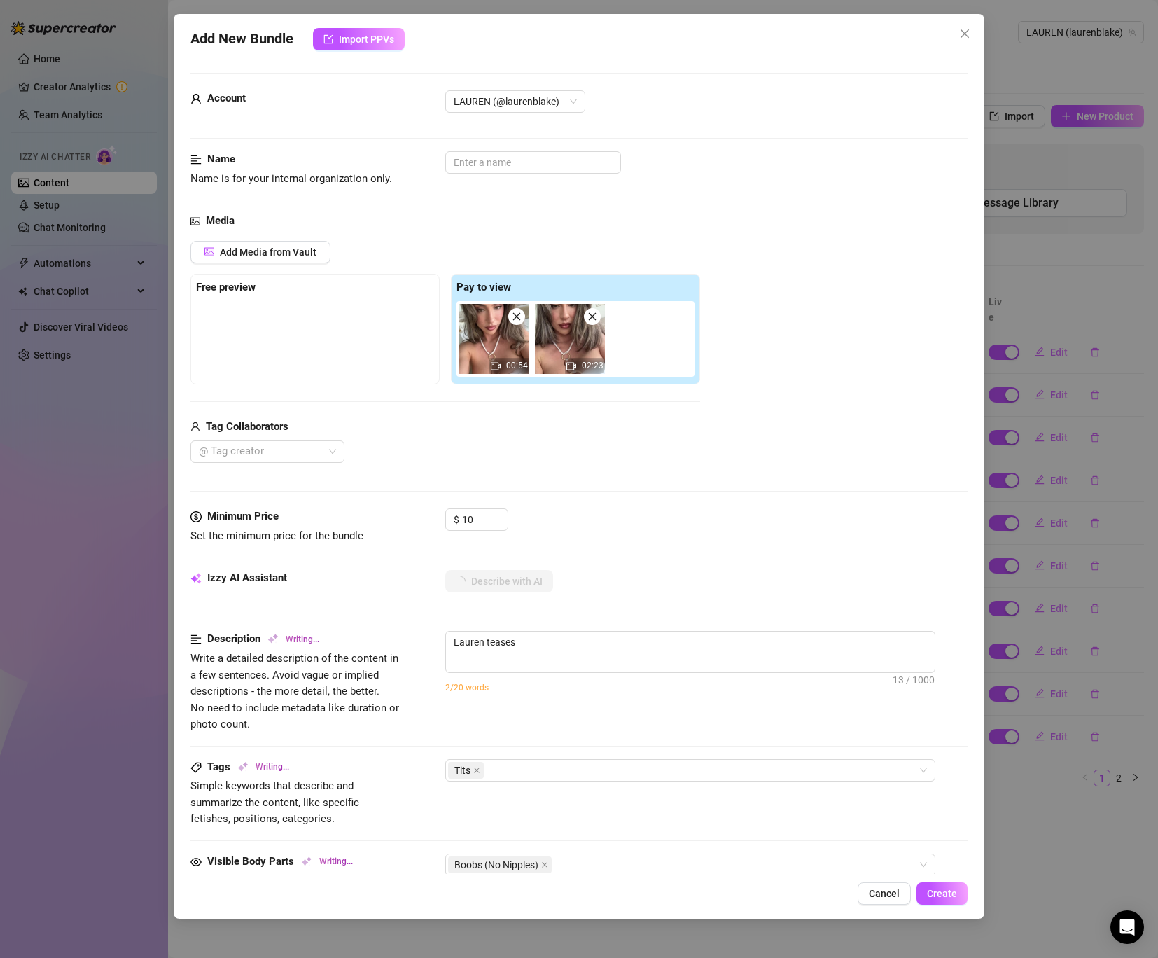
type textarea "Lauren teases in"
type textarea "[PERSON_NAME] teases in a"
type textarea "[PERSON_NAME] teases in a tiny"
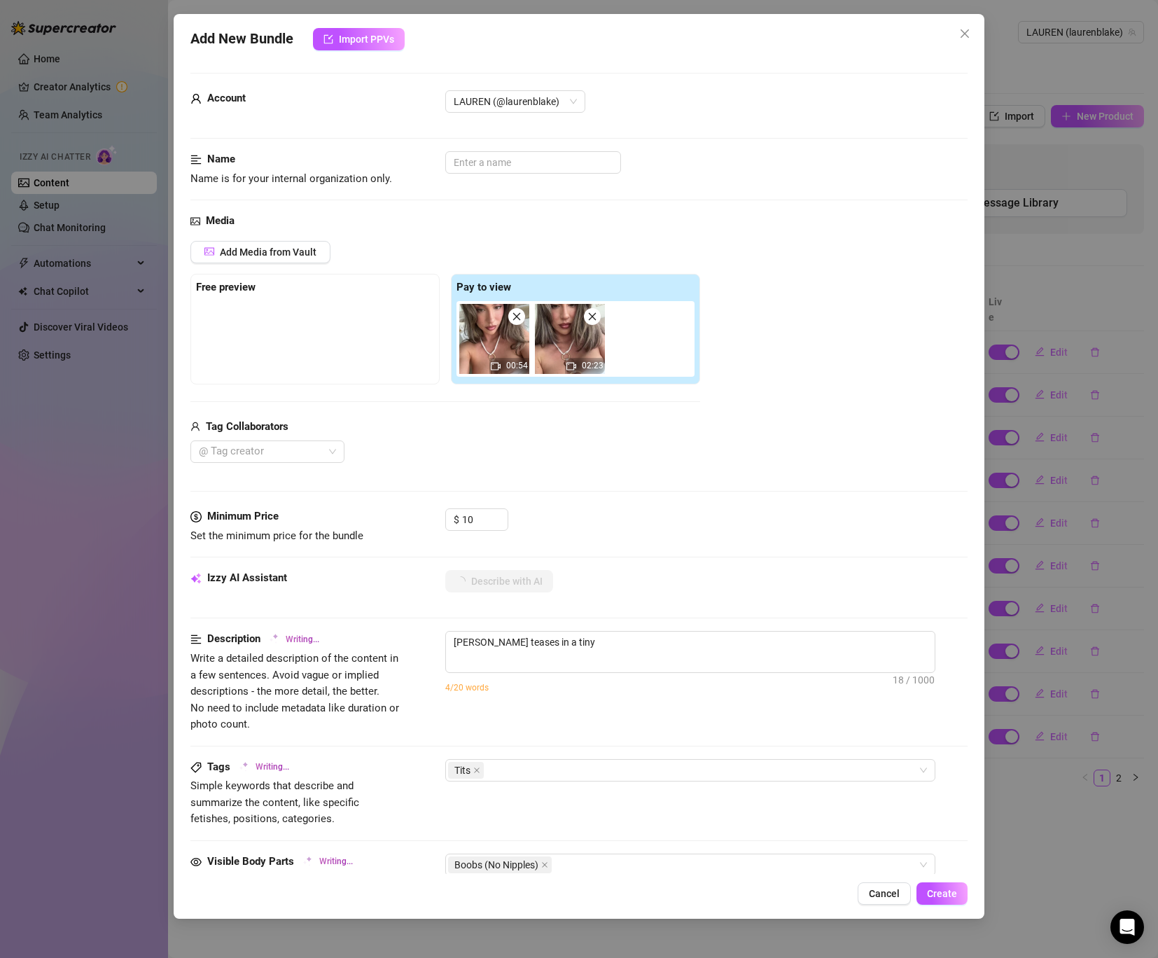
type textarea "[PERSON_NAME] teases in a tiny white"
type textarea "[PERSON_NAME] teases in a tiny white bikini"
type textarea "[PERSON_NAME] teases in a tiny white bikini with"
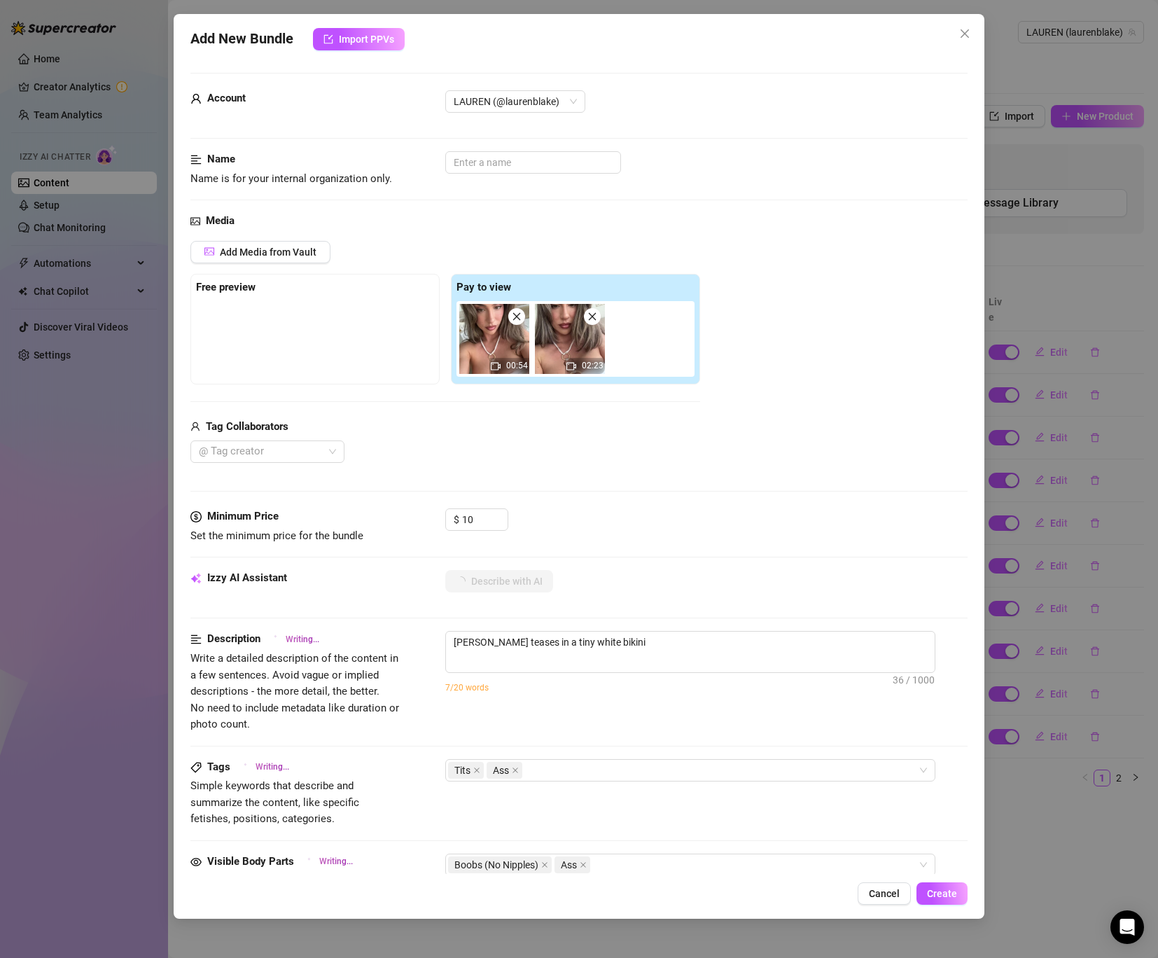
type textarea "[PERSON_NAME] teases in a tiny white bikini with"
type textarea "[PERSON_NAME] teases in a tiny white bikini with a"
type textarea "[PERSON_NAME] teases in a tiny white bikini with a gold"
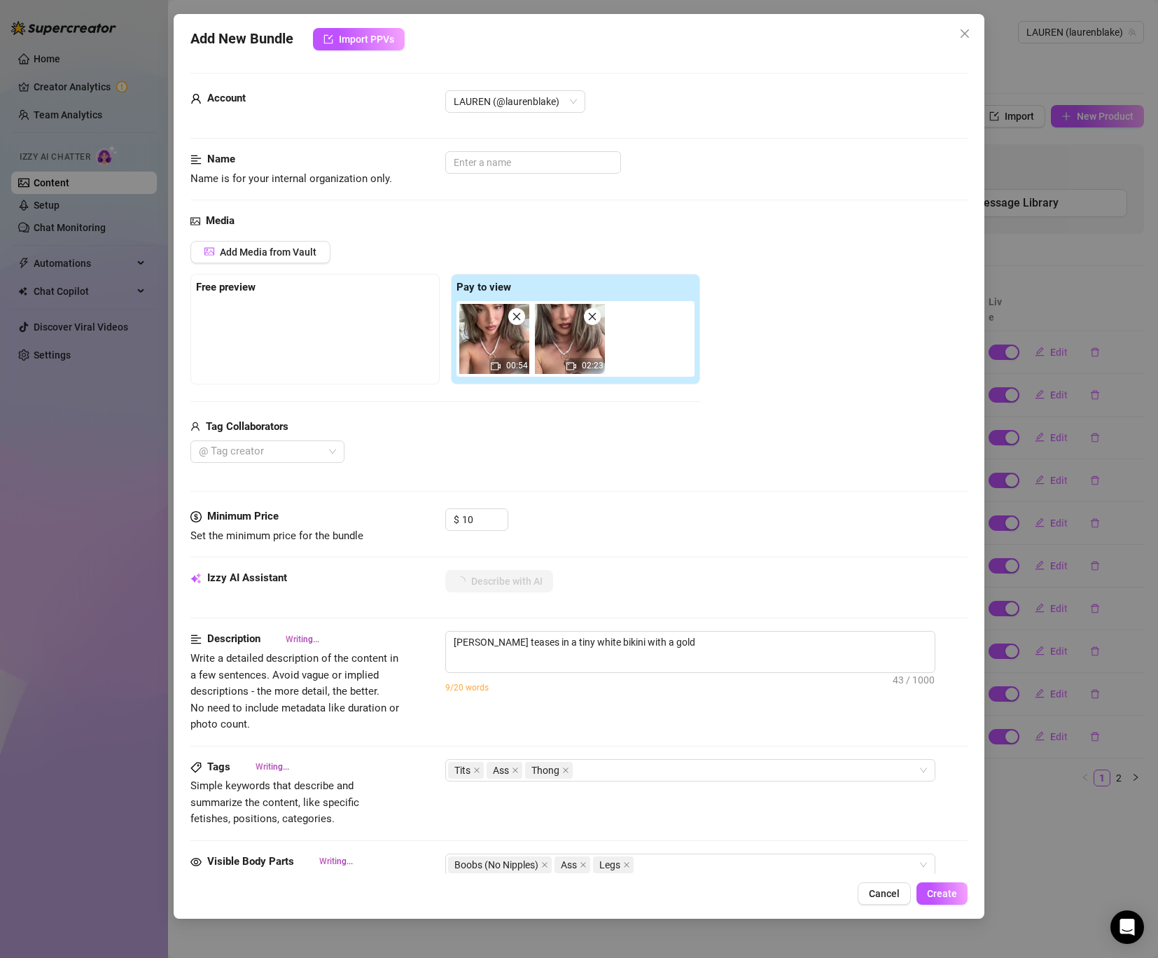
type textarea "[PERSON_NAME] teases in a tiny white bikini with a gold ring"
type textarea "[PERSON_NAME] teases in a tiny white bikini with a gold ring detail,"
type textarea "[PERSON_NAME] teases in a tiny white bikini with a gold ring detail, the"
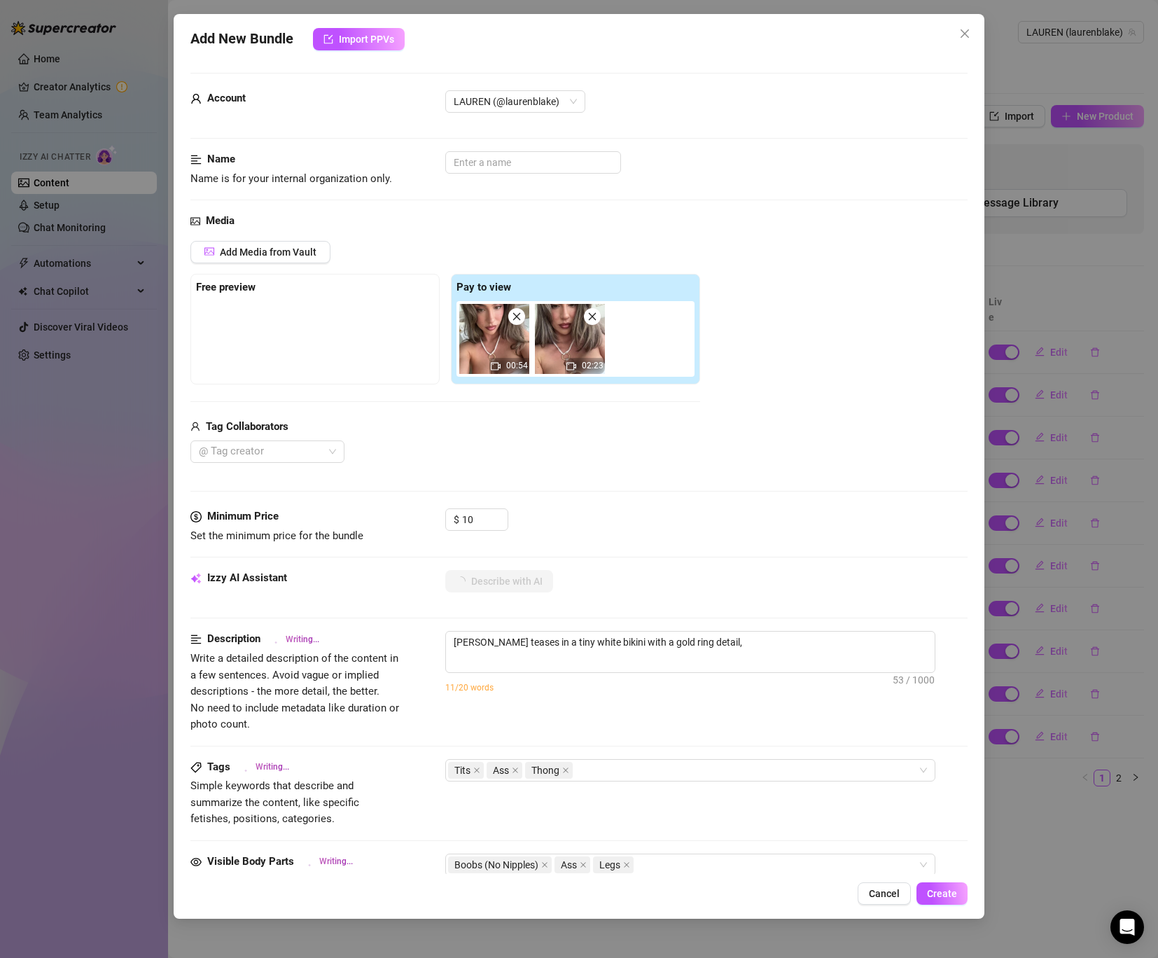
type textarea "[PERSON_NAME] teases in a tiny white bikini with a gold ring detail, the"
type textarea "[PERSON_NAME] teases in a tiny white bikini with a gold ring detail, the skimpy"
type textarea "[PERSON_NAME] teases in a tiny white bikini with a gold ring detail, the skimpy…"
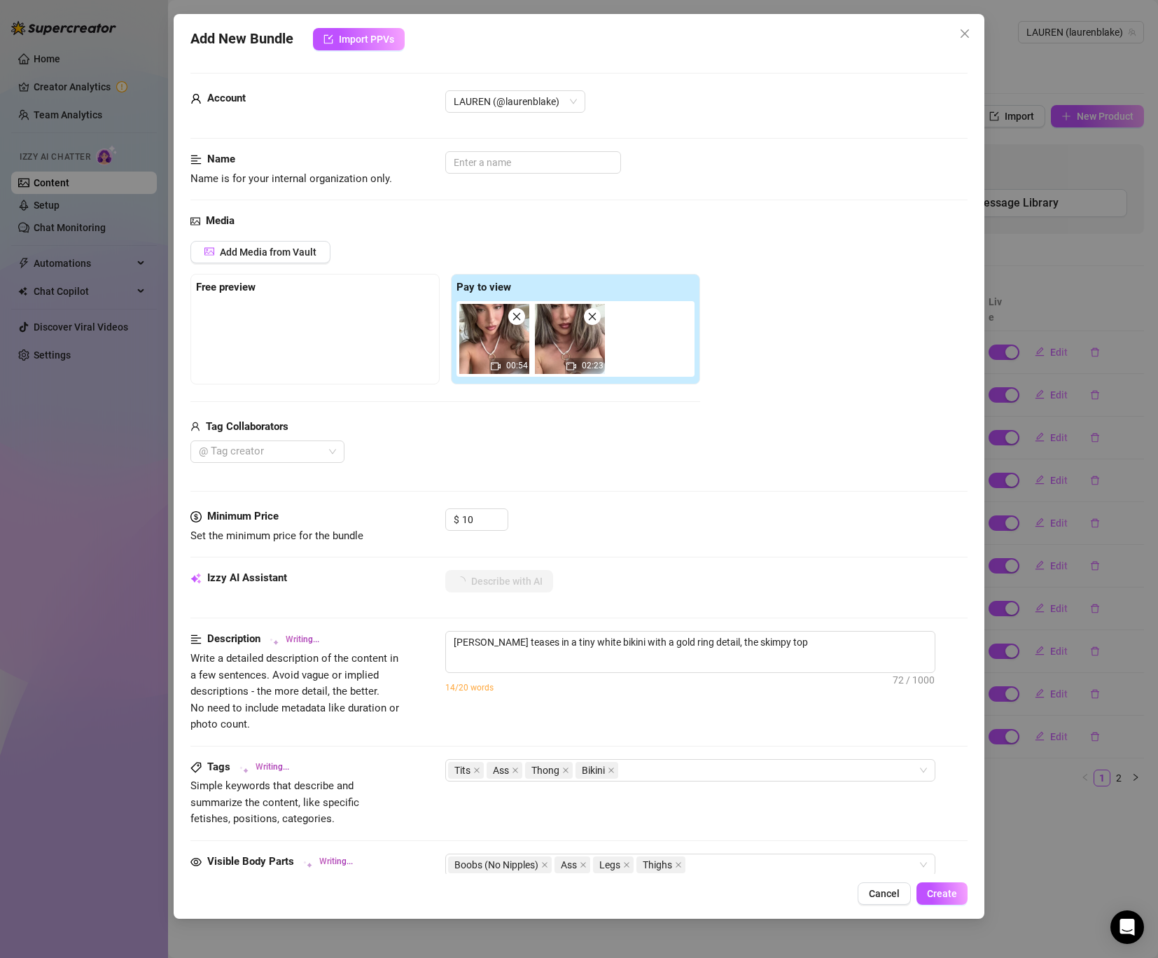
type textarea "[PERSON_NAME] teases in a tiny white bikini with a gold ring detail, the skimpy…"
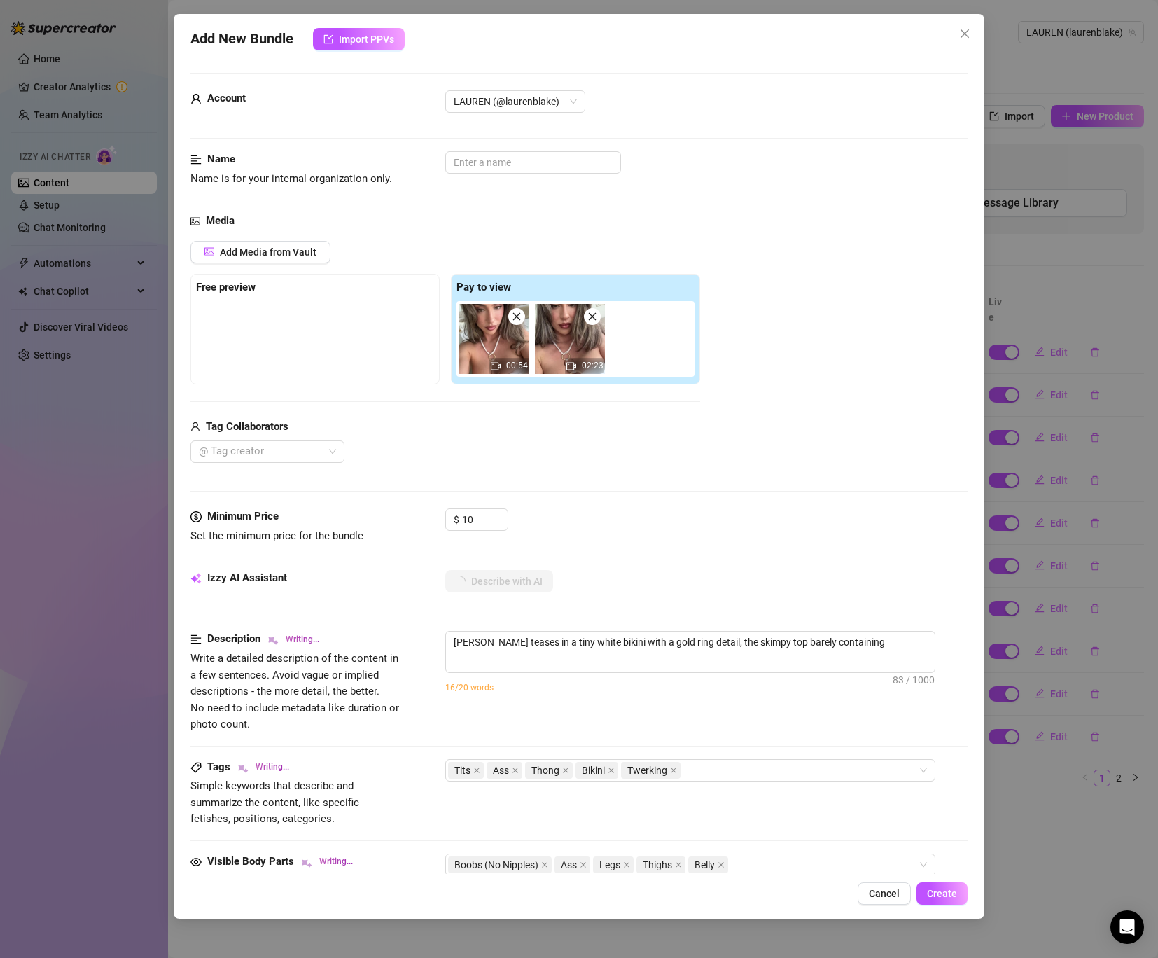
type textarea "[PERSON_NAME] teases in a tiny white bikini with a gold ring detail, the skimpy…"
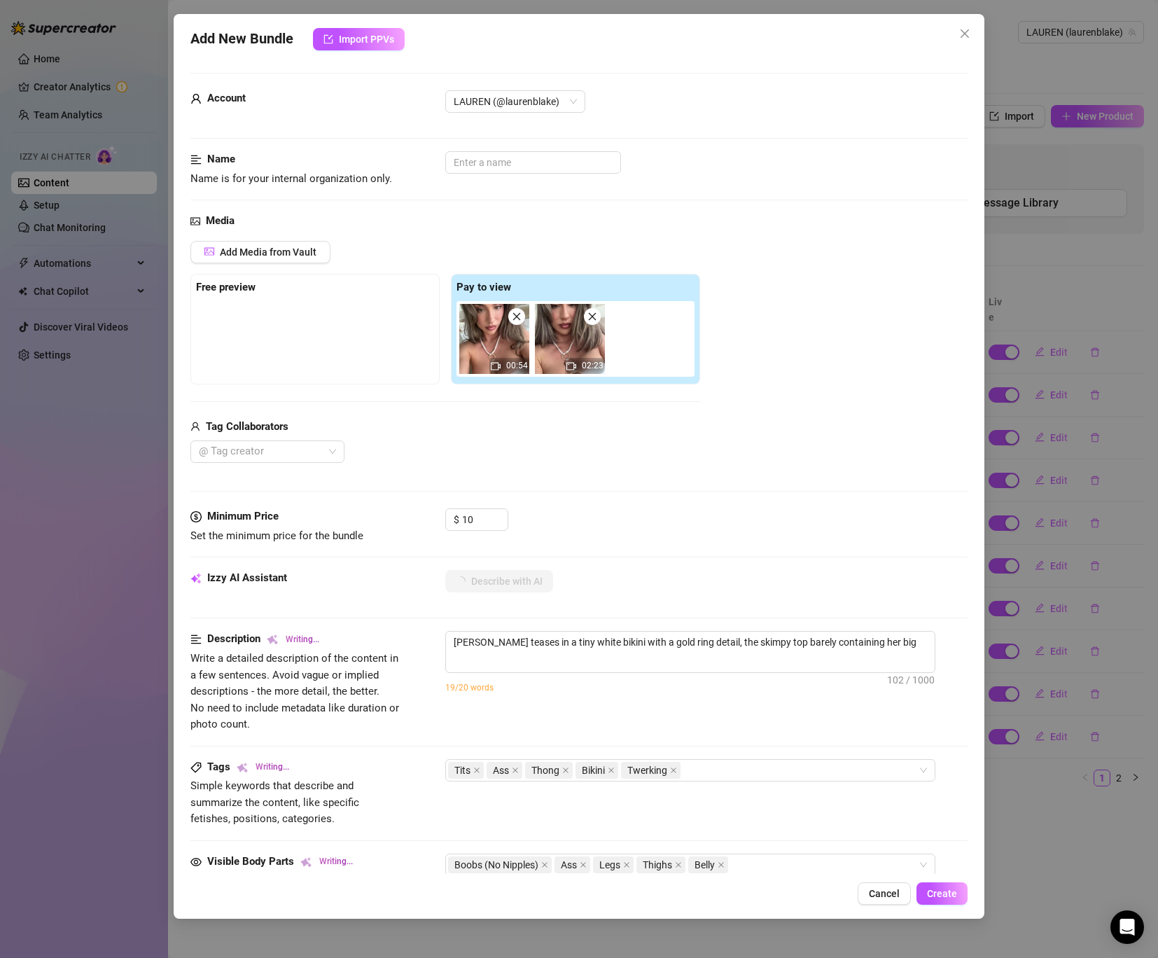
type textarea "[PERSON_NAME] teases in a tiny white bikini with a gold ring detail, the skimpy…"
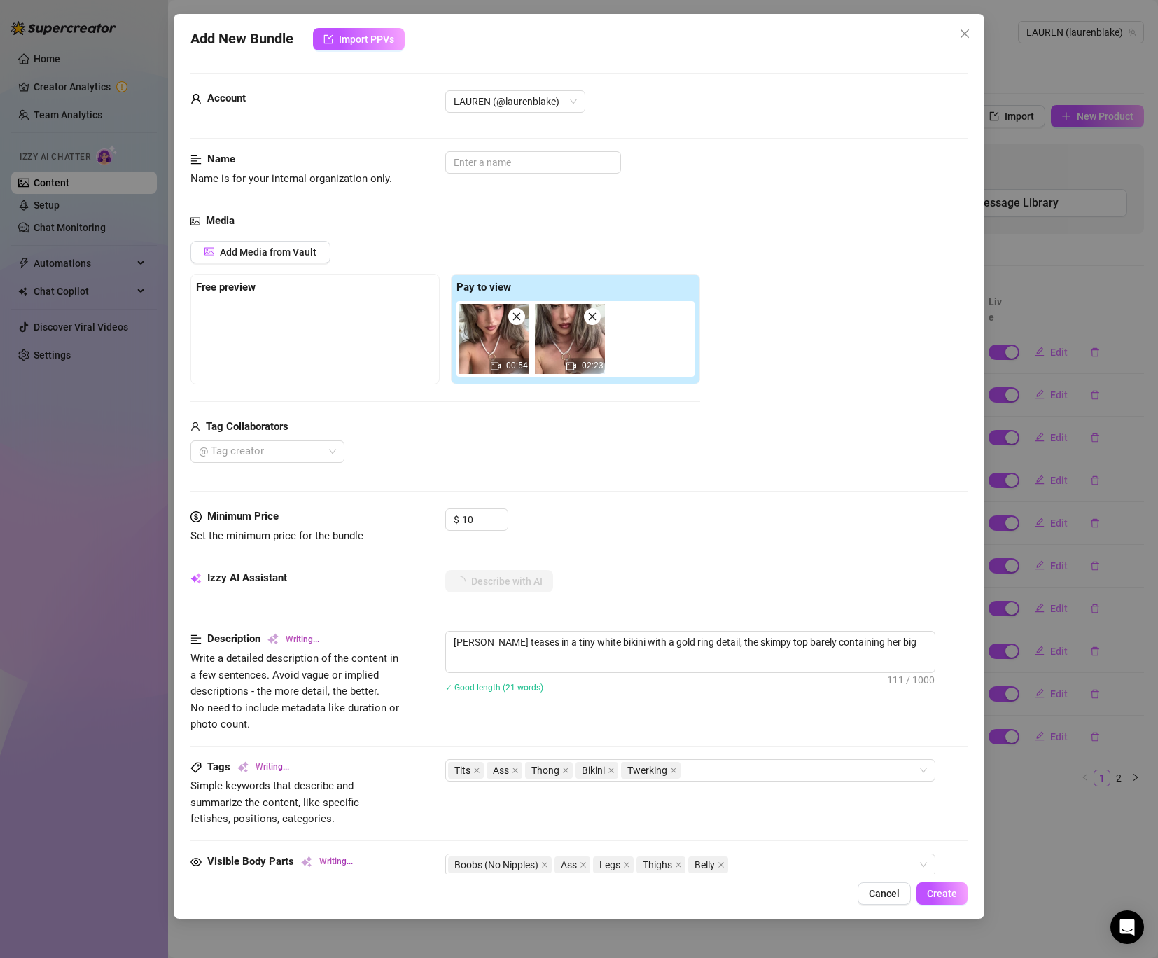
type textarea "[PERSON_NAME] teases in a tiny white bikini with a gold ring detail, the skimpy…"
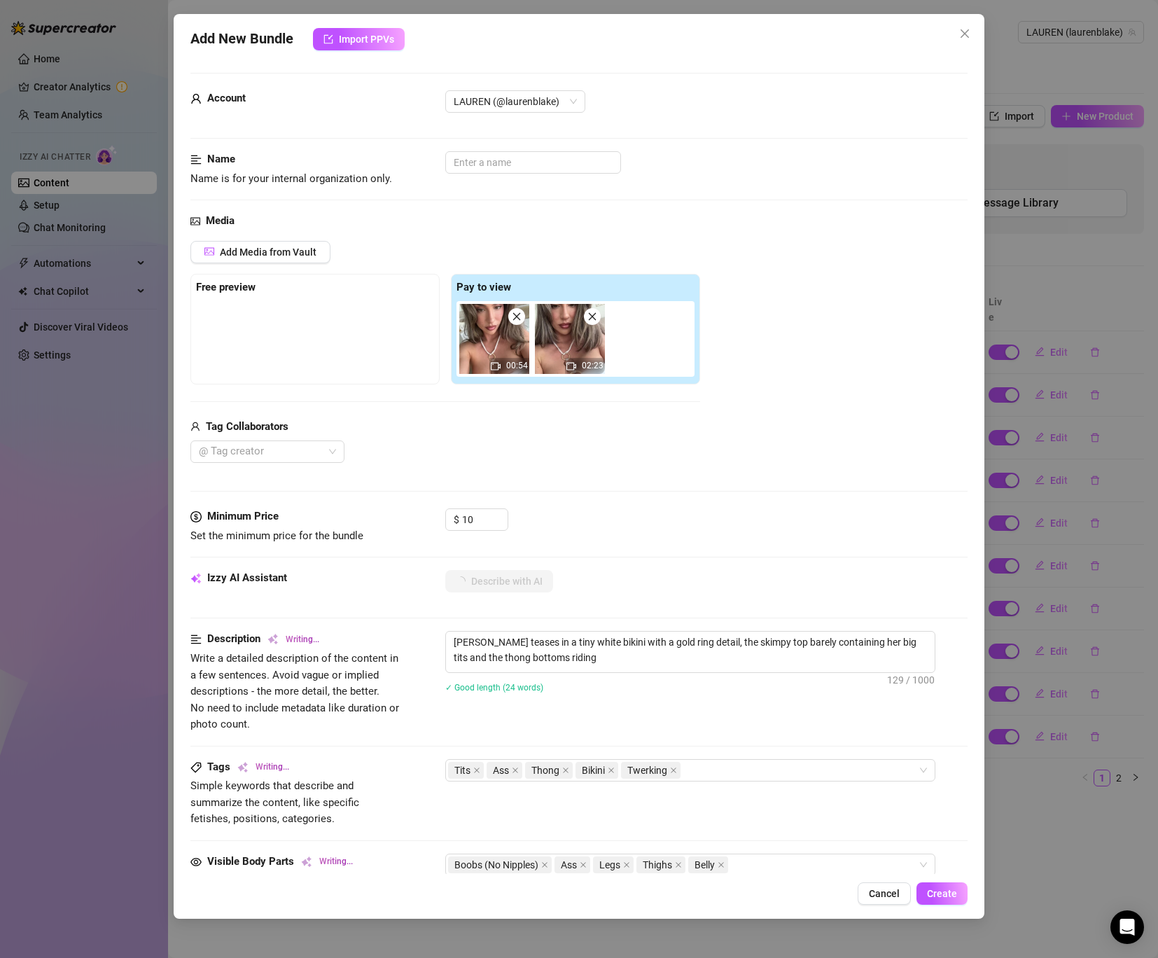
type textarea "[PERSON_NAME] teases in a tiny white bikini with a gold ring detail, the skimpy…"
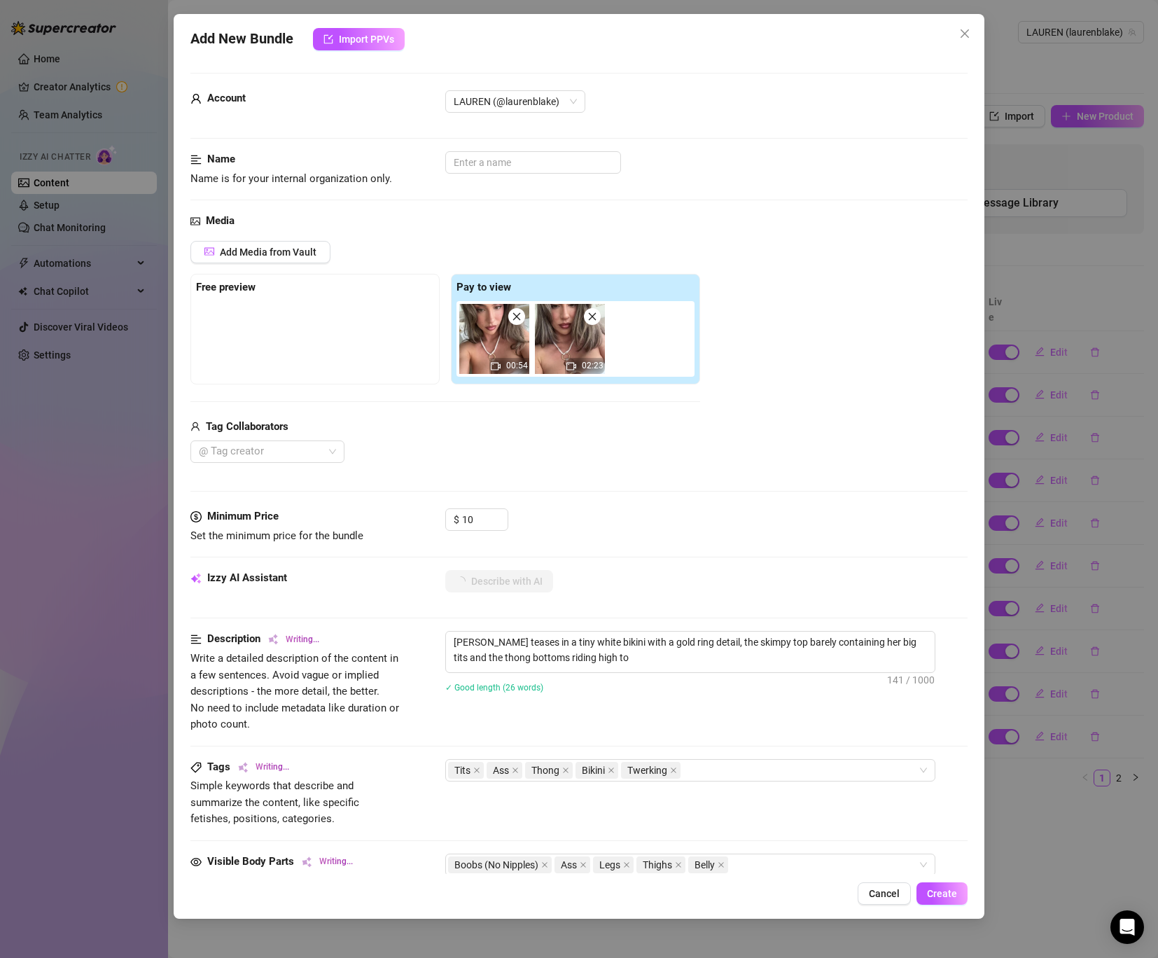
type textarea "[PERSON_NAME] teases in a tiny white bikini with a gold ring detail, the skimpy…"
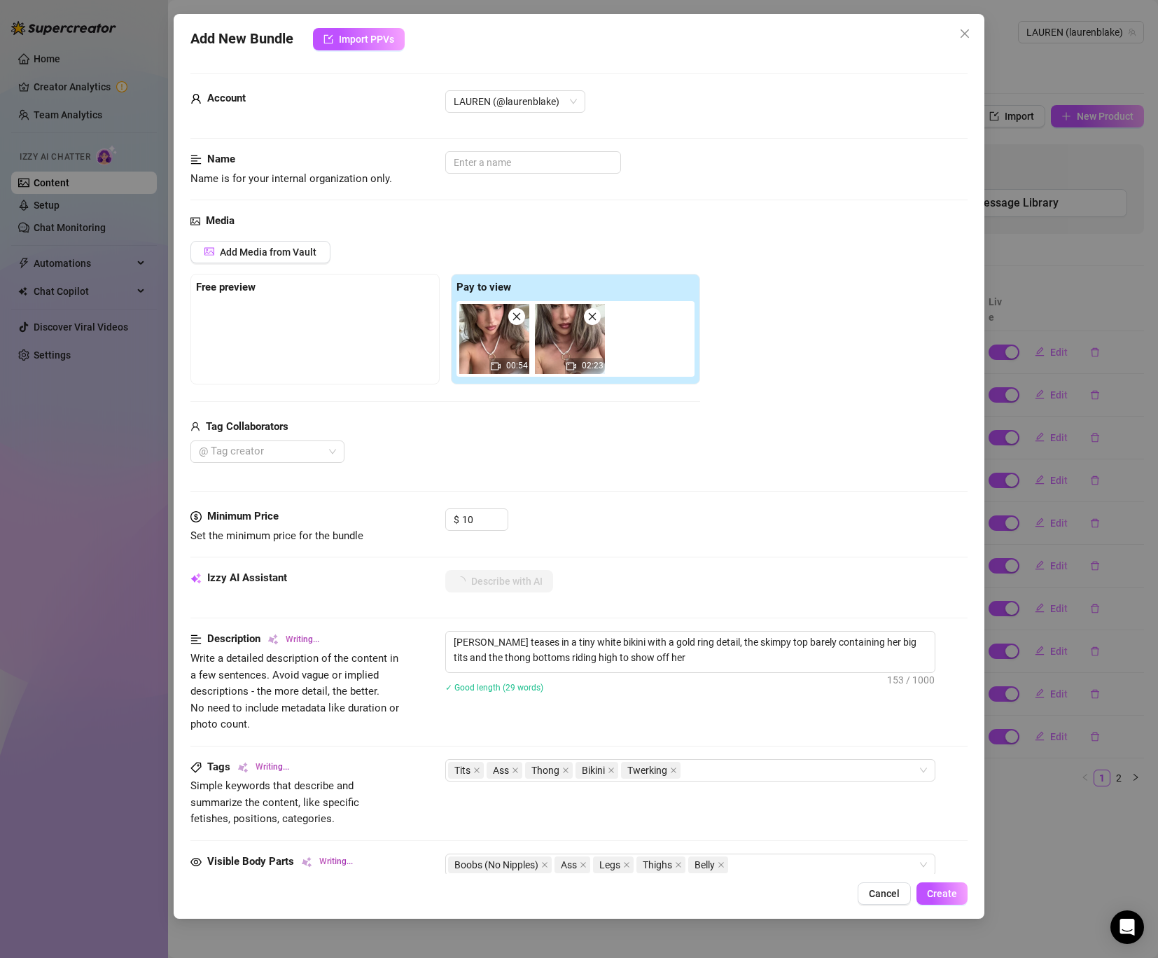
type textarea "[PERSON_NAME] teases in a tiny white bikini with a gold ring detail, the skimpy…"
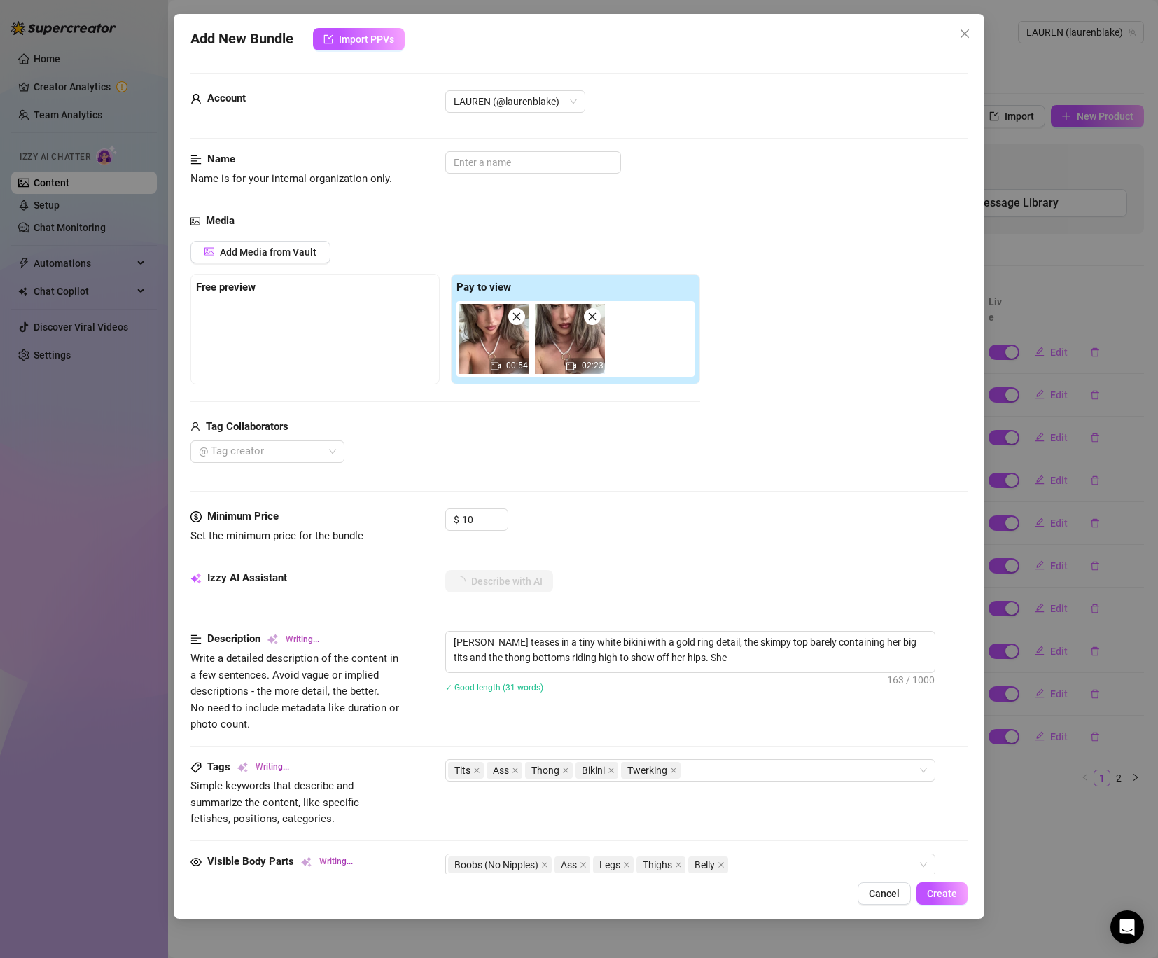
type textarea "[PERSON_NAME] teases in a tiny white bikini with a gold ring detail, the skimpy…"
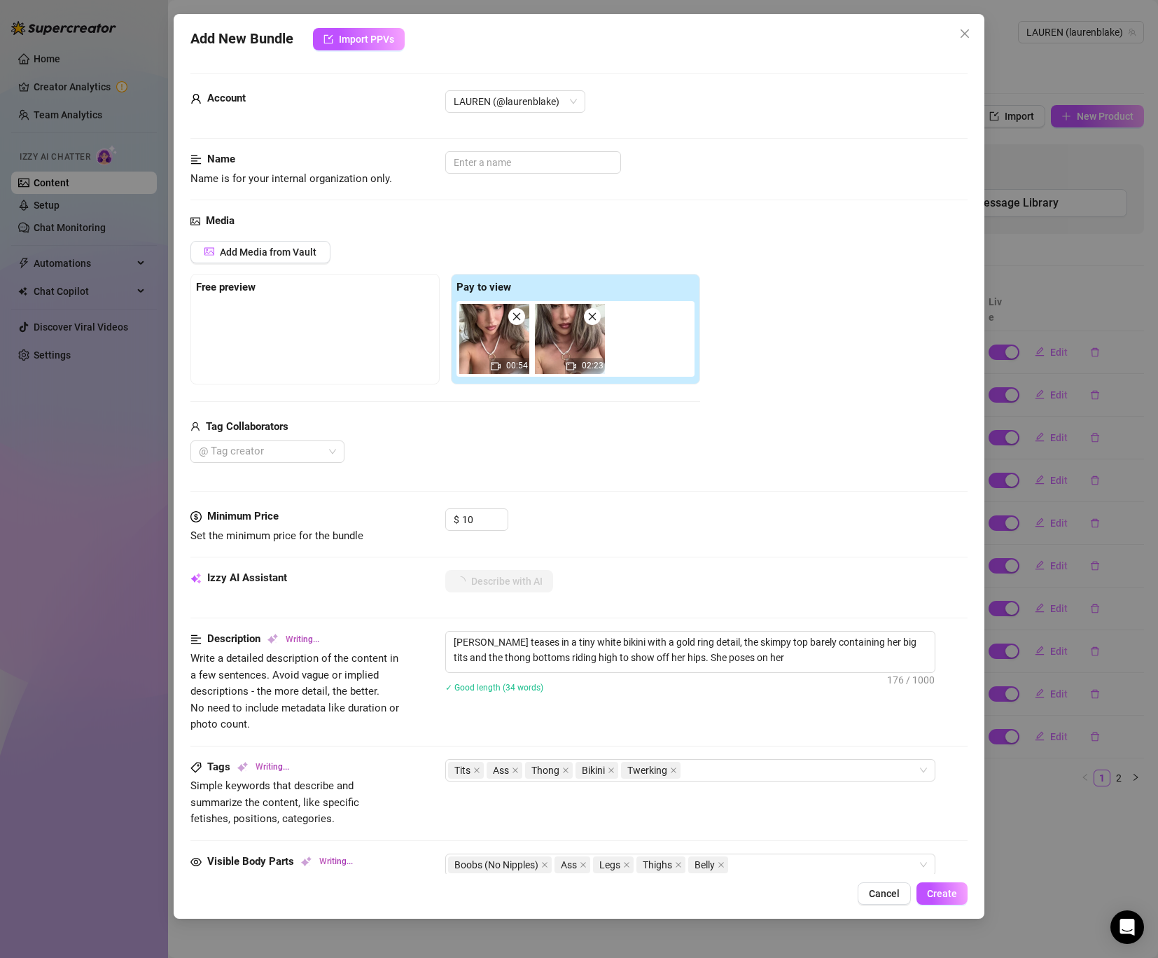
type textarea "[PERSON_NAME] teases in a tiny white bikini with a gold ring detail, the skimpy…"
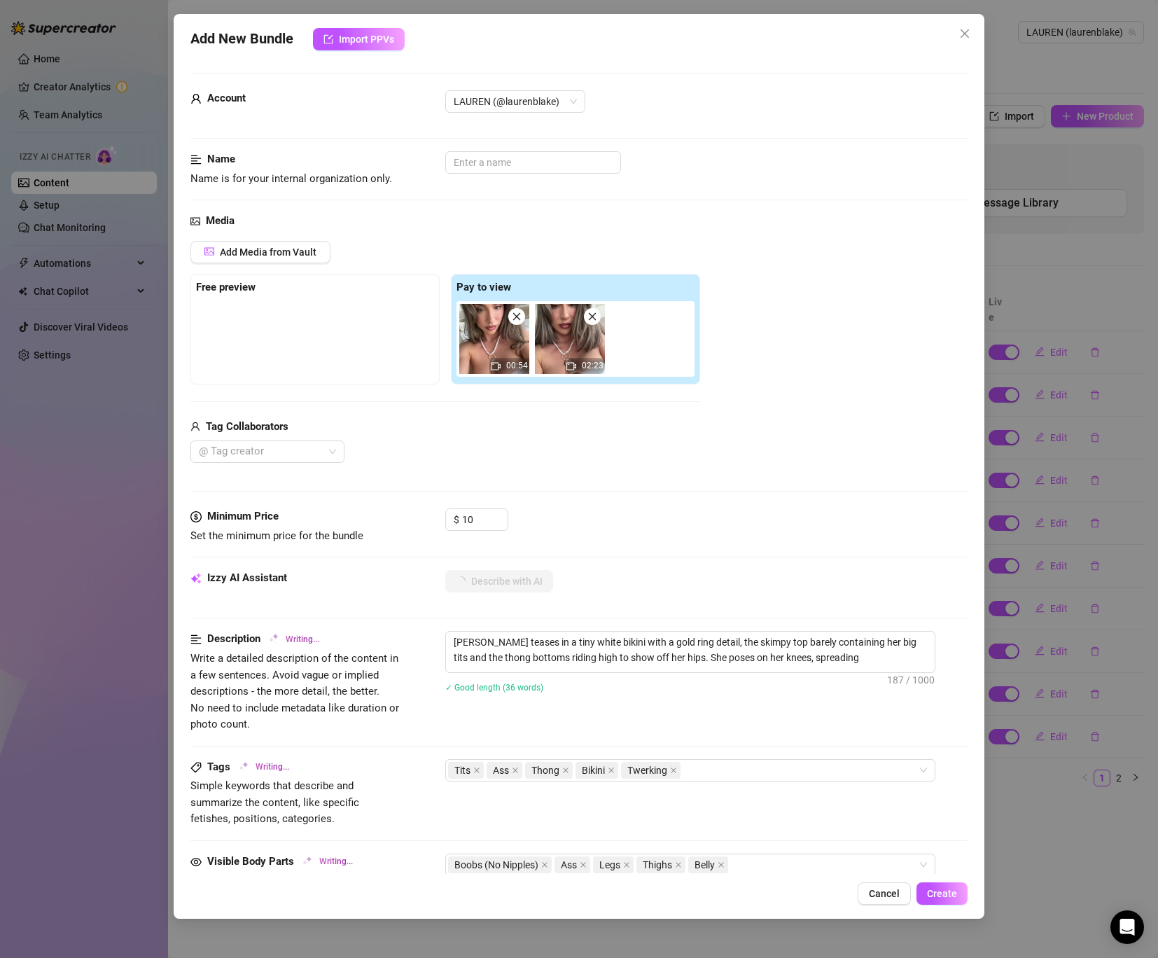
type textarea "[PERSON_NAME] teases in a tiny white bikini with a gold ring detail, the skimpy…"
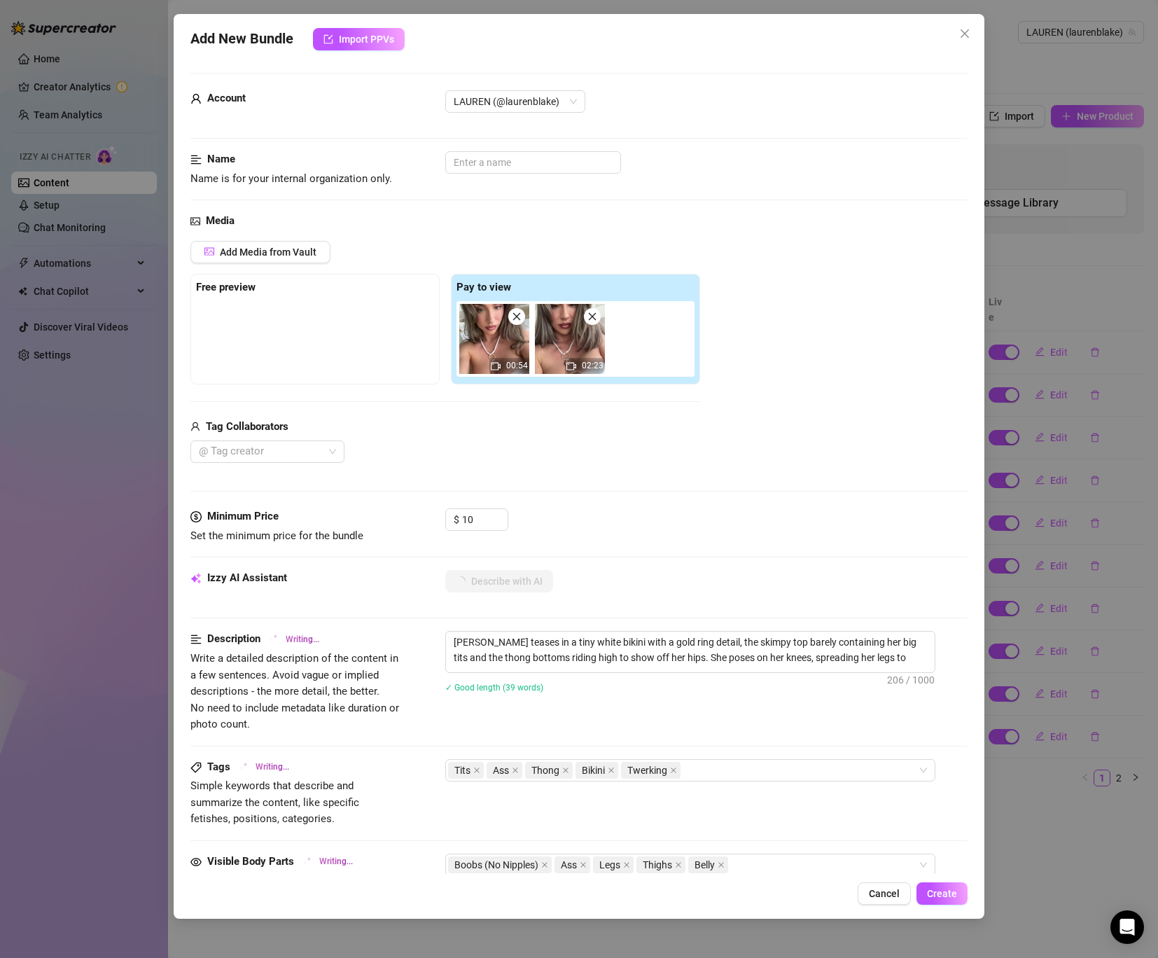
type textarea "[PERSON_NAME] teases in a tiny white bikini with a gold ring detail, the skimpy…"
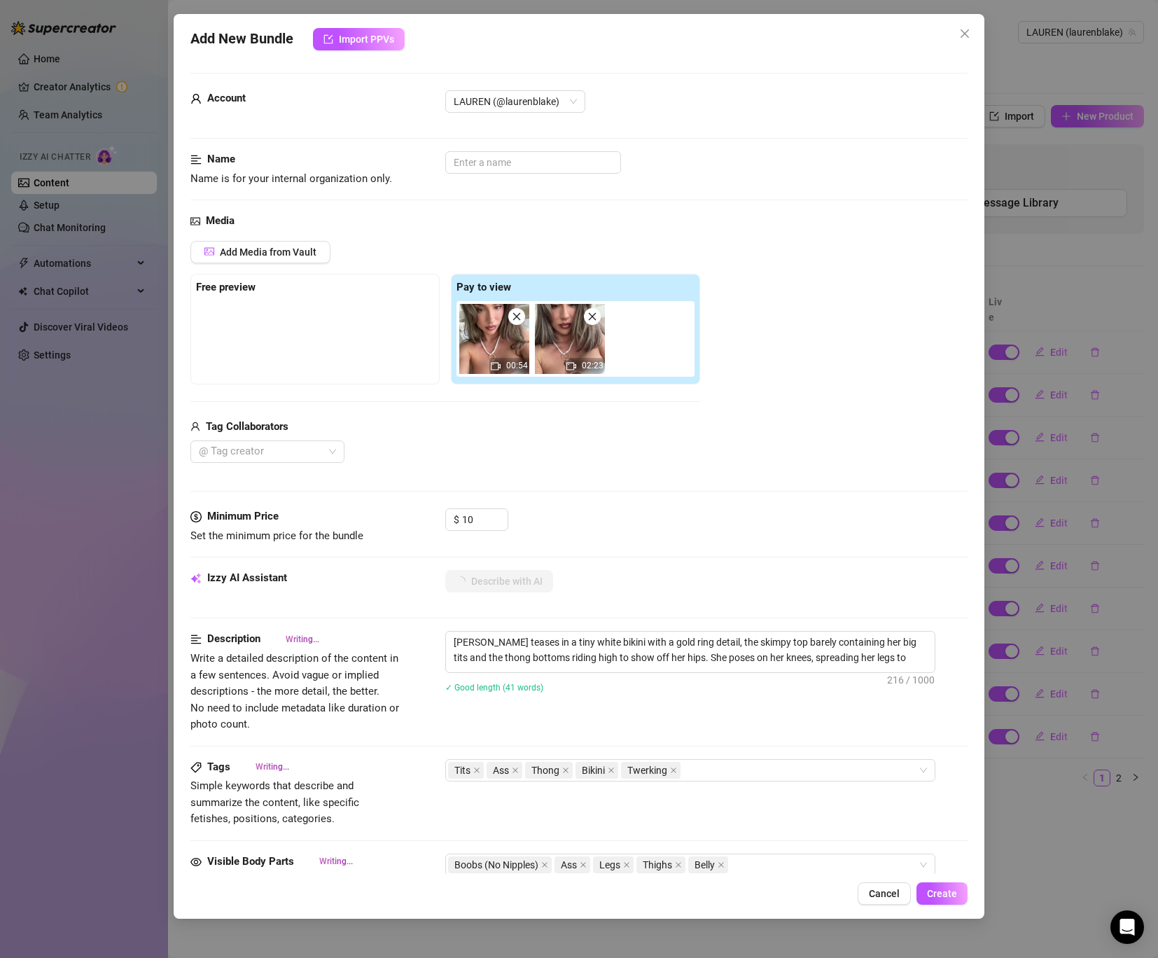
type textarea "[PERSON_NAME] teases in a tiny white bikini with a gold ring detail, the skimpy…"
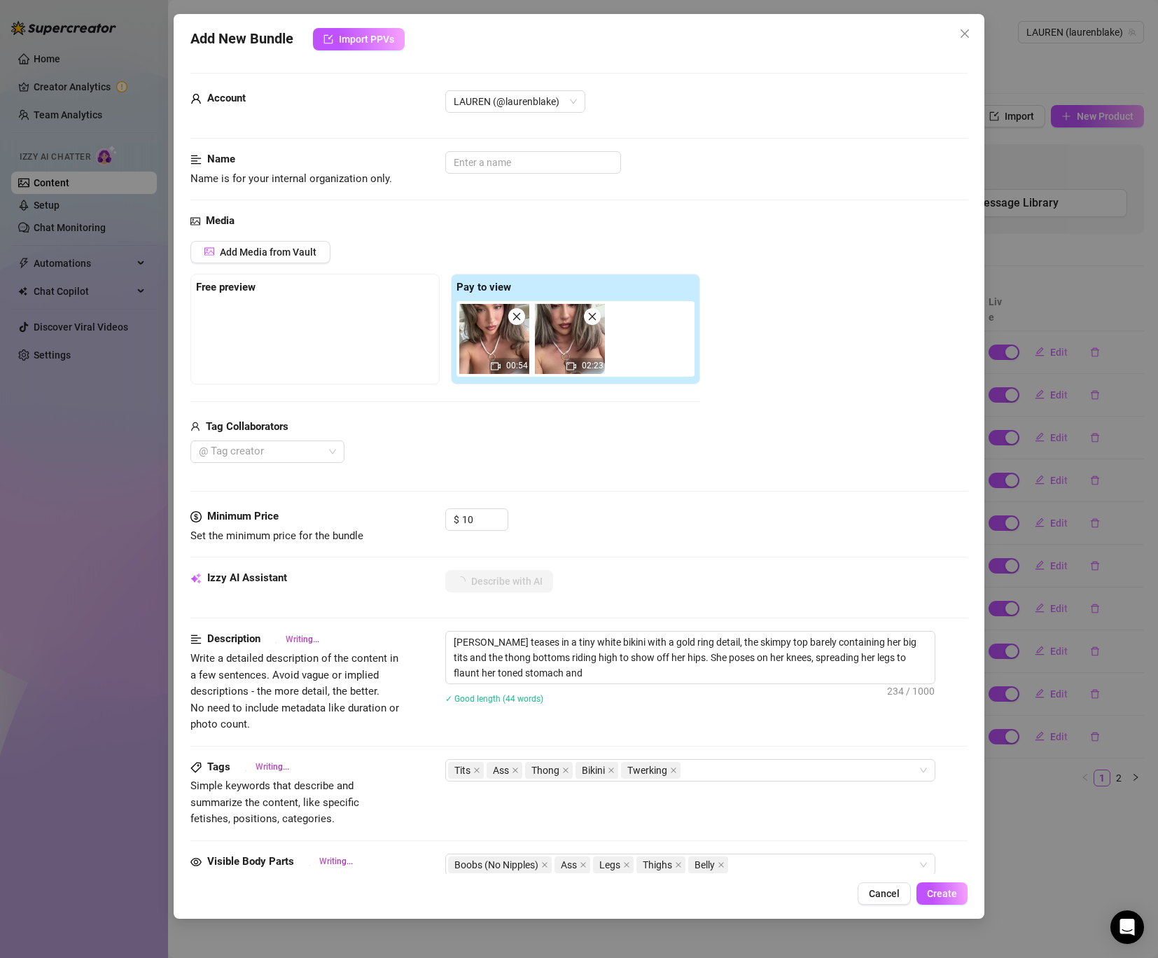
type textarea "[PERSON_NAME] teases in a tiny white bikini with a gold ring detail, the skimpy…"
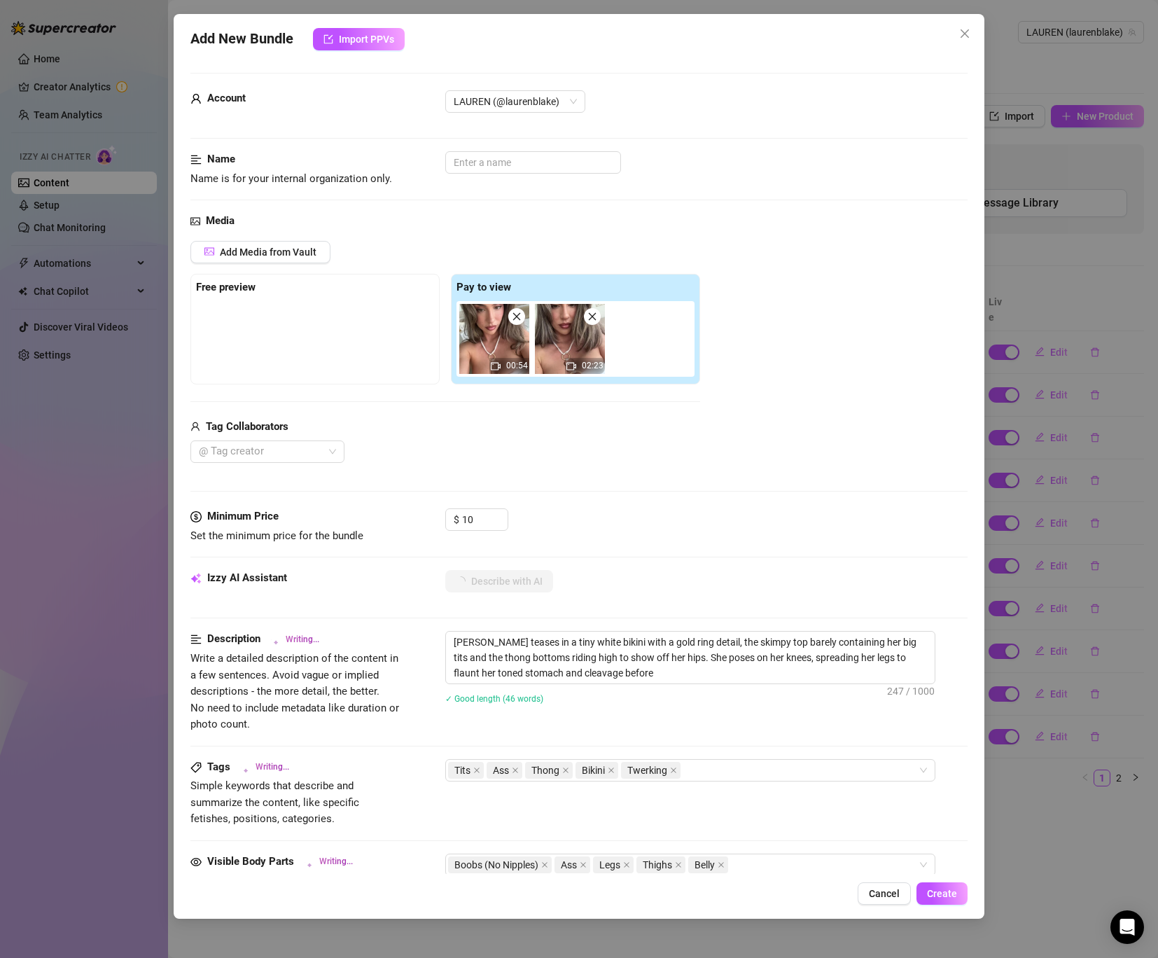
type textarea "[PERSON_NAME] teases in a tiny white bikini with a gold ring detail, the skimpy…"
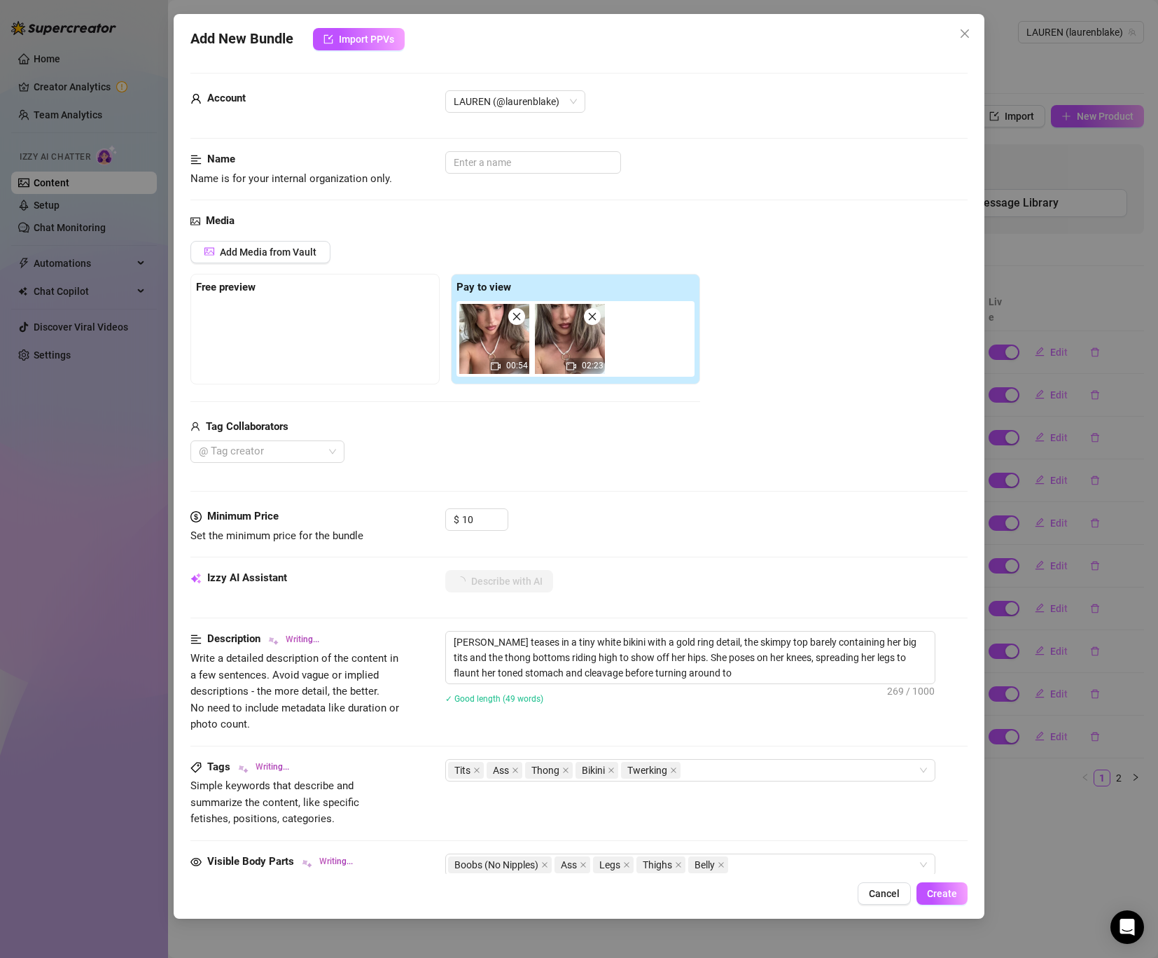
type textarea "[PERSON_NAME] teases in a tiny white bikini with a gold ring detail, the skimpy…"
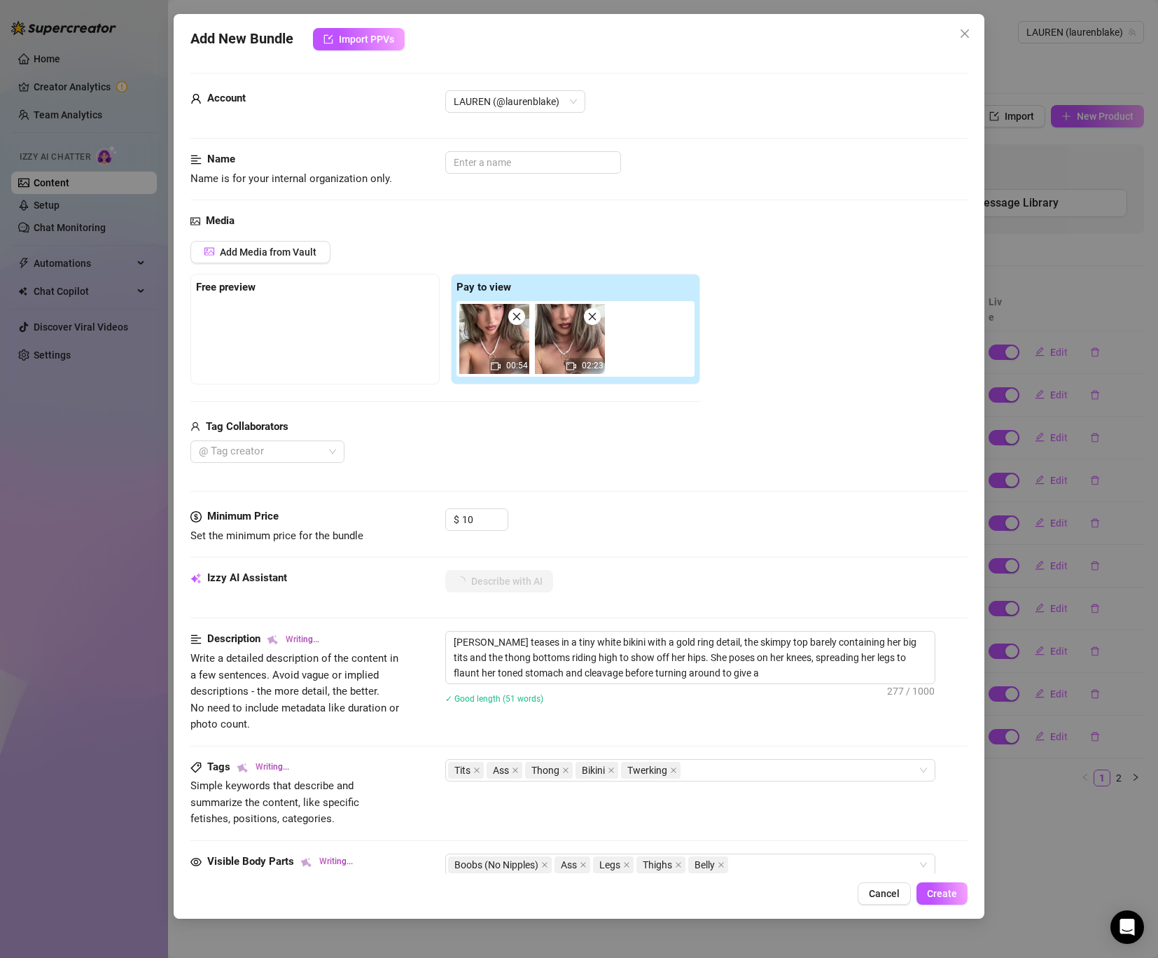
type textarea "[PERSON_NAME] teases in a tiny white bikini with a gold ring detail, the skimpy…"
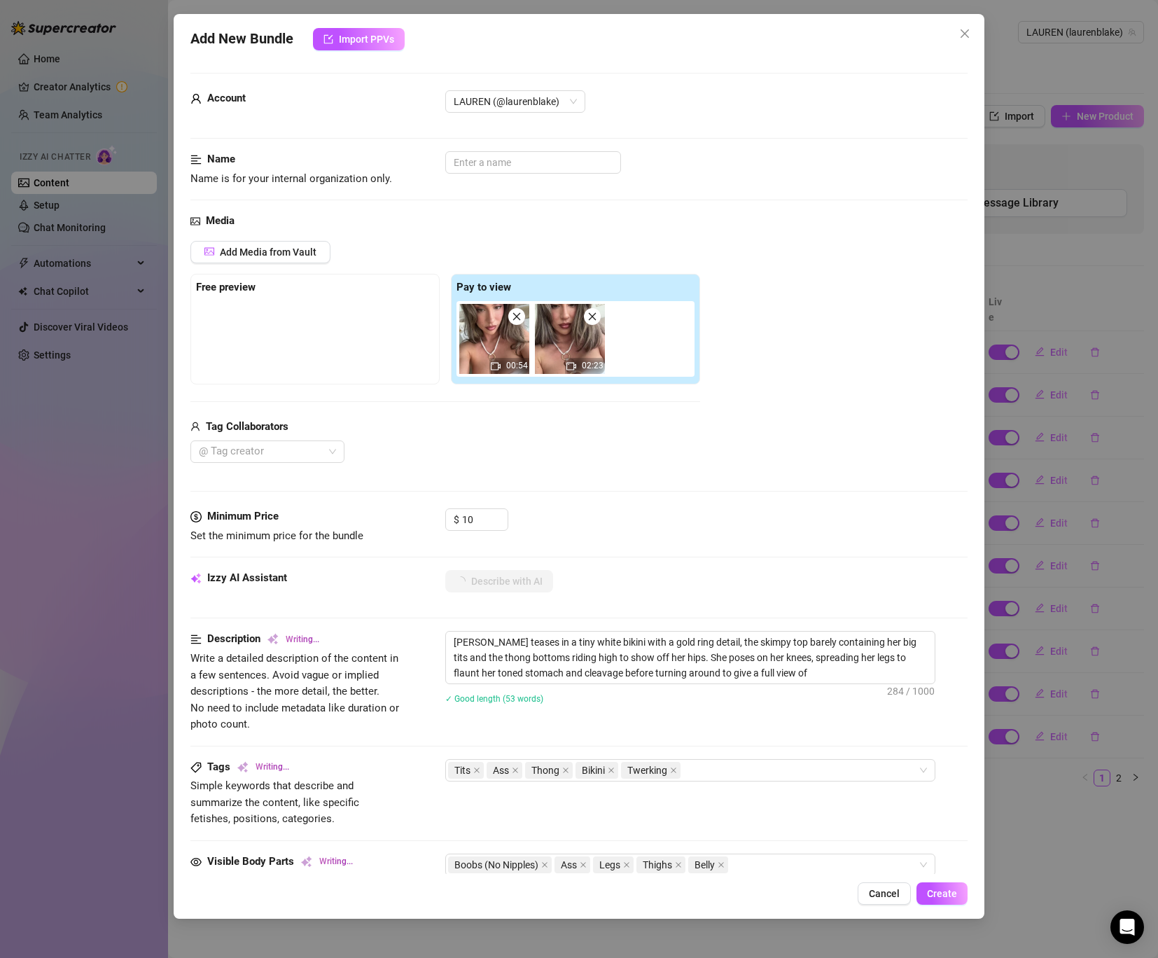
type textarea "[PERSON_NAME] teases in a tiny white bikini with a gold ring detail, the skimpy…"
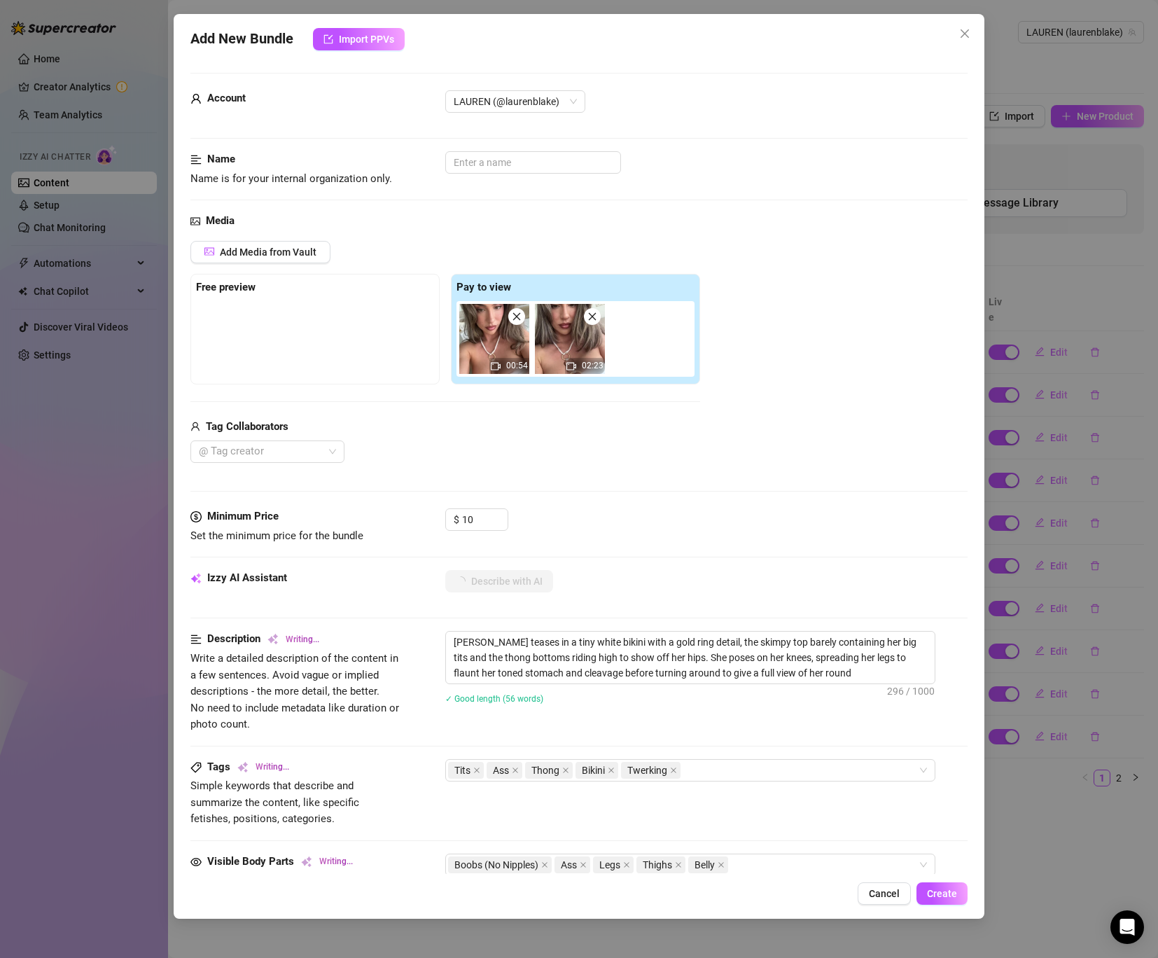
type textarea "[PERSON_NAME] teases in a tiny white bikini with a gold ring detail, the skimpy…"
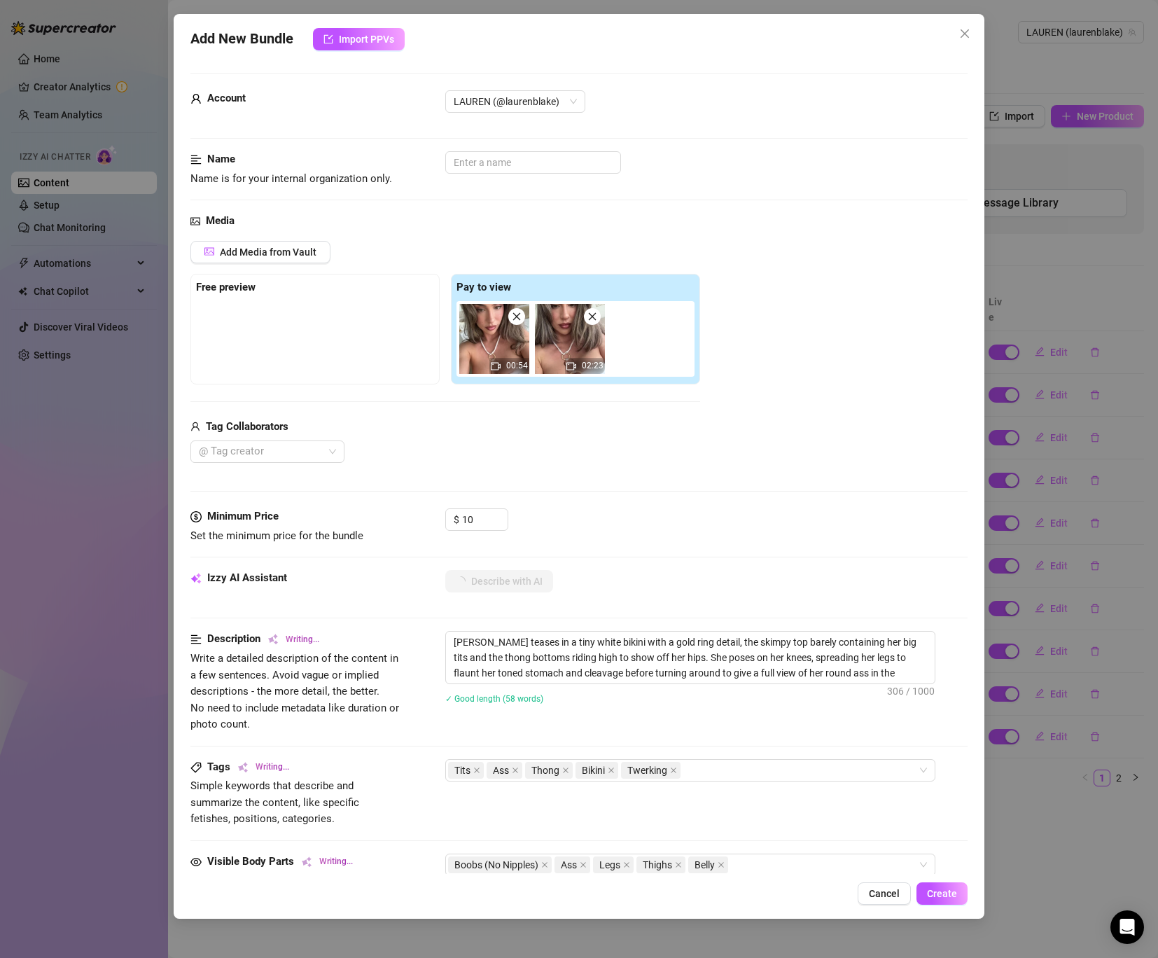
type textarea "[PERSON_NAME] teases in a tiny white bikini with a gold ring detail, the skimpy…"
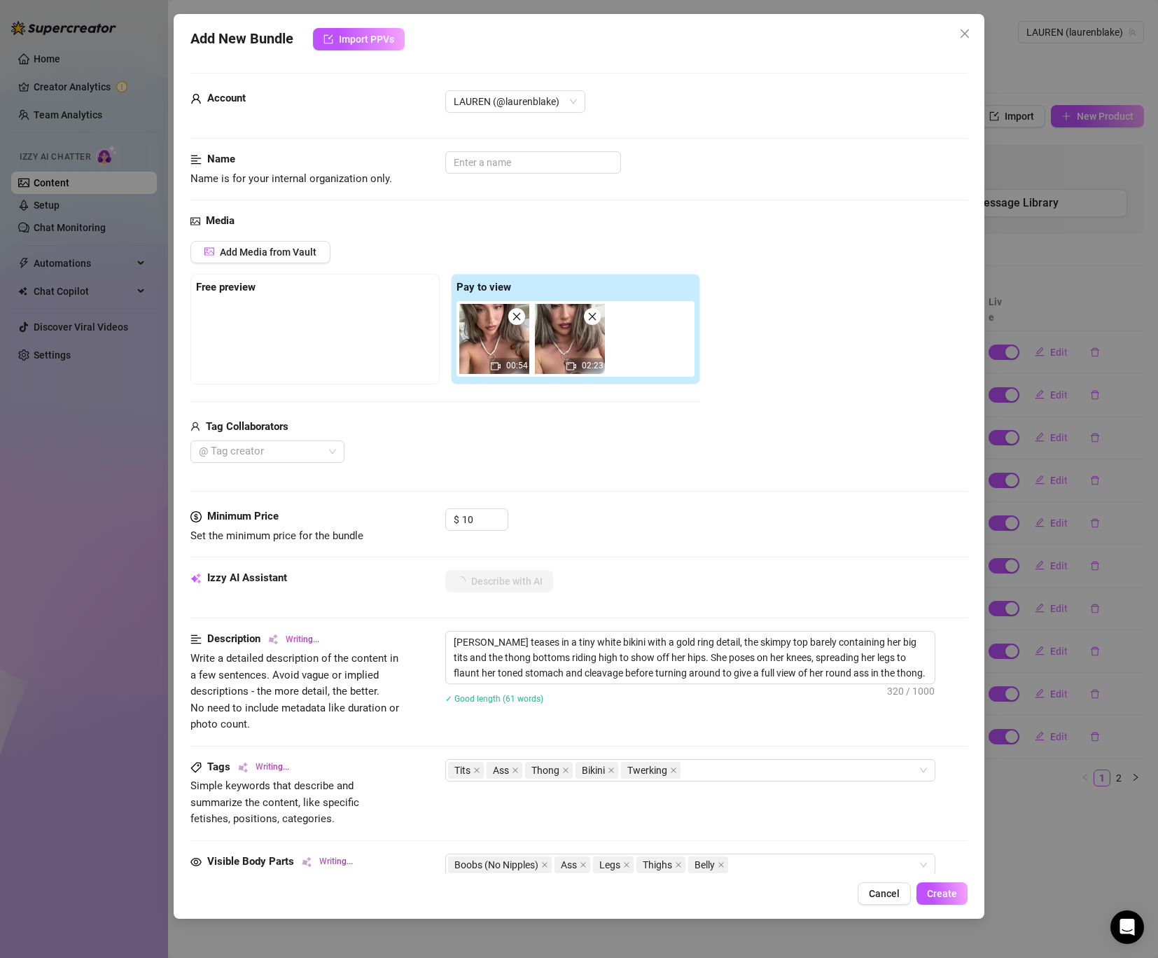
type textarea "[PERSON_NAME] teases in a tiny white bikini with a gold ring detail, the skimpy…"
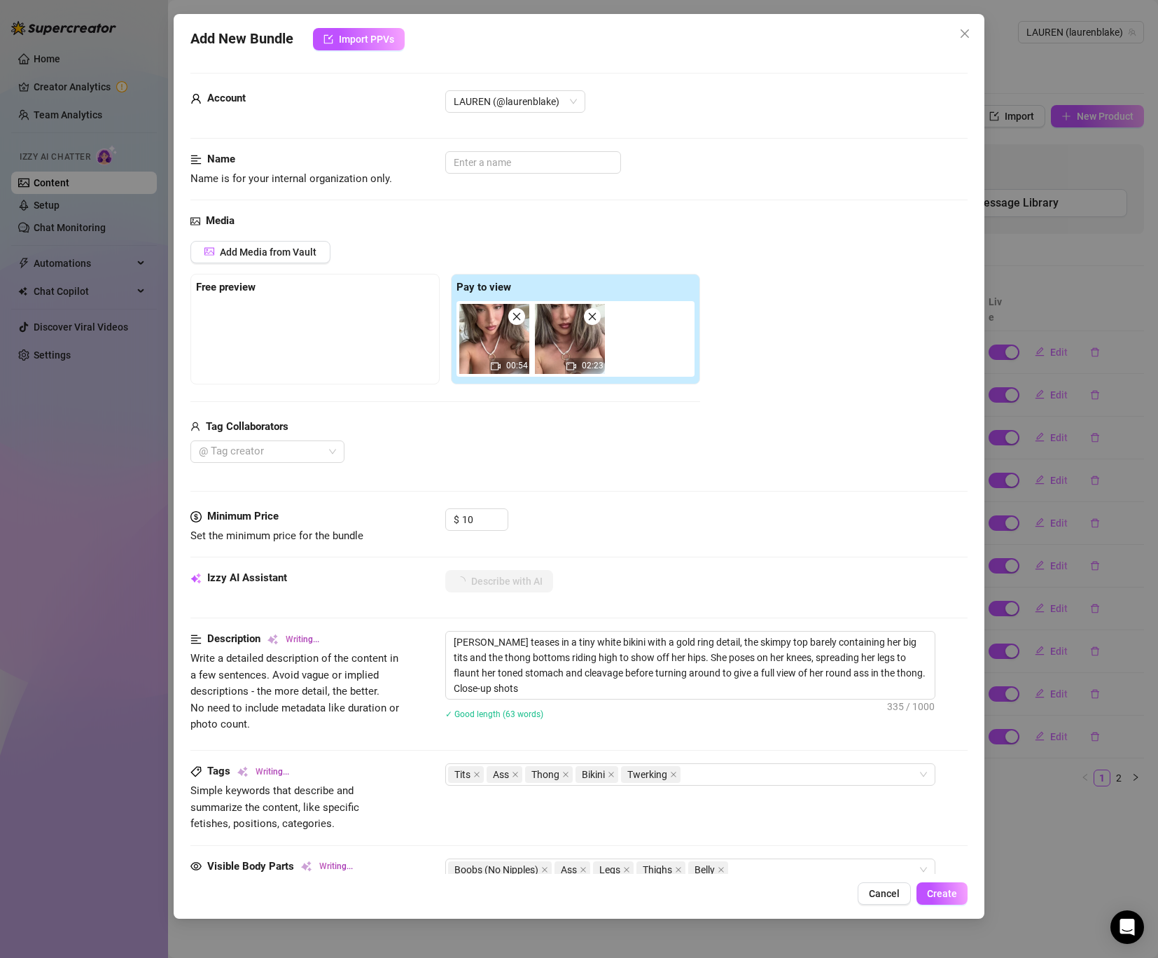
type textarea "[PERSON_NAME] teases in a tiny white bikini with a gold ring detail, the skimpy…"
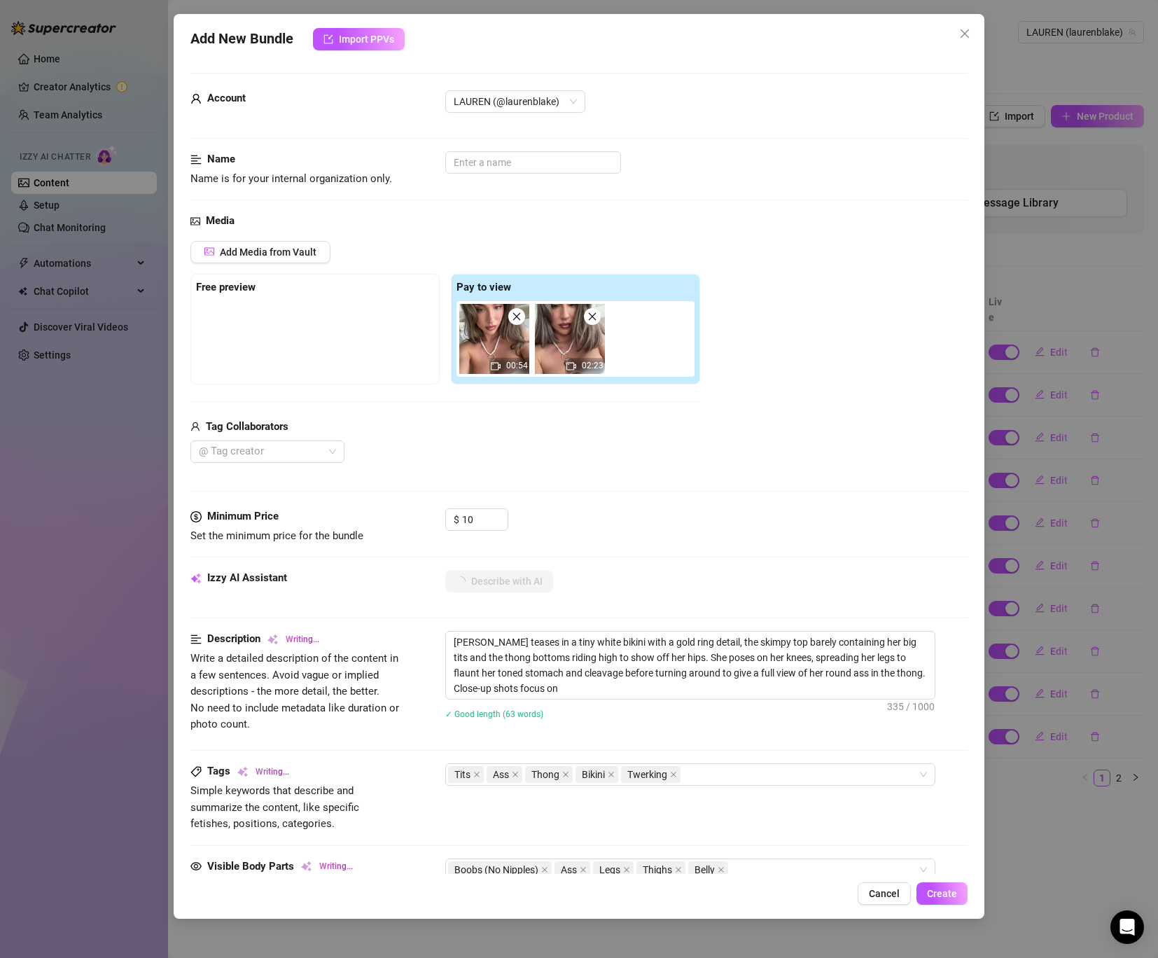
type textarea "[PERSON_NAME] teases in a tiny white bikini with a gold ring detail, the skimpy…"
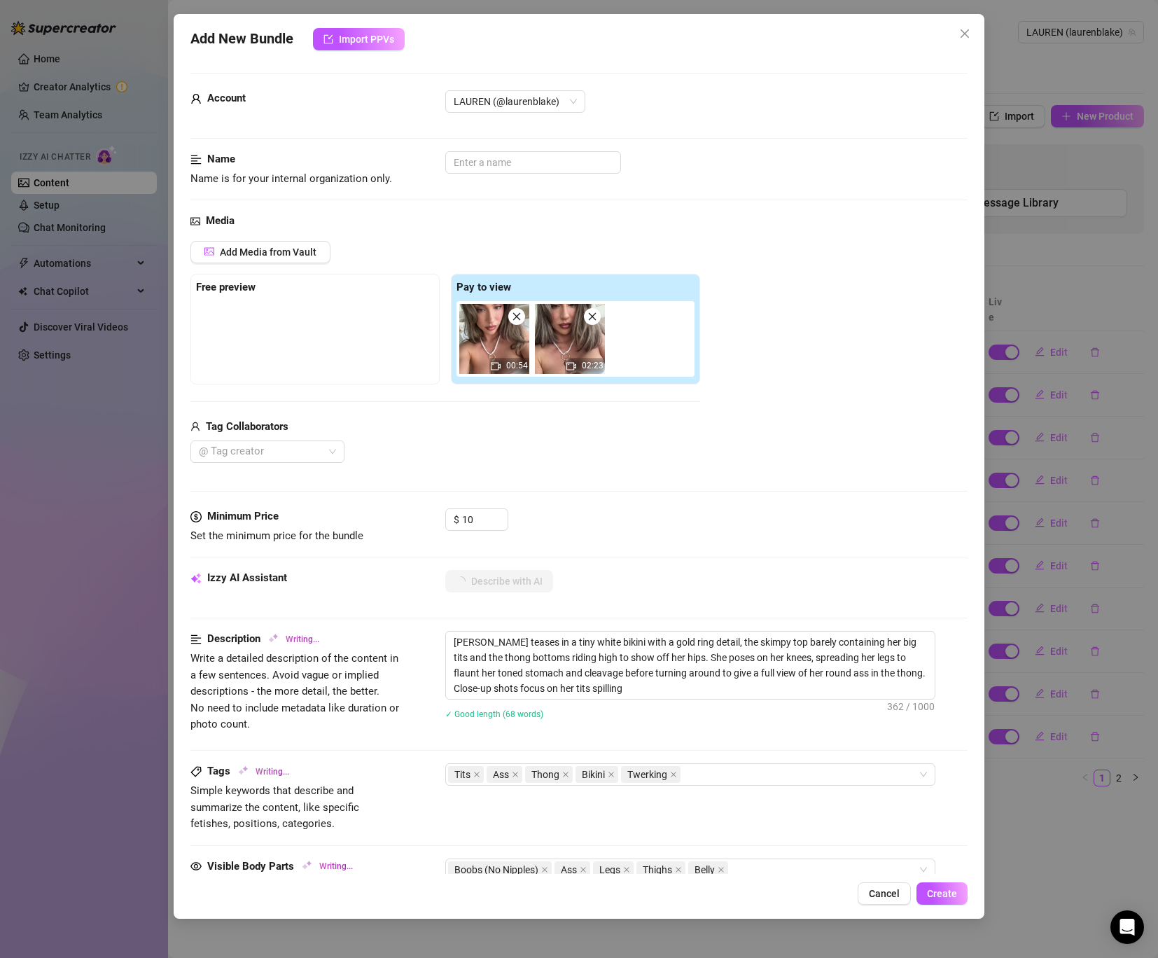
type textarea "[PERSON_NAME] teases in a tiny white bikini with a gold ring detail, the skimpy…"
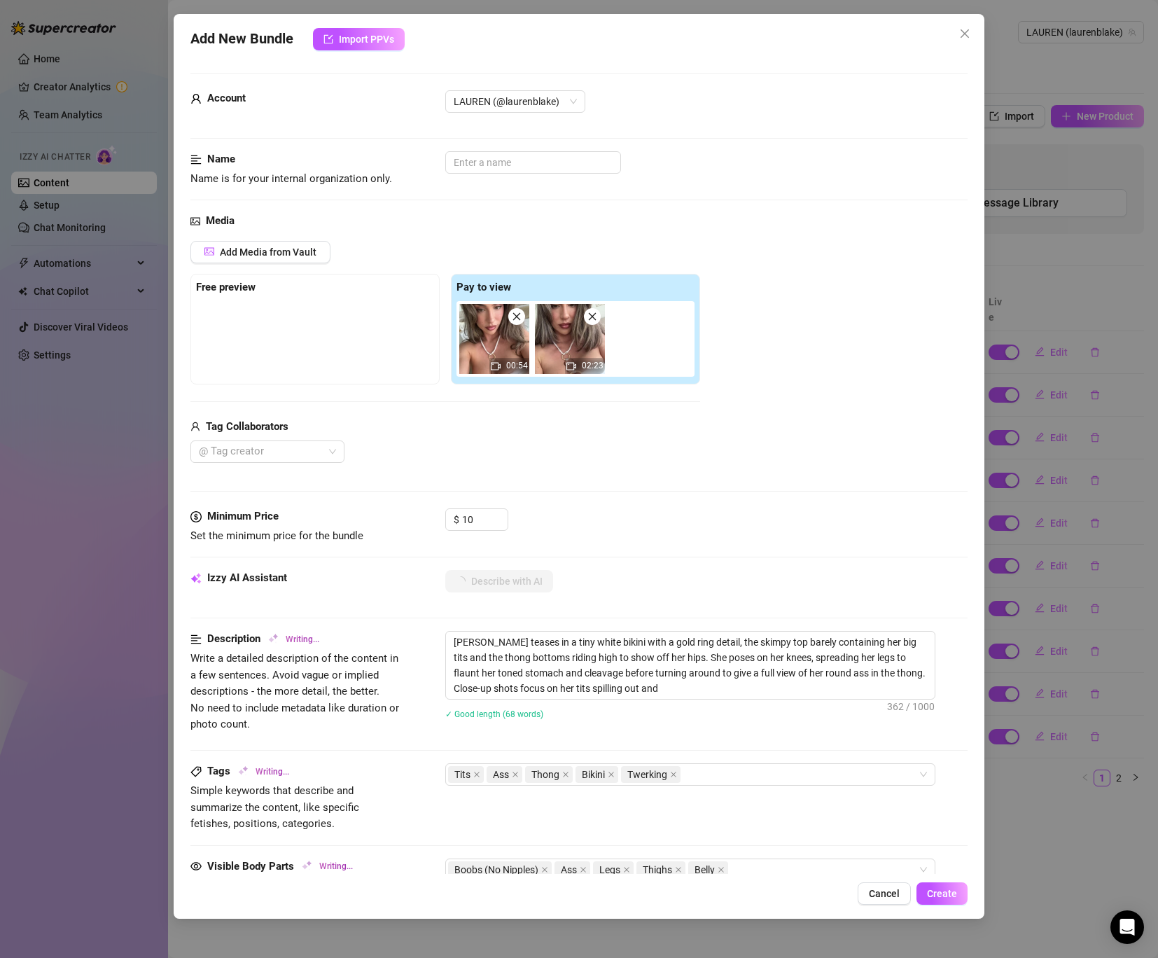
type textarea "[PERSON_NAME] teases in a tiny white bikini with a gold ring detail, the skimpy…"
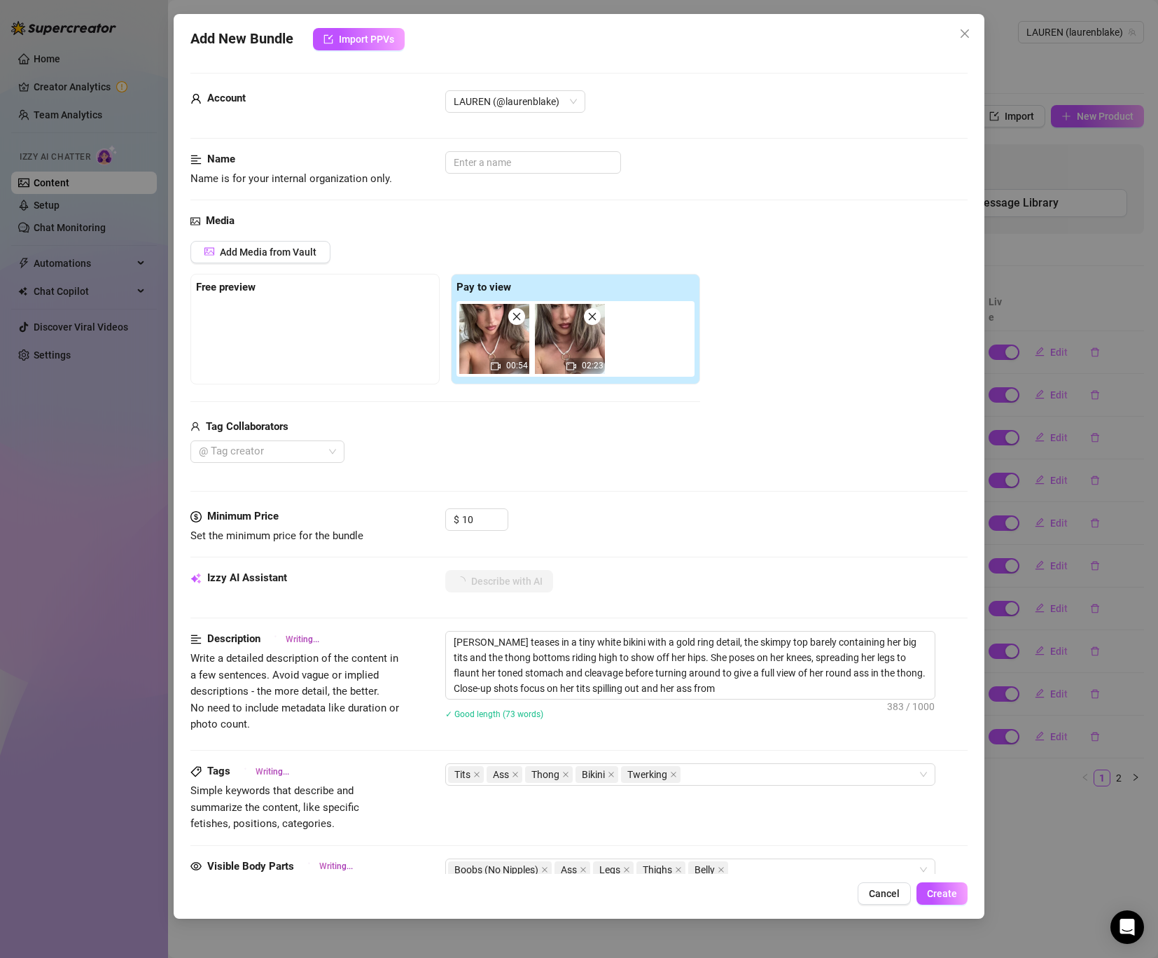
type textarea "[PERSON_NAME] teases in a tiny white bikini with a gold ring detail, the skimpy…"
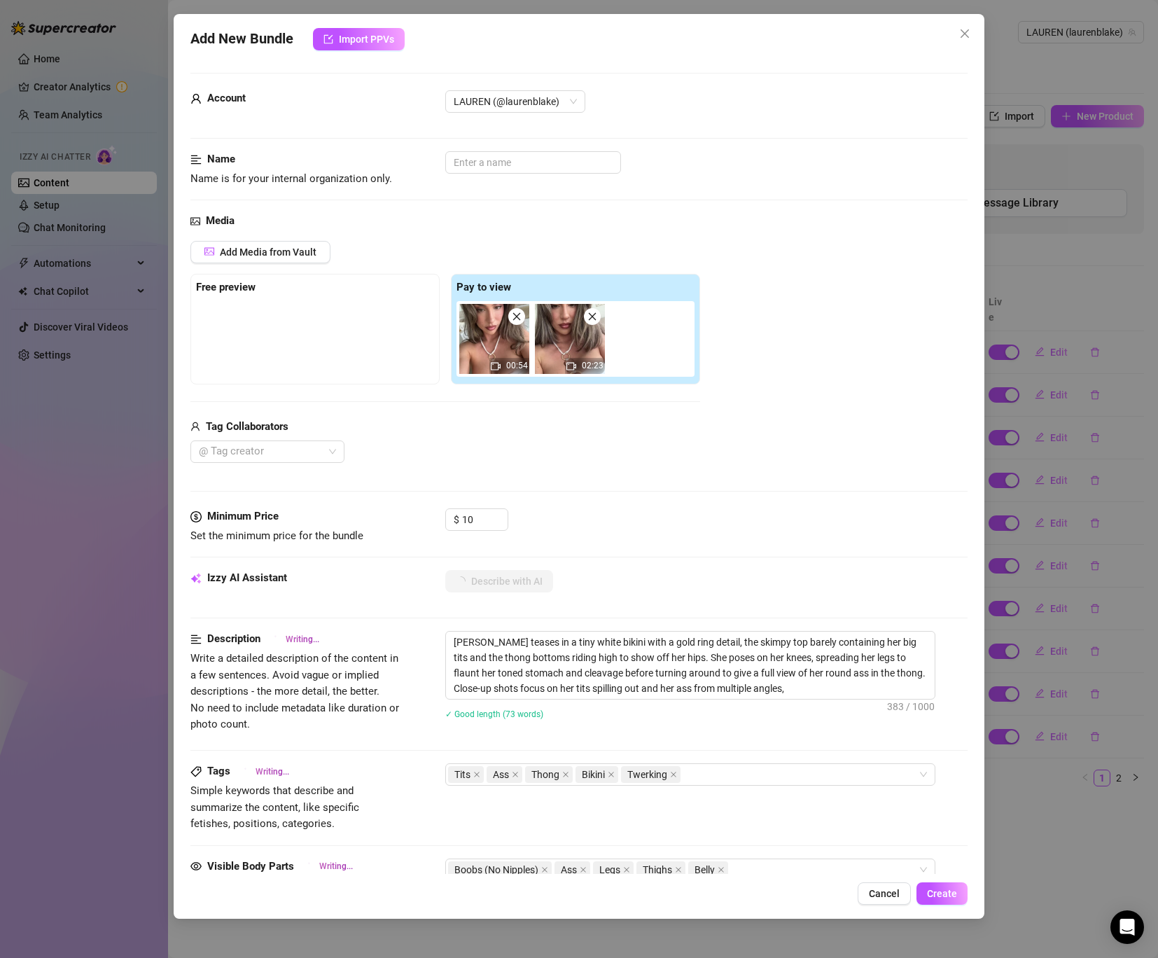
type textarea "[PERSON_NAME] teases in a tiny white bikini with a gold ring detail, the skimpy…"
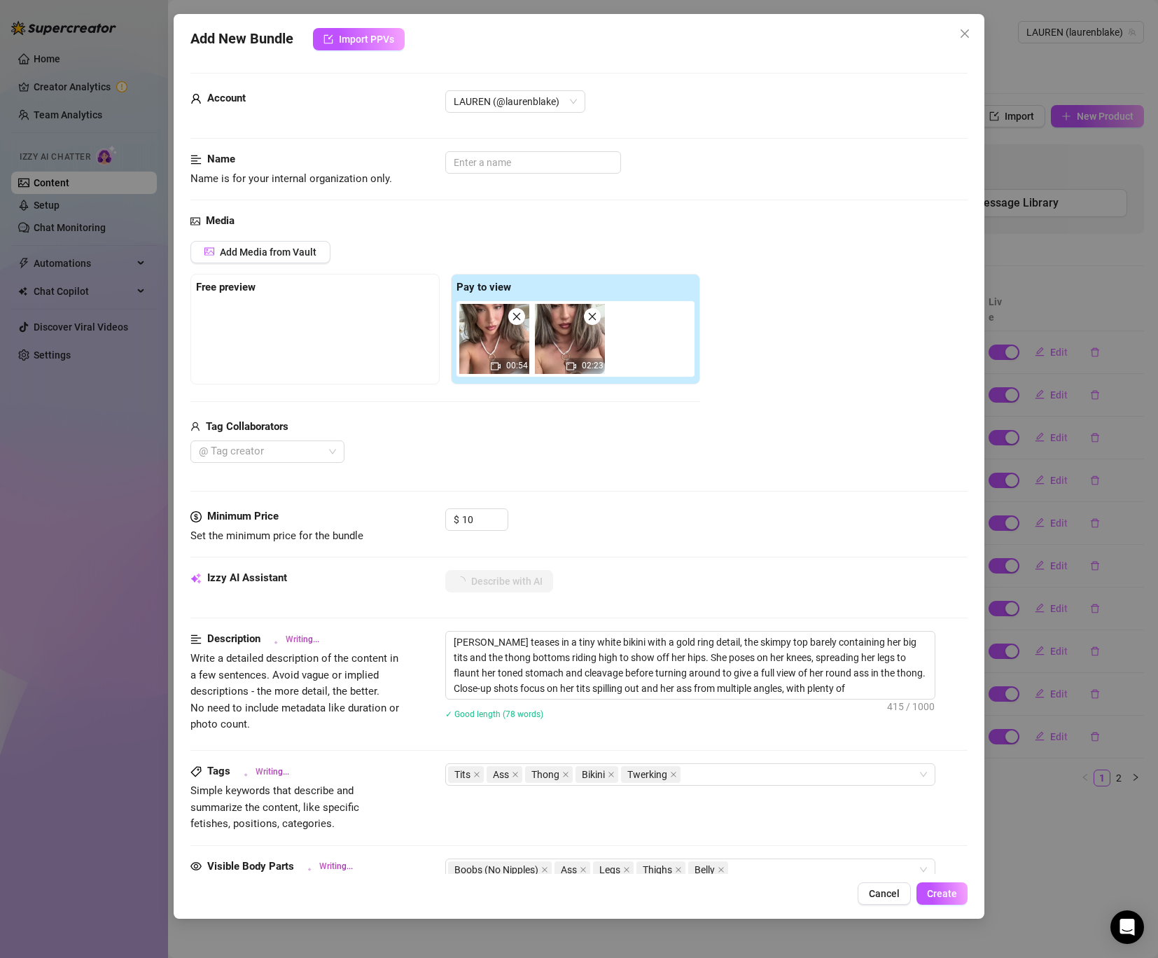
type textarea "[PERSON_NAME] teases in a tiny white bikini with a gold ring detail, the skimpy…"
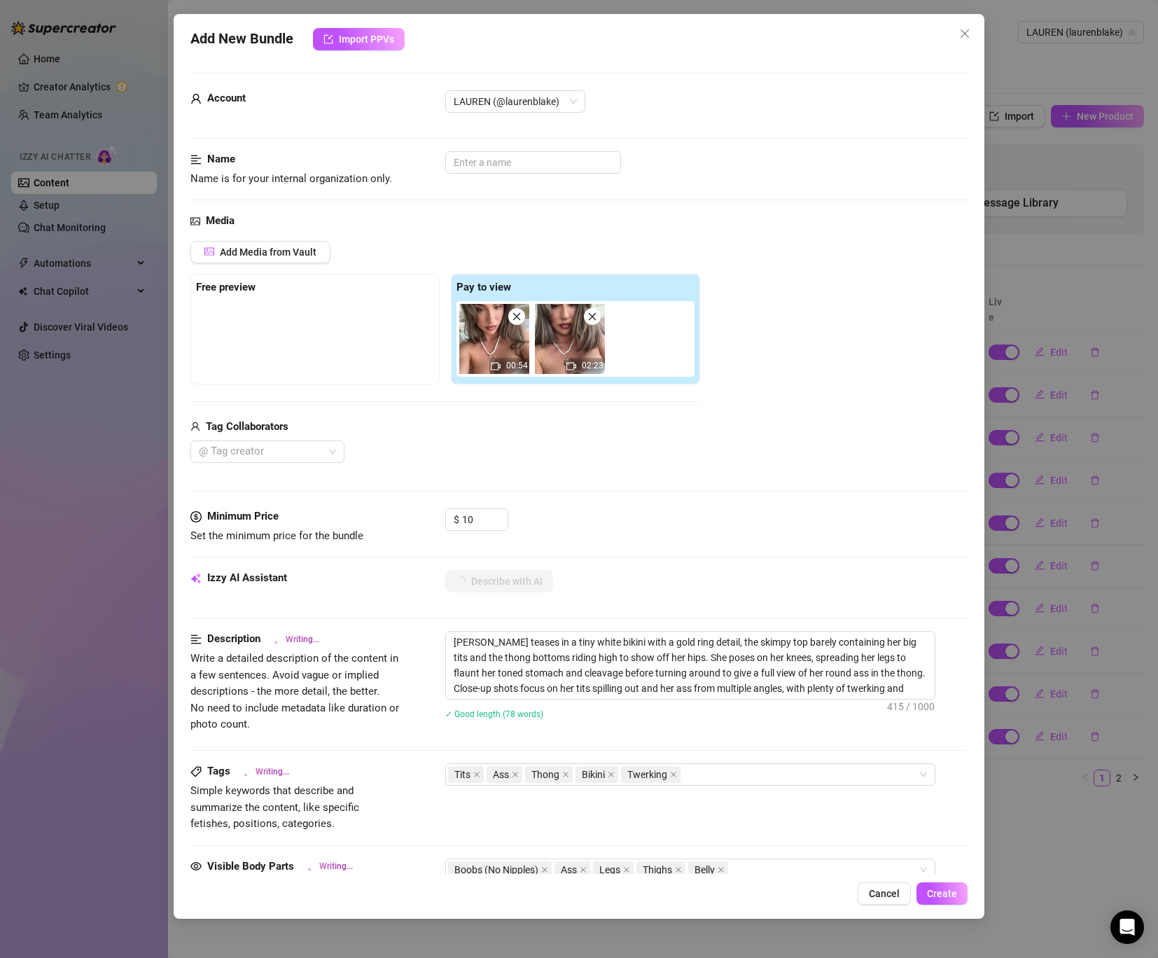
type textarea "[PERSON_NAME] teases in a tiny white bikini with a gold ring detail, the skimpy…"
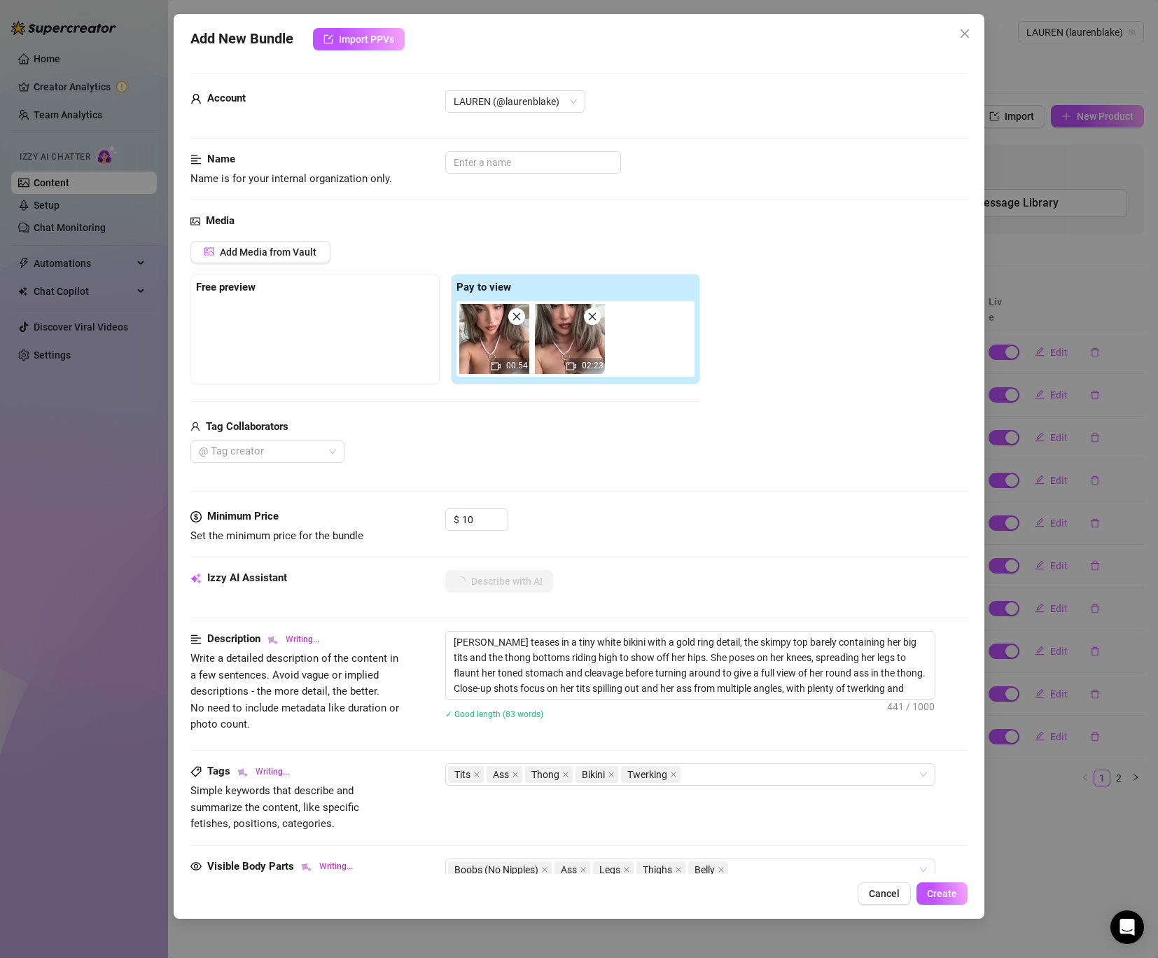
type textarea "[PERSON_NAME] teases in a tiny white bikini with a gold ring detail, the skimpy…"
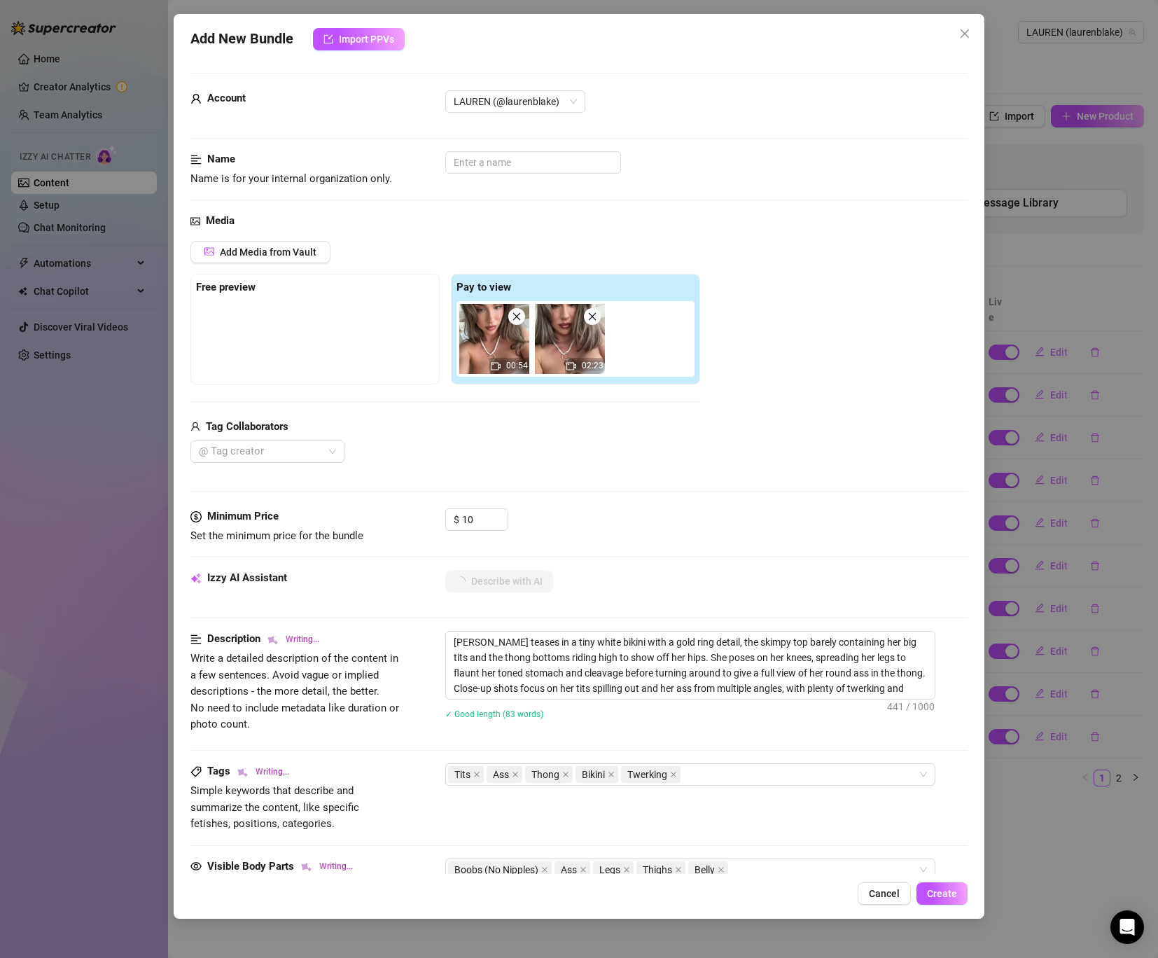
type textarea "[PERSON_NAME] teases in a tiny white bikini with a gold ring detail, the skimpy…"
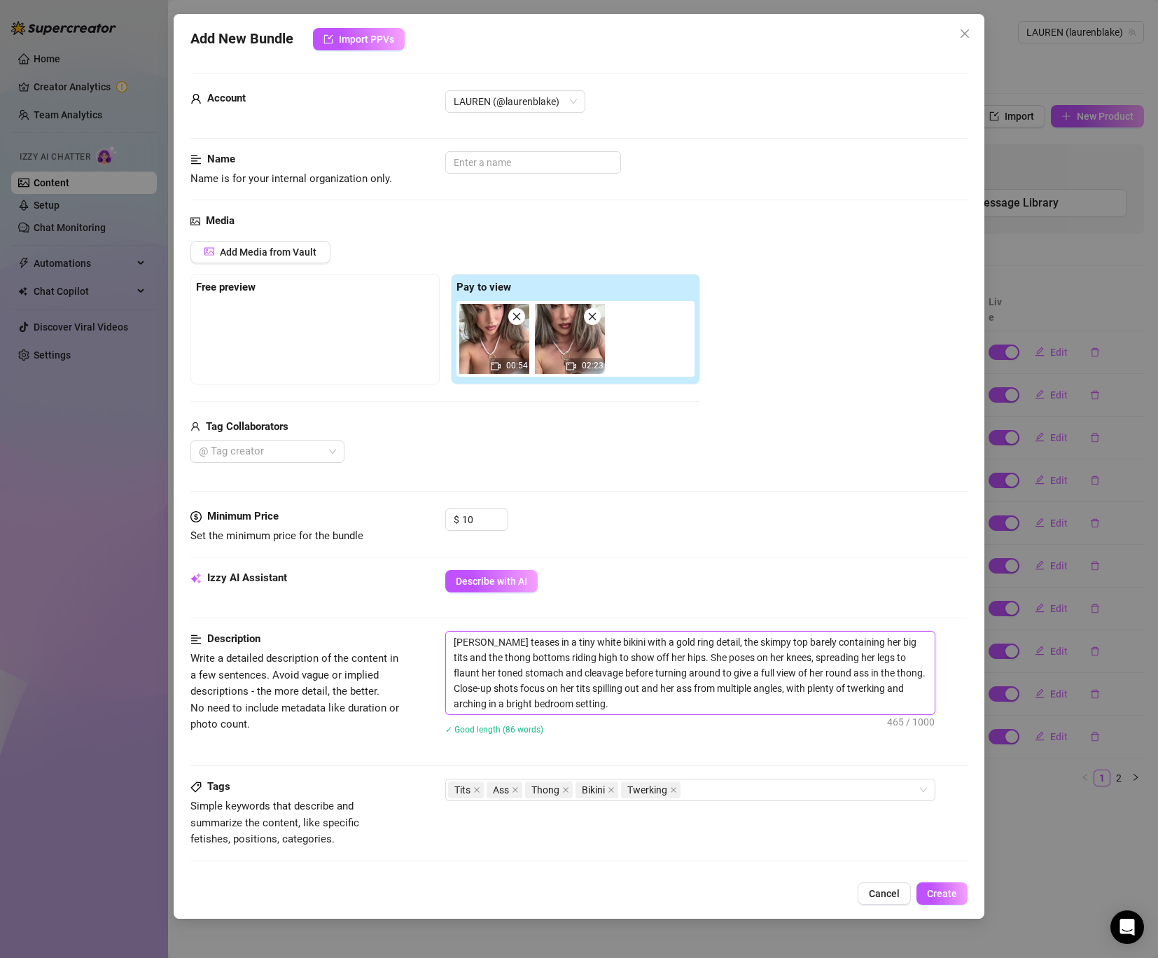
drag, startPoint x: 893, startPoint y: 644, endPoint x: 878, endPoint y: 644, distance: 15.4
click at [878, 644] on textarea "[PERSON_NAME] teases in a tiny white bikini with a gold ring detail, the skimpy…" at bounding box center [690, 673] width 489 height 83
type textarea "[PERSON_NAME] teases in a tiny white bikini with a gold ring detail, the skimpy…"
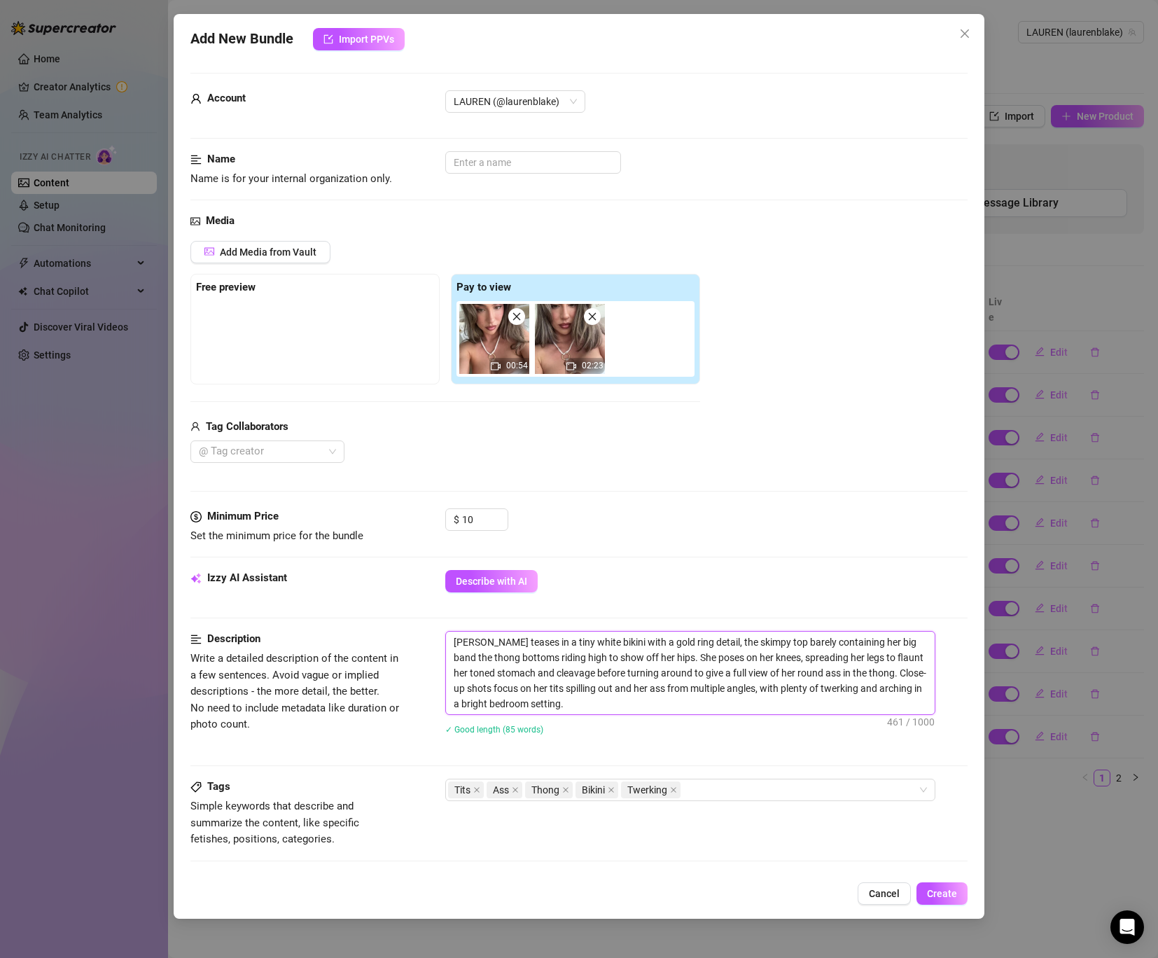
type textarea "[PERSON_NAME] teases in a tiny white bikini with a gold ring detail, the skimpy…"
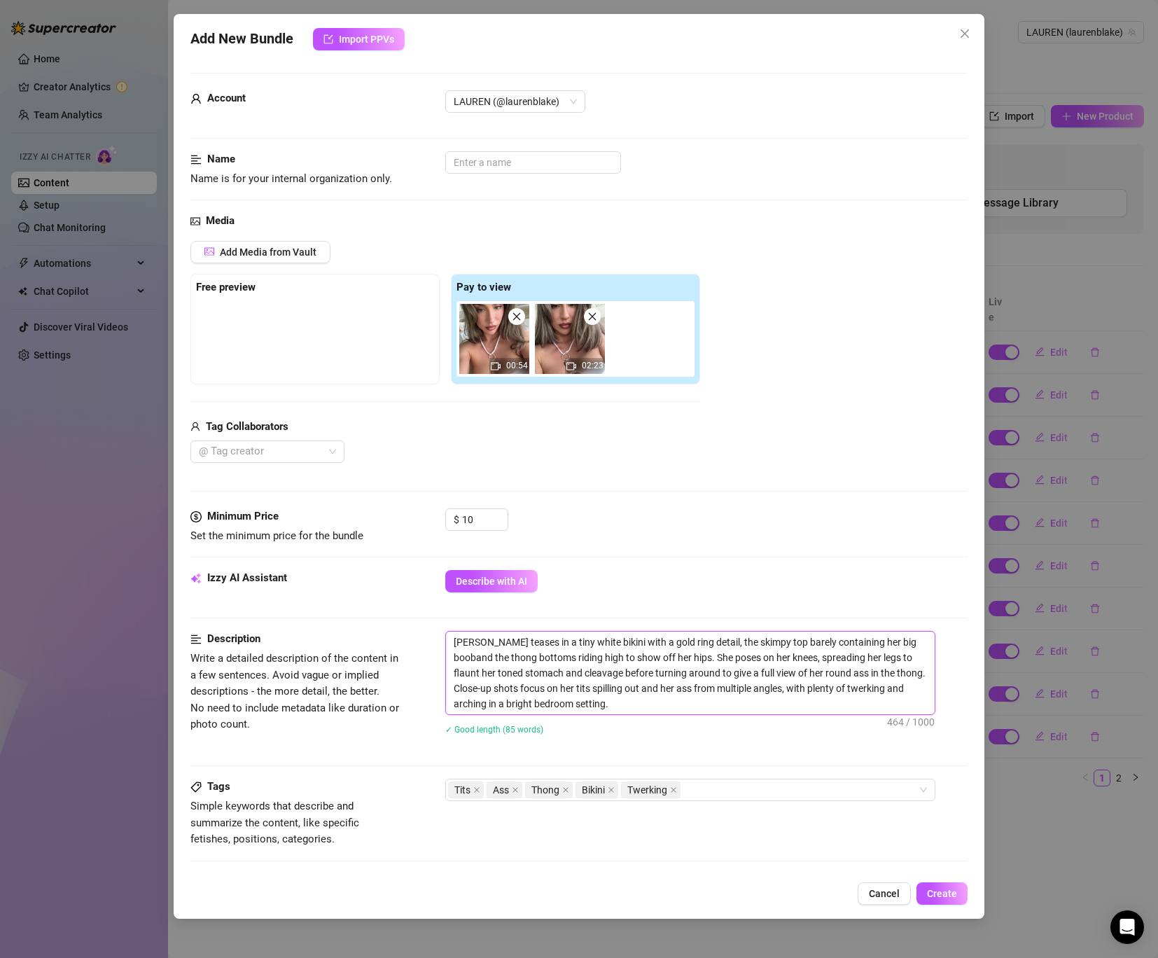
type textarea "[PERSON_NAME] teases in a tiny white bikini with a gold ring detail, the skimpy…"
click at [564, 669] on textarea "[PERSON_NAME] teases in a tiny white bikini with a gold ring detail, the skimpy…" at bounding box center [690, 673] width 489 height 83
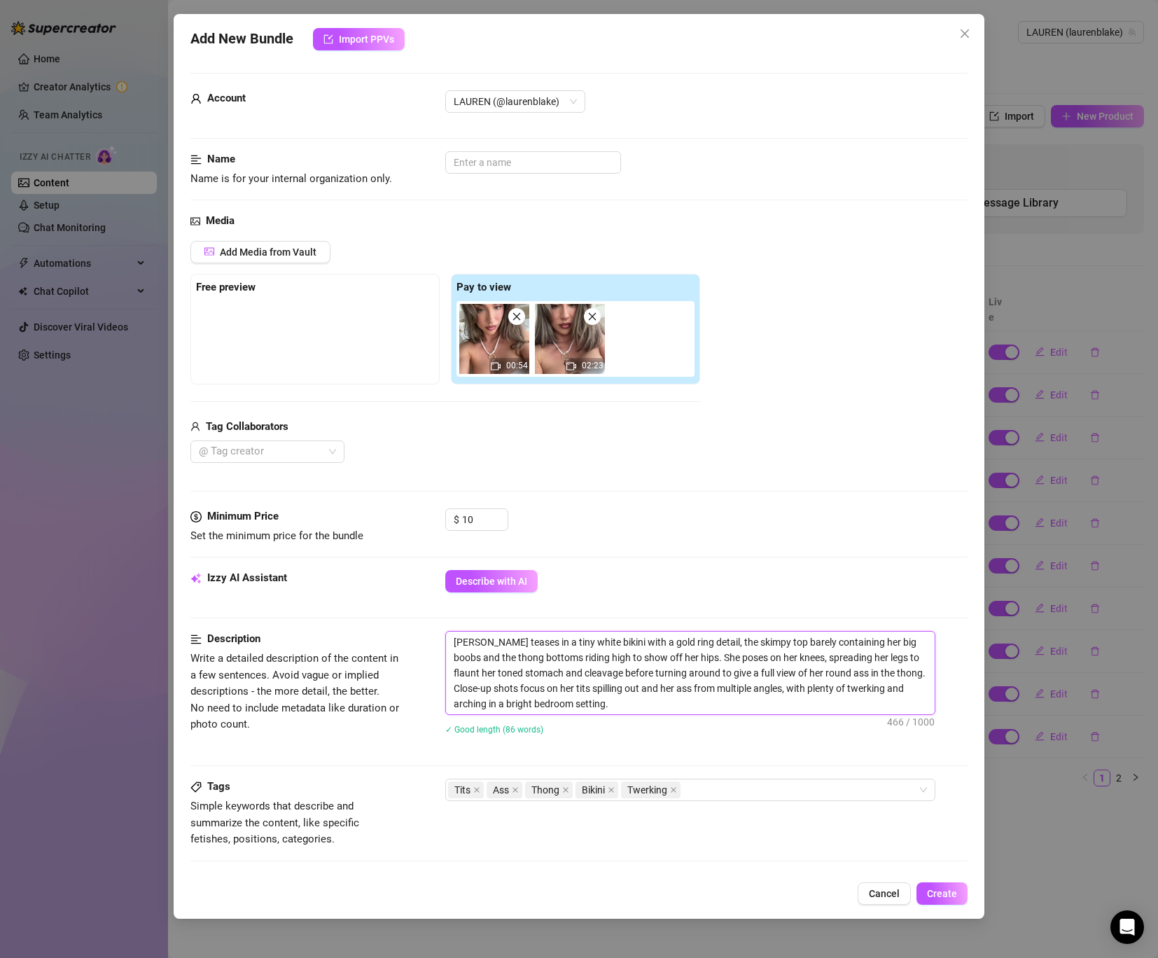
click at [606, 702] on textarea "[PERSON_NAME] teases in a tiny white bikini with a gold ring detail, the skimpy…" at bounding box center [690, 673] width 489 height 83
type textarea "[PERSON_NAME] teases in a tiny white bikini with a gold ring detail, the skimpy…"
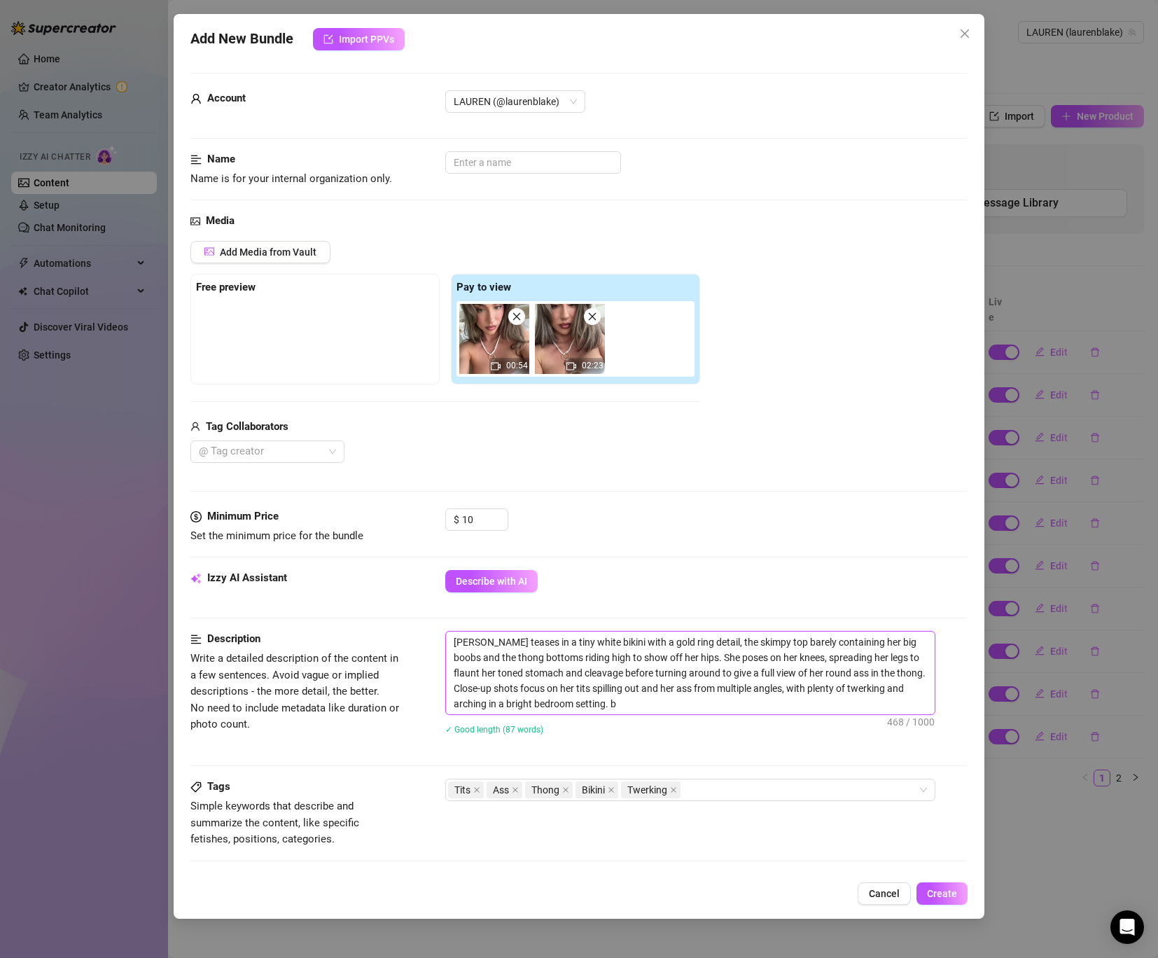
type textarea "[PERSON_NAME] teases in a tiny white bikini with a gold ring detail, the skimpy…"
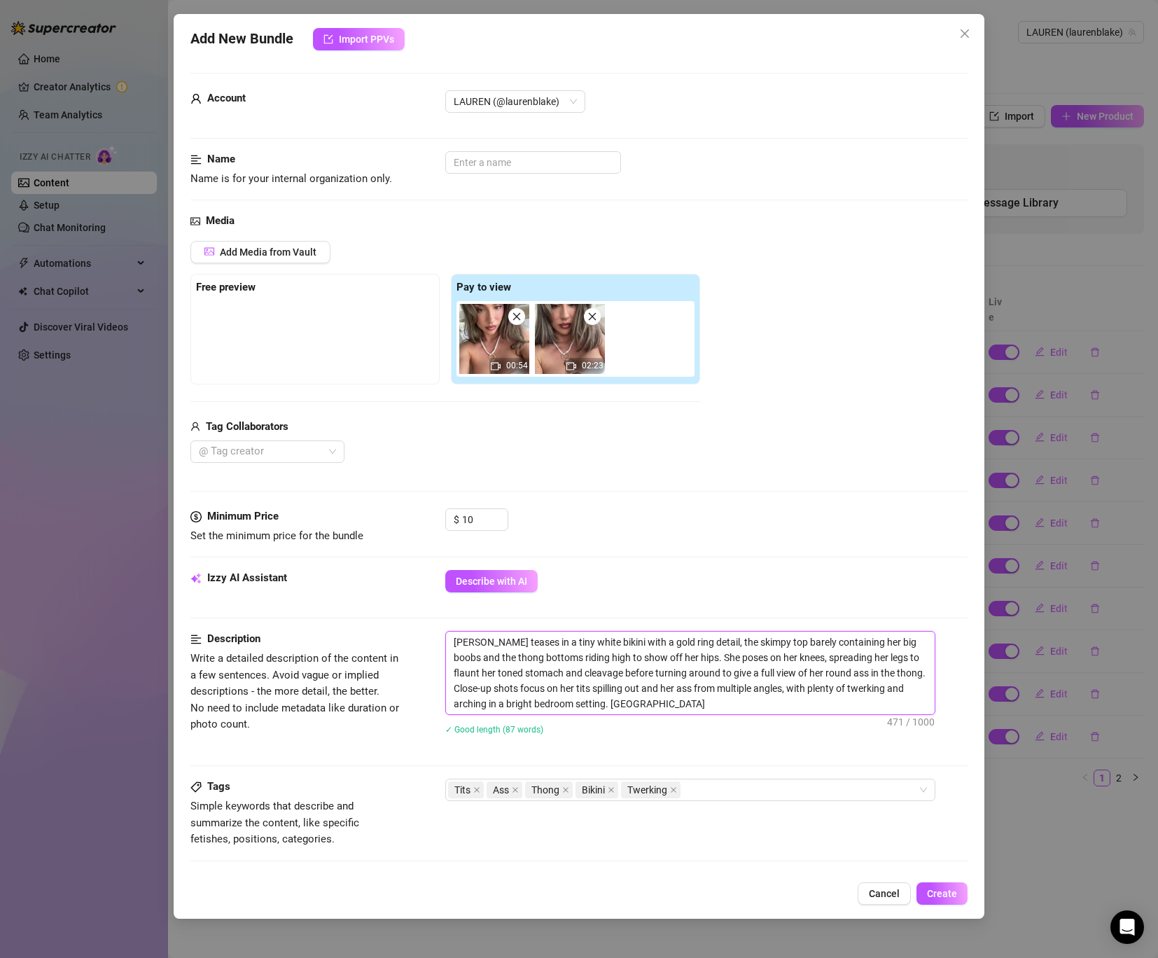
type textarea "[PERSON_NAME] teases in a tiny white bikini with a gold ring detail, the skimpy…"
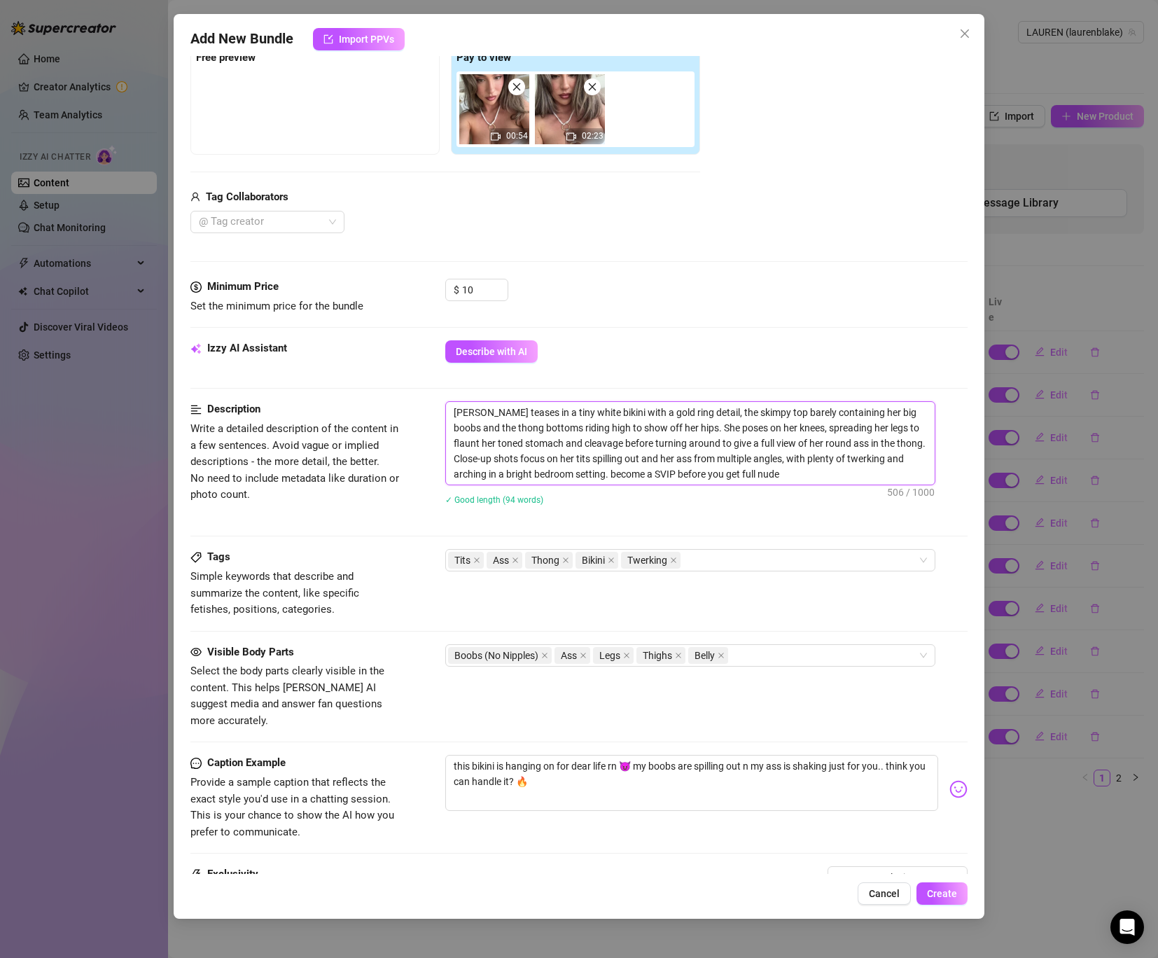
scroll to position [379, 0]
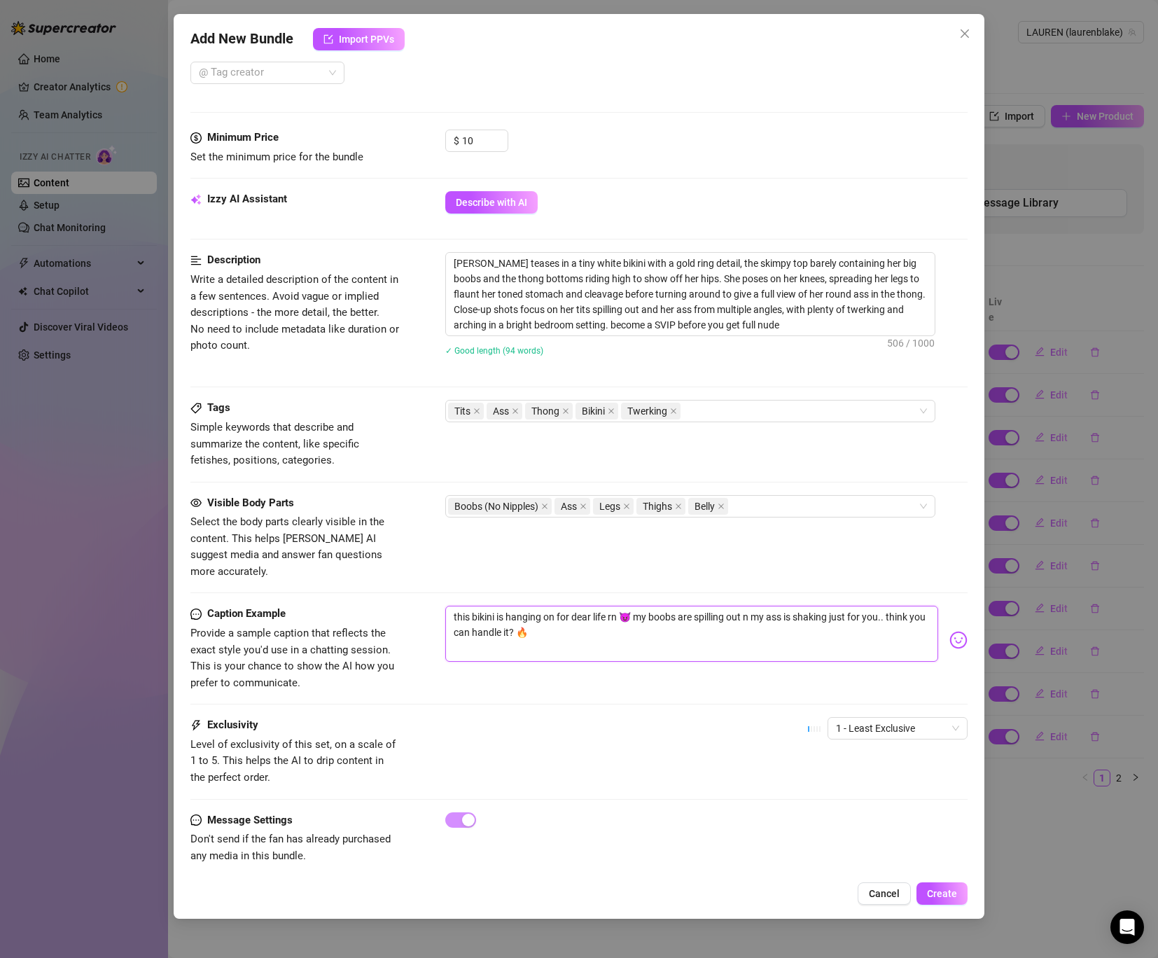
drag, startPoint x: 556, startPoint y: 620, endPoint x: 410, endPoint y: 577, distance: 152.5
click at [410, 577] on form "Account ️‍LAUREN (@laurenblake) Name Name is for your internal organization onl…" at bounding box center [578, 292] width 777 height 1196
drag, startPoint x: 458, startPoint y: 599, endPoint x: 445, endPoint y: 597, distance: 12.7
click at [445, 606] on textarea "the warm up before nude! it's hanging on like this price" at bounding box center [691, 634] width 493 height 56
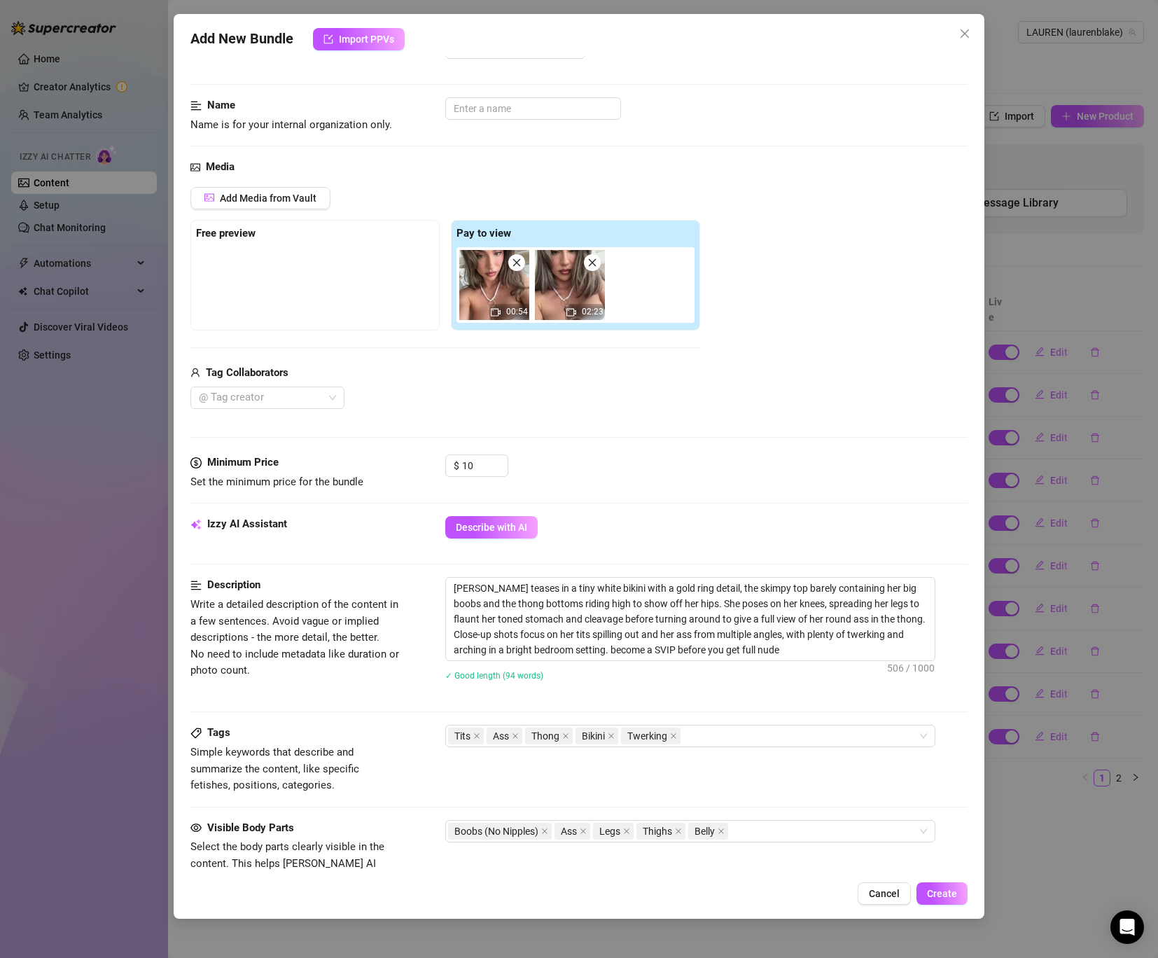
scroll to position [49, 0]
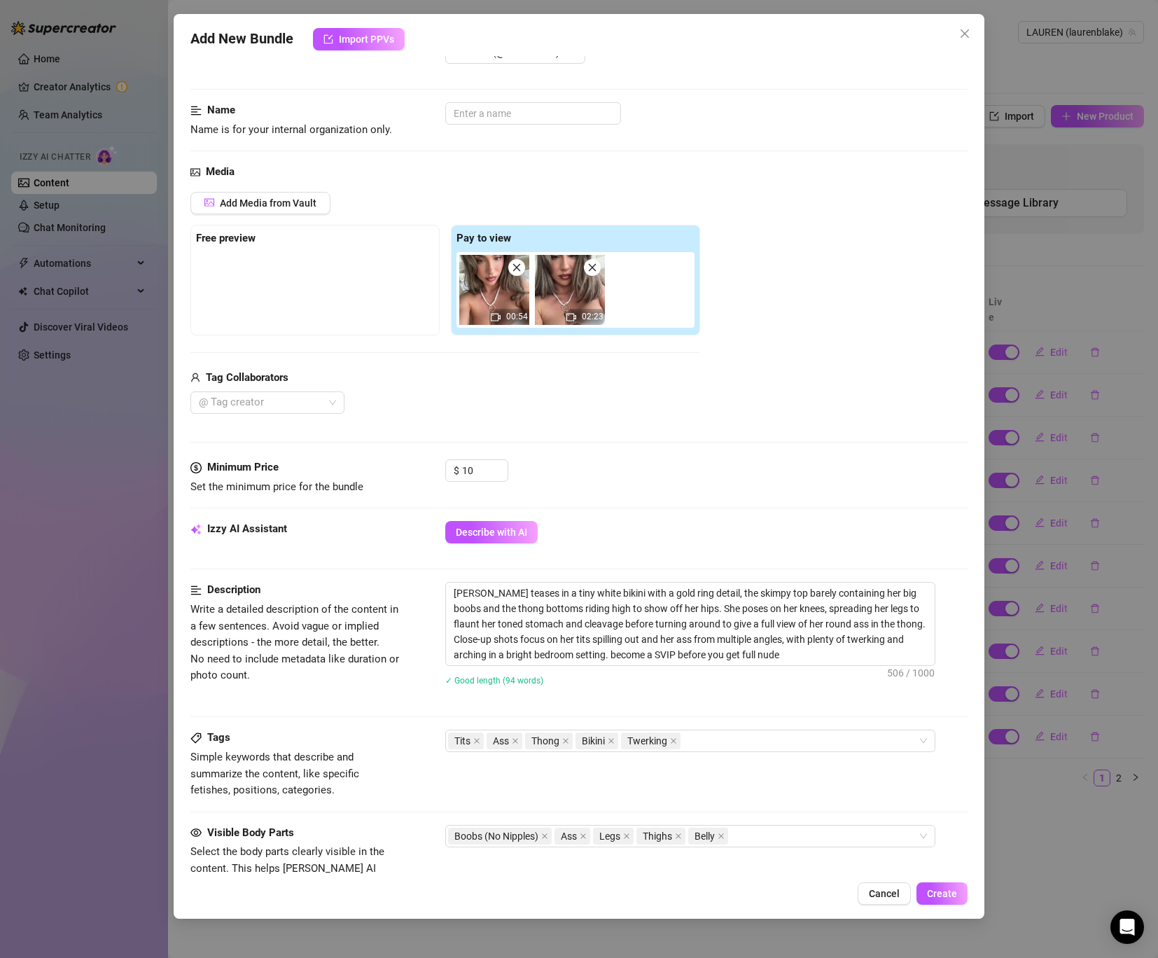
click at [486, 302] on img at bounding box center [494, 290] width 70 height 70
click at [567, 308] on img at bounding box center [570, 290] width 70 height 70
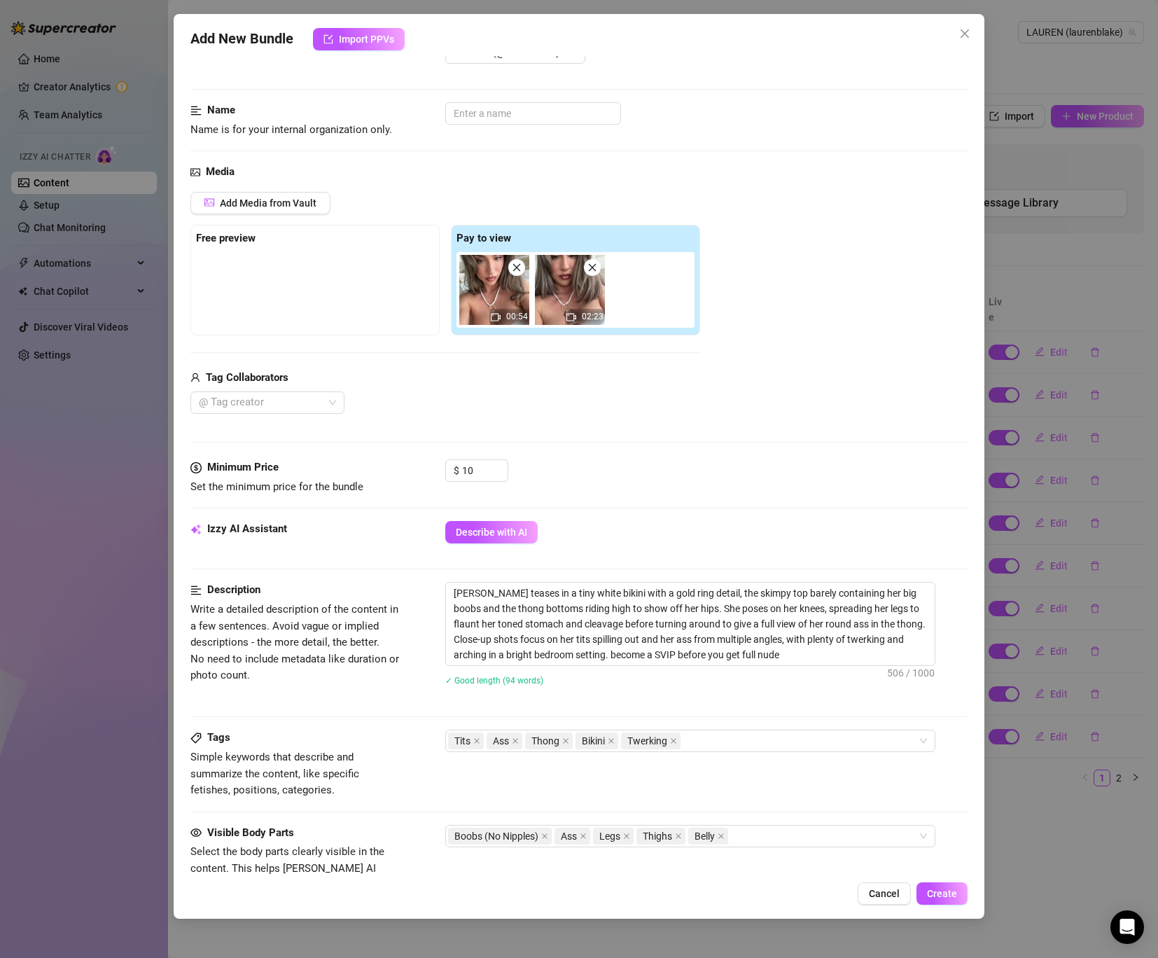
click at [567, 308] on img at bounding box center [570, 290] width 70 height 70
click at [519, 108] on input "text" at bounding box center [533, 113] width 176 height 22
click at [944, 896] on span "Create" at bounding box center [942, 893] width 30 height 11
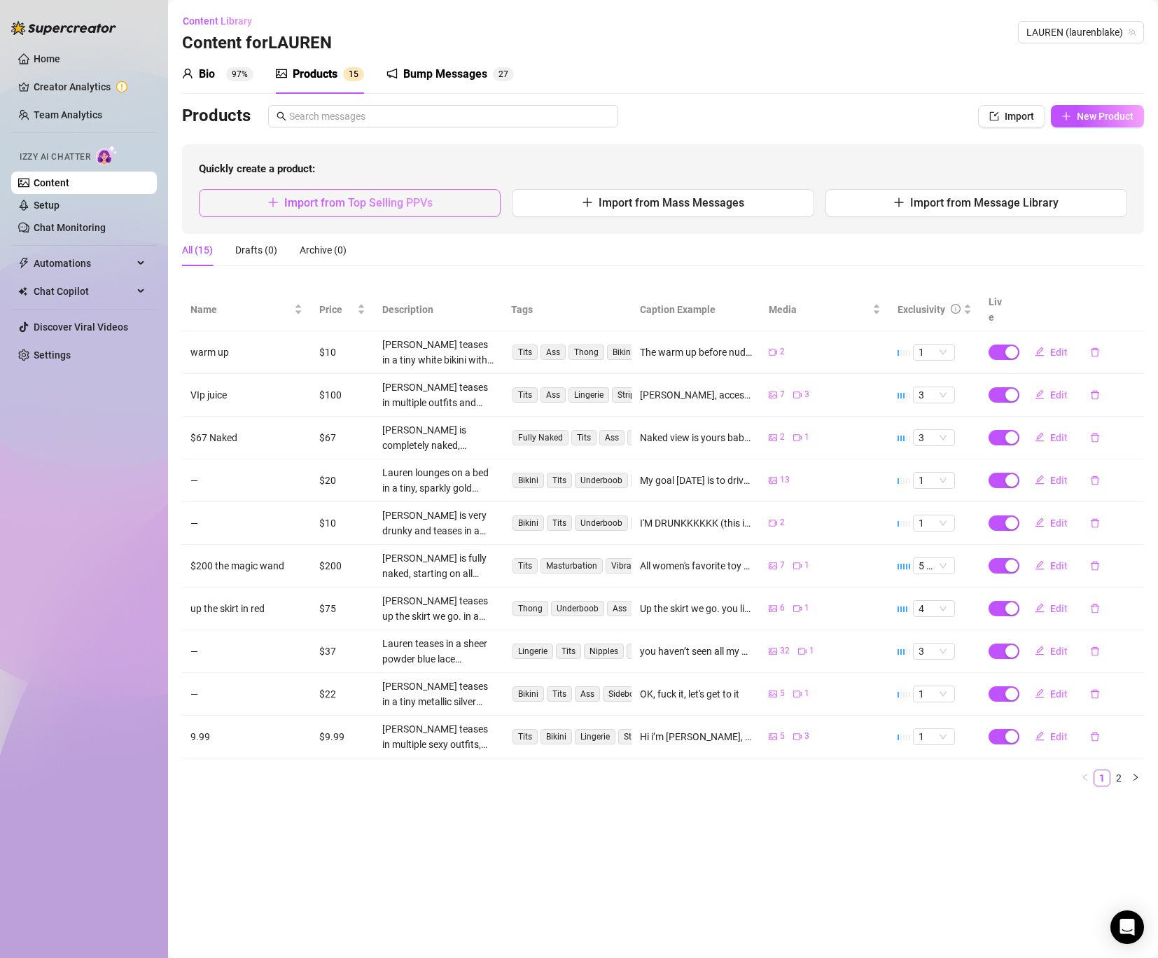
click at [330, 214] on button "Import from Top Selling PPVs" at bounding box center [350, 203] width 302 height 28
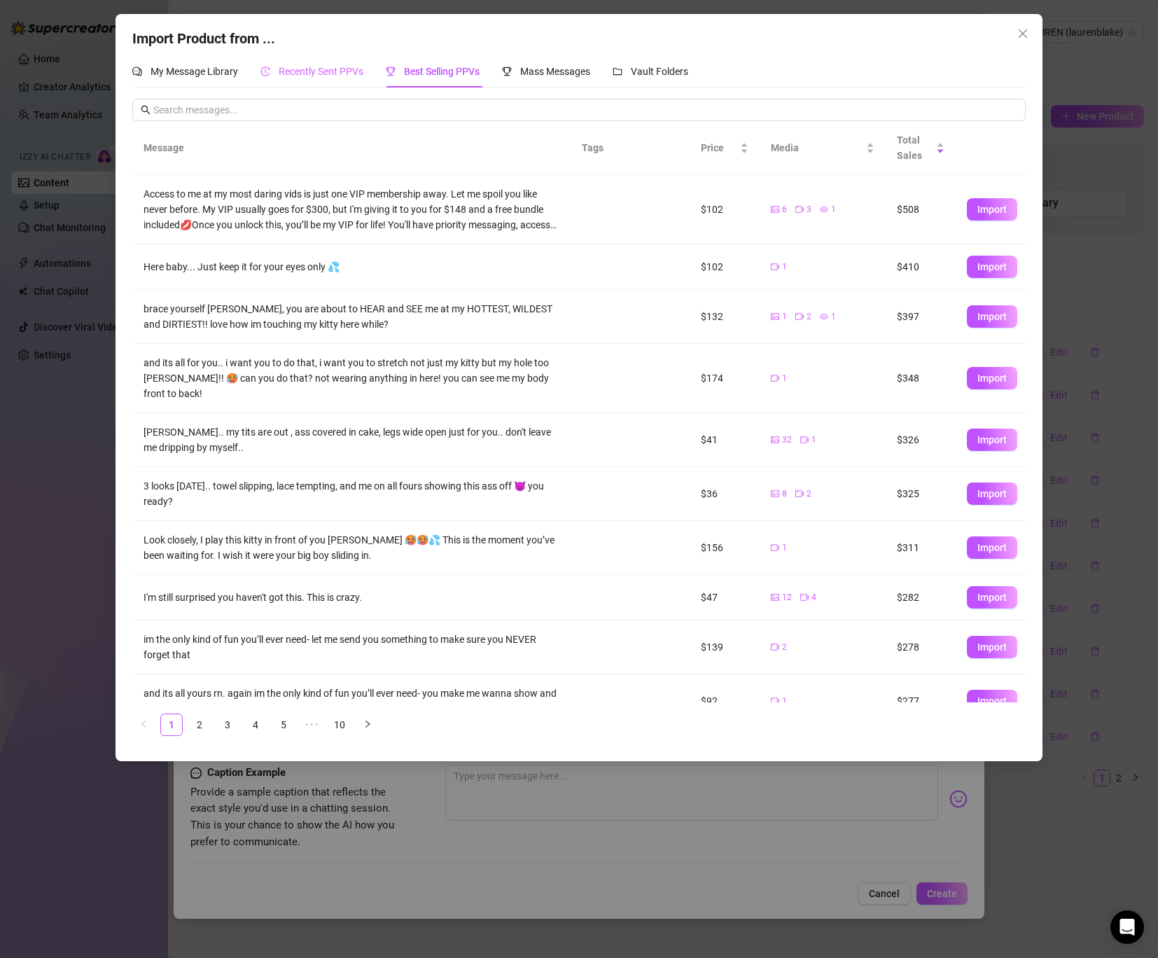
click at [310, 79] on div "Recently Sent PPVs" at bounding box center [312, 71] width 103 height 32
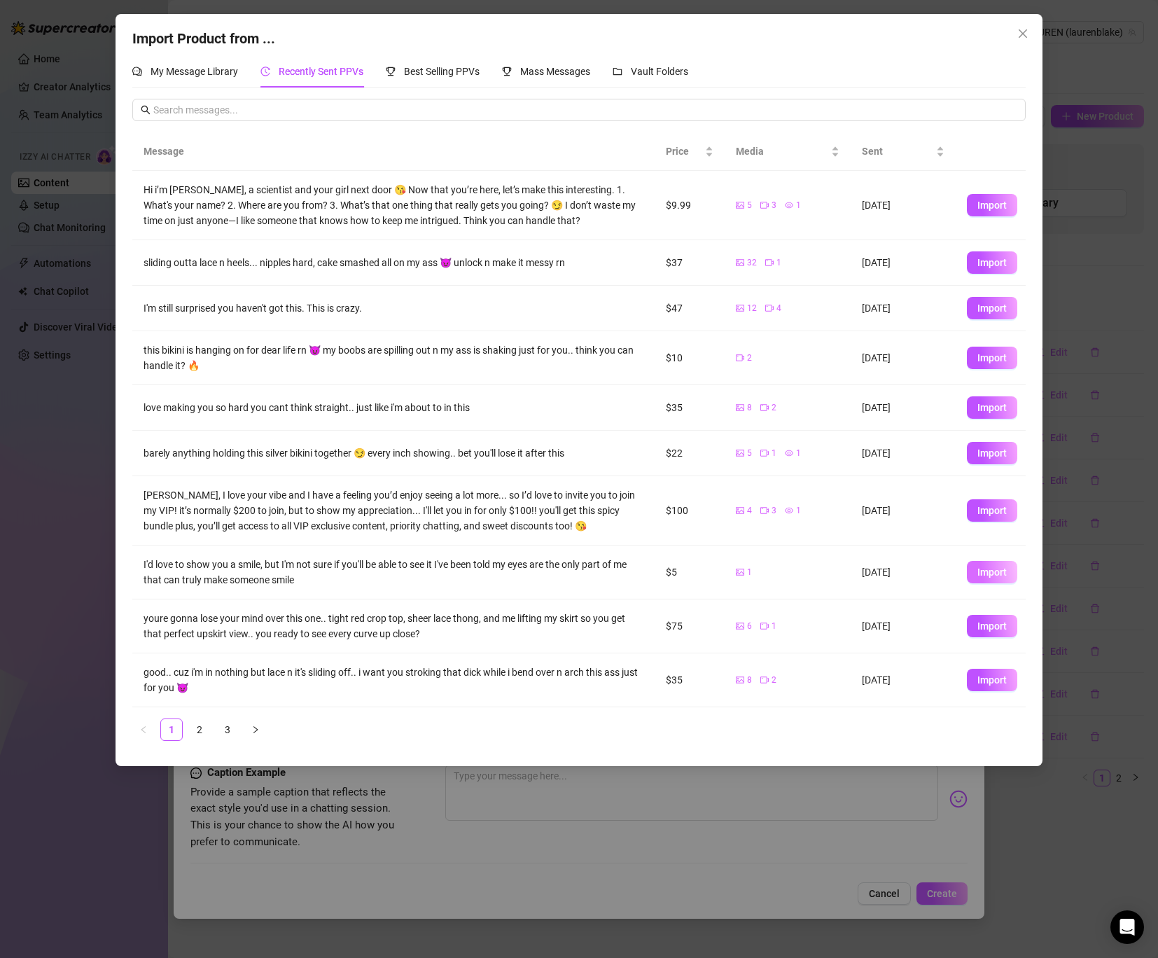
click at [983, 571] on span "Import" at bounding box center [992, 572] width 29 height 11
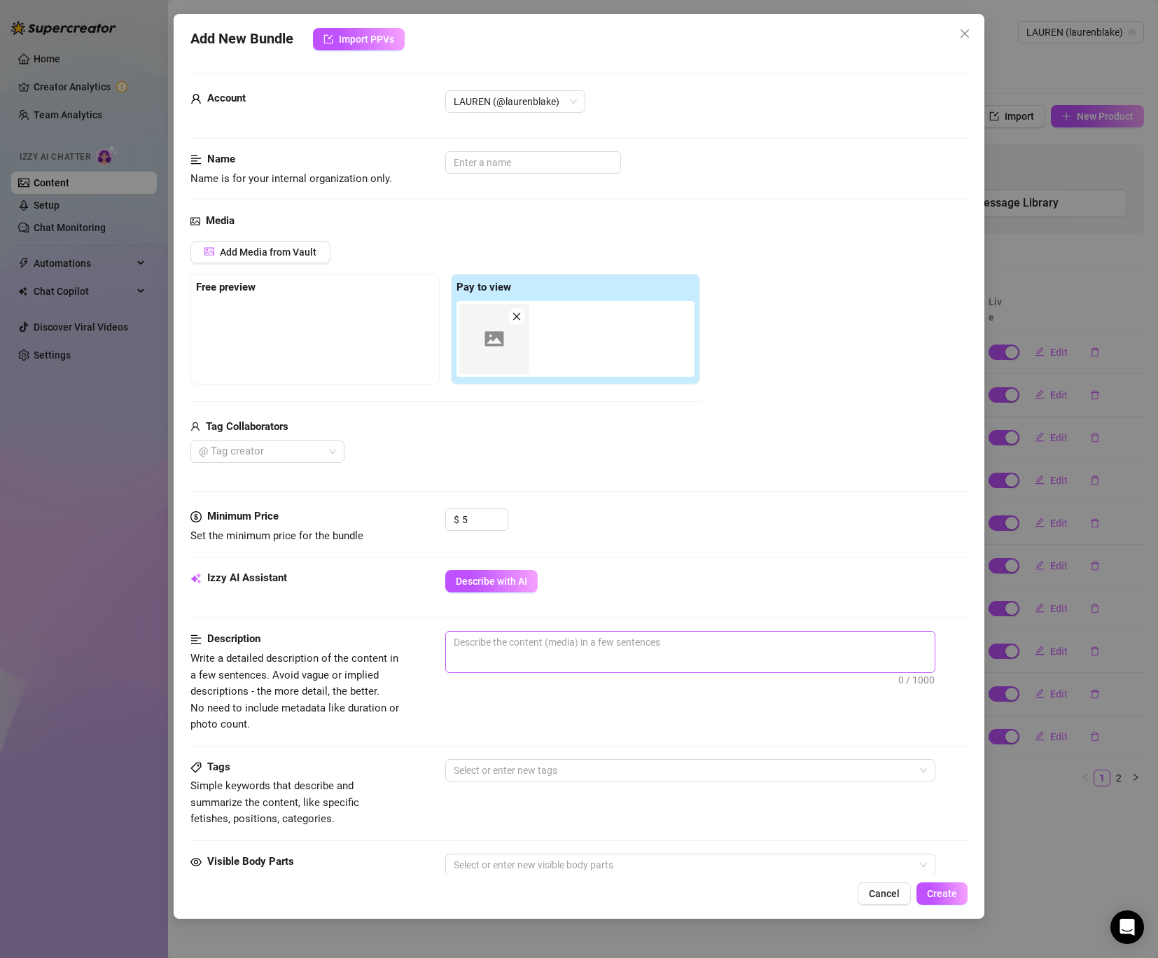
click at [515, 656] on span "0 / 1000" at bounding box center [690, 652] width 490 height 42
click at [499, 585] on span "Describe with AI" at bounding box center [491, 581] width 71 height 11
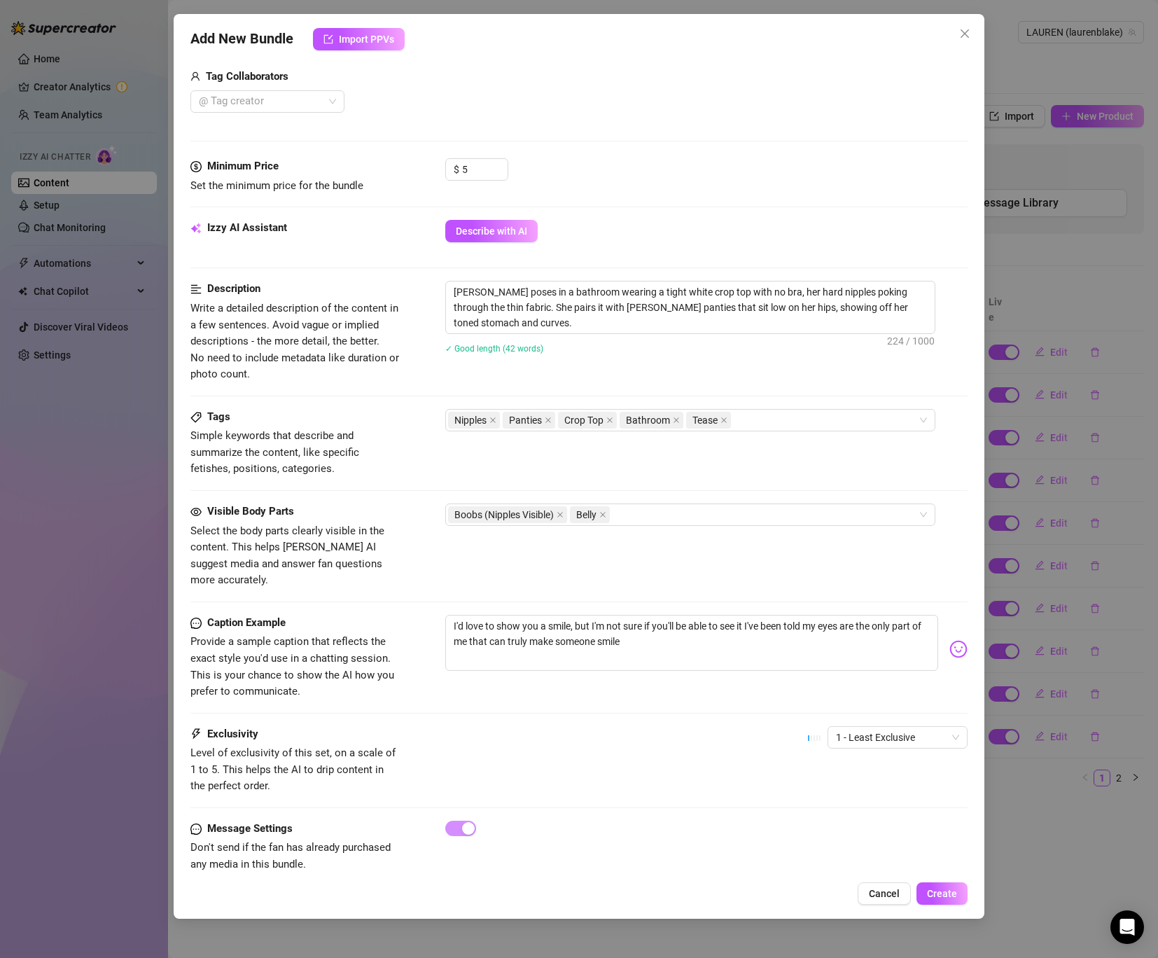
scroll to position [359, 0]
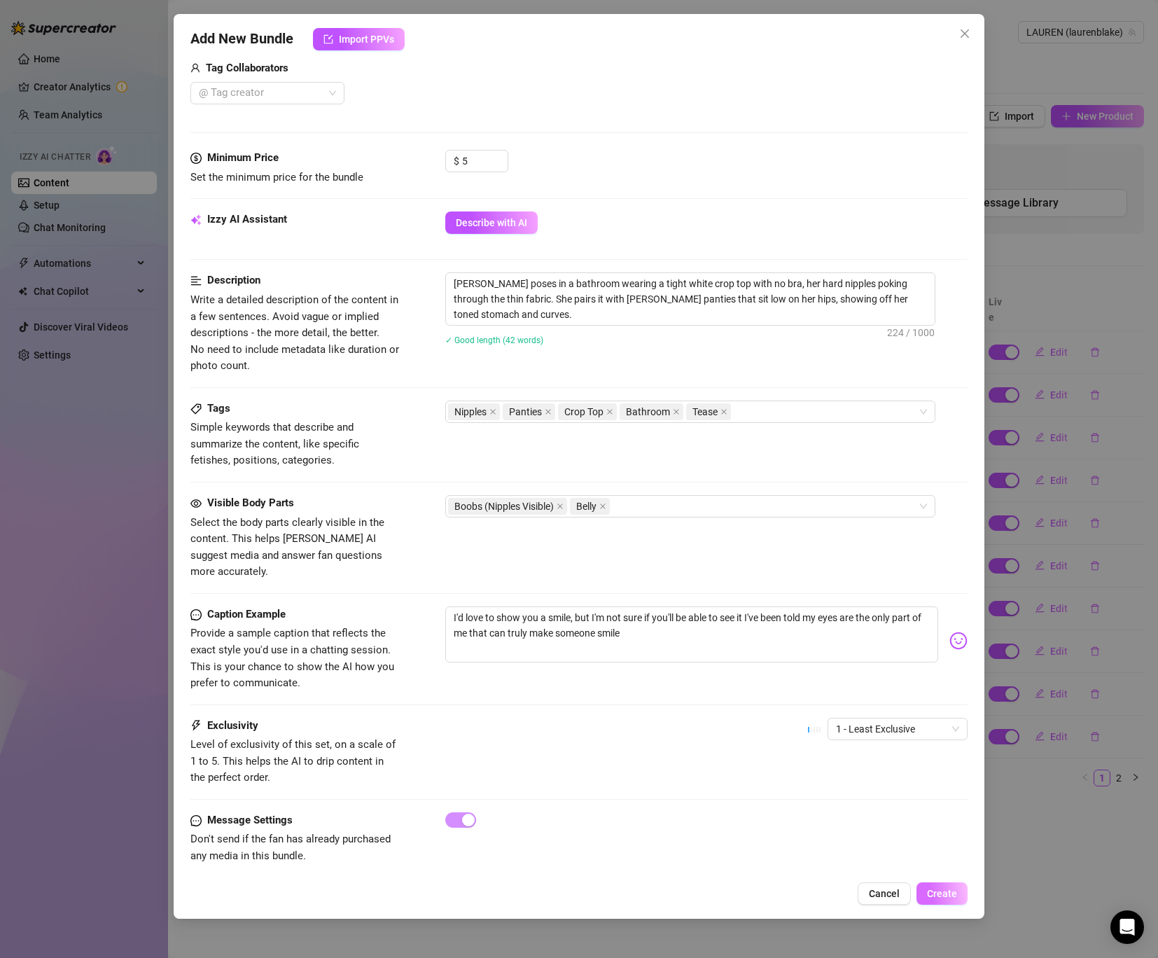
click at [949, 893] on span "Create" at bounding box center [942, 893] width 30 height 11
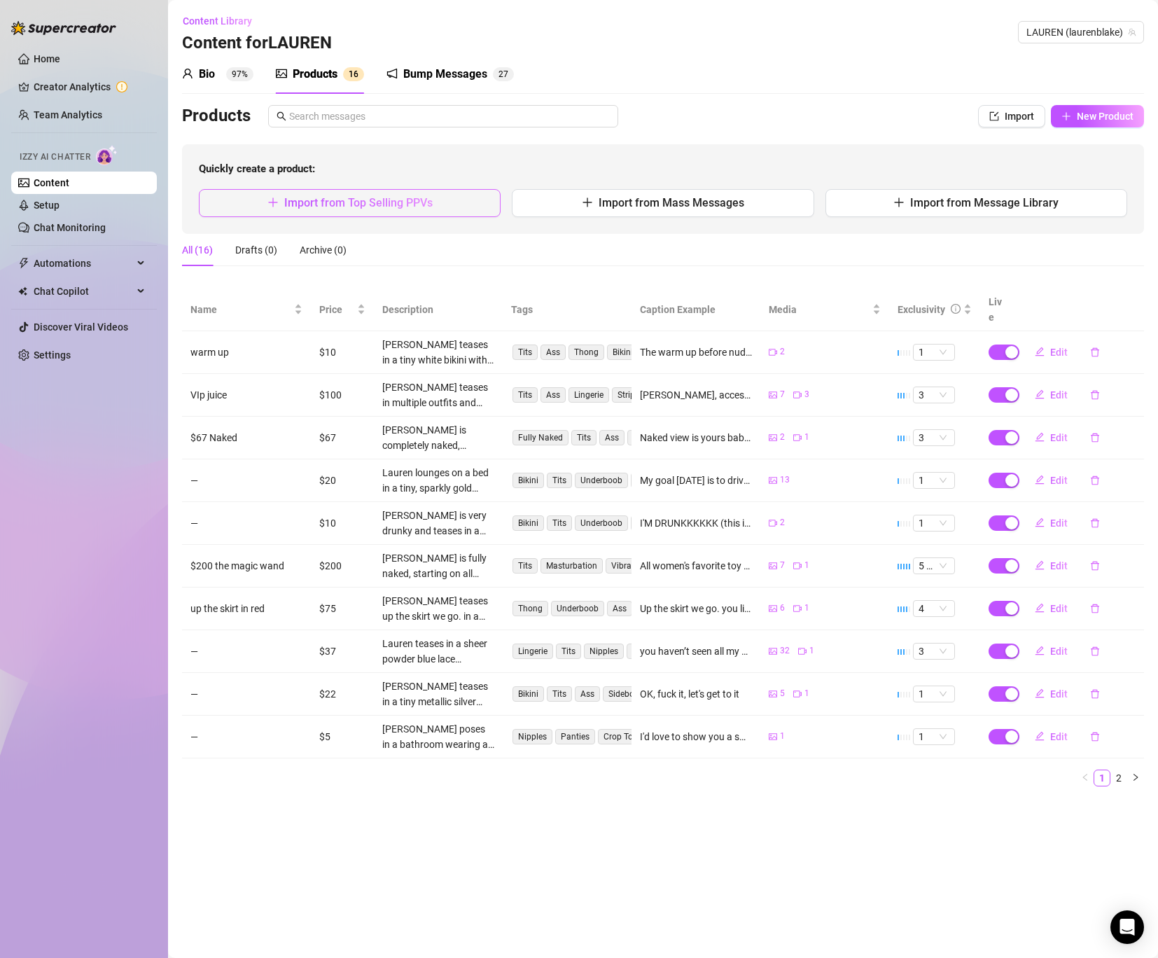
click at [354, 207] on span "Import from Top Selling PPVs" at bounding box center [358, 202] width 148 height 13
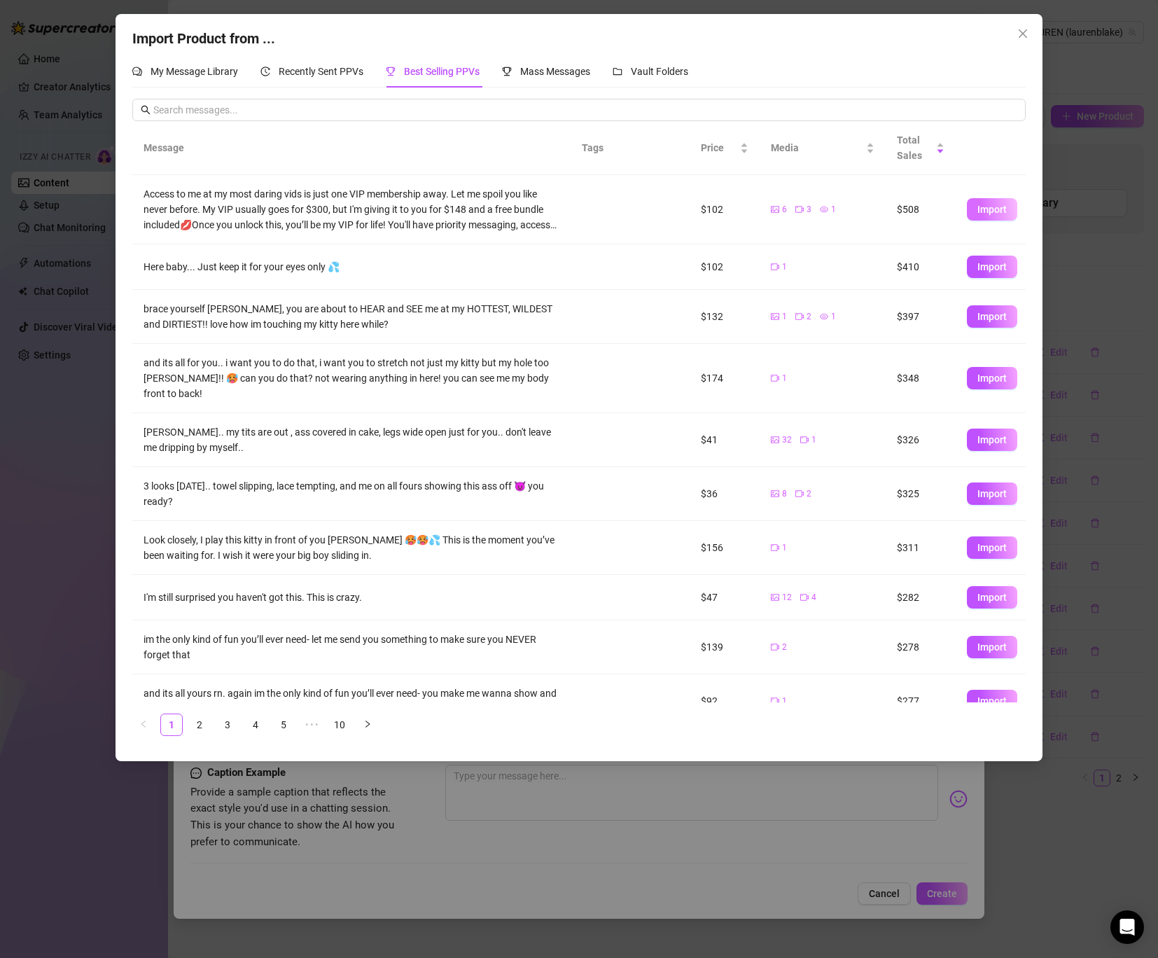
click at [980, 211] on span "Import" at bounding box center [992, 209] width 29 height 11
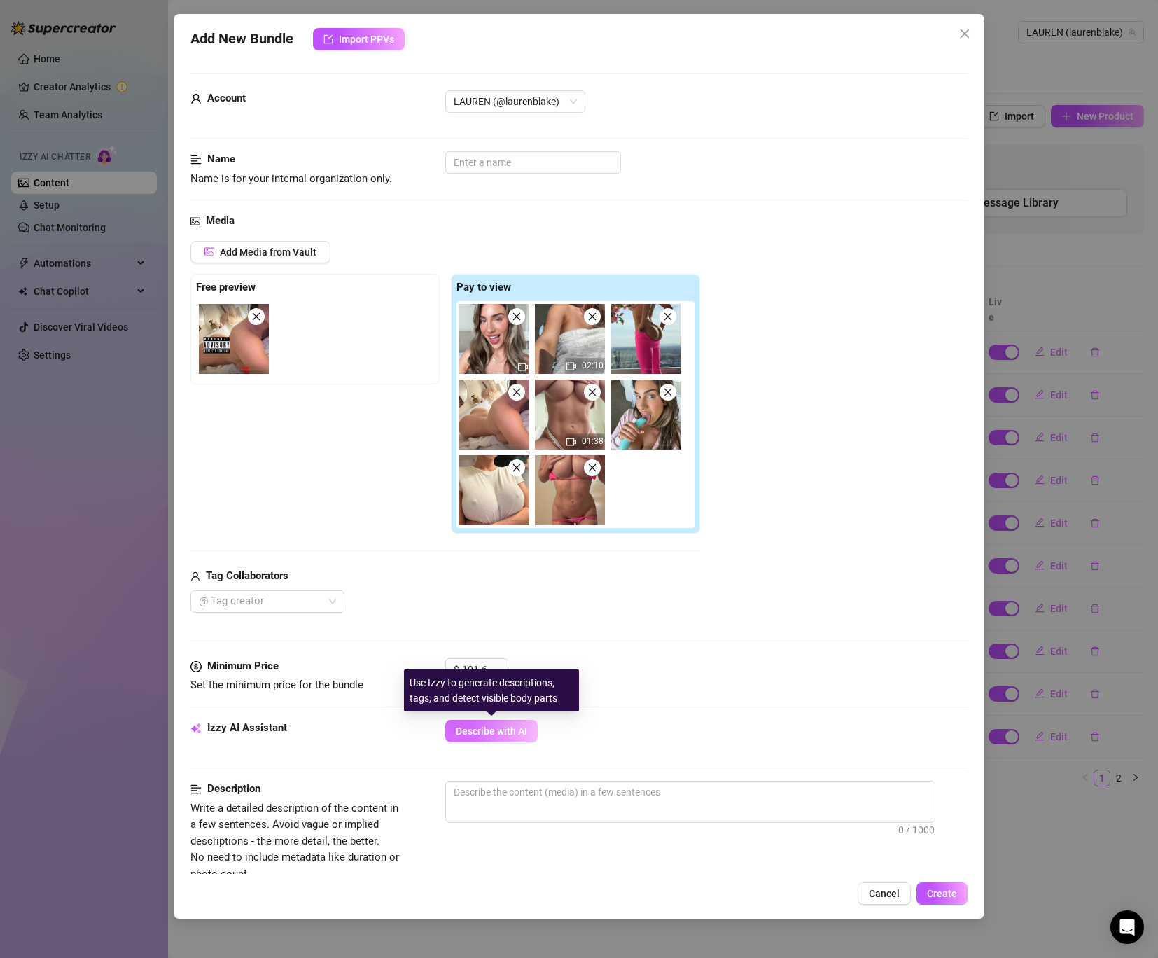
click at [467, 724] on button "Describe with AI" at bounding box center [491, 731] width 92 height 22
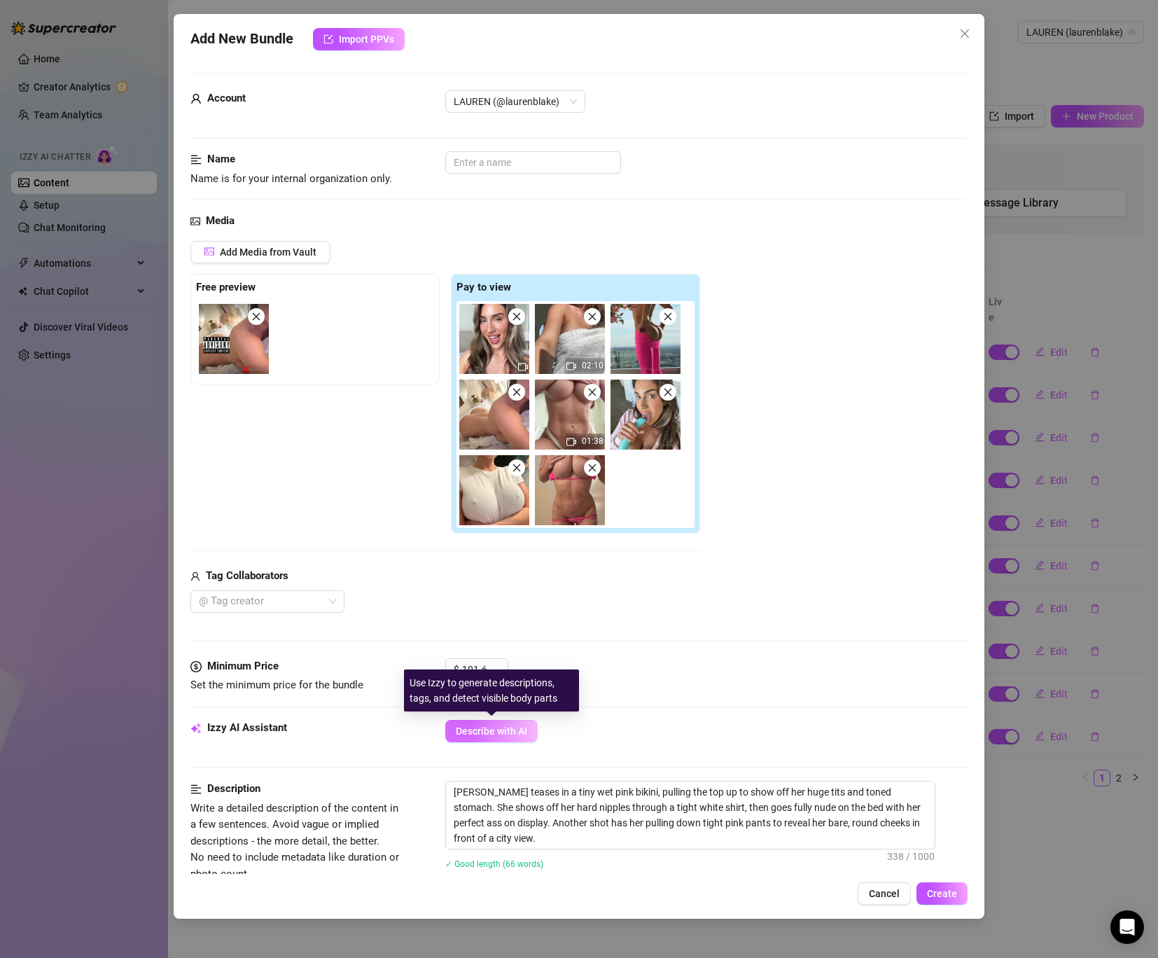
click at [480, 724] on button "Describe with AI" at bounding box center [491, 731] width 92 height 22
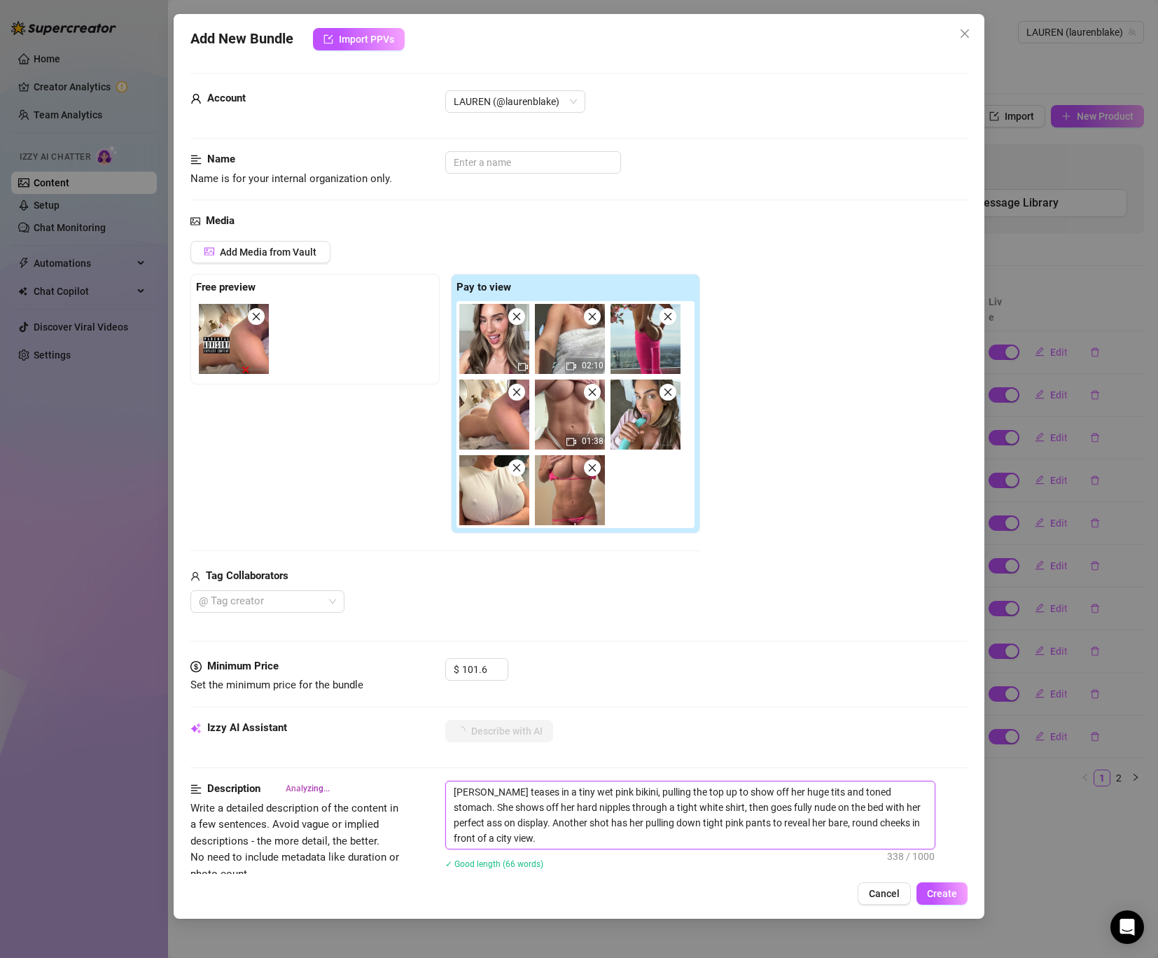
click at [802, 791] on textarea "[PERSON_NAME] teases in a tiny wet pink bikini, pulling the top up to show off …" at bounding box center [690, 815] width 489 height 67
click at [826, 753] on div "Izzy AI Assistant Describe with AI" at bounding box center [578, 737] width 777 height 35
click at [754, 808] on textarea "[PERSON_NAME] teases in a tiny wet pink bikini, pulling the top up to show off …" at bounding box center [690, 815] width 489 height 67
drag, startPoint x: 503, startPoint y: 825, endPoint x: 487, endPoint y: 823, distance: 15.6
click at [487, 823] on textarea "[PERSON_NAME] teases in a tiny wet pink bikini, pulling the top up to show off …" at bounding box center [690, 815] width 489 height 67
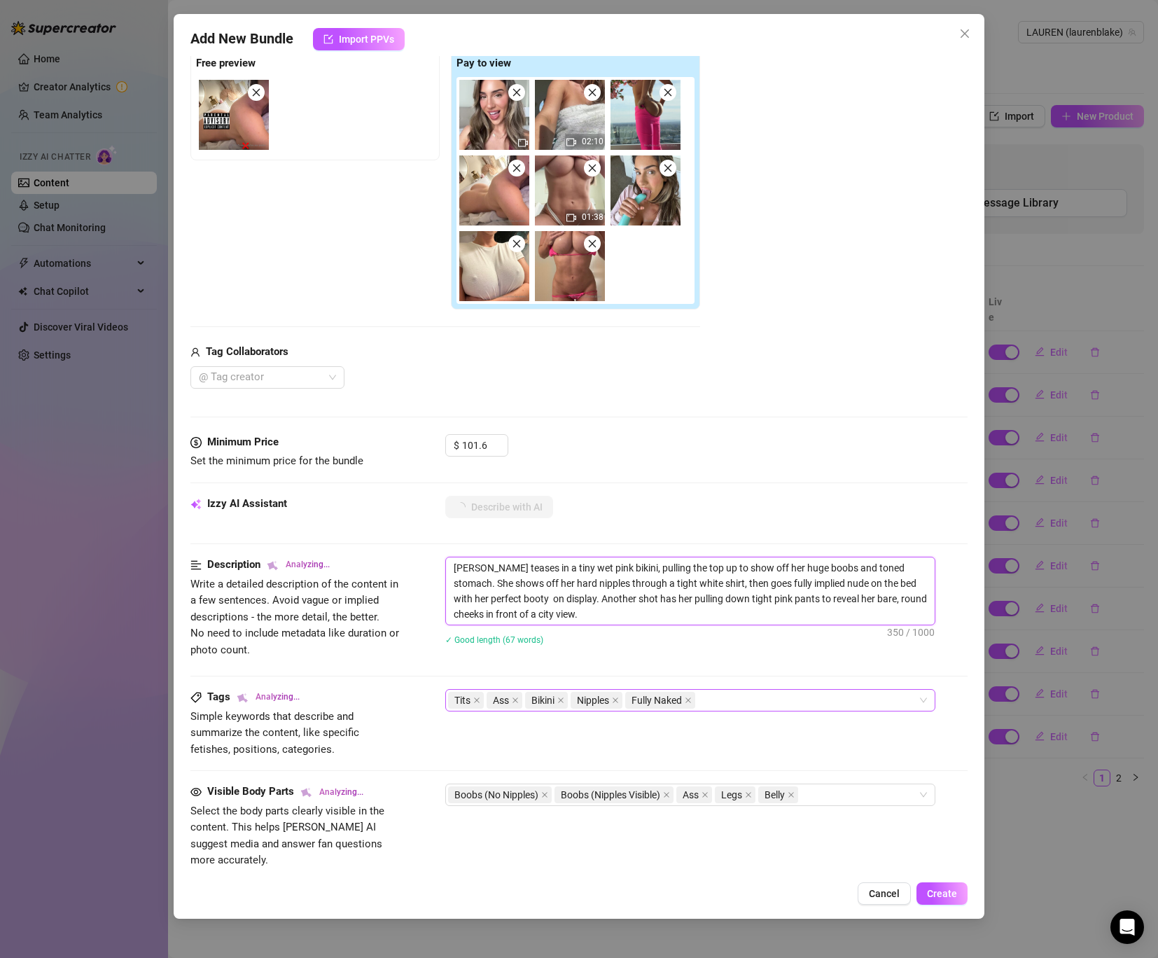
scroll to position [226, 0]
click at [894, 597] on textarea "[PERSON_NAME] teases in a tiny wet pink bikini, pulling the top up to show off …" at bounding box center [690, 589] width 489 height 67
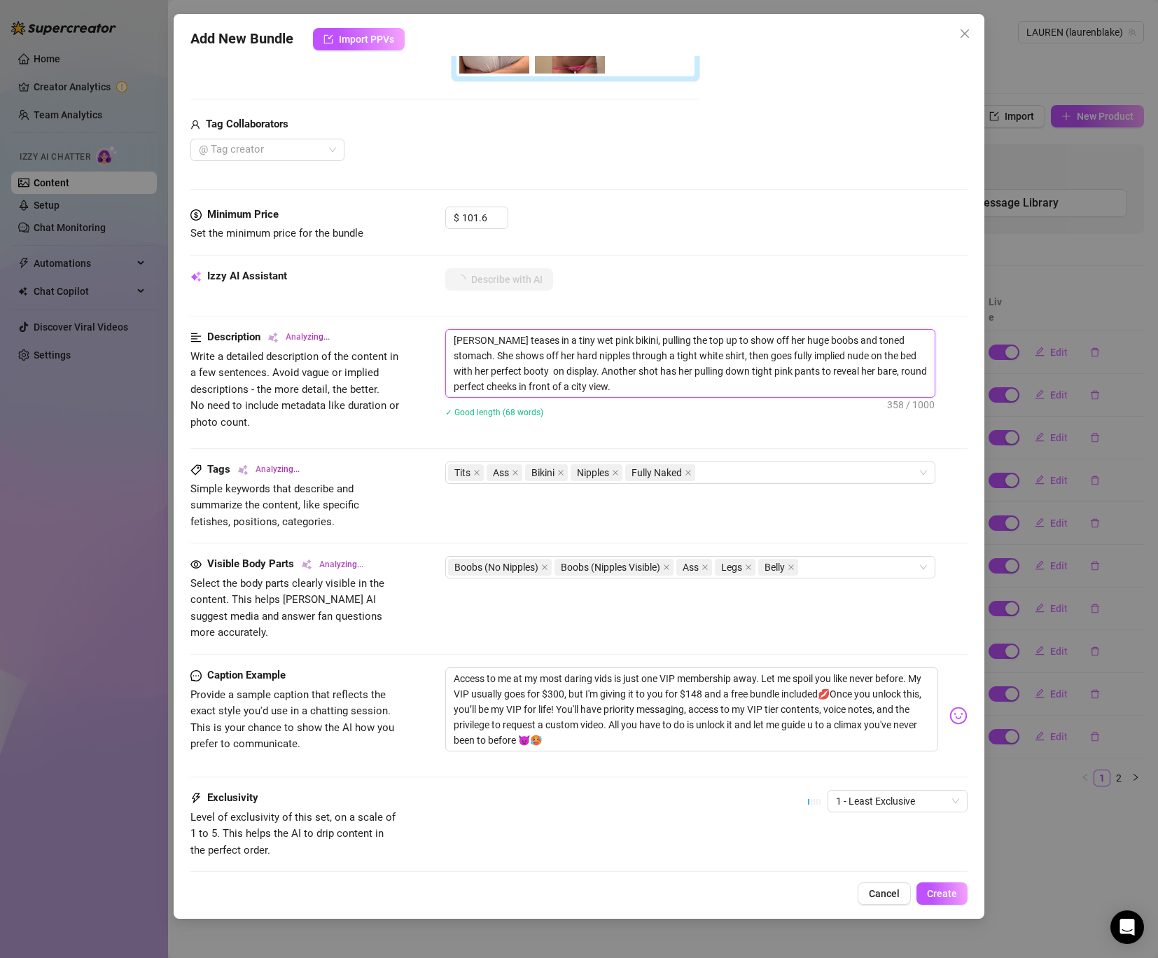
scroll to position [466, 0]
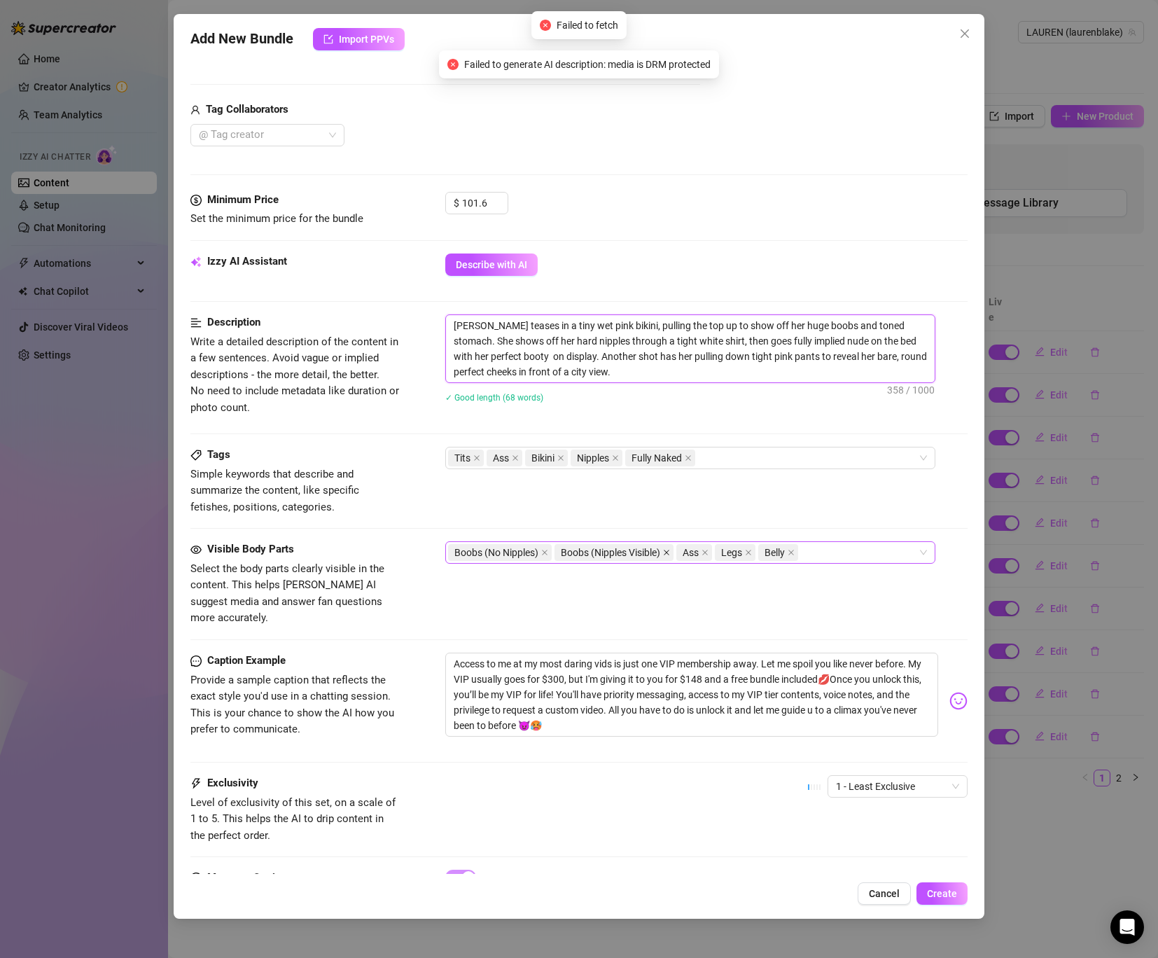
click at [667, 555] on icon "close" at bounding box center [667, 553] width 6 height 6
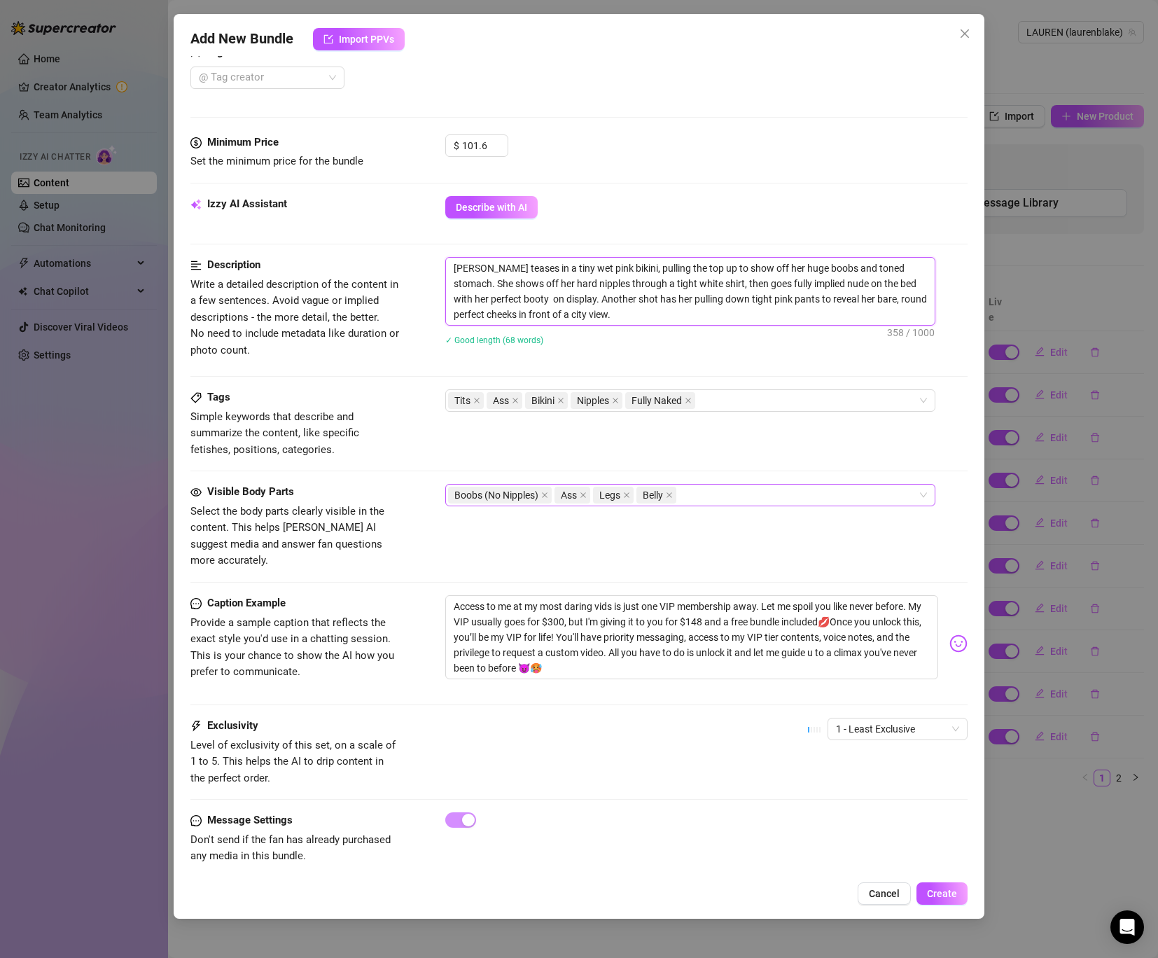
scroll to position [506, 0]
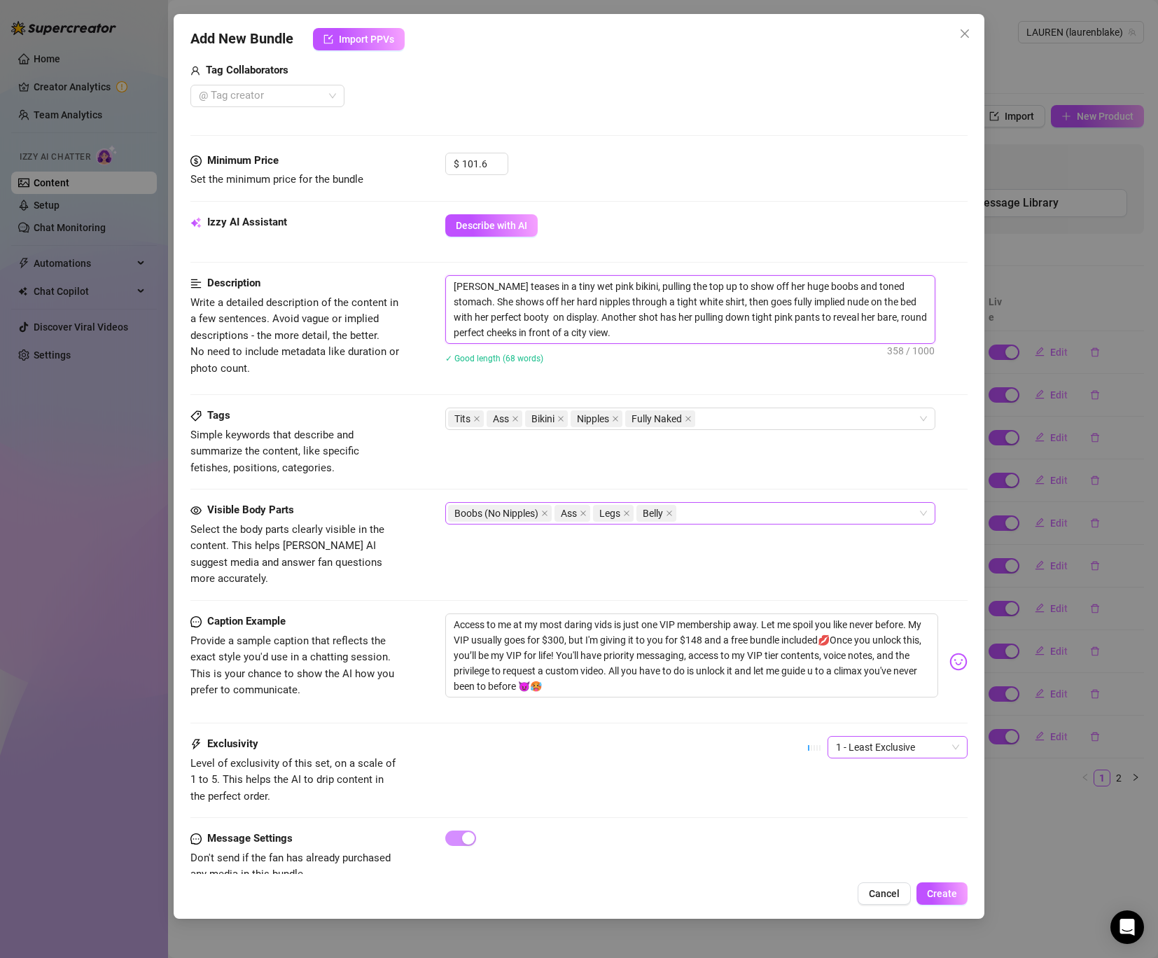
click at [892, 737] on span "1 - Least Exclusive" at bounding box center [897, 747] width 123 height 21
click at [862, 810] on div "3" at bounding box center [898, 803] width 118 height 15
click at [843, 737] on span "3" at bounding box center [897, 747] width 123 height 21
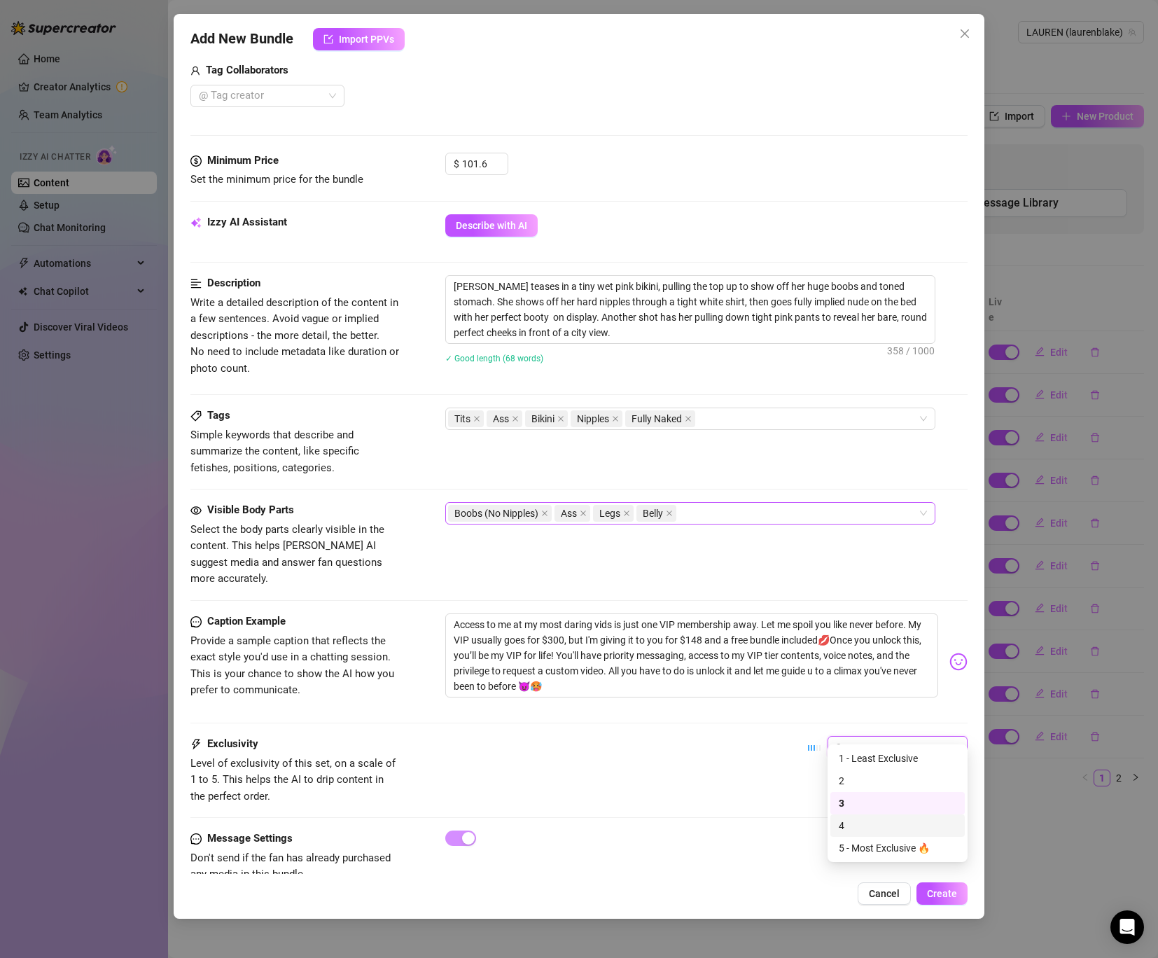
click at [850, 817] on div "4" at bounding box center [898, 825] width 134 height 22
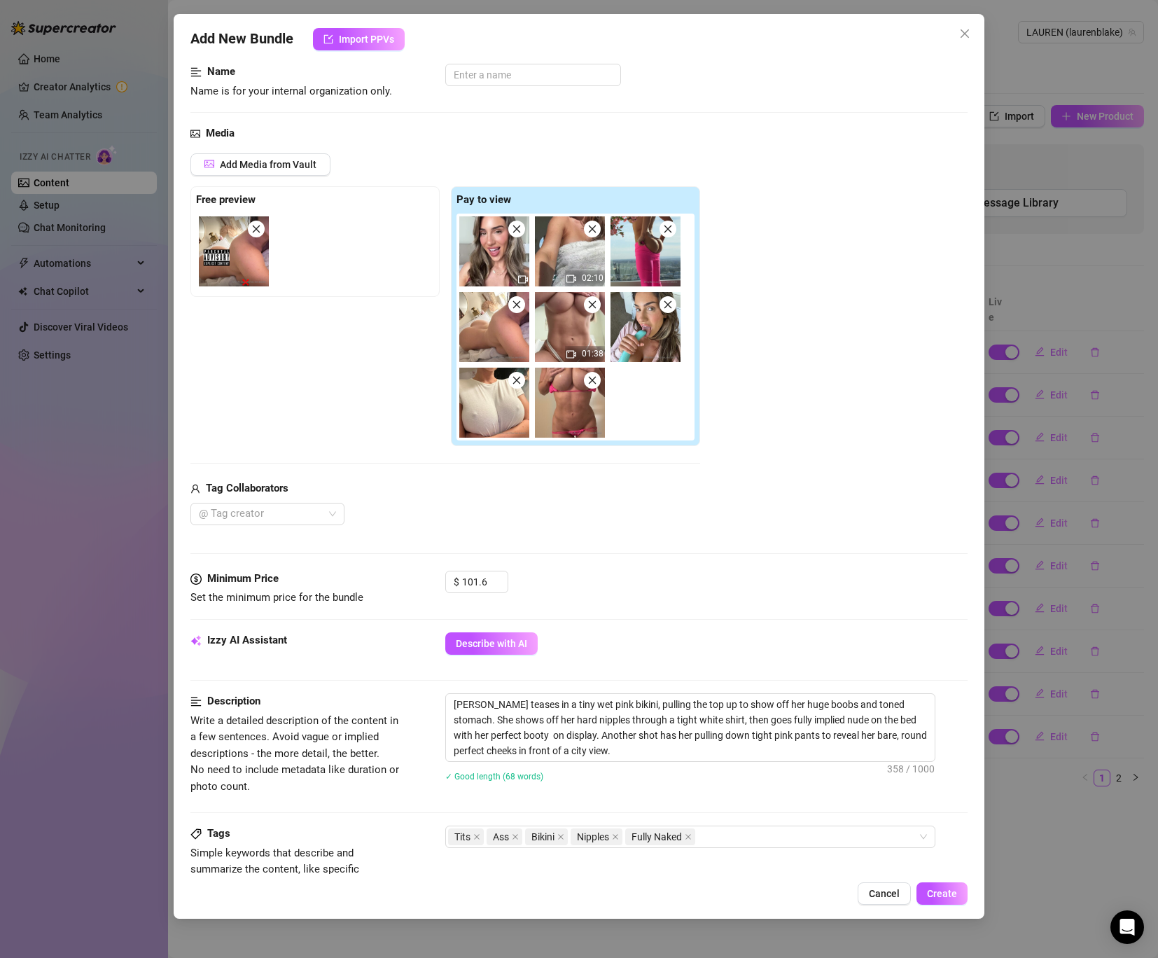
scroll to position [0, 0]
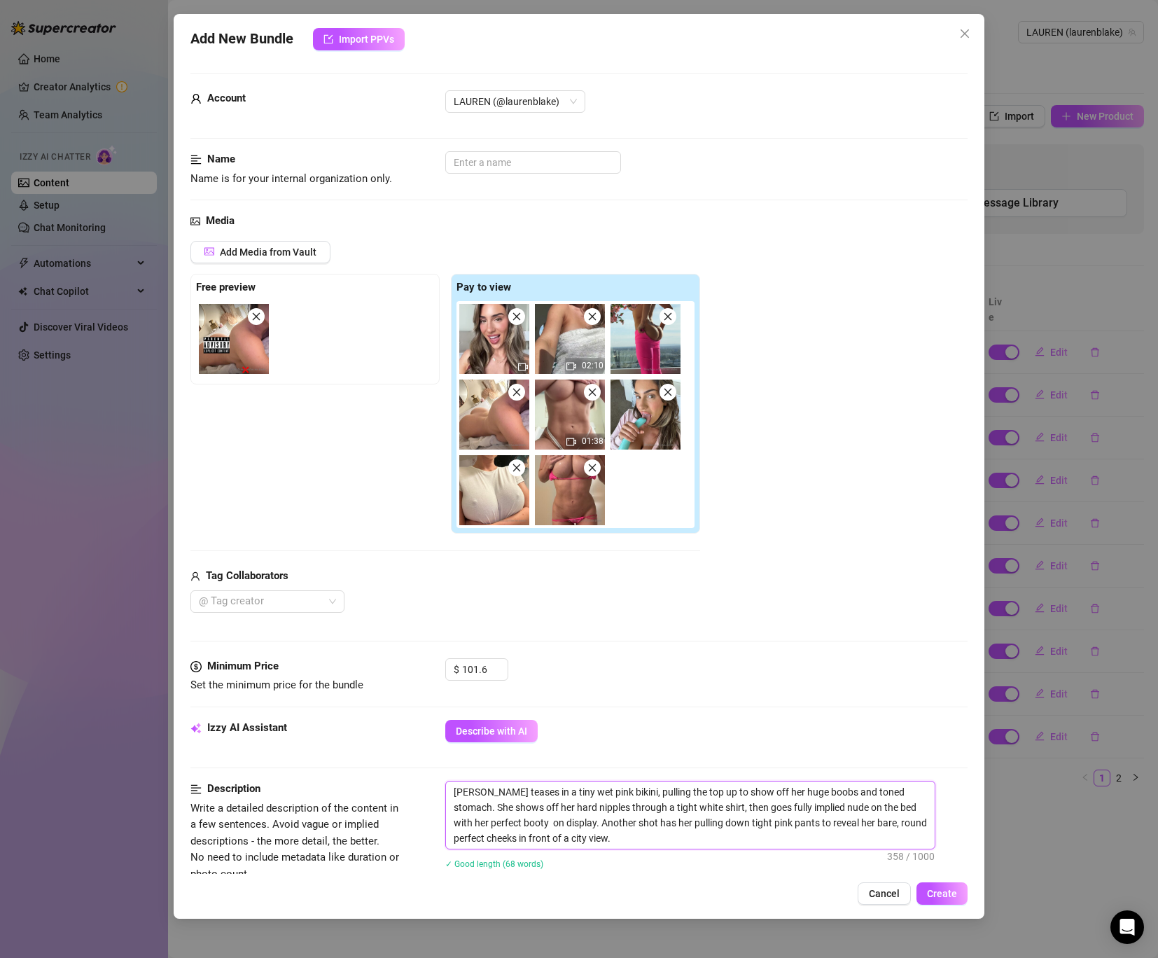
drag, startPoint x: 590, startPoint y: 838, endPoint x: 365, endPoint y: 779, distance: 232.9
click at [365, 779] on form "Account ️‍LAUREN (@laurenblake) Name Name is for your internal organization onl…" at bounding box center [578, 744] width 777 height 1342
click at [478, 173] on input "text" at bounding box center [533, 162] width 176 height 22
paste input "[PERSON_NAME] teases in a tiny wet pink bikini, pulling the top up to show off …"
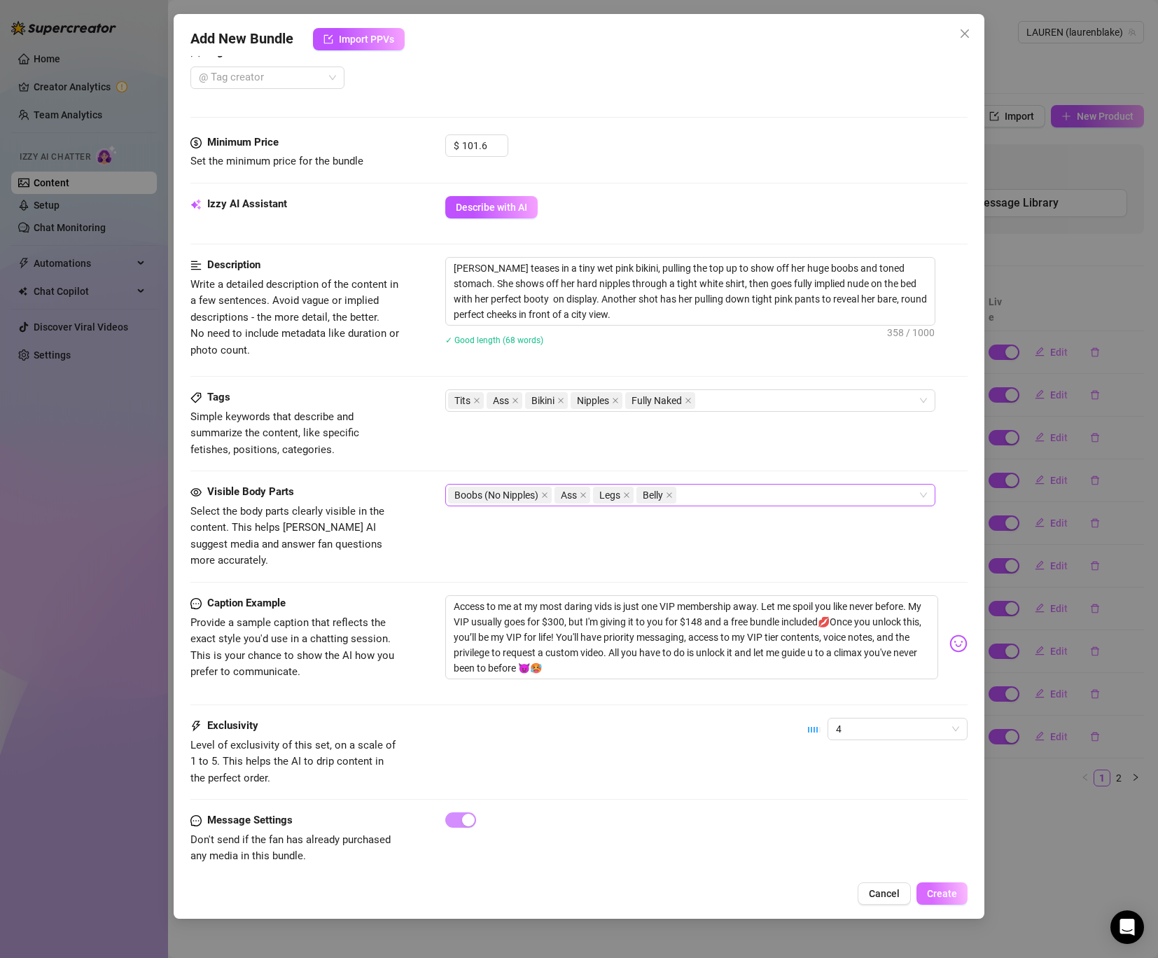
click at [943, 896] on span "Create" at bounding box center [942, 893] width 30 height 11
click at [938, 898] on span "Create" at bounding box center [942, 893] width 30 height 11
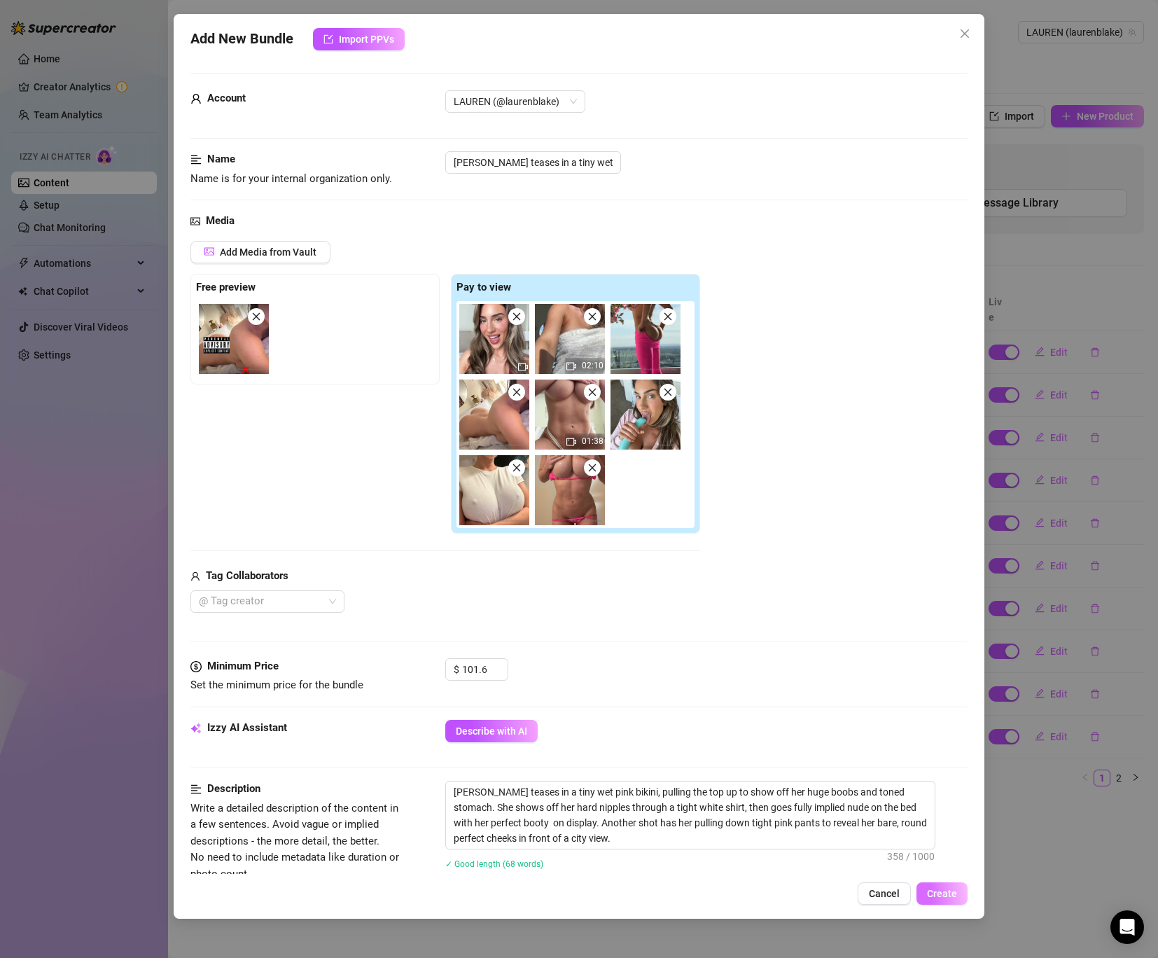
click at [934, 888] on span "Create" at bounding box center [942, 893] width 30 height 11
drag, startPoint x: 592, startPoint y: 844, endPoint x: 285, endPoint y: 709, distance: 335.9
click at [285, 709] on form "Account ️‍LAUREN (@laurenblake) Name Name is for your internal organization onl…" at bounding box center [578, 744] width 777 height 1342
click at [965, 34] on icon "close" at bounding box center [965, 33] width 8 height 8
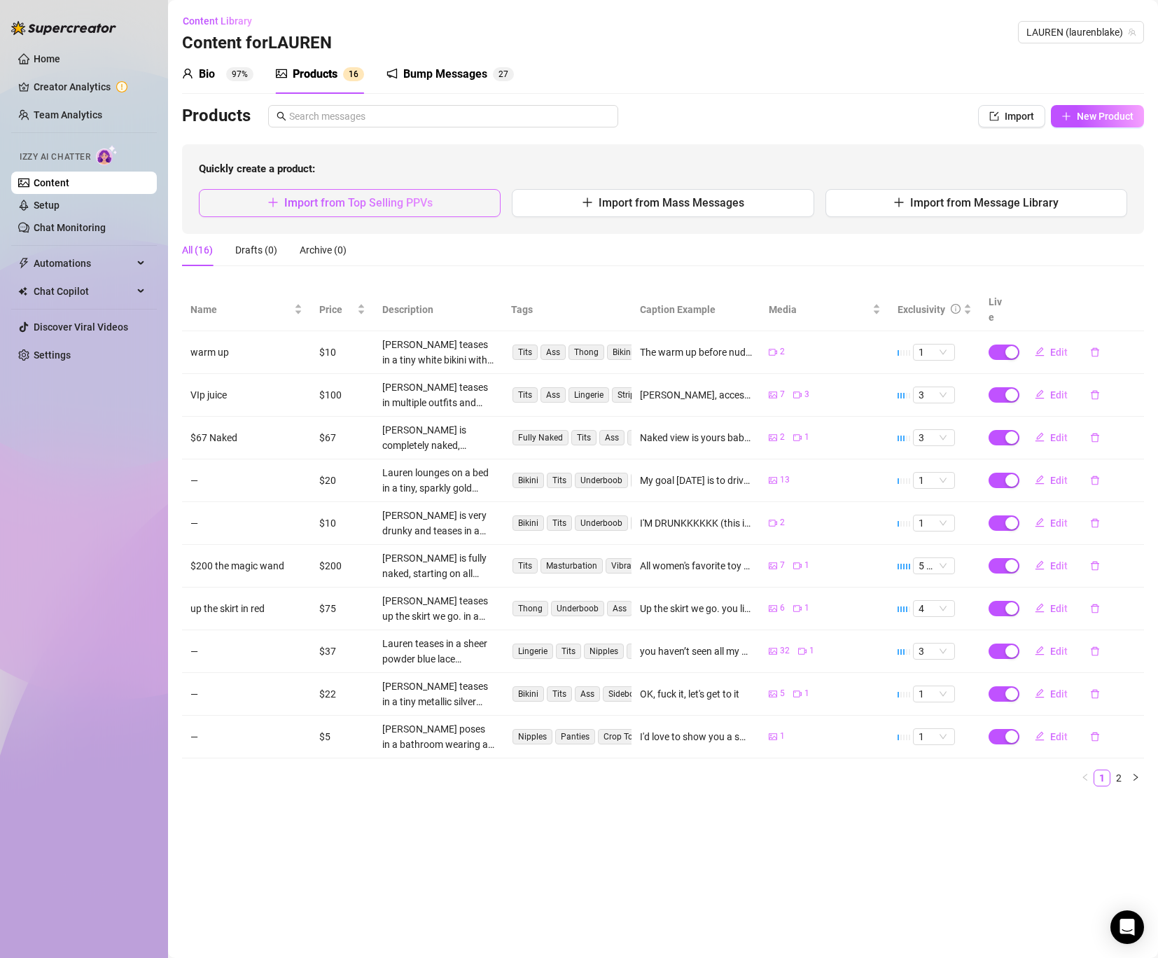
click at [408, 207] on span "Import from Top Selling PPVs" at bounding box center [358, 202] width 148 height 13
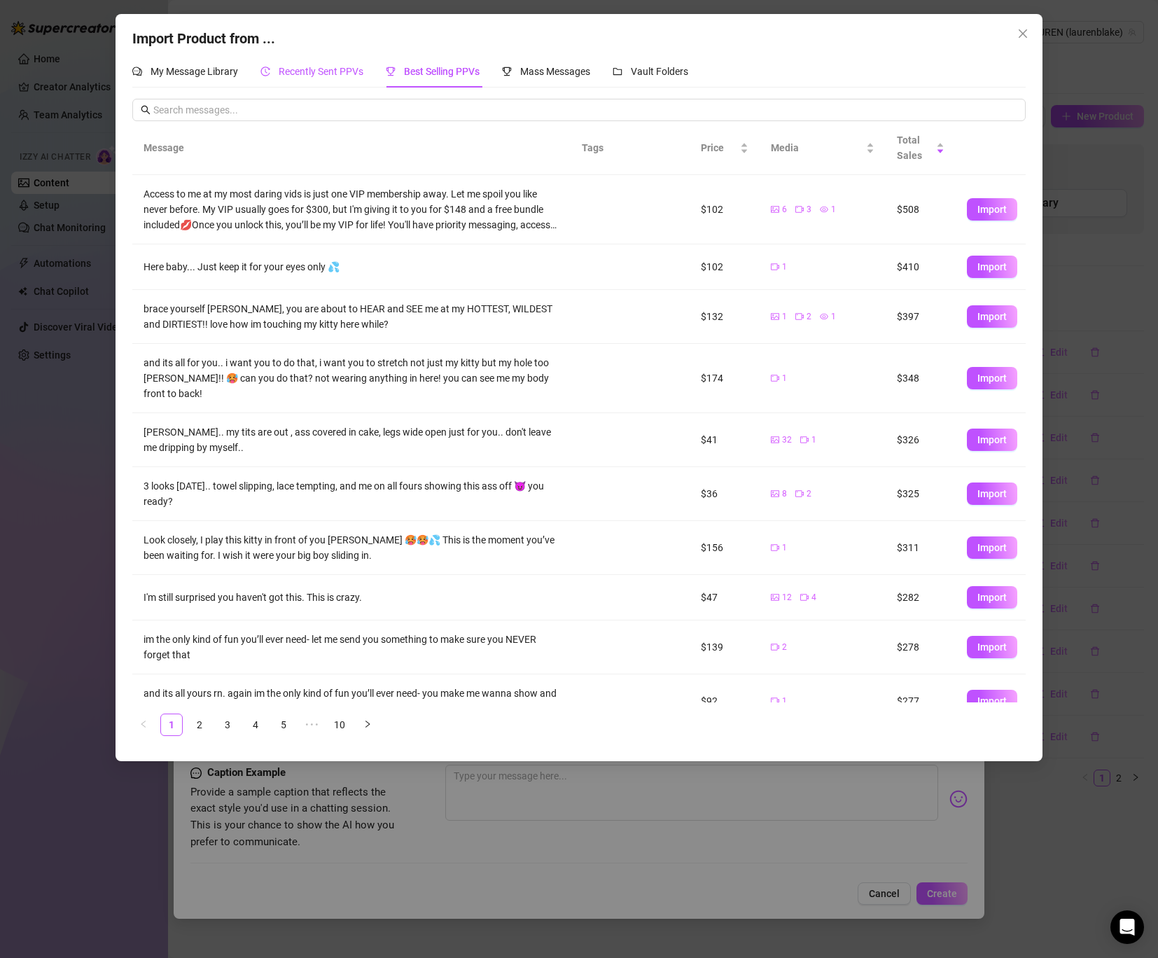
click at [311, 67] on span "Recently Sent PPVs" at bounding box center [321, 71] width 85 height 11
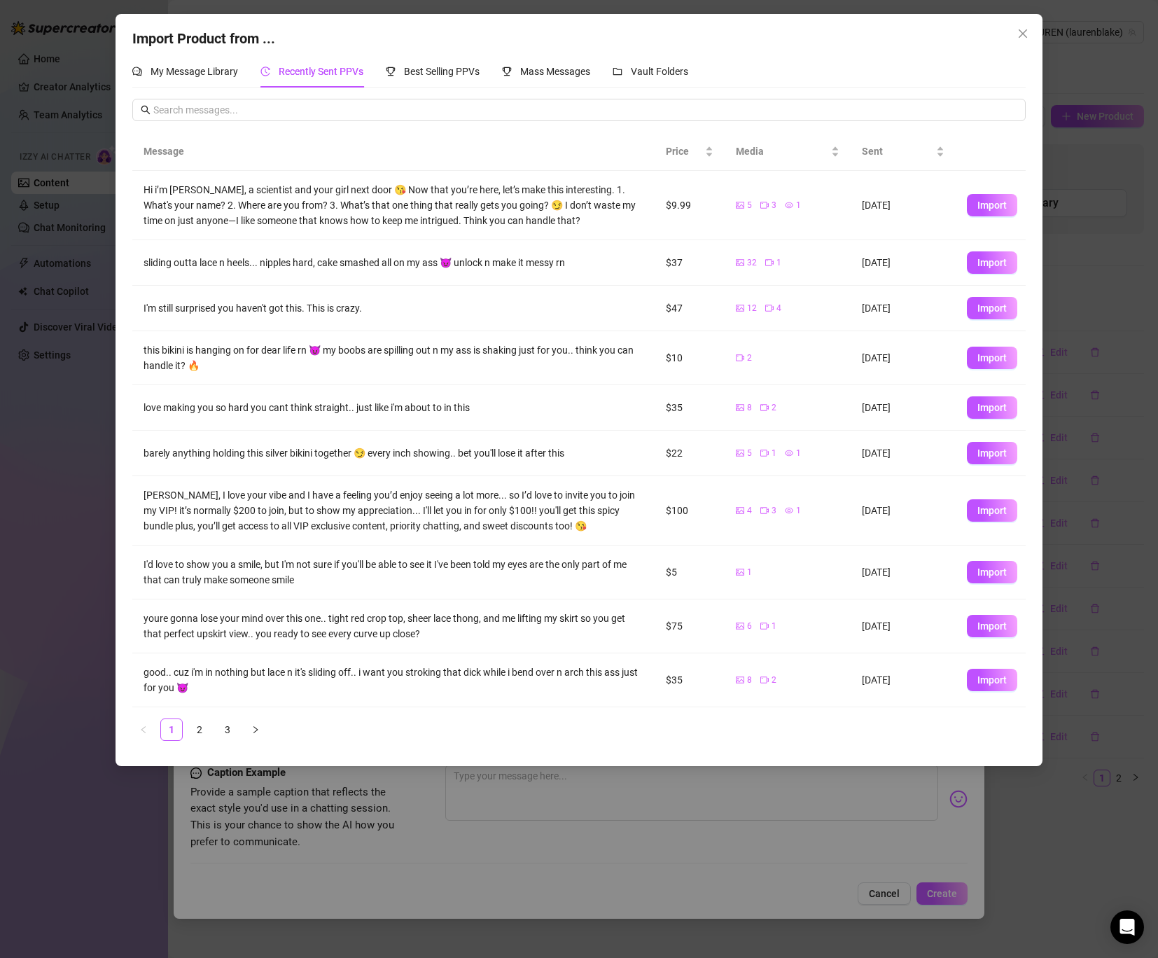
click at [284, 57] on div "Recently Sent PPVs" at bounding box center [312, 71] width 103 height 32
click at [197, 723] on link "2" at bounding box center [199, 729] width 21 height 21
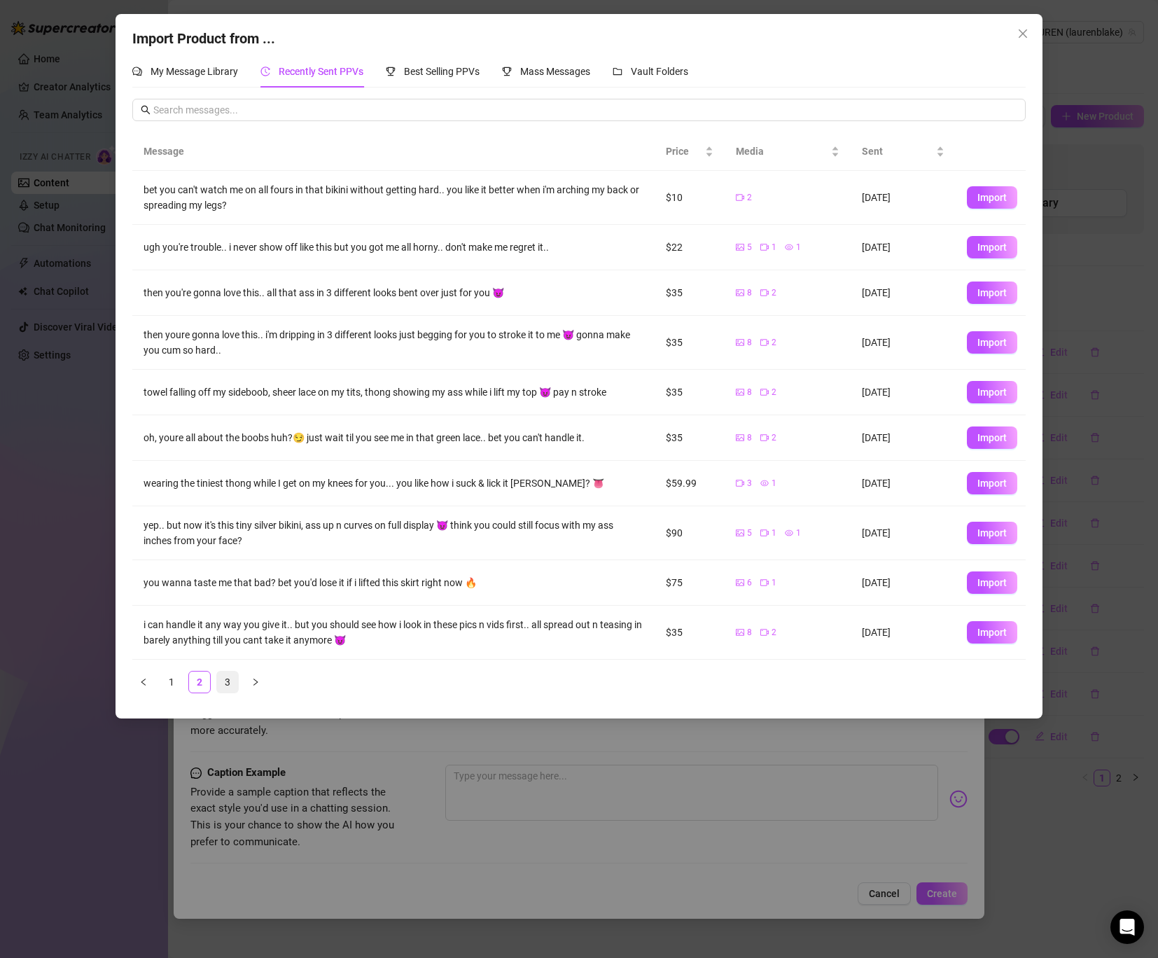
click at [227, 685] on link "3" at bounding box center [227, 682] width 21 height 21
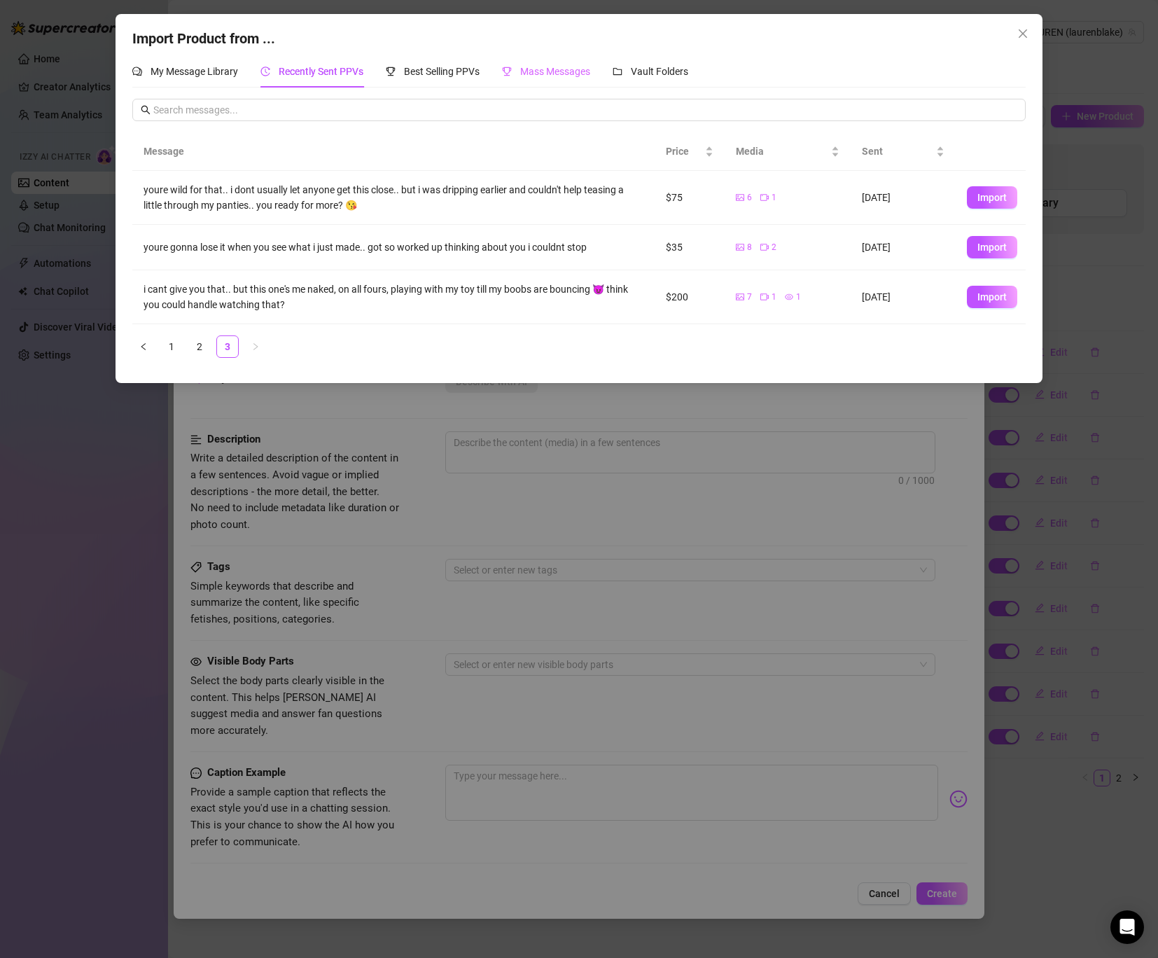
click at [553, 62] on div "Mass Messages" at bounding box center [546, 71] width 88 height 32
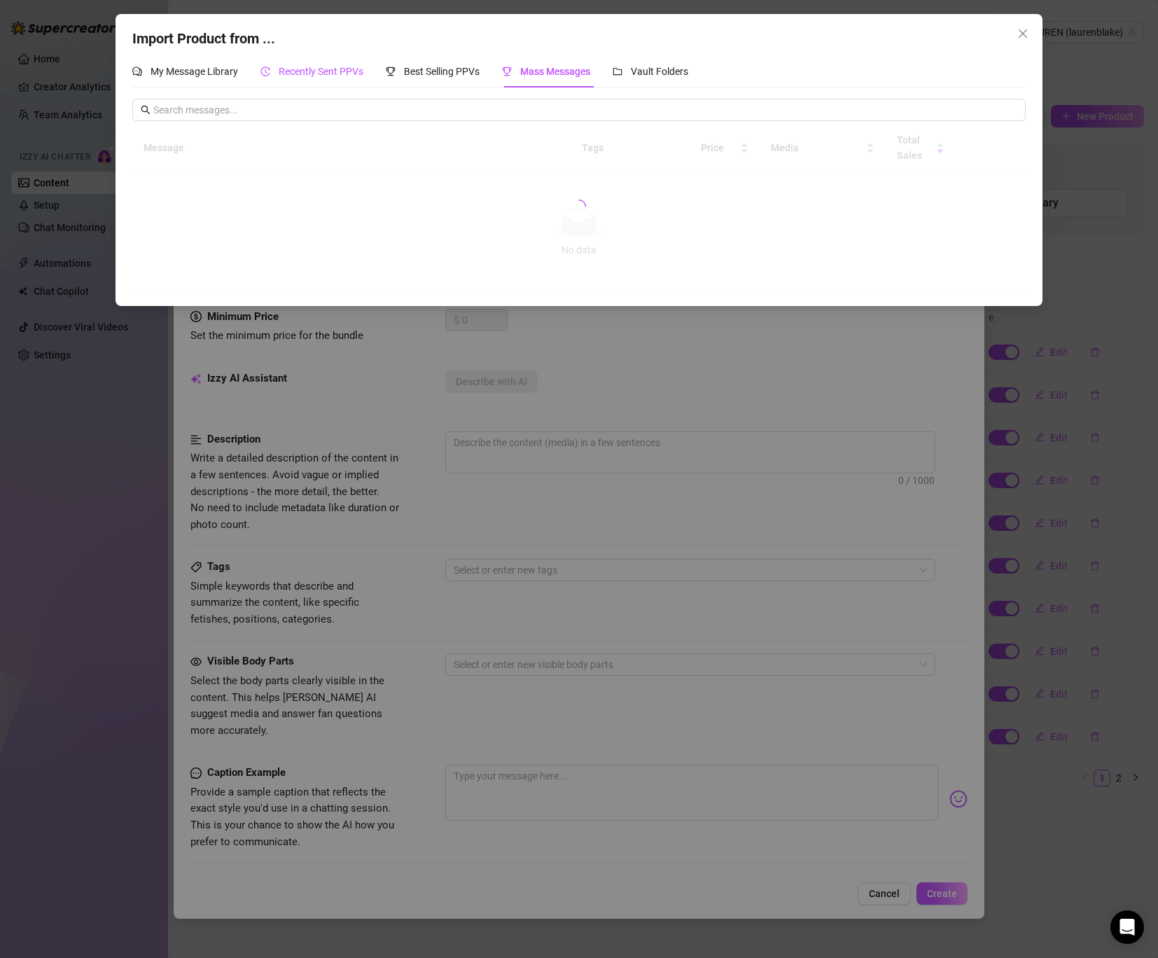
click at [314, 71] on span "Recently Sent PPVs" at bounding box center [321, 71] width 85 height 11
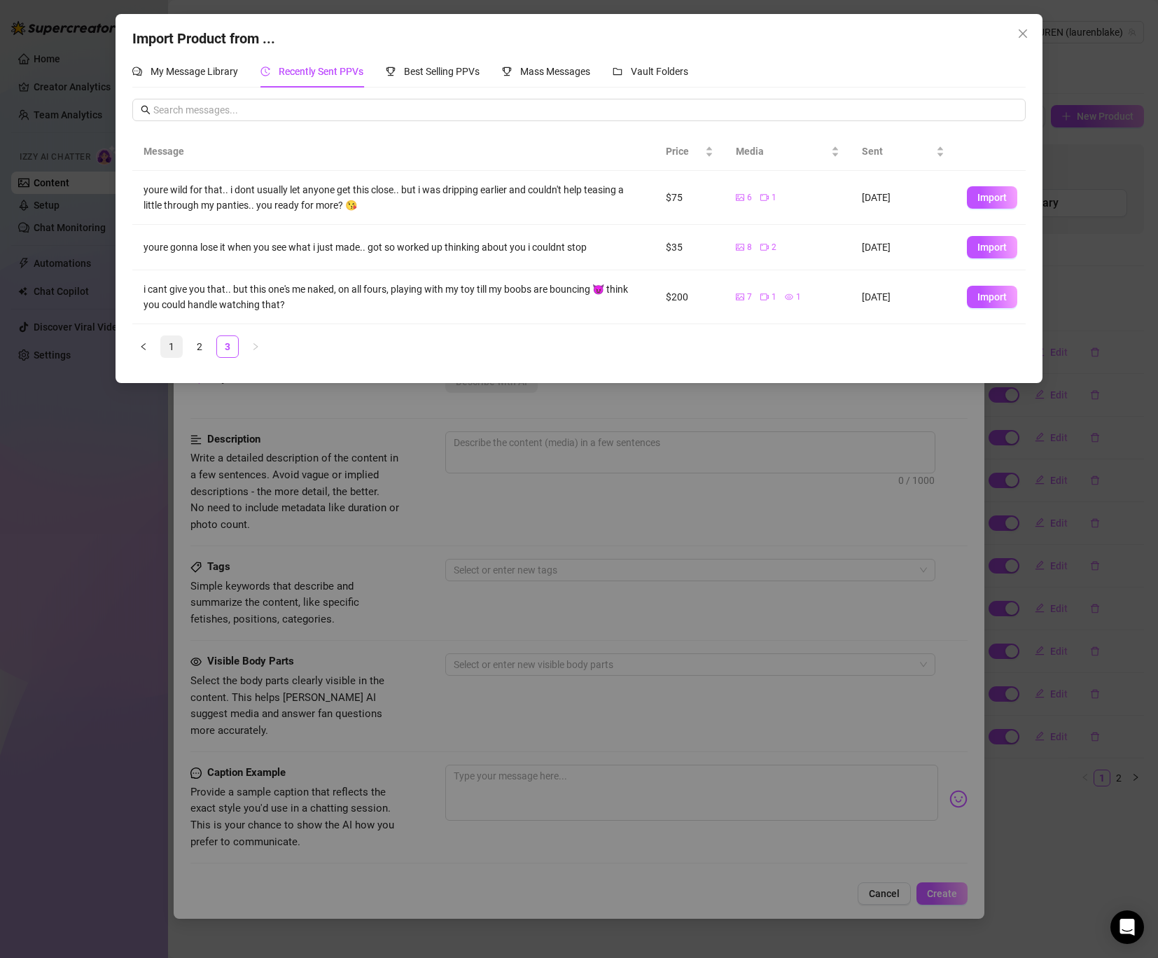
click at [170, 350] on link "1" at bounding box center [171, 346] width 21 height 21
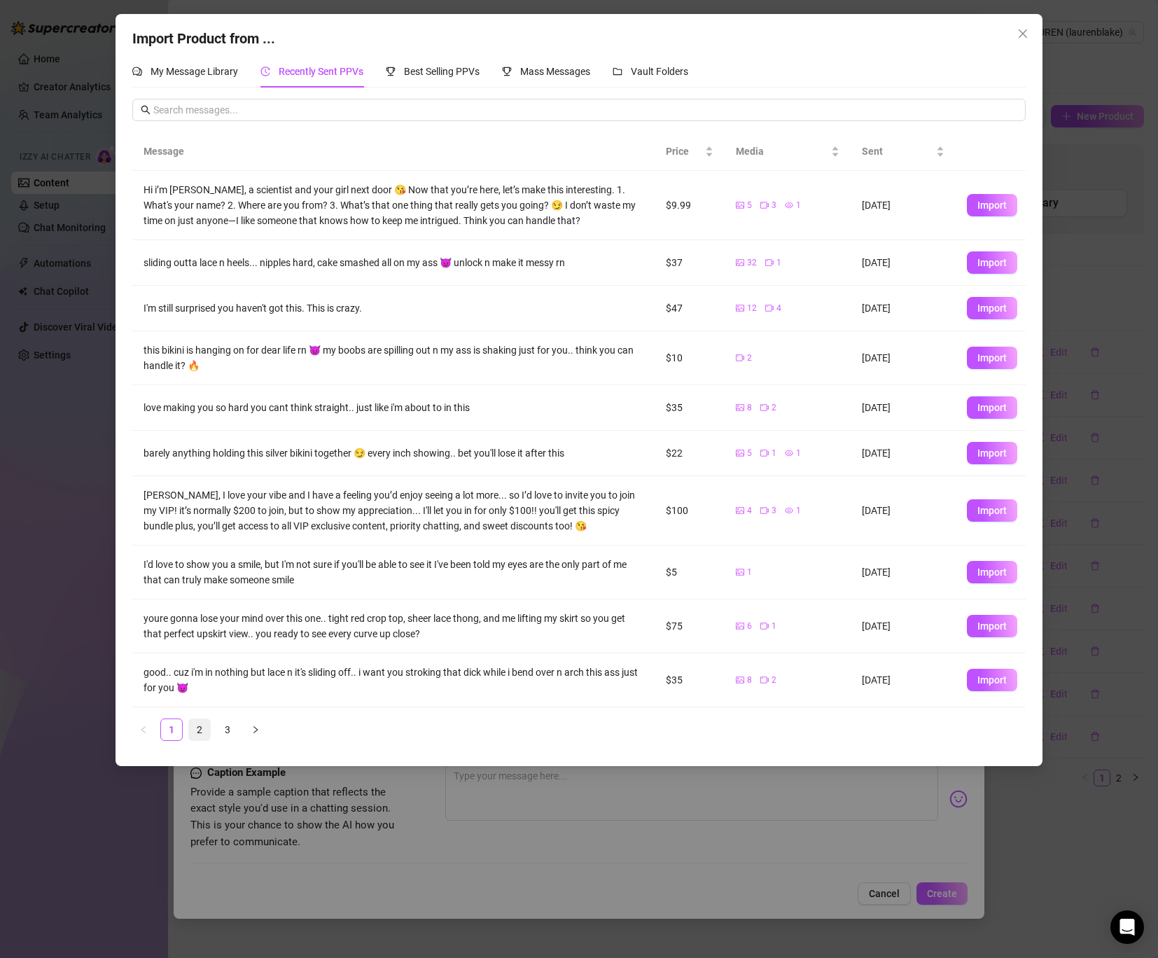
click at [197, 726] on link "2" at bounding box center [199, 729] width 21 height 21
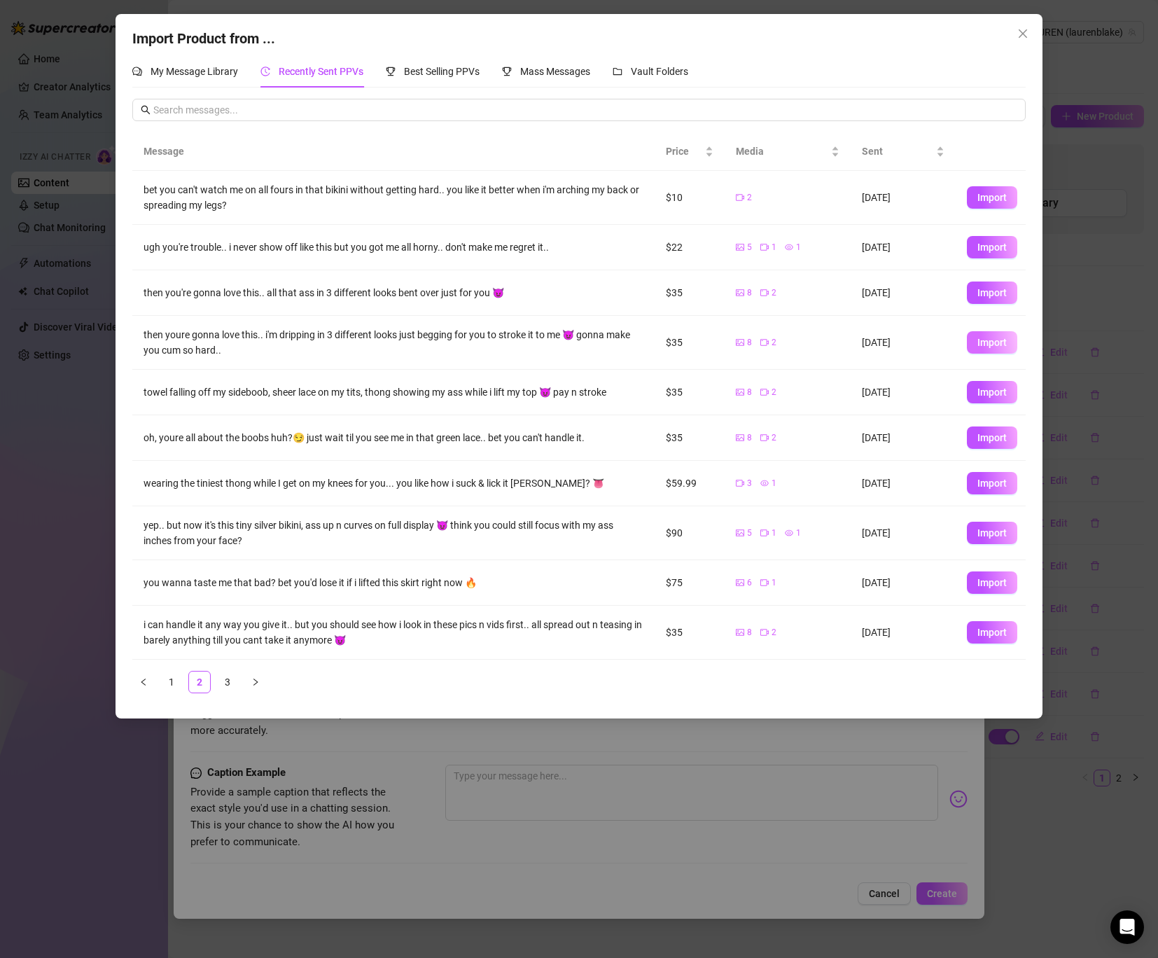
click at [1001, 341] on span "Import" at bounding box center [992, 342] width 29 height 11
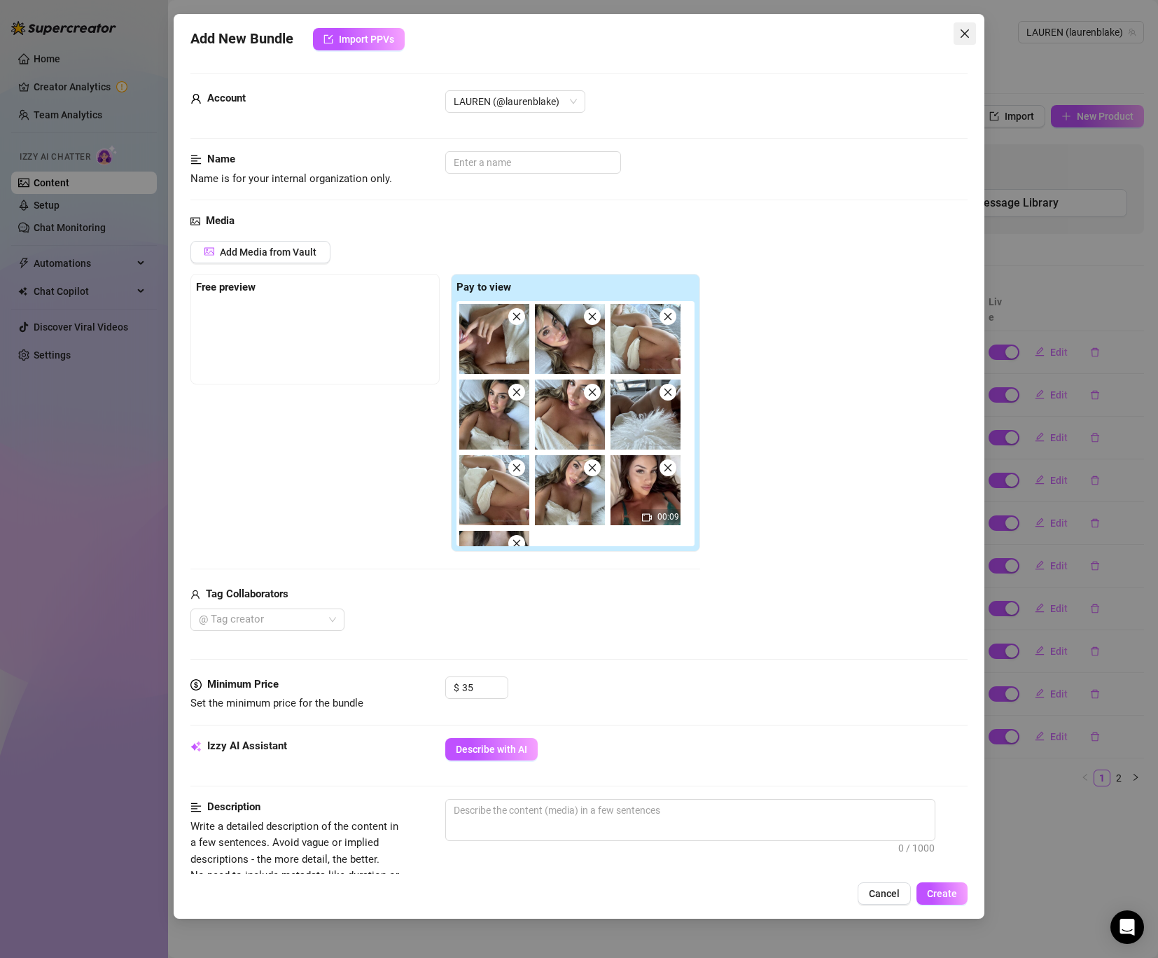
click at [968, 32] on icon "close" at bounding box center [964, 33] width 11 height 11
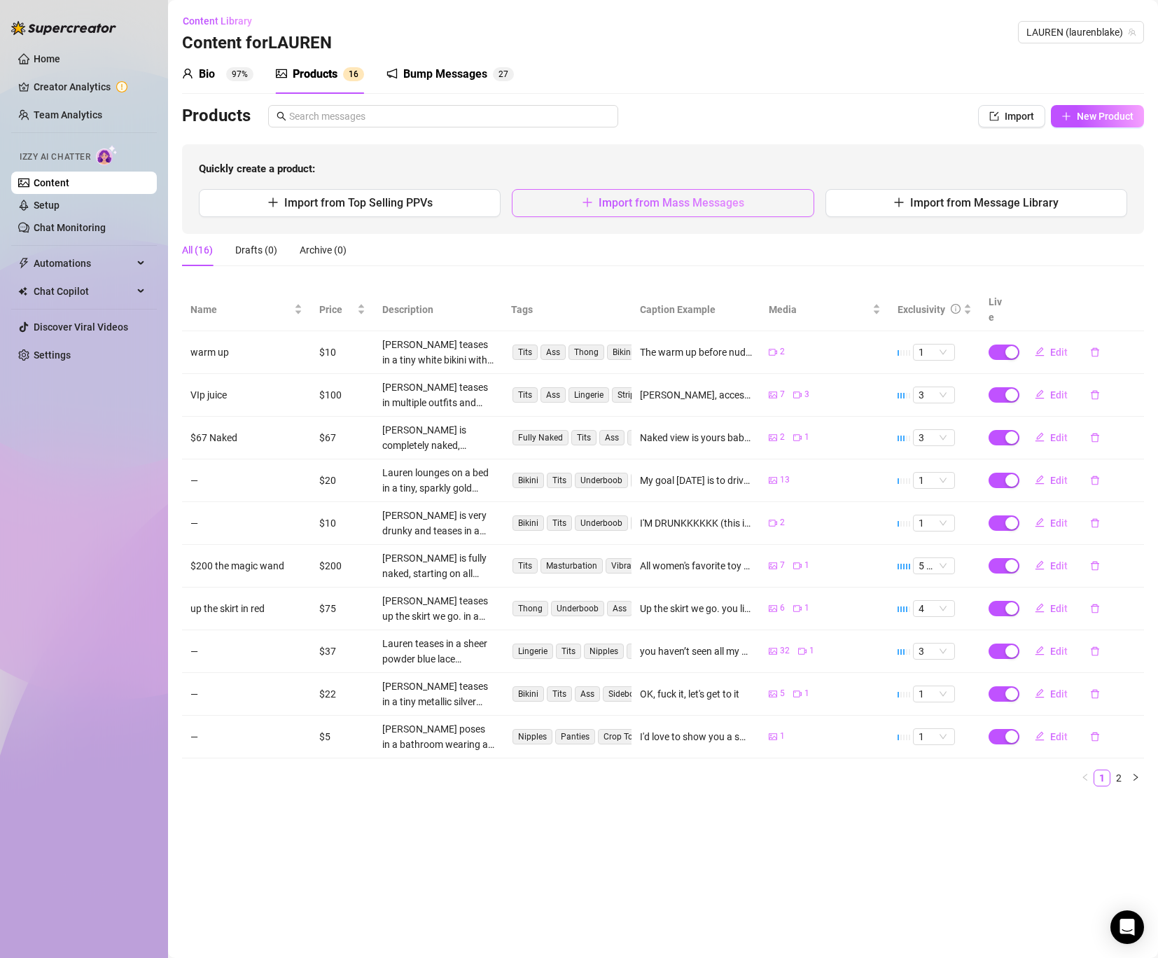
click at [638, 202] on span "Import from Mass Messages" at bounding box center [672, 202] width 146 height 13
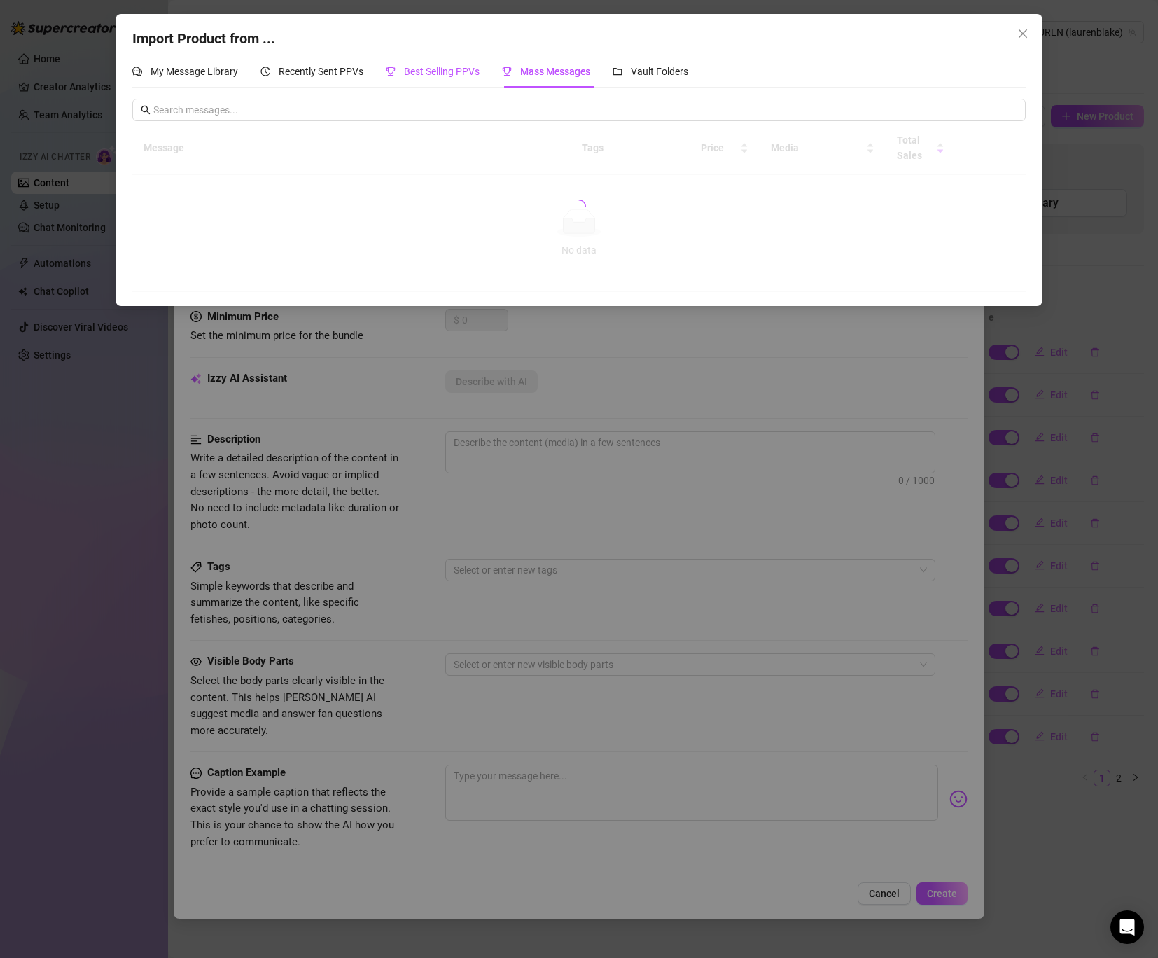
click at [439, 64] on div "Best Selling PPVs" at bounding box center [433, 71] width 94 height 15
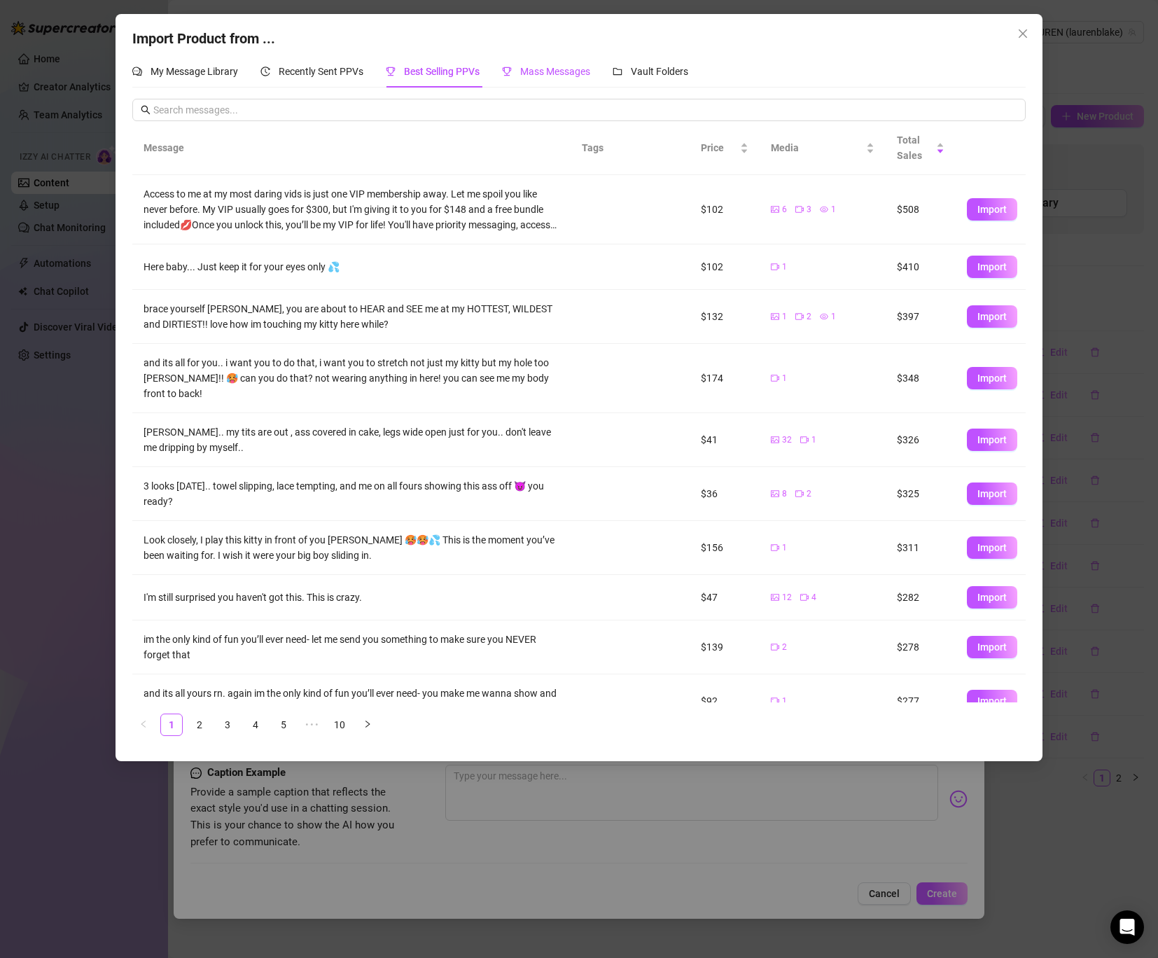
click at [537, 69] on span "Mass Messages" at bounding box center [555, 71] width 70 height 11
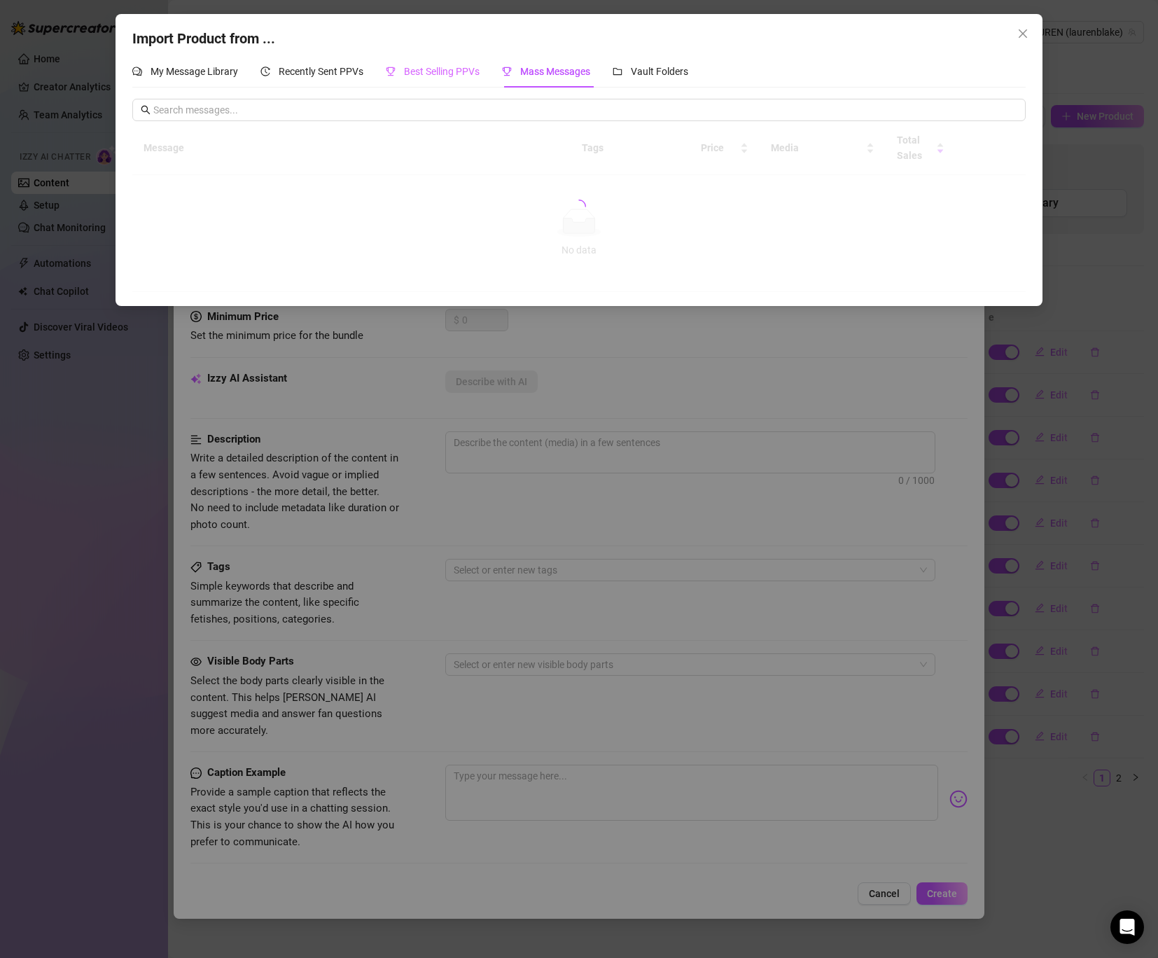
click at [443, 62] on div "Best Selling PPVs" at bounding box center [433, 71] width 94 height 32
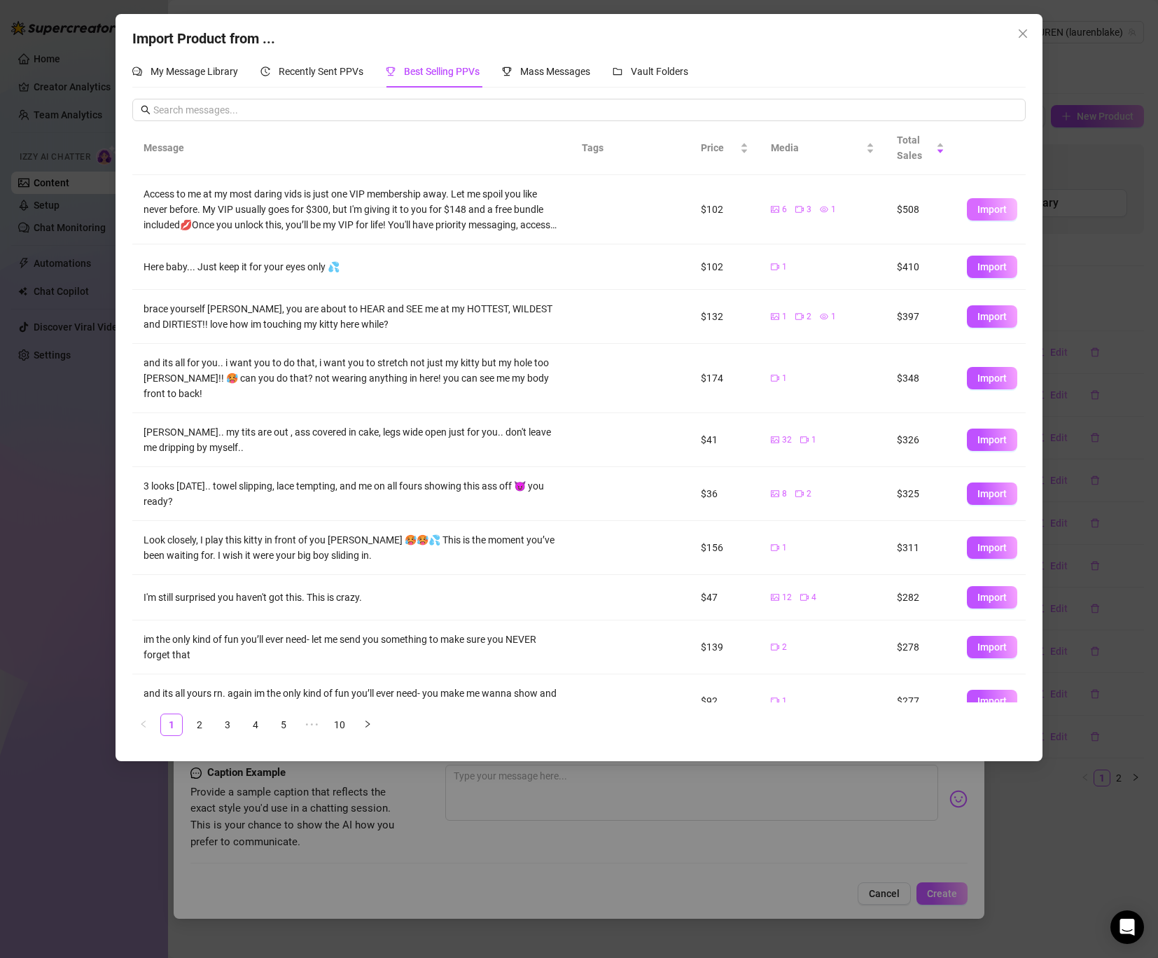
click at [990, 207] on span "Import" at bounding box center [992, 209] width 29 height 11
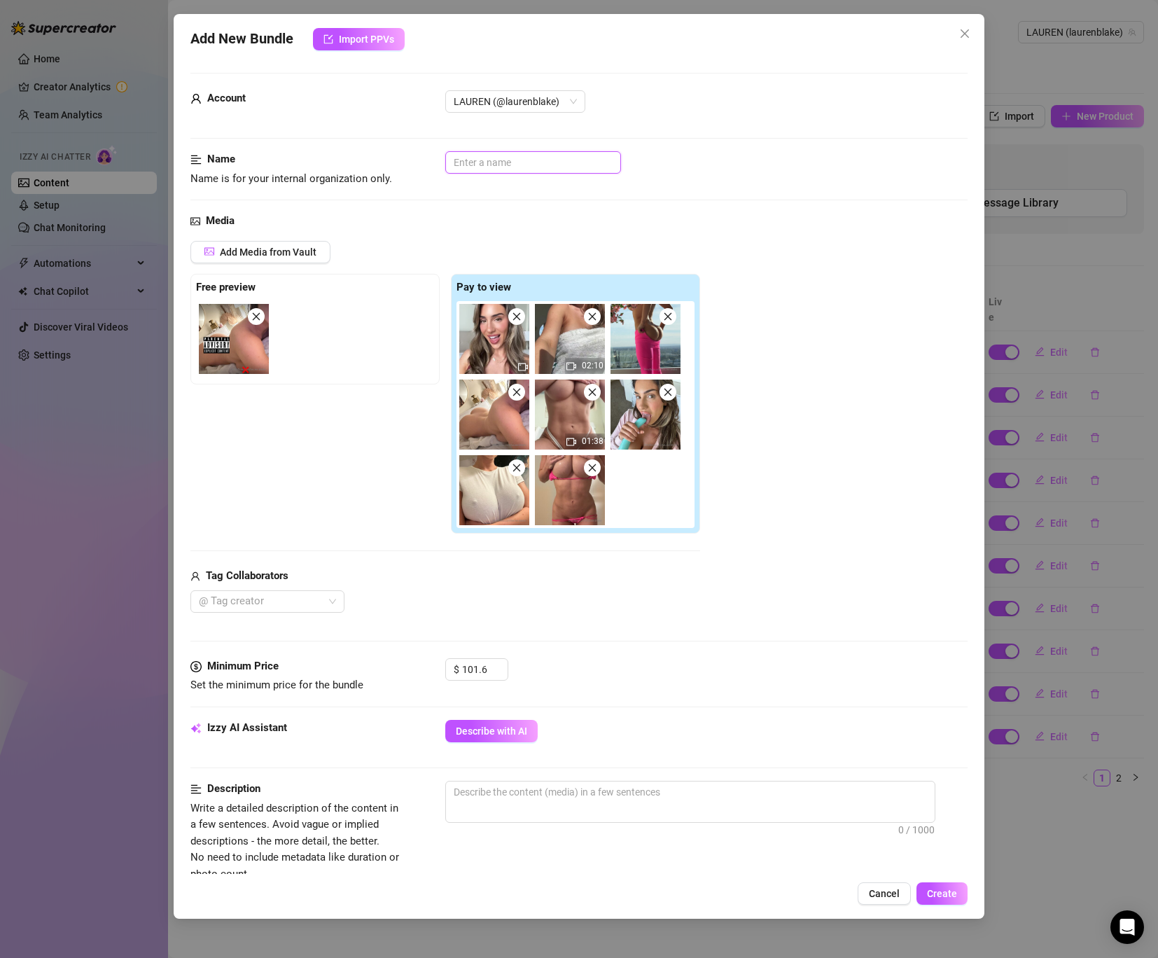
click at [493, 170] on input "text" at bounding box center [533, 162] width 176 height 22
paste input "[PERSON_NAME] teases in a tiny wet pink bikini, pulling the top up to show off …"
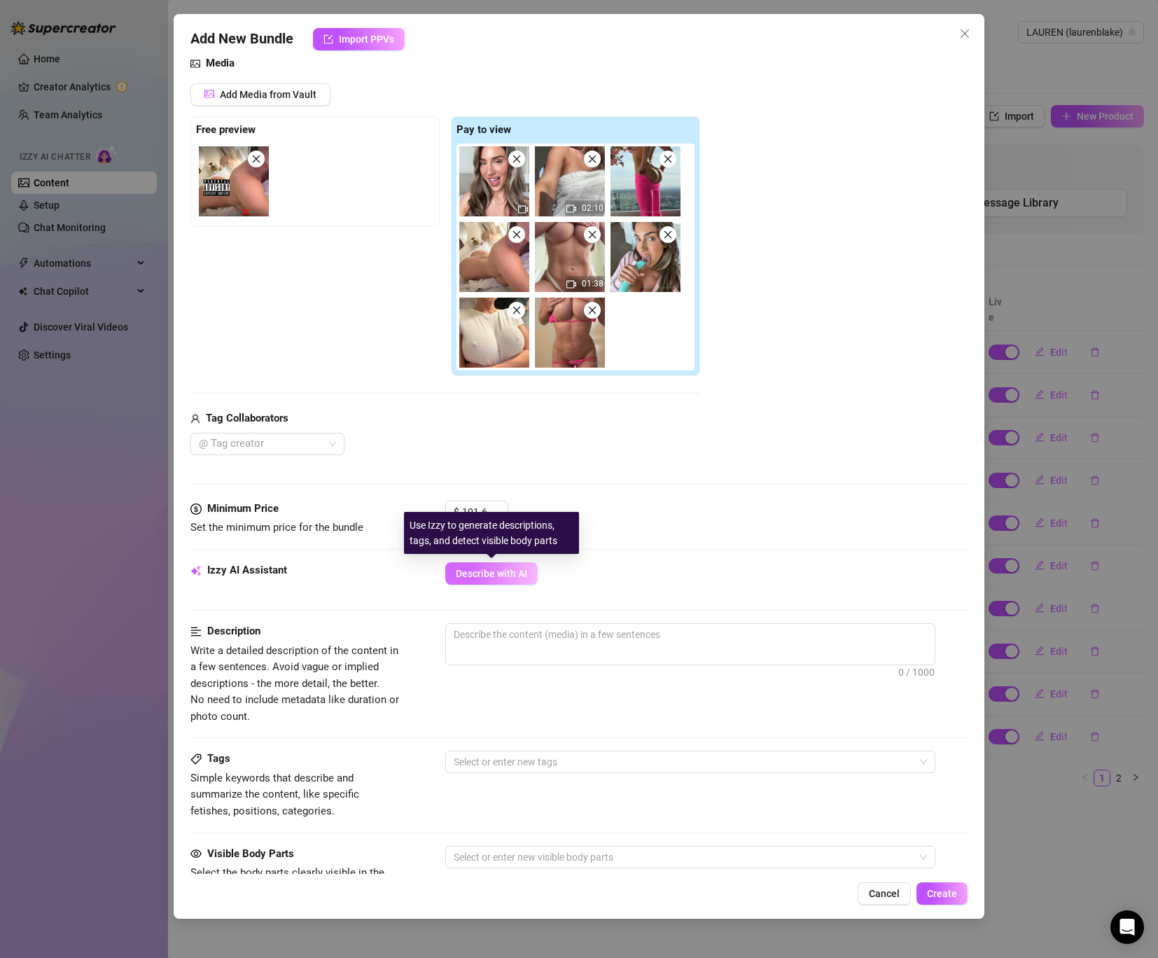
click at [496, 578] on span "Describe with AI" at bounding box center [491, 573] width 71 height 11
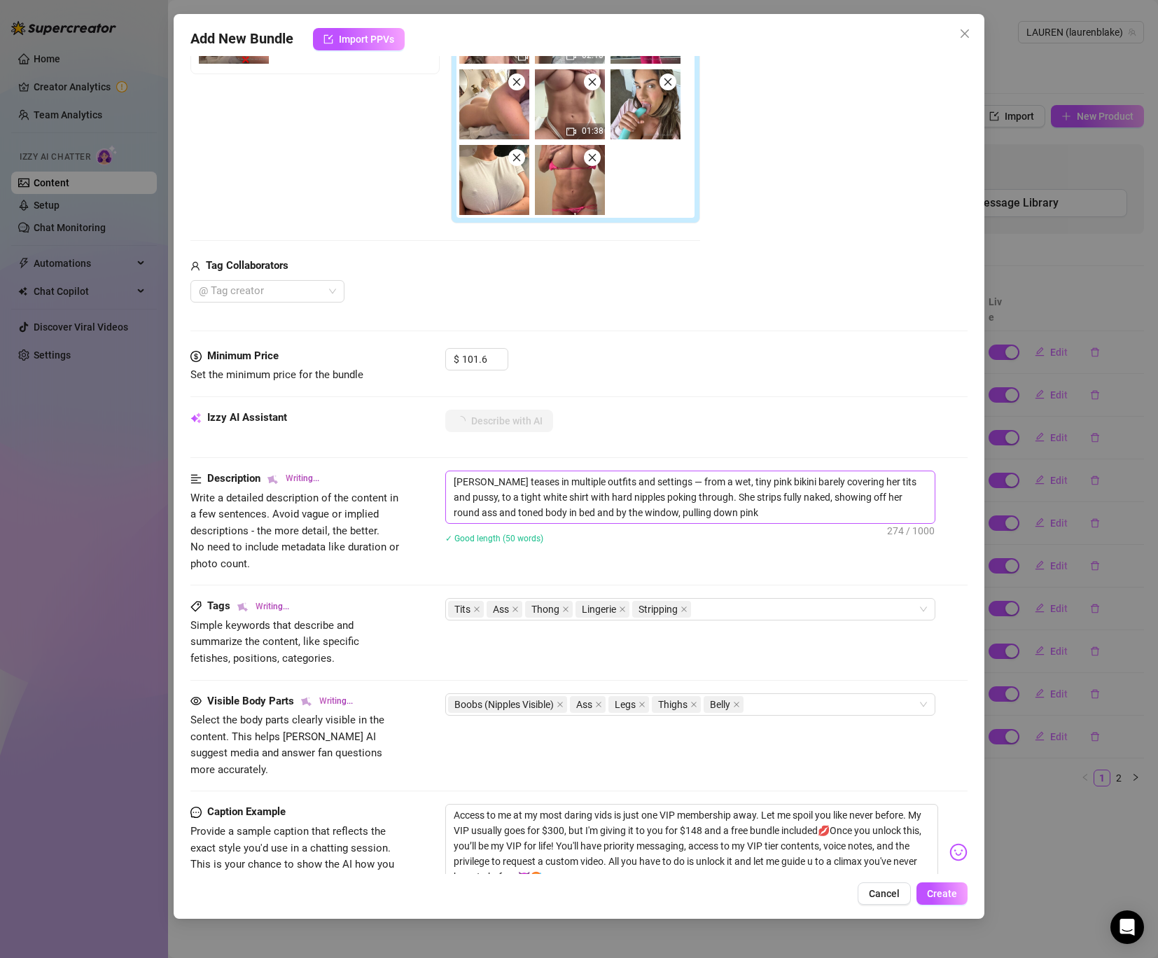
scroll to position [312, 0]
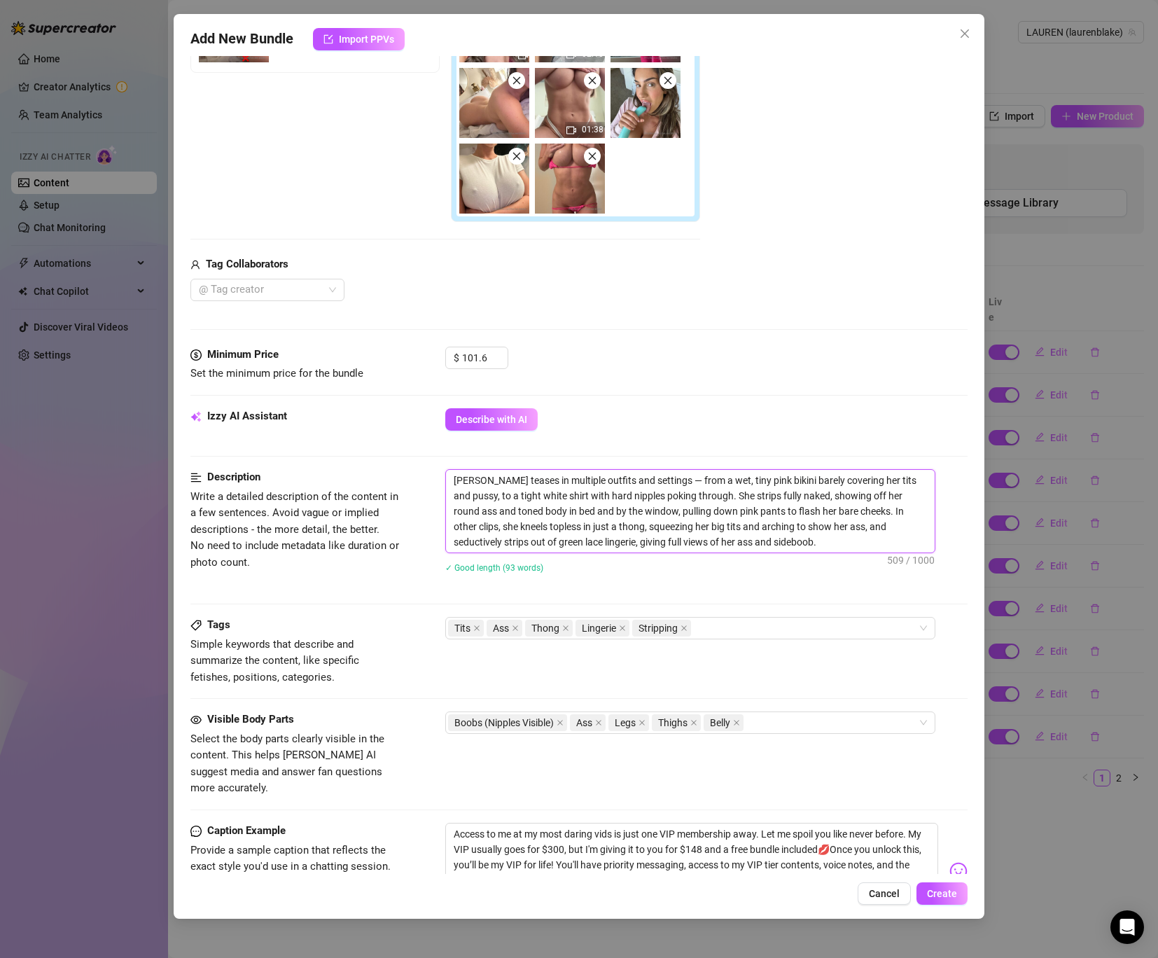
drag, startPoint x: 751, startPoint y: 539, endPoint x: 193, endPoint y: 398, distance: 575.8
click at [193, 398] on form "Account ️‍LAUREN (@laurenblake) Name Name is for your internal organization onl…" at bounding box center [578, 439] width 777 height 1357
paste textarea "a tiny wet pink bikini, pulling the top up to show off her huge boobs and toned…"
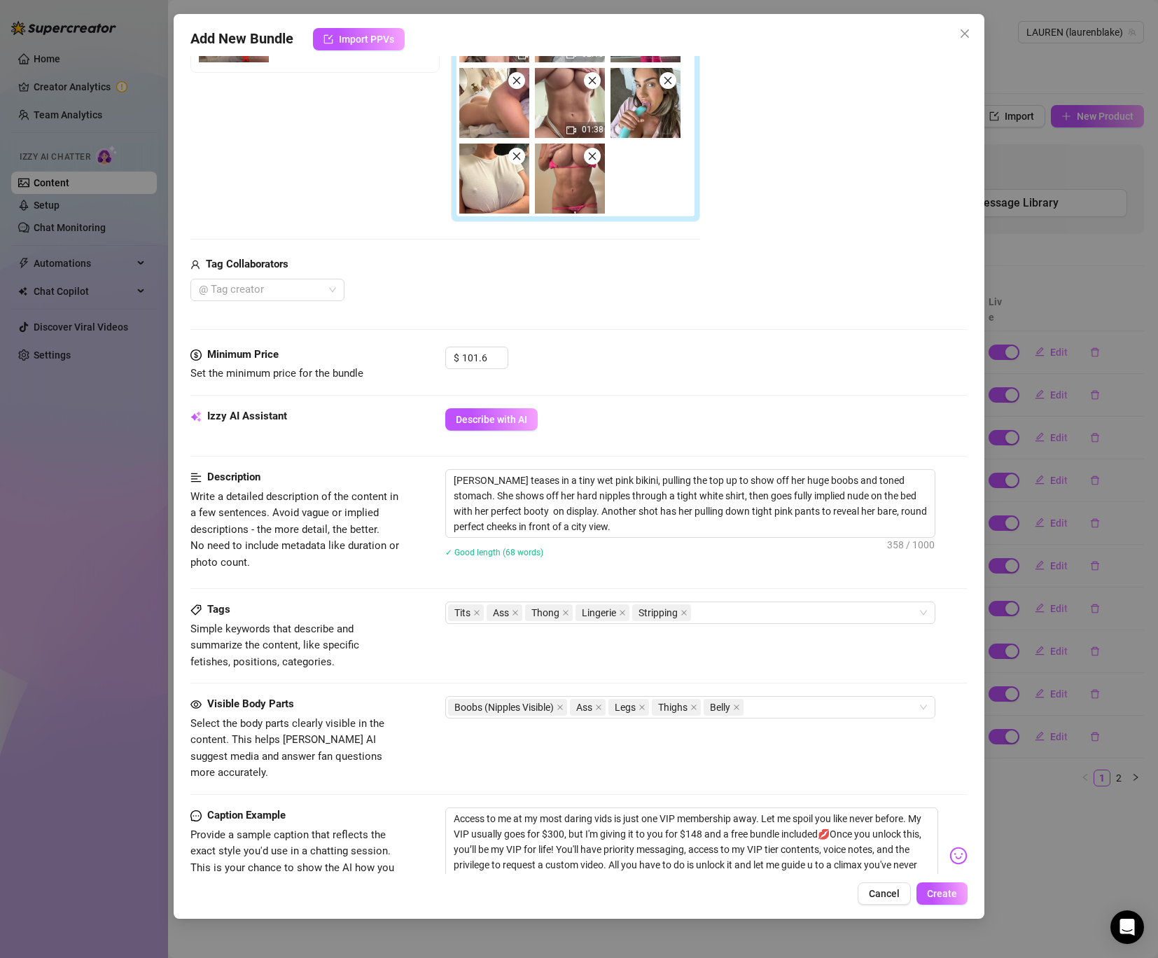
click at [656, 553] on div "✓ Good length (68 words)" at bounding box center [706, 551] width 522 height 15
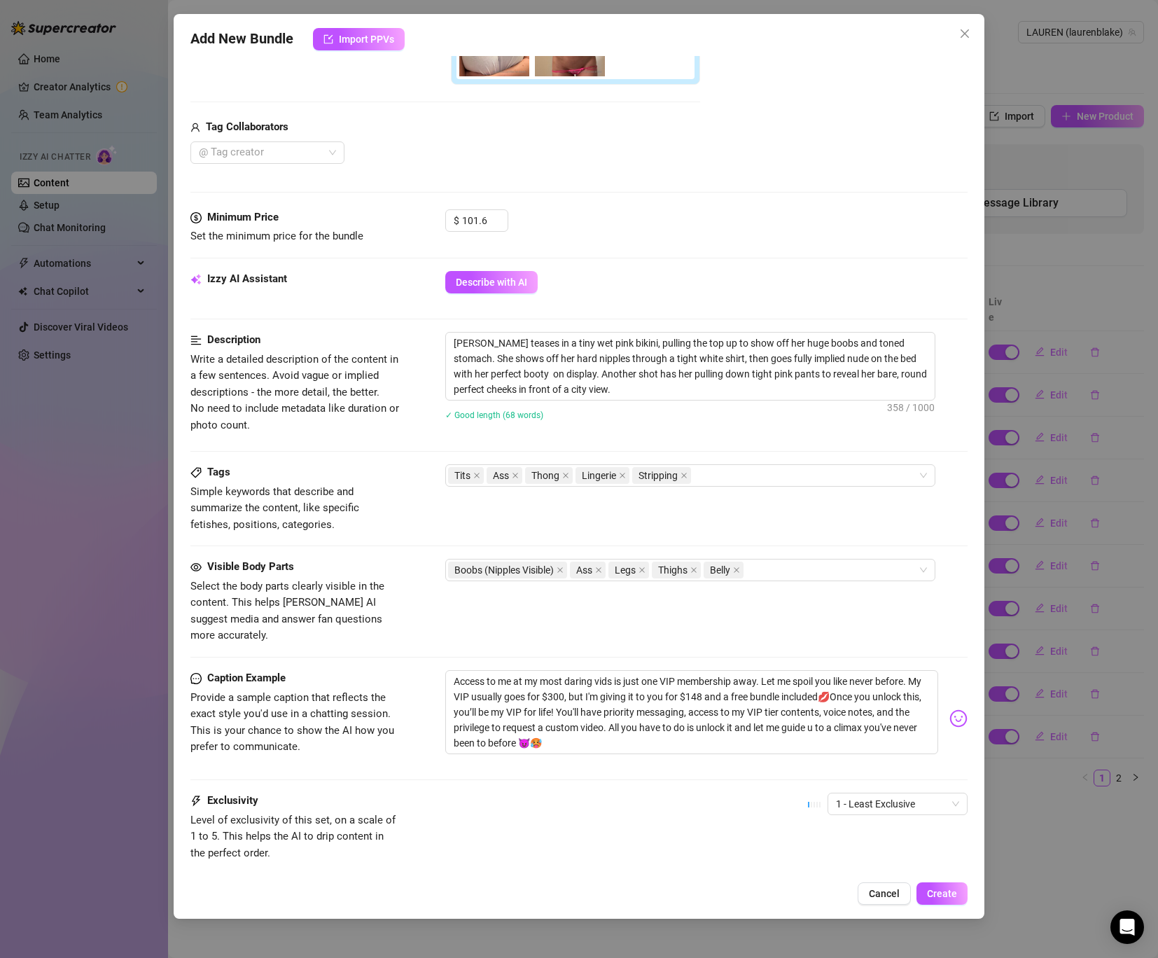
scroll to position [457, 0]
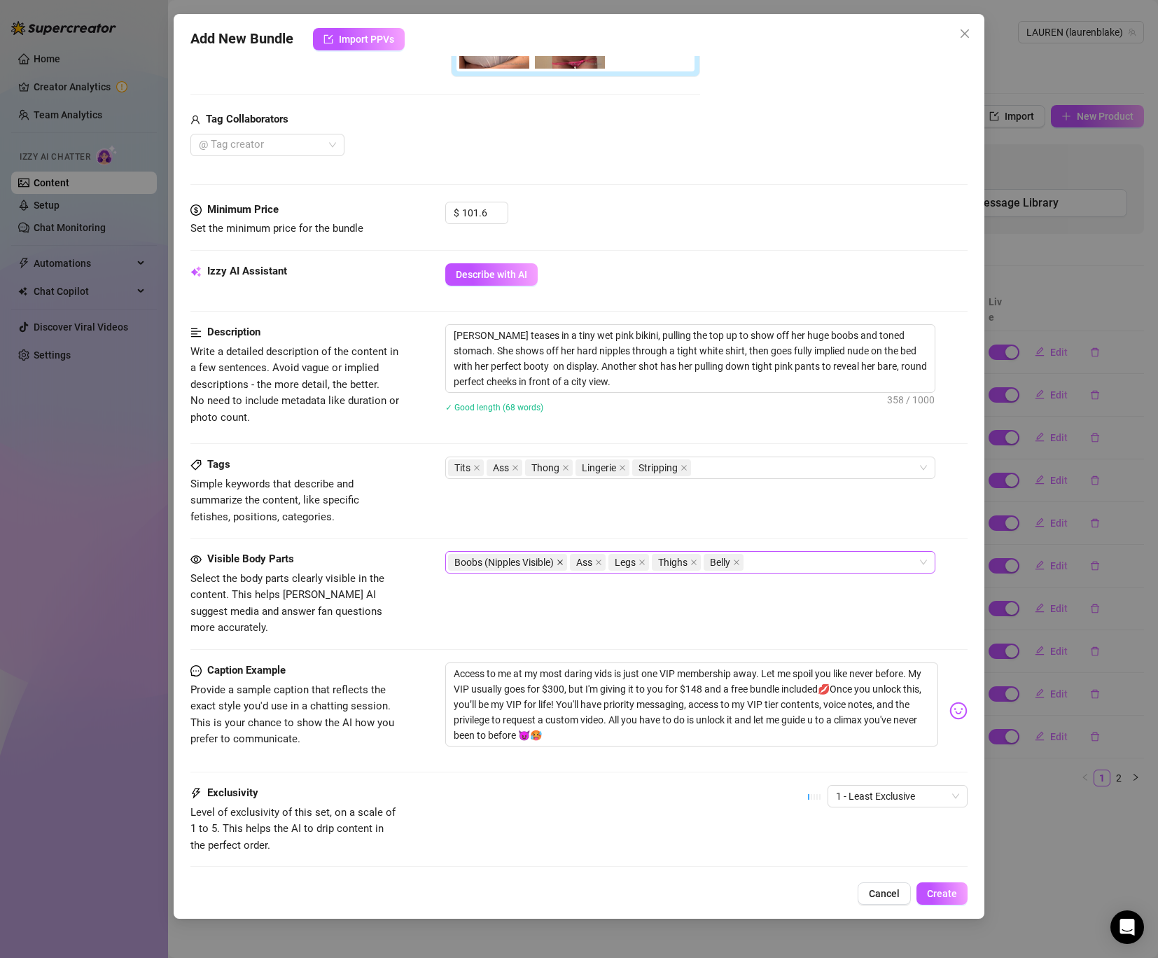
click at [560, 565] on icon "close" at bounding box center [560, 562] width 7 height 7
click at [667, 556] on div "Ass Legs Thighs Belly" at bounding box center [683, 563] width 470 height 20
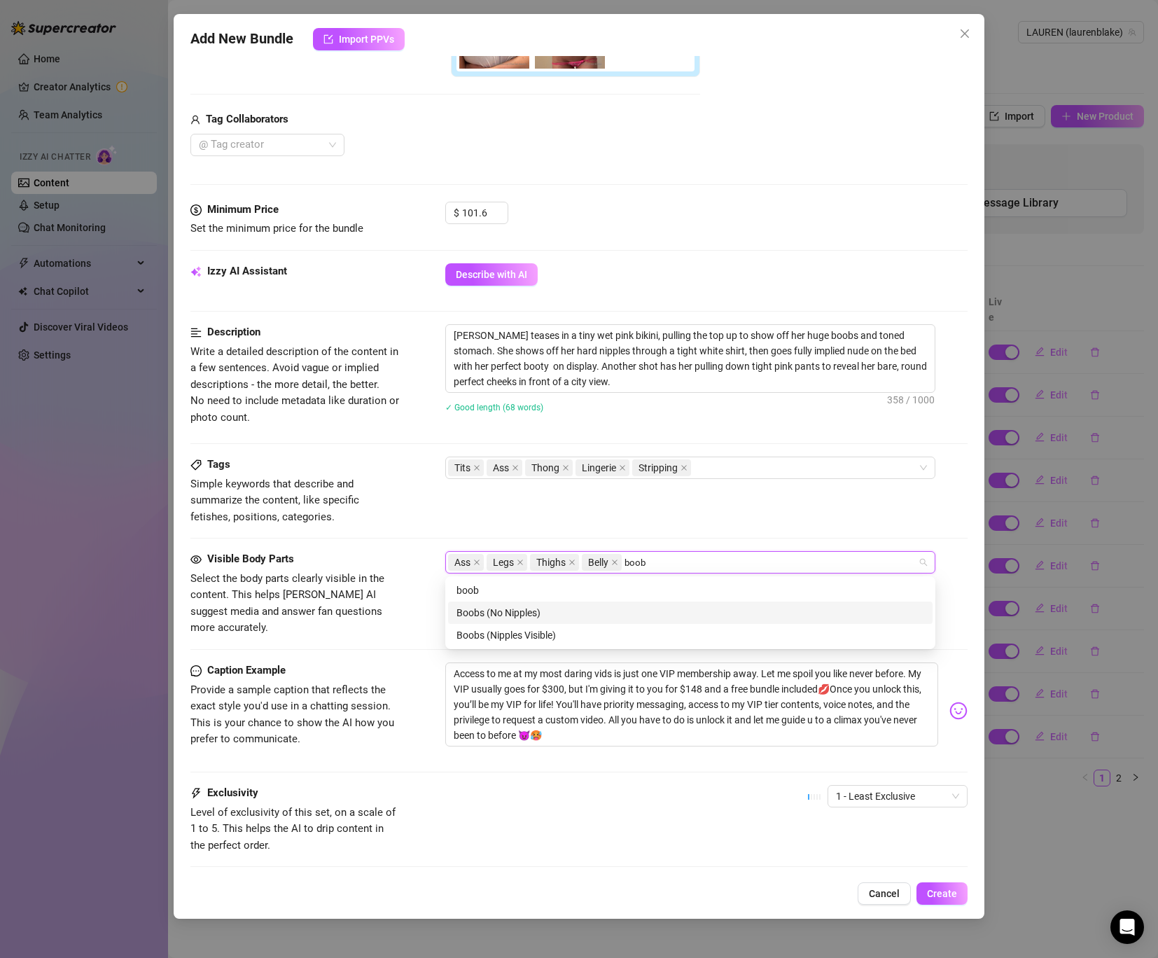
click at [566, 609] on div "Boobs (No Nipples)" at bounding box center [691, 612] width 468 height 15
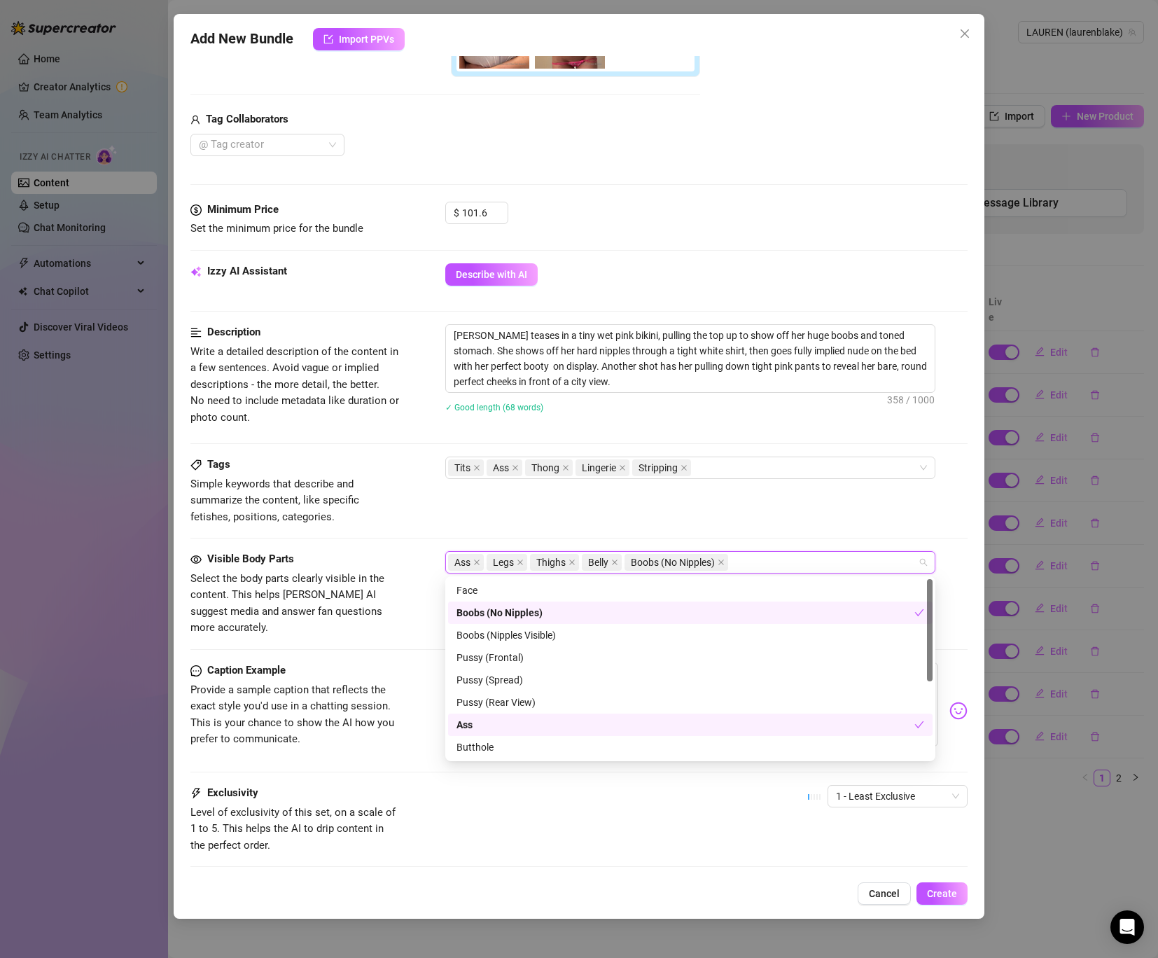
click at [794, 479] on div "Tags Simple keywords that describe and summarize the content, like specific fet…" at bounding box center [578, 491] width 777 height 69
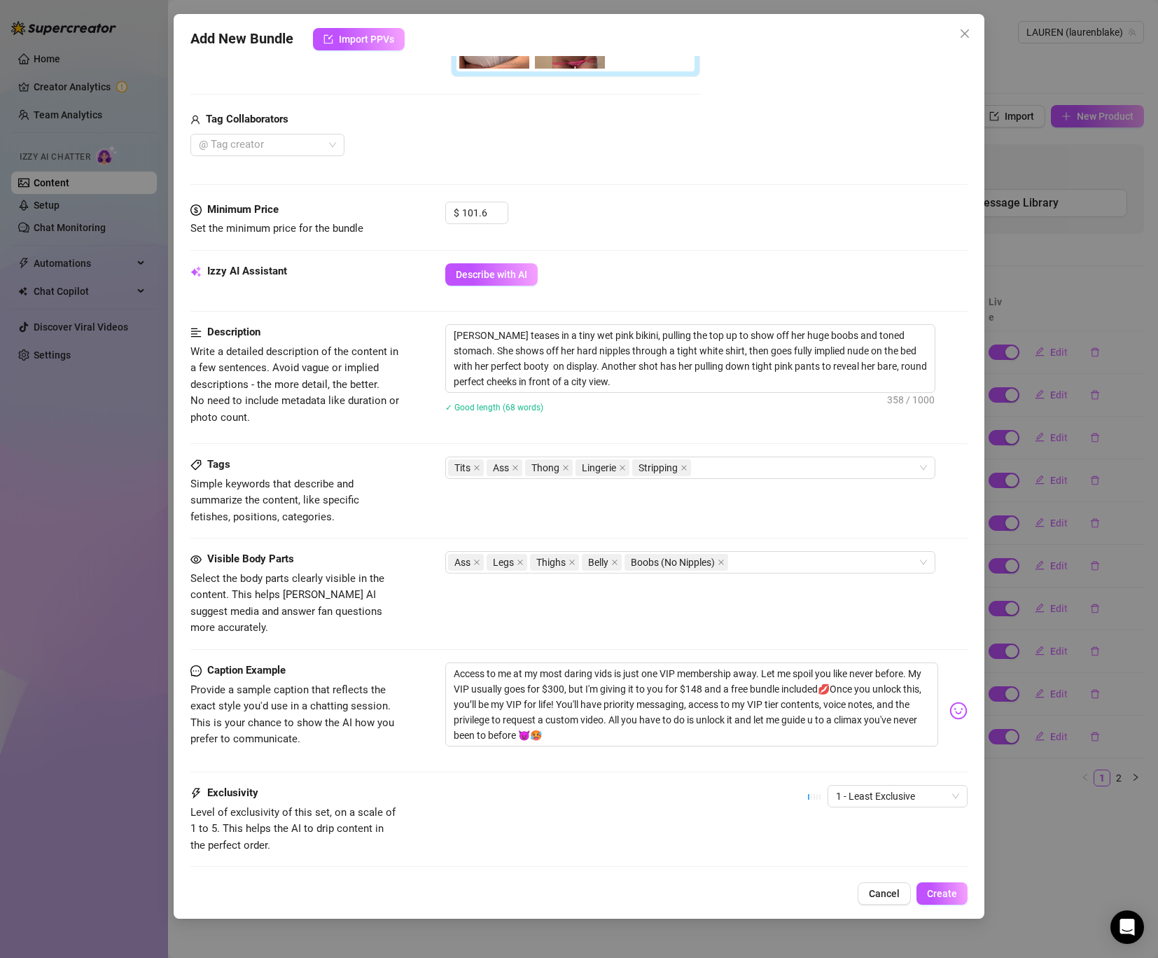
scroll to position [524, 0]
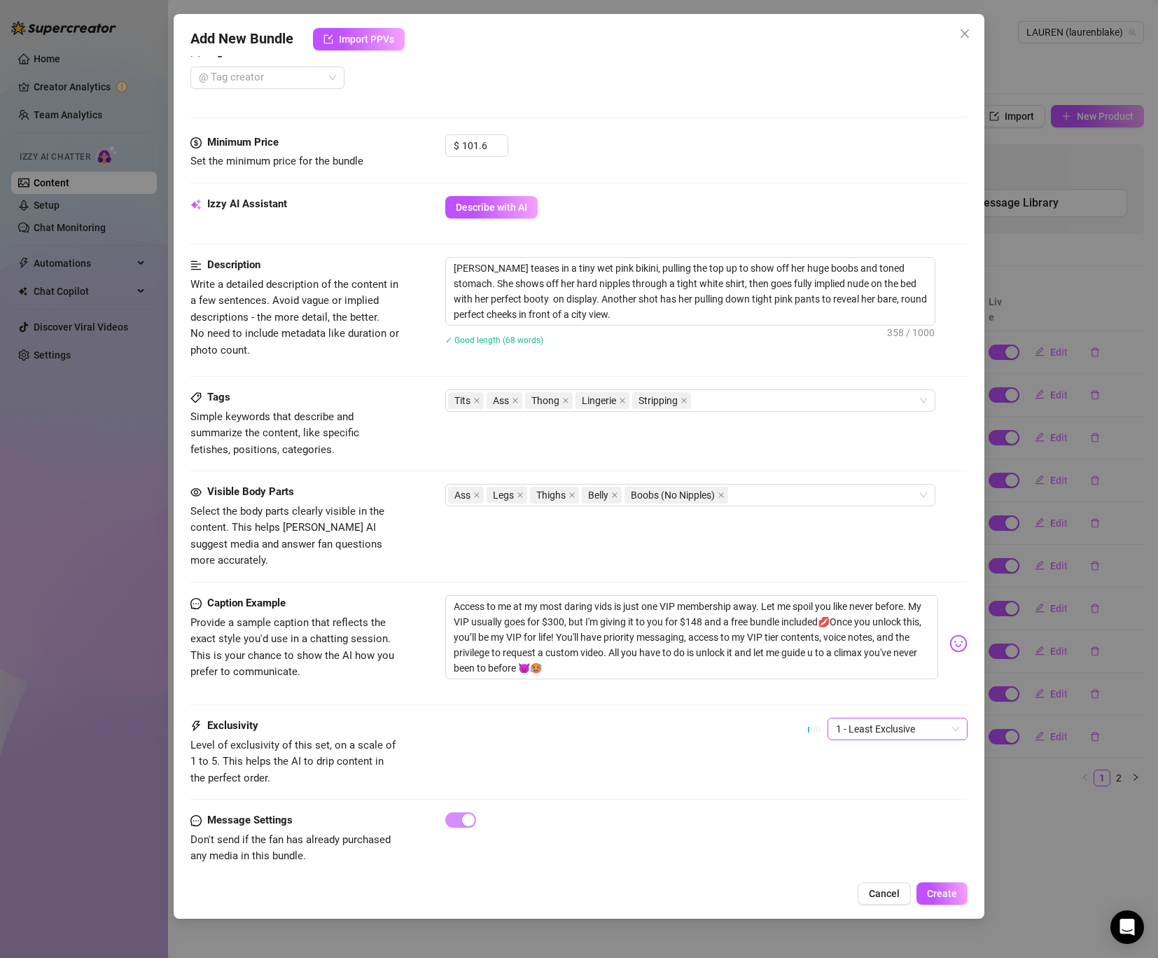
click at [920, 719] on span "1 - Least Exclusive" at bounding box center [897, 729] width 123 height 21
click at [859, 785] on div "3" at bounding box center [898, 784] width 118 height 15
click at [935, 908] on div "Add New Bundle Import PPVs Account ️‍LAUREN (@laurenblake) Name Name is for you…" at bounding box center [579, 466] width 811 height 905
click at [948, 900] on button "Create" at bounding box center [942, 893] width 51 height 22
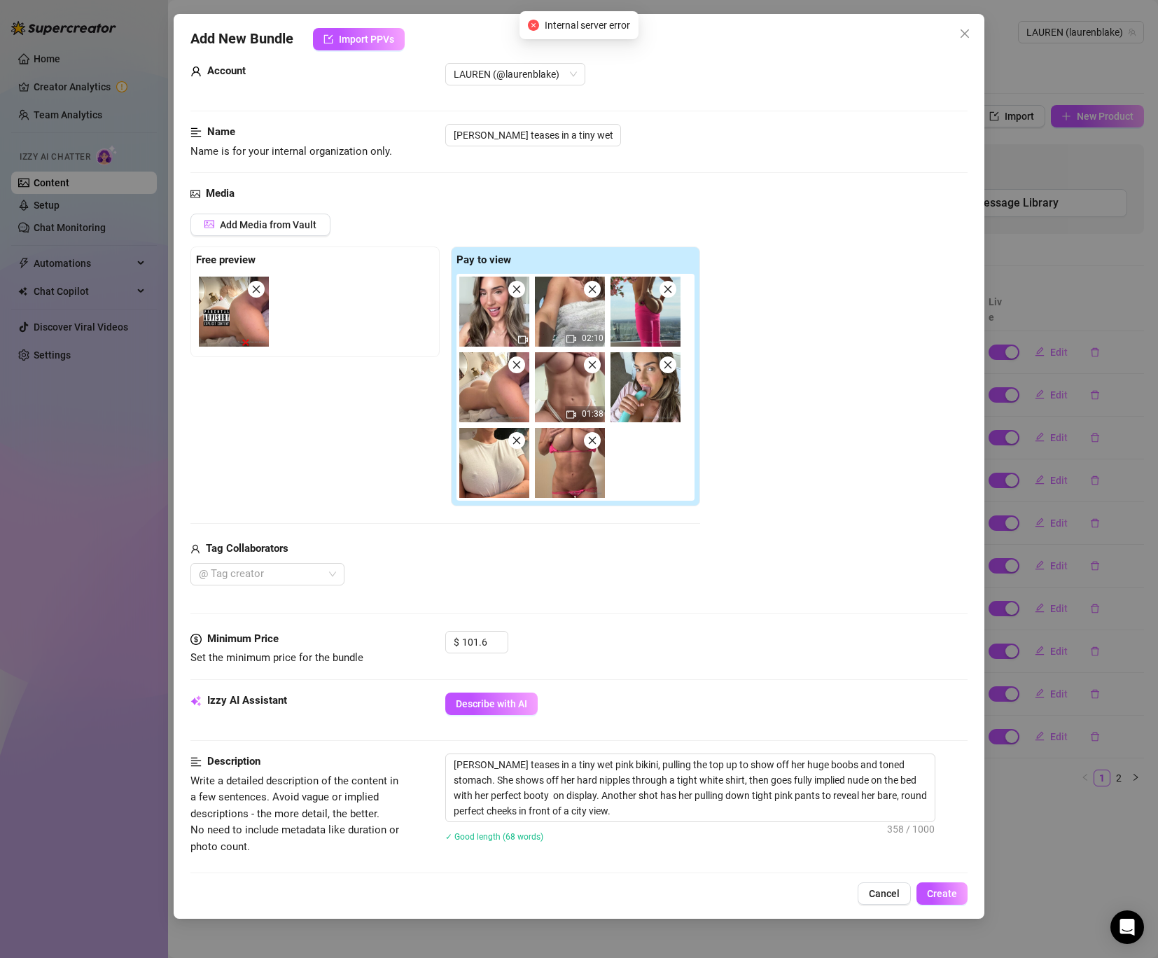
scroll to position [0, 0]
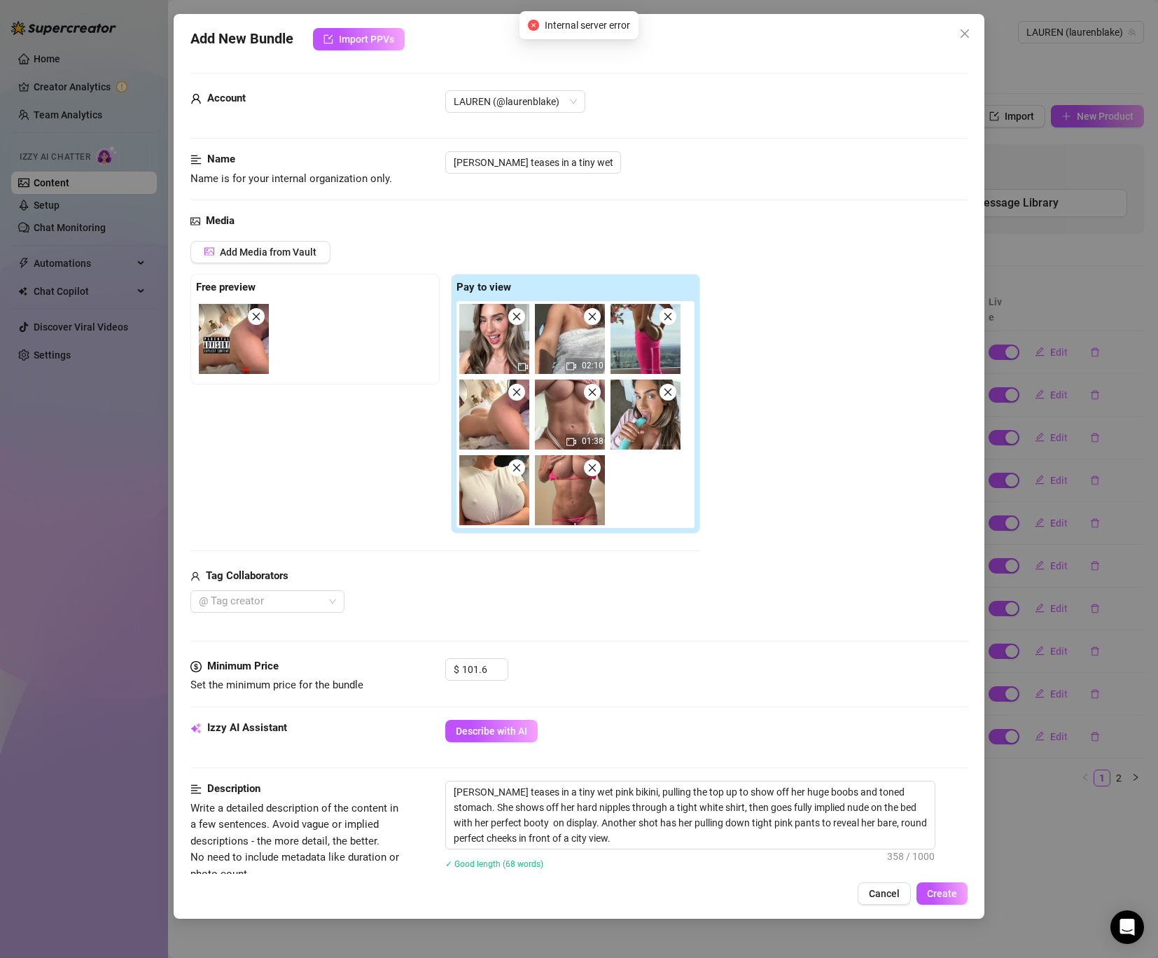
click at [580, 28] on span "Internal server error" at bounding box center [587, 25] width 85 height 15
drag, startPoint x: 594, startPoint y: 161, endPoint x: 737, endPoint y: 167, distance: 143.7
click at [737, 167] on div "[PERSON_NAME] teases in a tiny wet pink bikini, pulling the top up to show off …" at bounding box center [706, 162] width 522 height 22
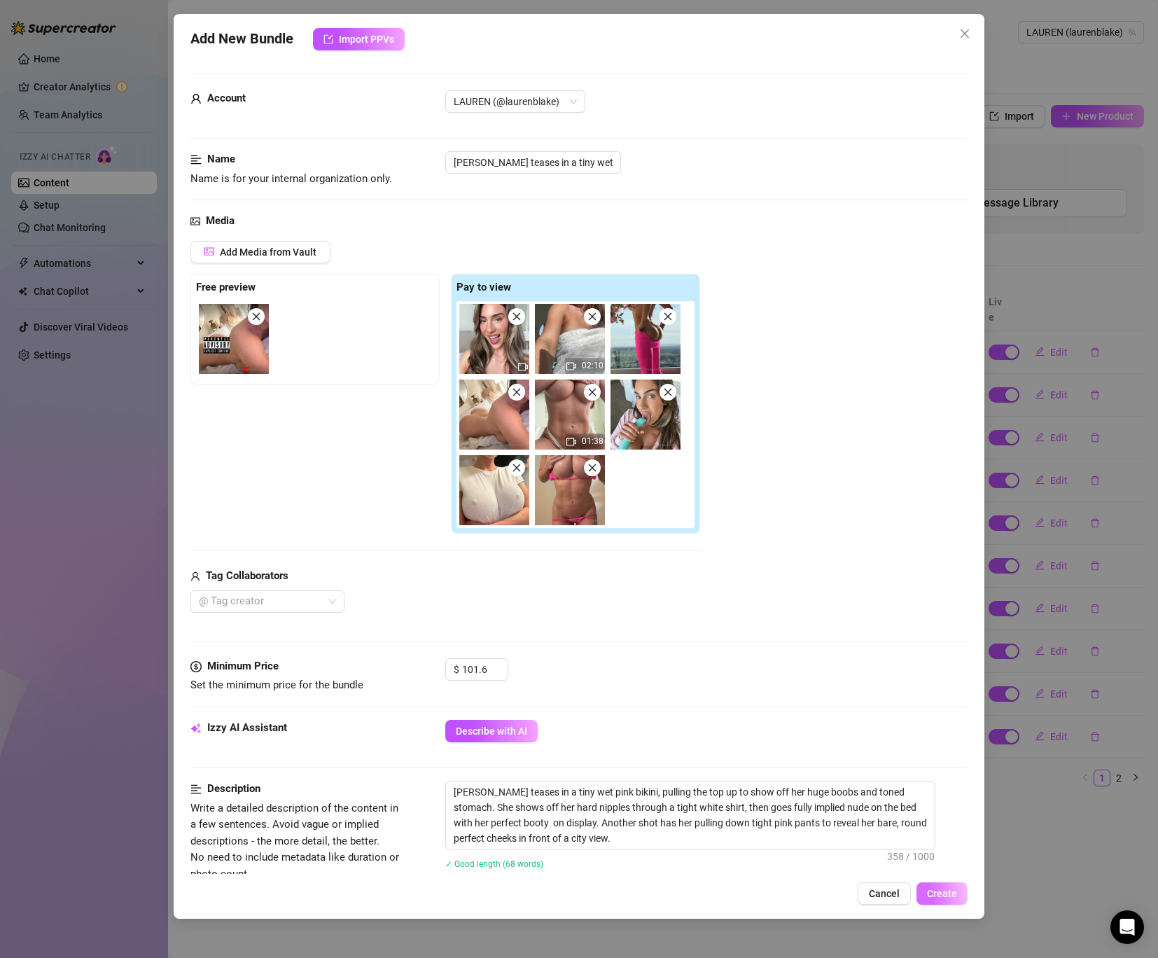
click at [950, 892] on span "Create" at bounding box center [942, 893] width 30 height 11
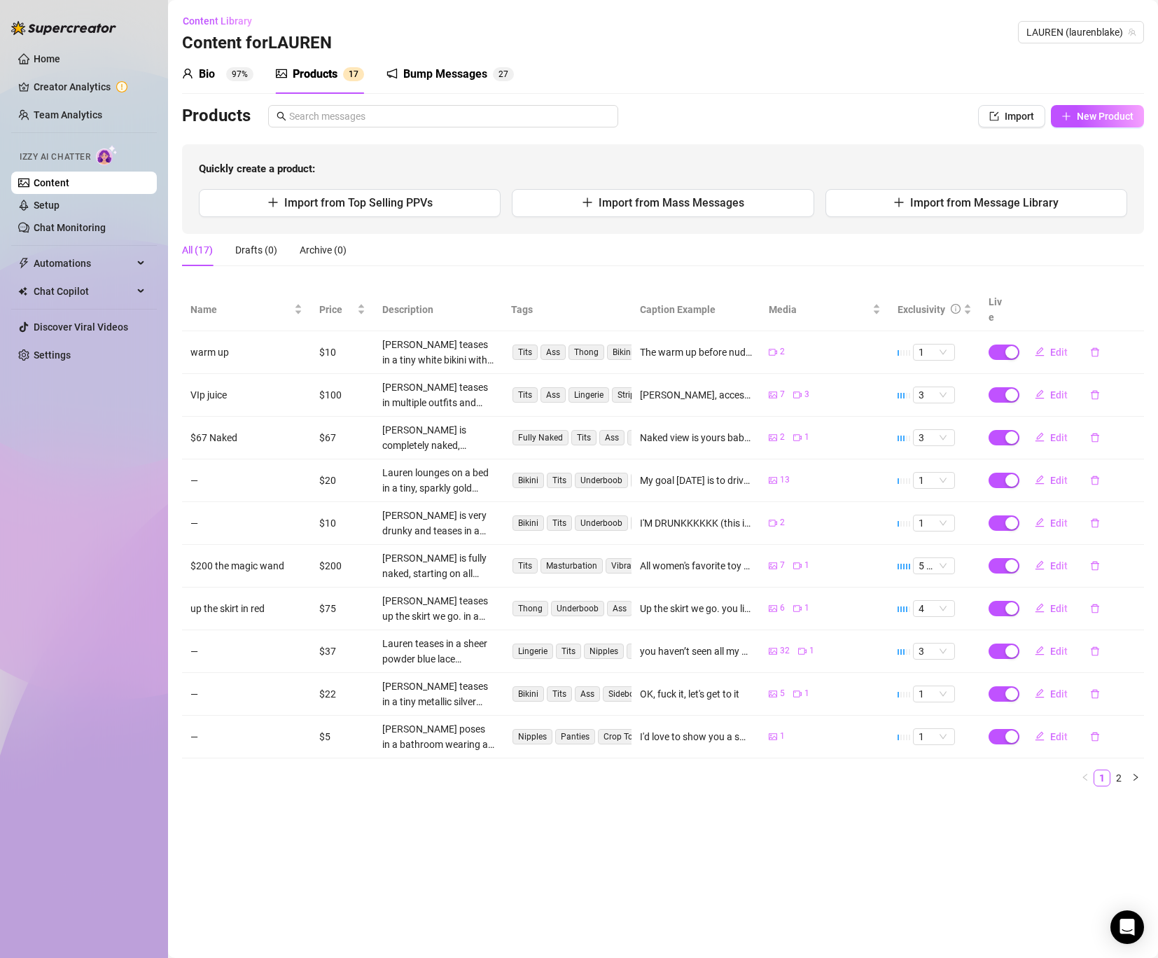
click at [428, 78] on div "Bump Messages" at bounding box center [445, 74] width 84 height 17
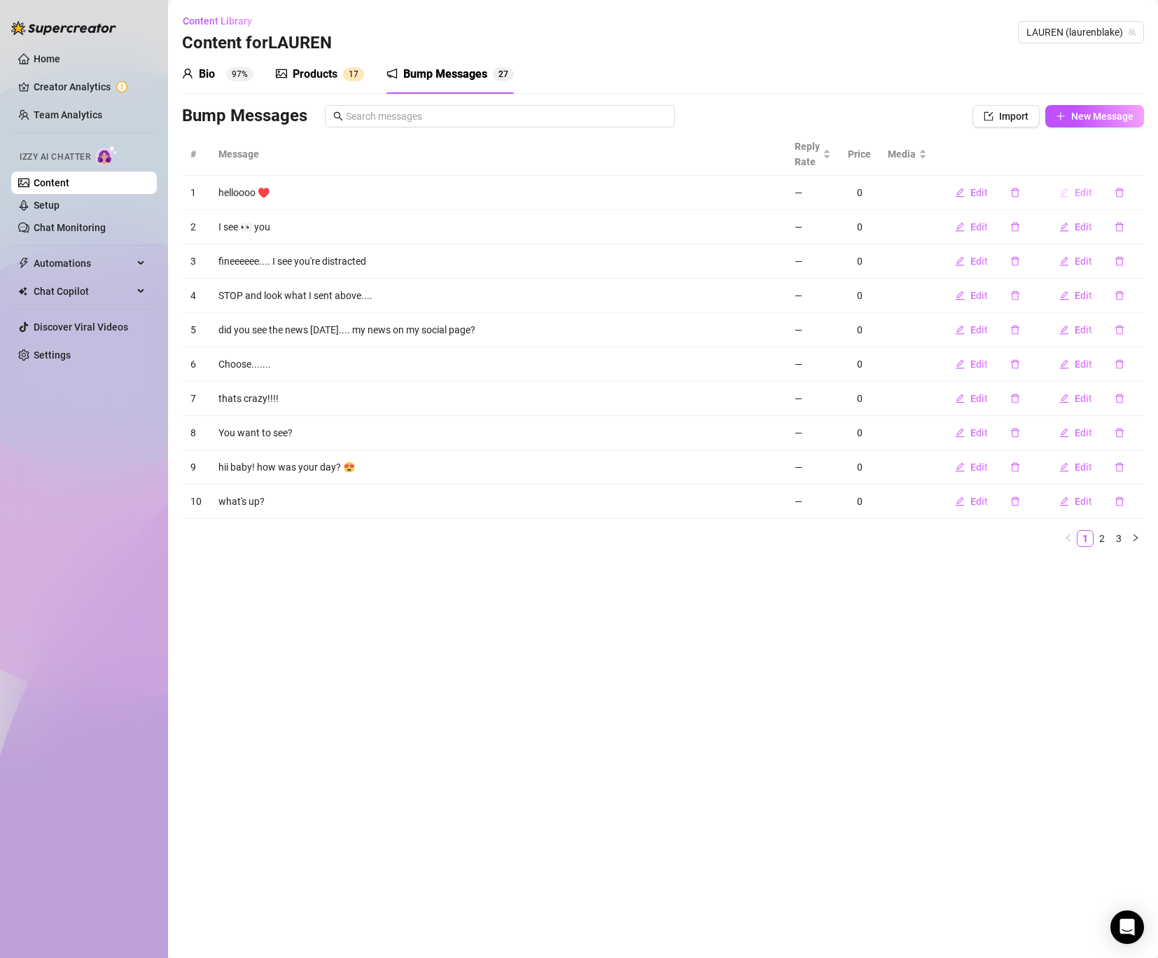
click at [1068, 194] on icon "edit" at bounding box center [1065, 193] width 10 height 10
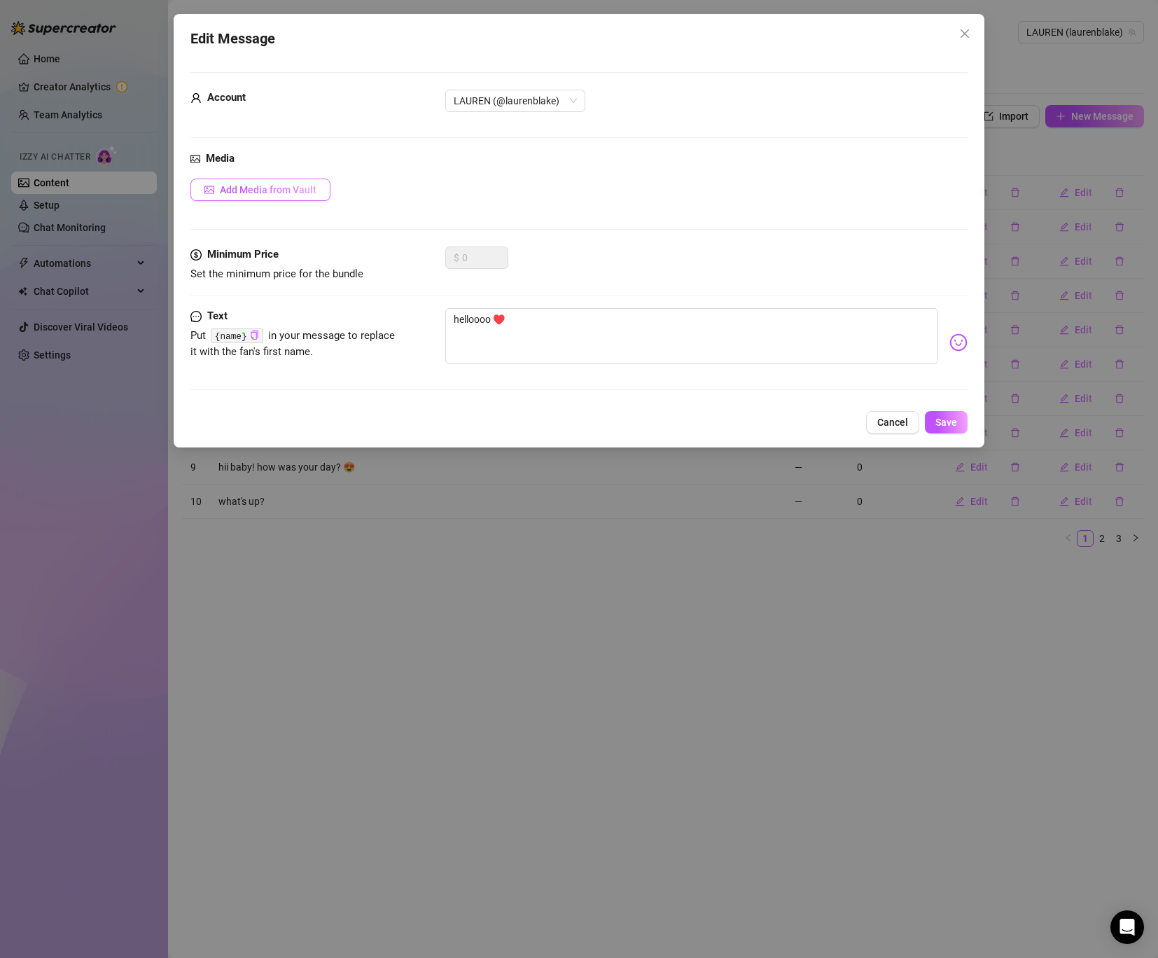
click at [261, 197] on button "Add Media from Vault" at bounding box center [260, 190] width 140 height 22
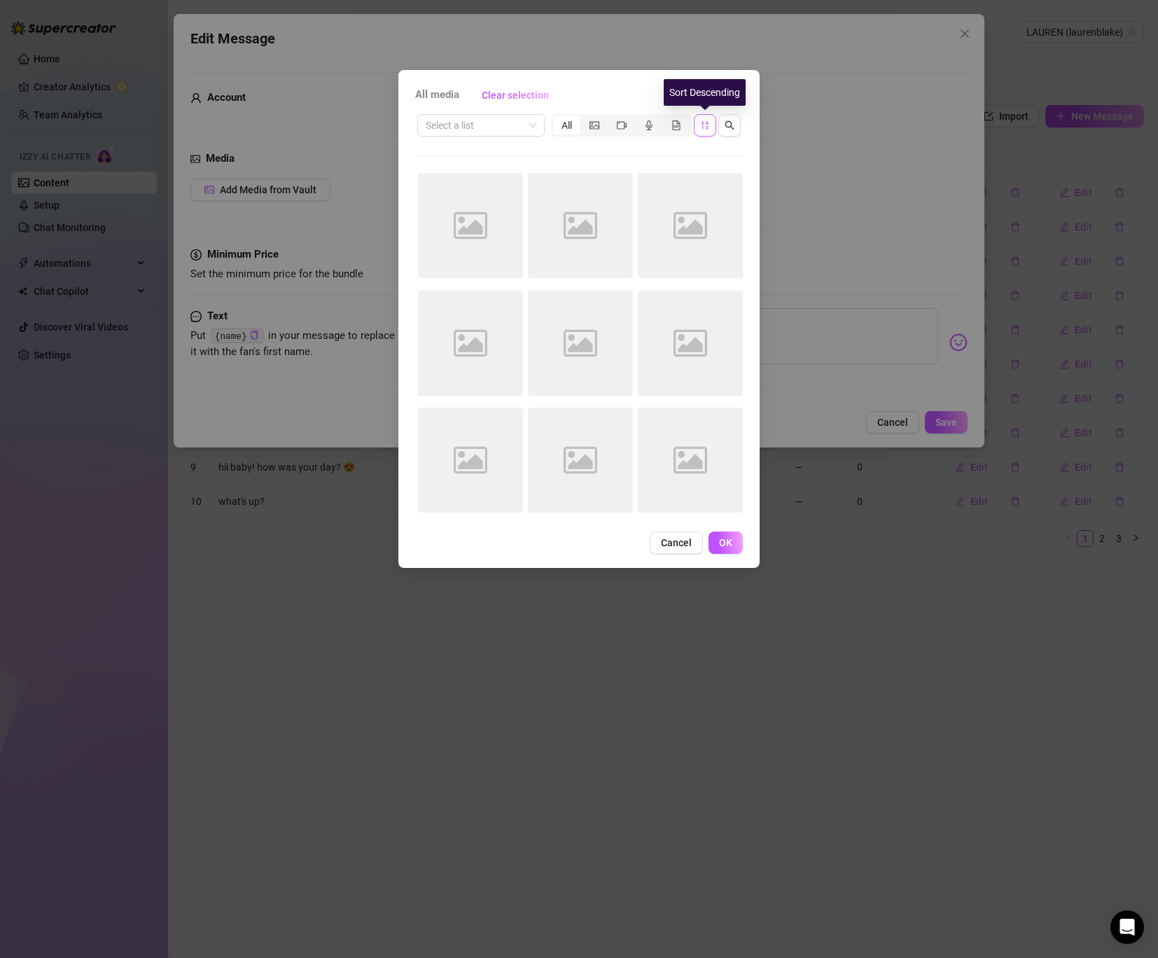
click at [700, 127] on icon "sort-descending" at bounding box center [705, 125] width 10 height 10
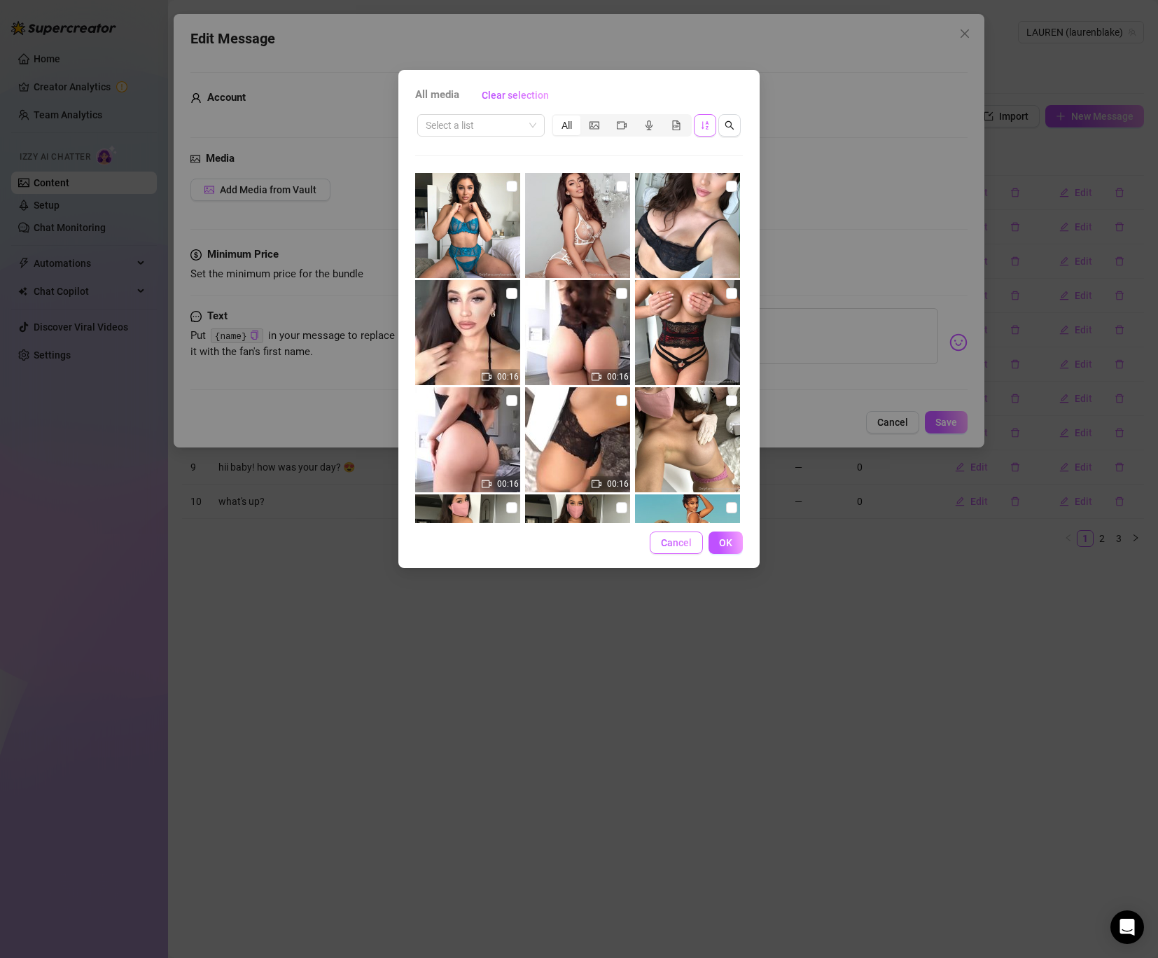
click at [678, 539] on span "Cancel" at bounding box center [676, 542] width 31 height 11
